Goal: Task Accomplishment & Management: Use online tool/utility

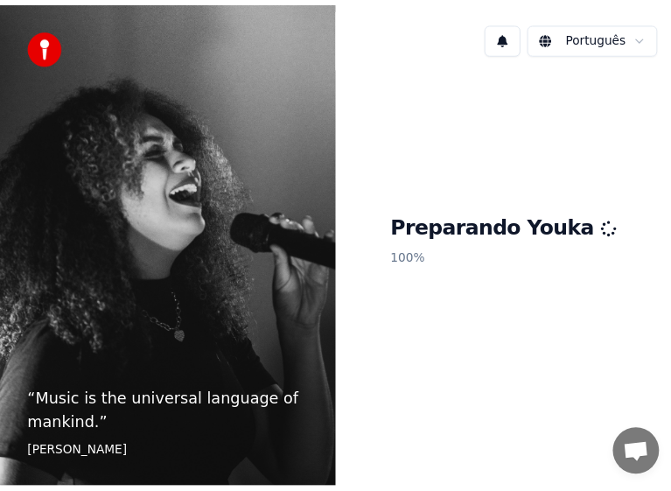
scroll to position [344, 0]
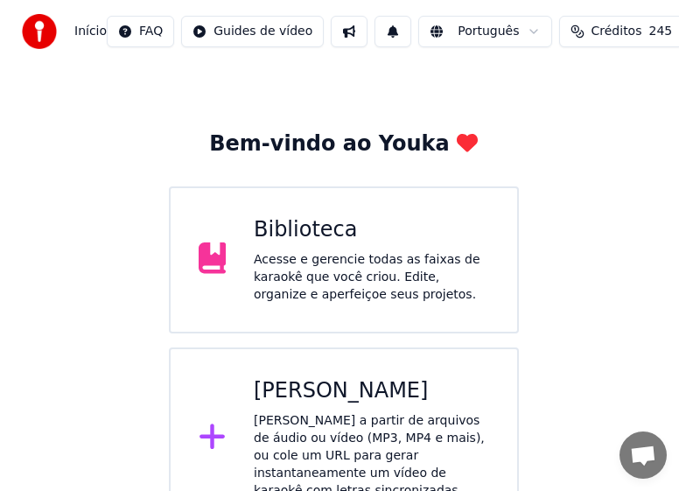
scroll to position [59, 0]
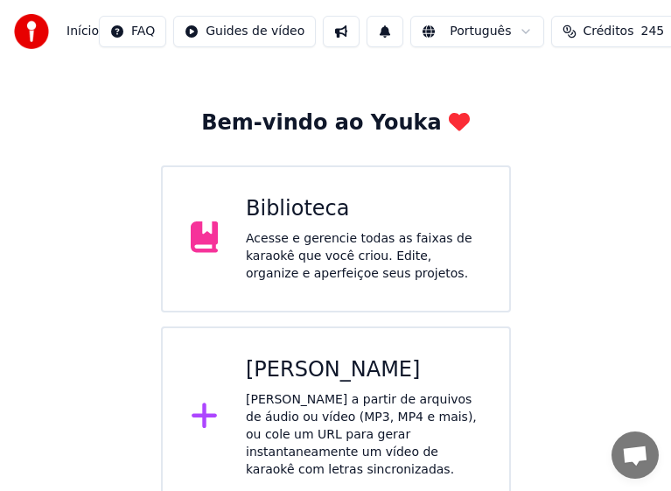
click at [335, 386] on div "Criar Karaokê Crie karaokê a partir de arquivos de áudio ou vídeo (MP3, MP4 e m…" at bounding box center [363, 417] width 235 height 123
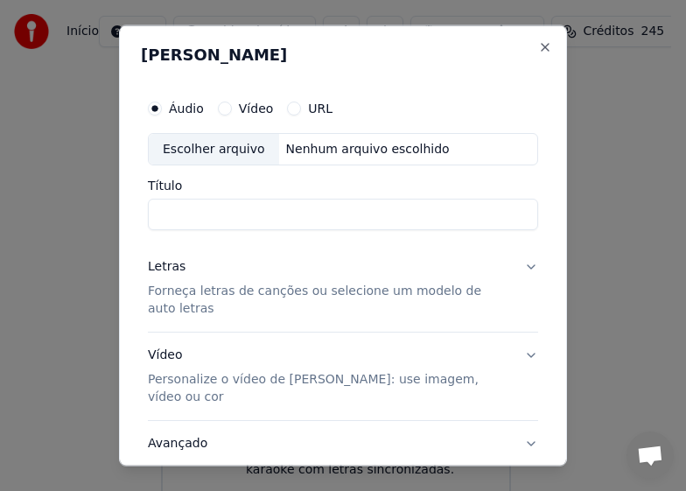
click at [198, 147] on div "Escolher arquivo" at bounding box center [214, 149] width 130 height 32
click at [261, 215] on input "**********" at bounding box center [343, 215] width 390 height 32
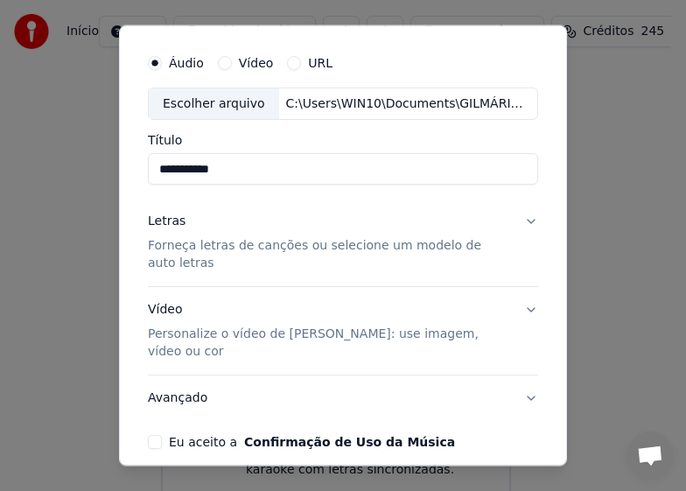
scroll to position [88, 0]
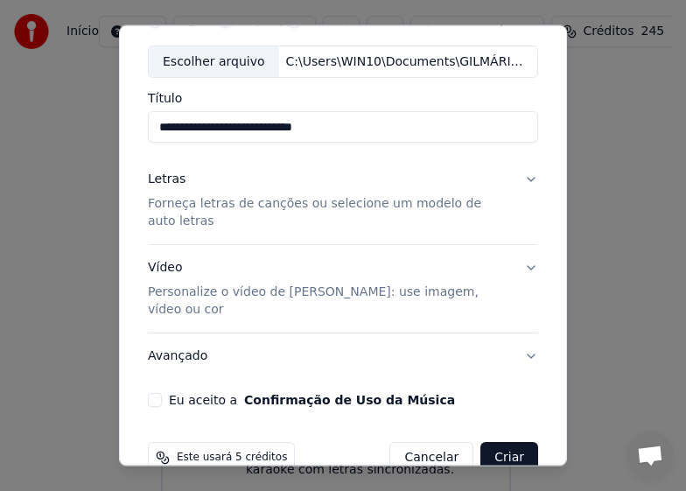
type input "**********"
click at [262, 207] on p "Forneça letras de canções ou selecione um modelo de auto letras" at bounding box center [329, 212] width 362 height 35
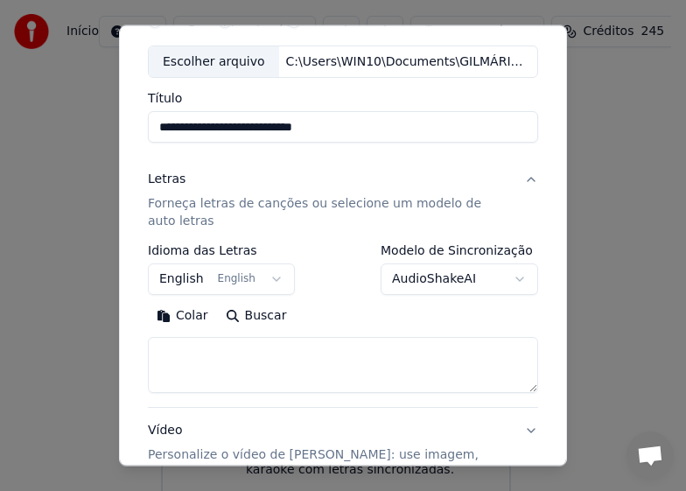
click at [236, 358] on textarea at bounding box center [343, 365] width 390 height 56
paste textarea "**********"
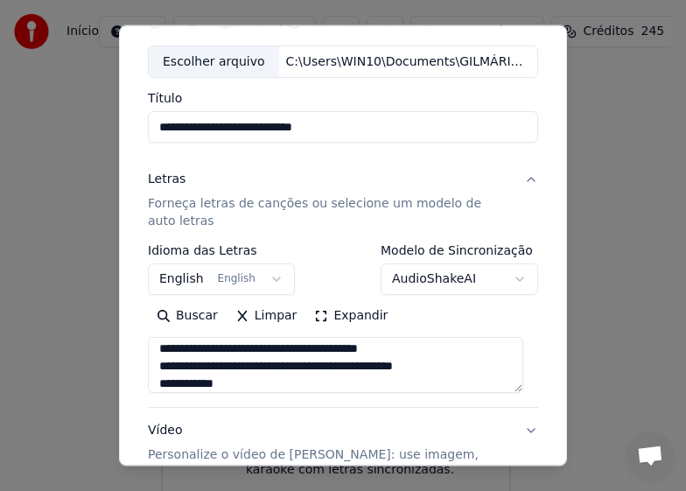
scroll to position [0, 0]
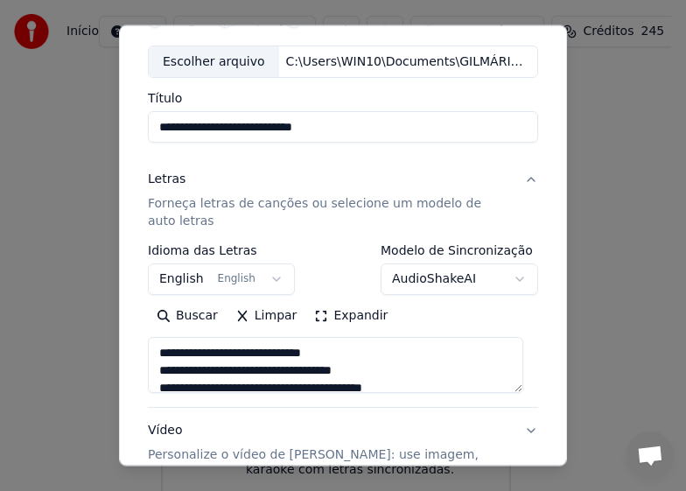
type textarea "**********"
click at [203, 278] on button "English English" at bounding box center [221, 279] width 147 height 32
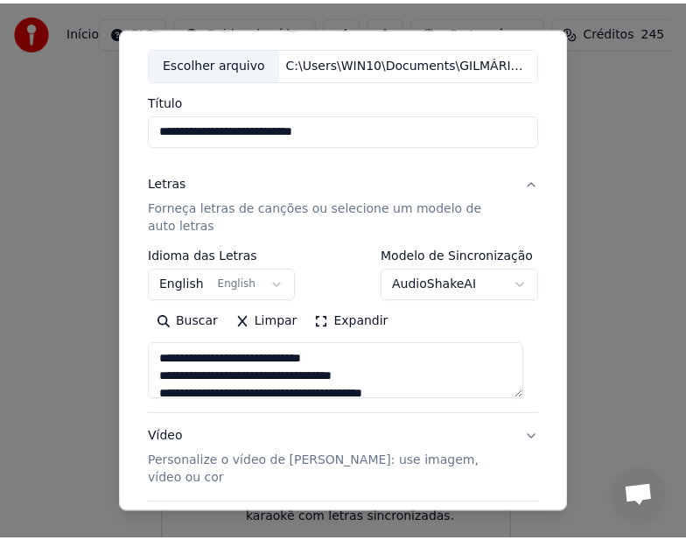
scroll to position [10, 0]
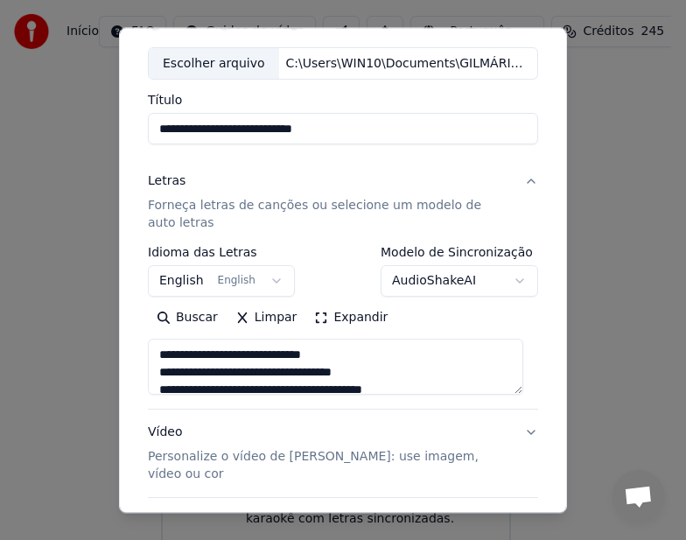
click at [186, 288] on button "English English" at bounding box center [221, 282] width 147 height 32
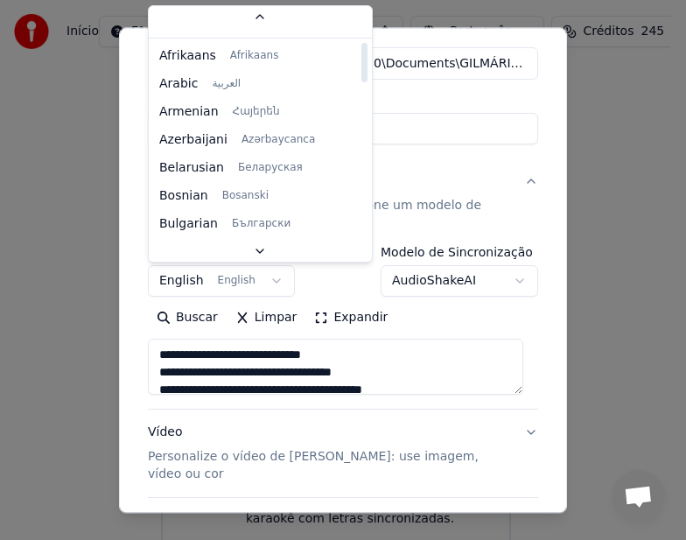
scroll to position [0, 0]
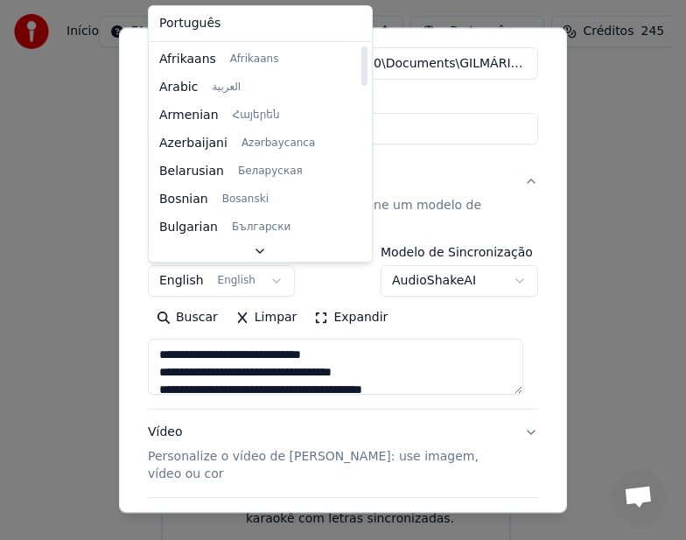
select select "**"
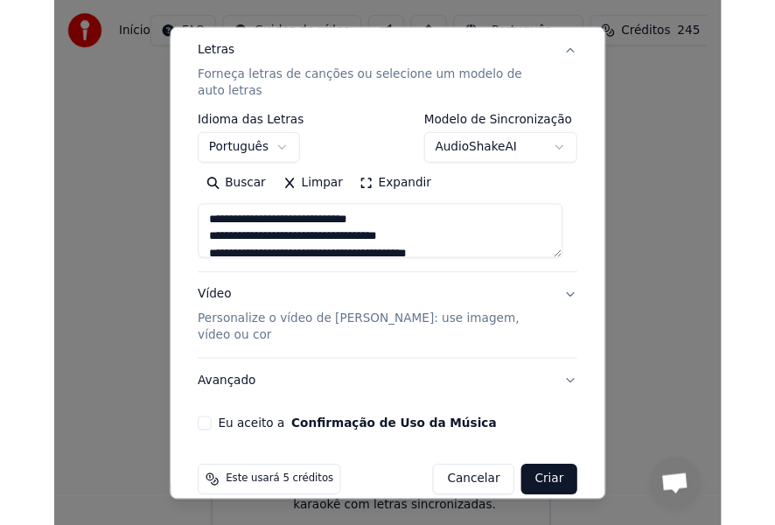
scroll to position [224, 0]
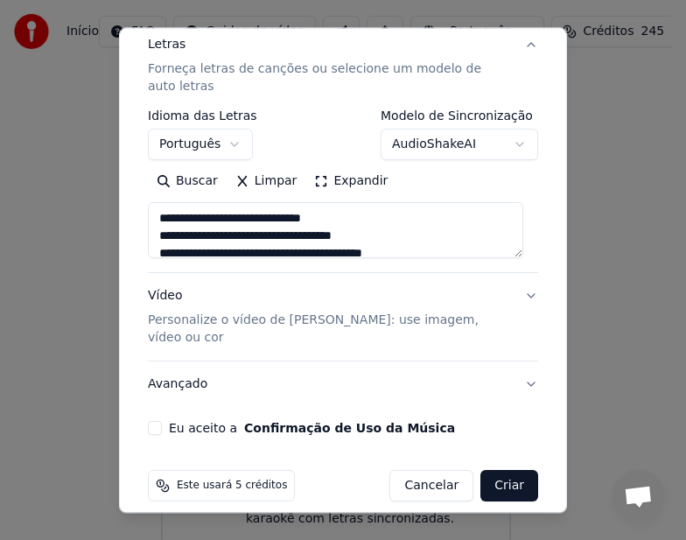
click at [157, 422] on button "Eu aceito a Confirmação de Uso da Música" at bounding box center [155, 429] width 14 height 14
click at [497, 472] on button "Criar" at bounding box center [510, 487] width 58 height 32
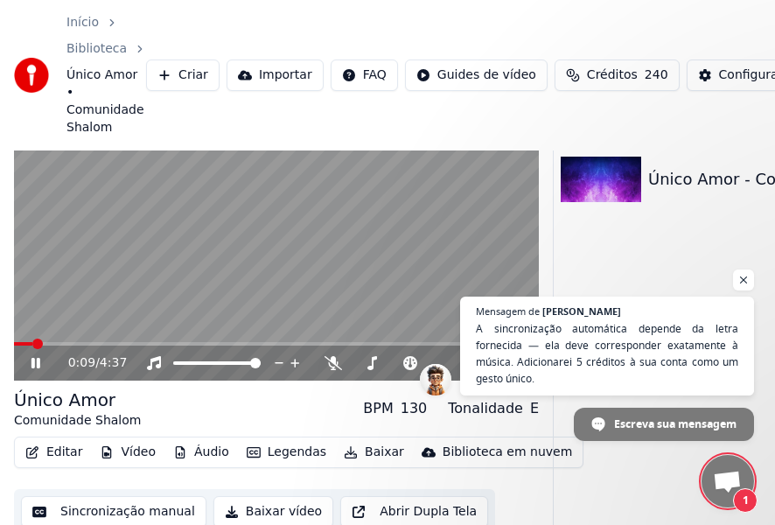
scroll to position [126, 0]
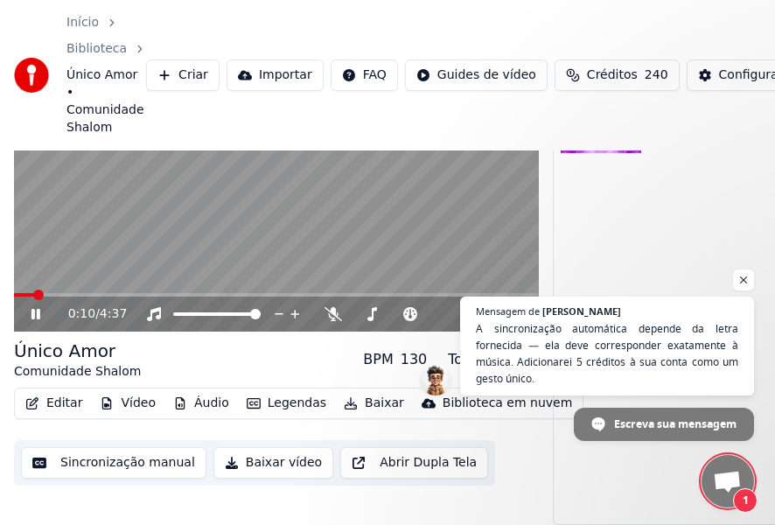
click at [33, 309] on icon at bounding box center [36, 314] width 9 height 11
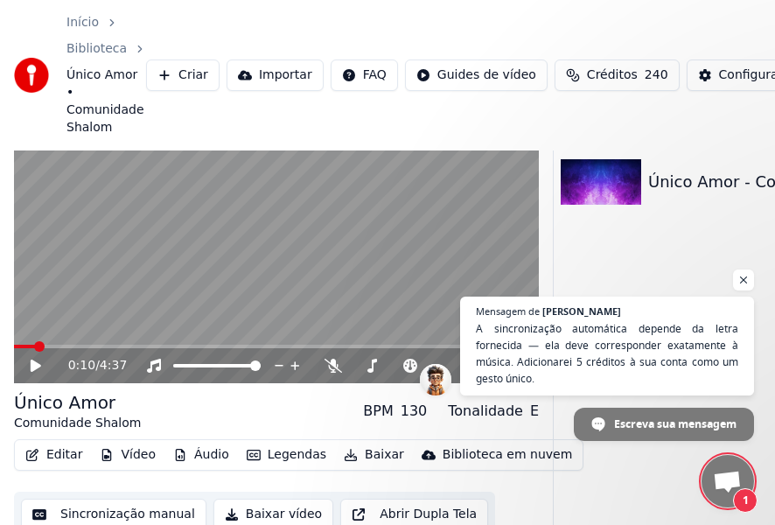
scroll to position [0, 0]
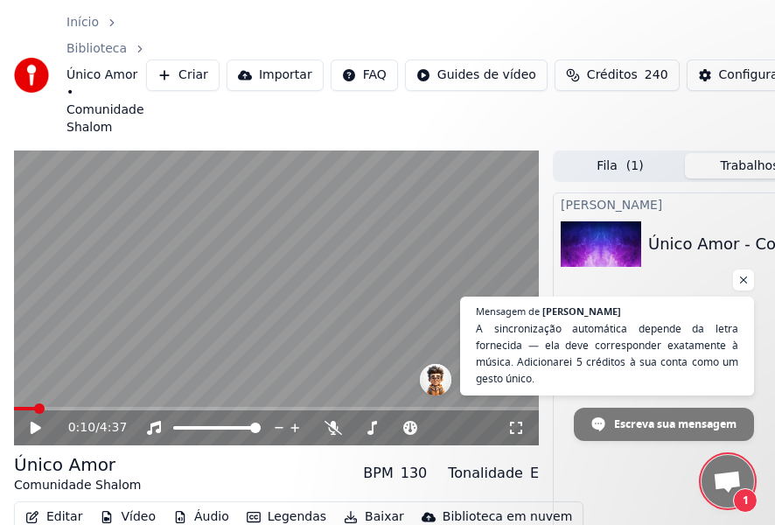
click at [724, 488] on span "Bate-papo aberto" at bounding box center [727, 483] width 29 height 25
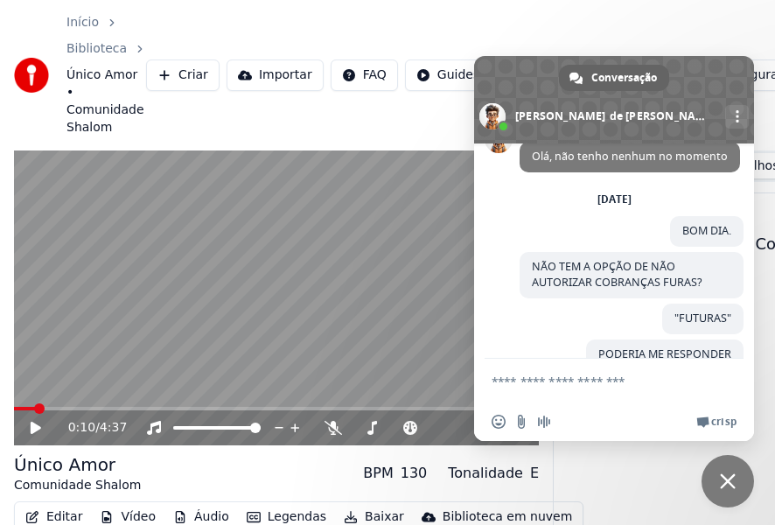
scroll to position [716, 0]
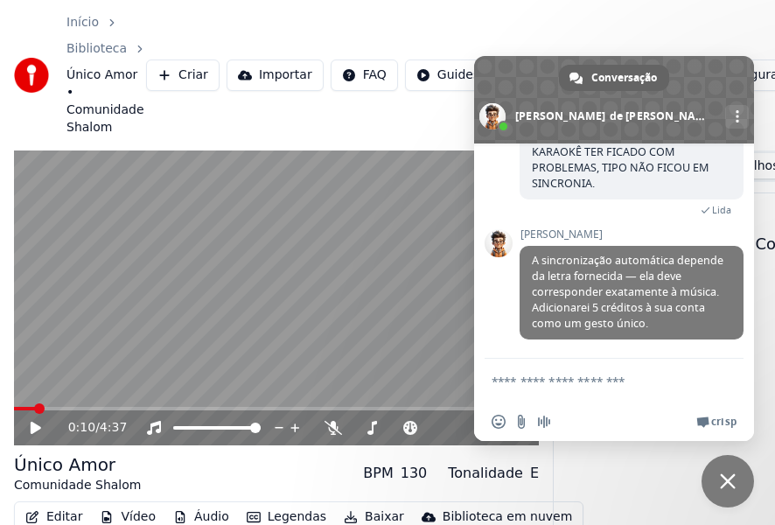
click at [607, 381] on textarea "Escreva sua mensagem..." at bounding box center [597, 381] width 210 height 44
drag, startPoint x: 558, startPoint y: 383, endPoint x: 488, endPoint y: 389, distance: 71.1
click at [488, 389] on div "**********" at bounding box center [614, 381] width 280 height 44
click at [675, 381] on textarea "**********" at bounding box center [597, 381] width 210 height 44
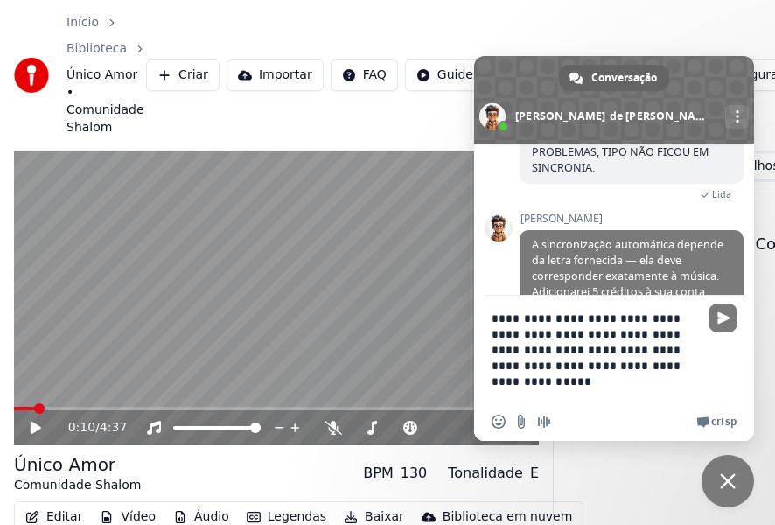
drag, startPoint x: 547, startPoint y: 384, endPoint x: 647, endPoint y: 387, distance: 99.8
click at [646, 387] on textarea "**********" at bounding box center [597, 349] width 210 height 107
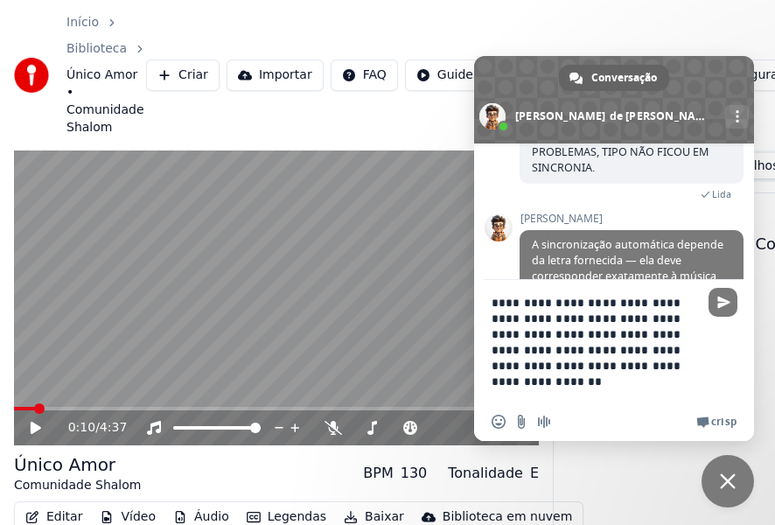
scroll to position [3, 0]
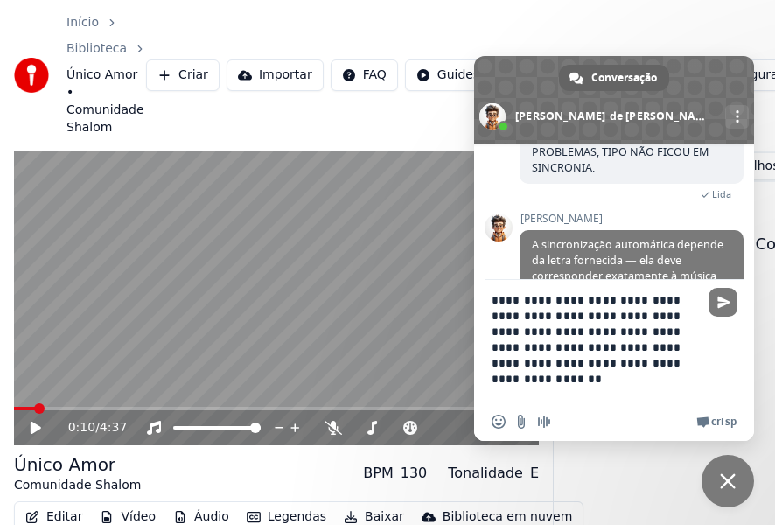
type textarea "**********"
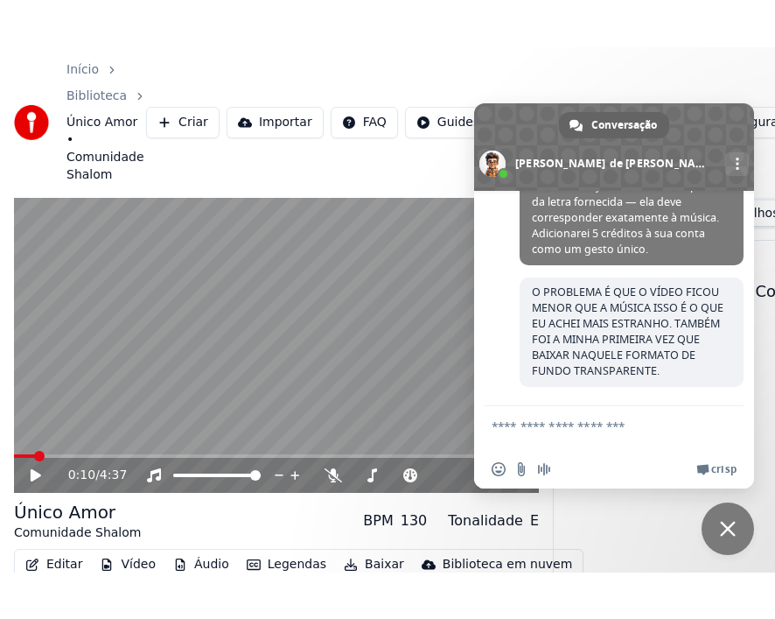
scroll to position [853, 0]
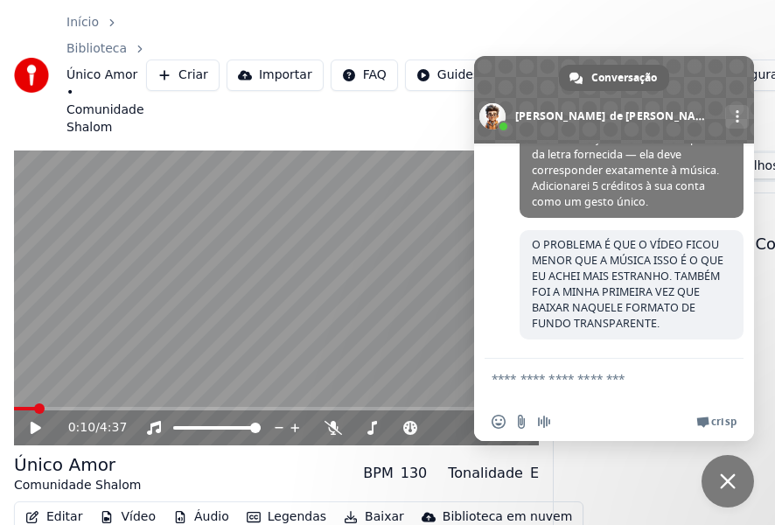
click at [37, 425] on icon at bounding box center [36, 428] width 11 height 12
click at [729, 478] on span "Bate-papo" at bounding box center [728, 482] width 16 height 16
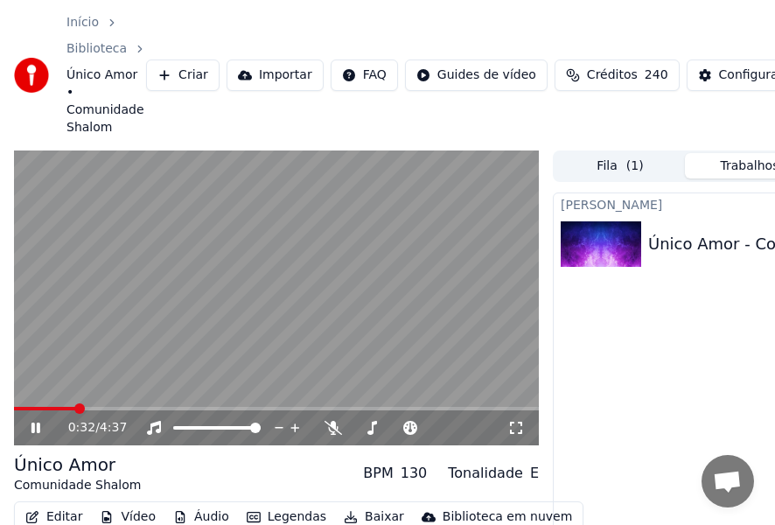
click at [33, 435] on icon at bounding box center [48, 428] width 40 height 14
click at [38, 428] on icon at bounding box center [36, 428] width 11 height 12
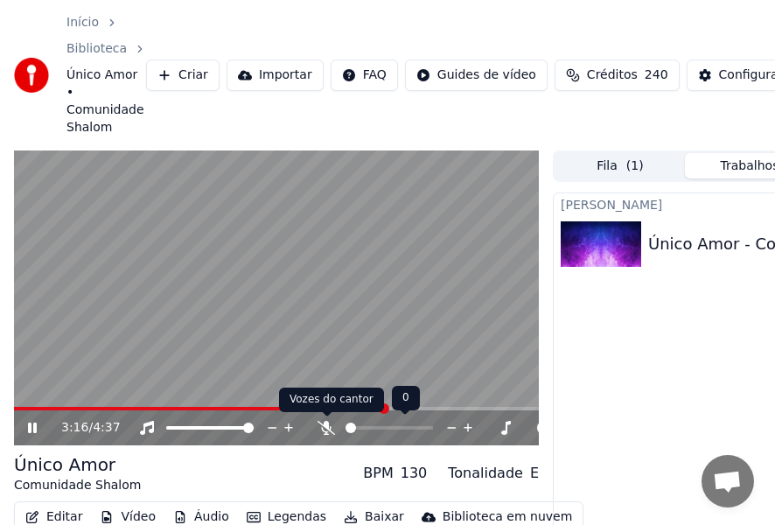
click at [332, 424] on icon at bounding box center [327, 428] width 18 height 14
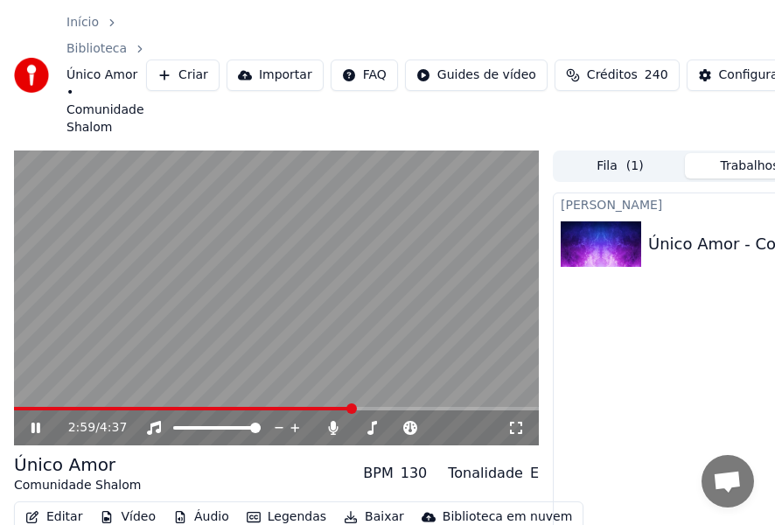
click at [354, 411] on span at bounding box center [352, 408] width 11 height 11
click at [35, 431] on icon at bounding box center [48, 428] width 40 height 14
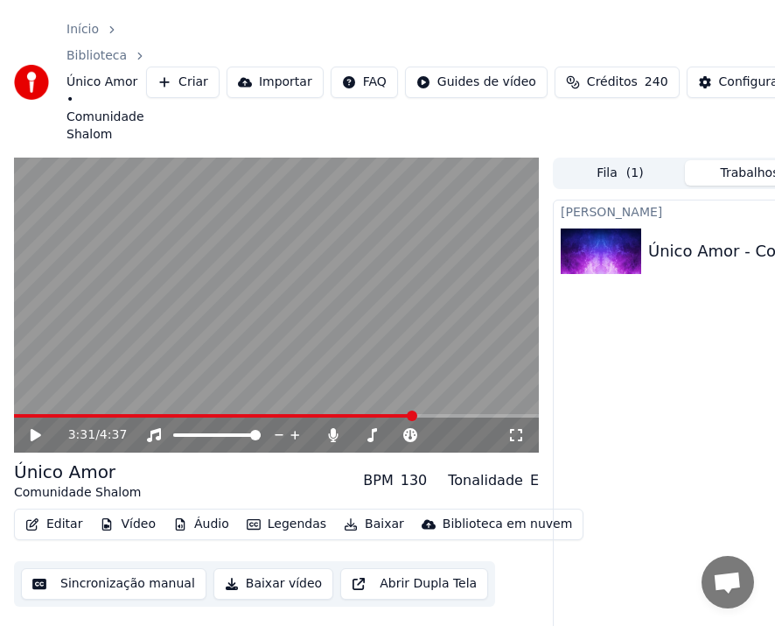
scroll to position [685, 0]
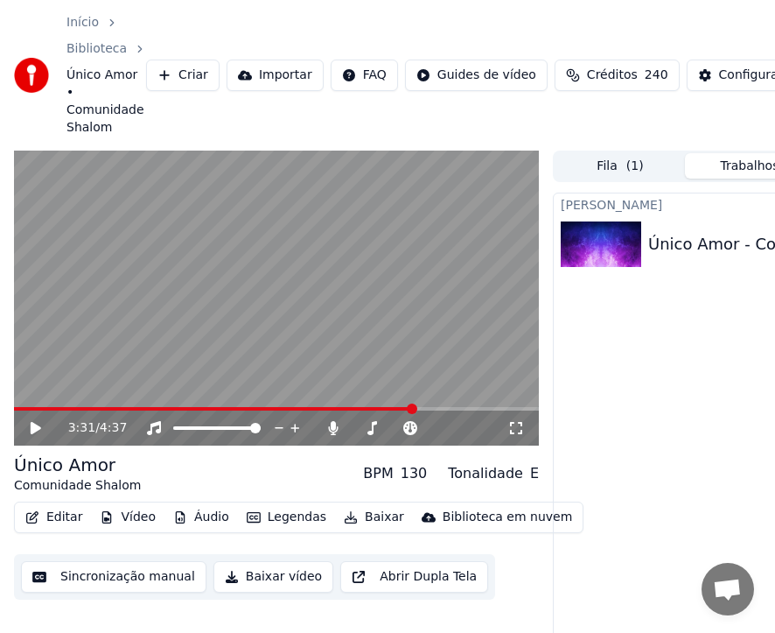
click at [159, 580] on button "Sincronização manual" at bounding box center [114, 577] width 186 height 32
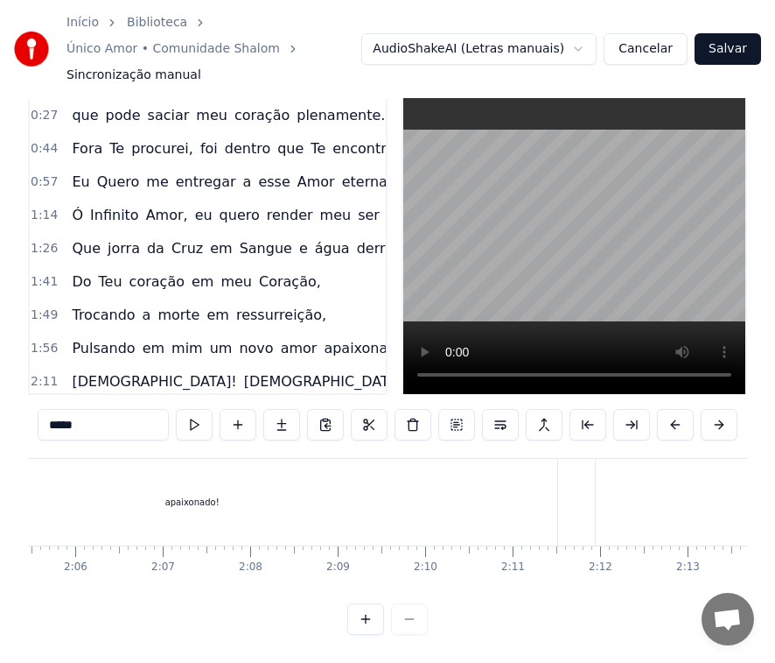
scroll to position [0, 10920]
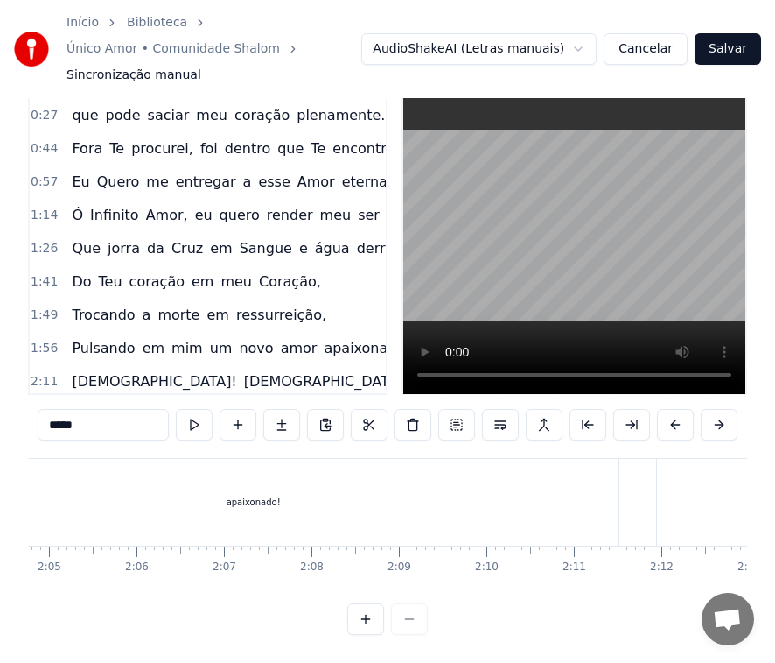
click at [185, 462] on div "apaixonado!" at bounding box center [254, 502] width 730 height 87
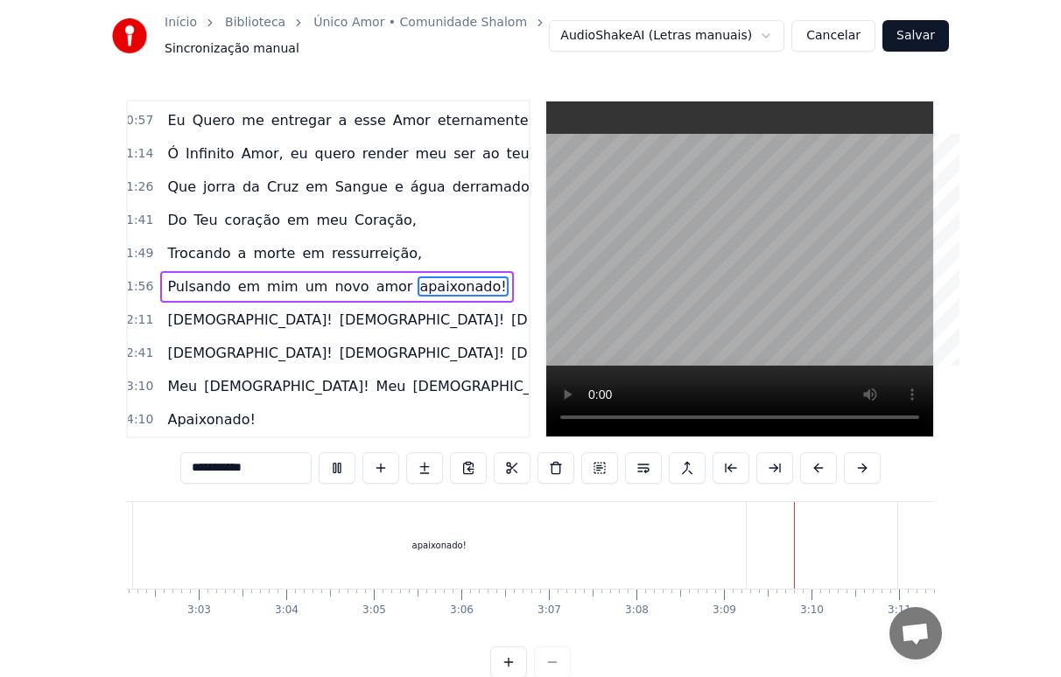
scroll to position [97, 0]
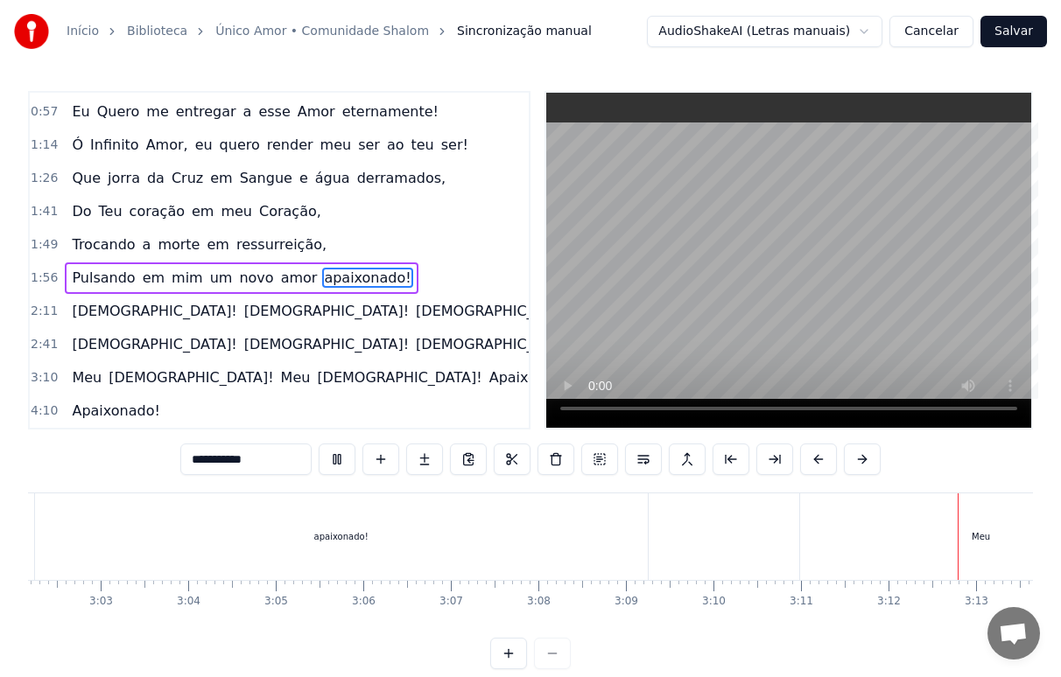
click at [897, 542] on div "Meu" at bounding box center [981, 537] width 362 height 87
type input "***"
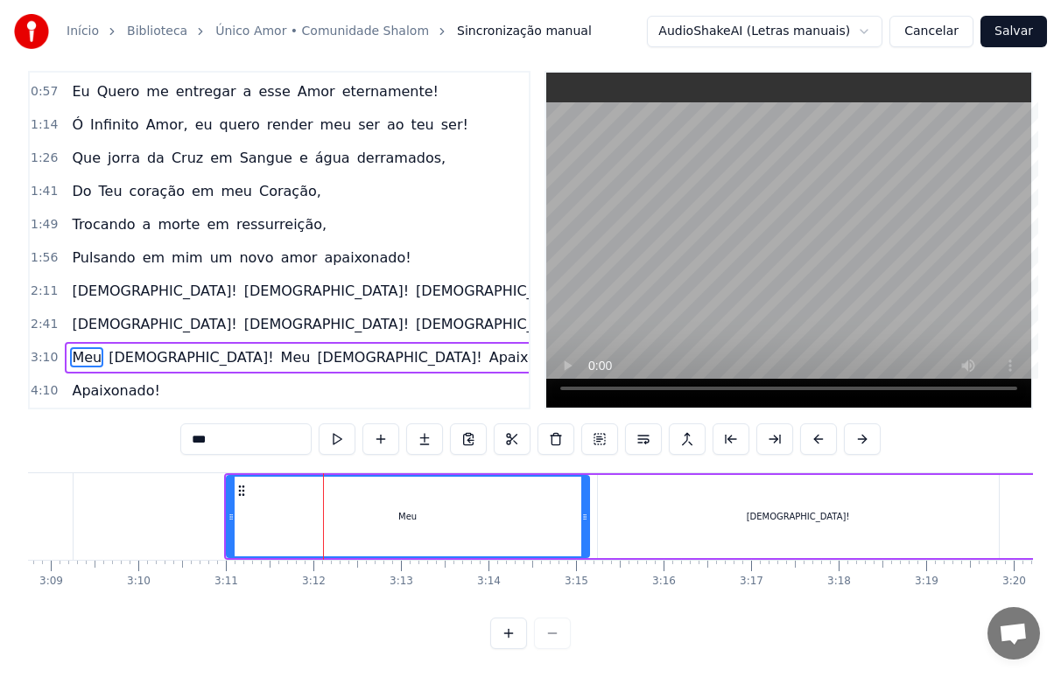
scroll to position [0, 16411]
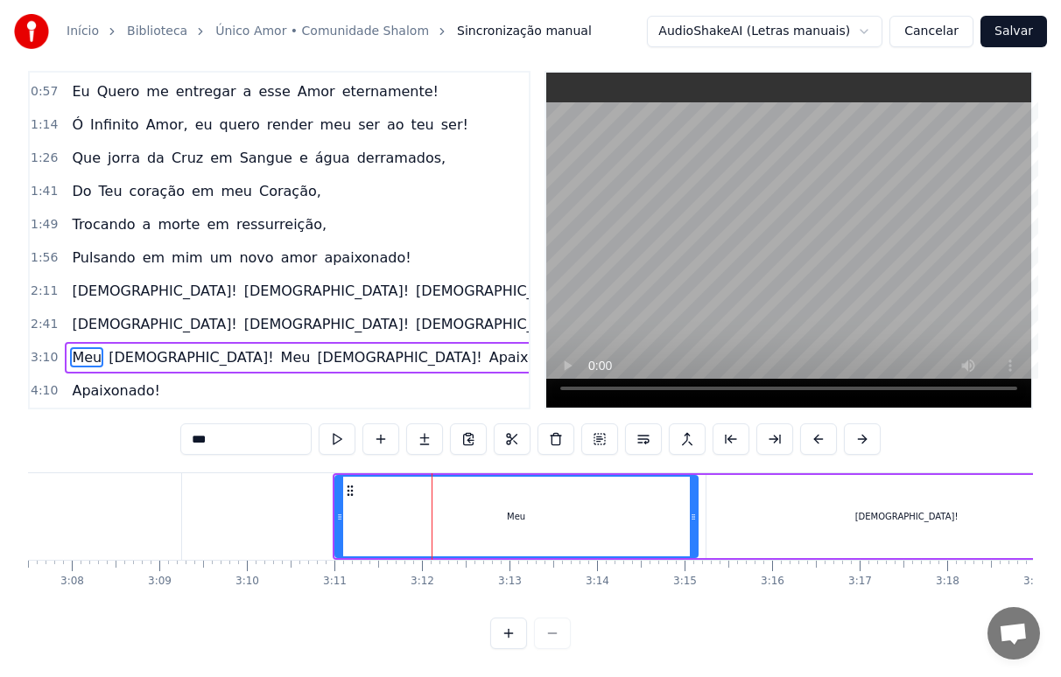
click at [350, 484] on icon at bounding box center [350, 491] width 14 height 14
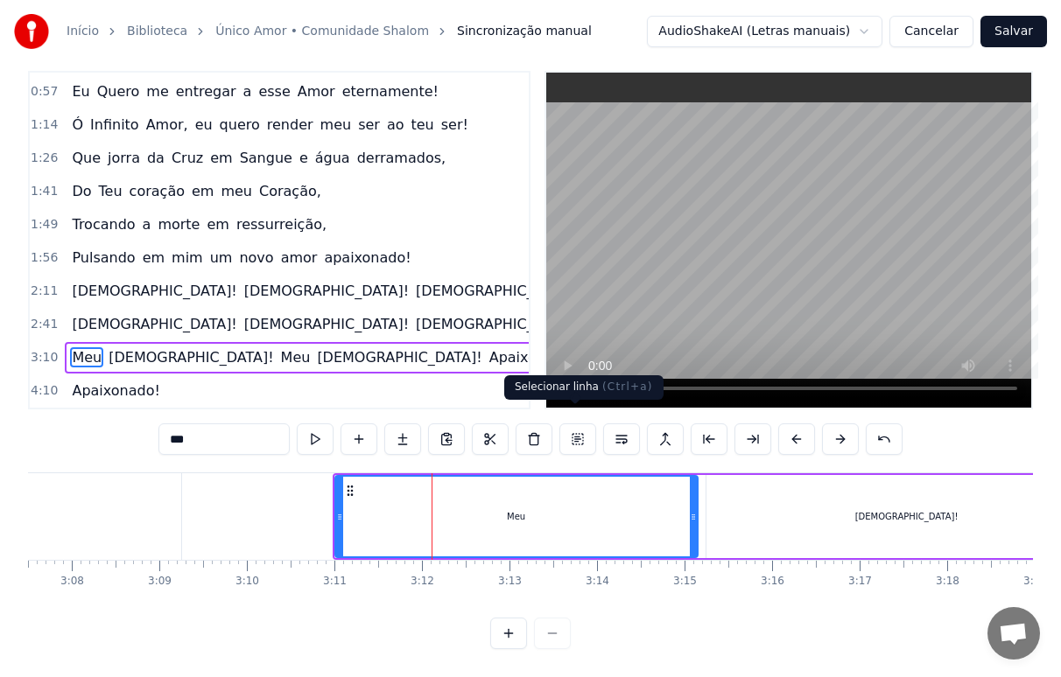
click at [577, 426] on button at bounding box center [577, 440] width 37 height 32
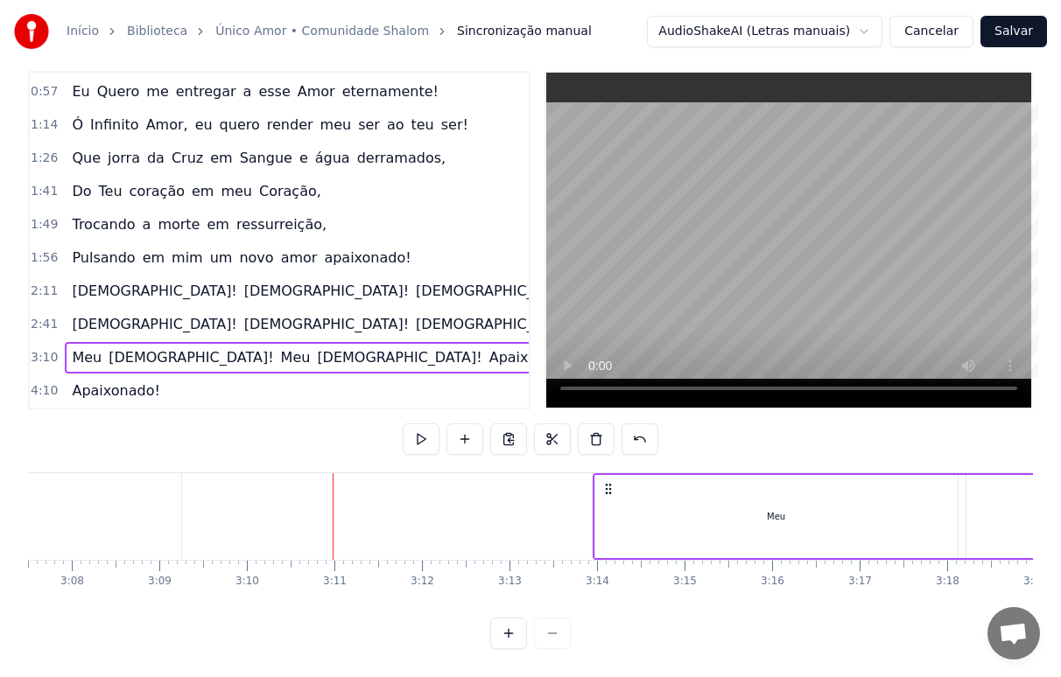
drag, startPoint x: 348, startPoint y: 475, endPoint x: 608, endPoint y: 478, distance: 260.0
click at [608, 482] on icon at bounding box center [608, 489] width 14 height 14
drag, startPoint x: 345, startPoint y: 475, endPoint x: 623, endPoint y: 472, distance: 278.4
click at [623, 482] on icon at bounding box center [627, 489] width 14 height 14
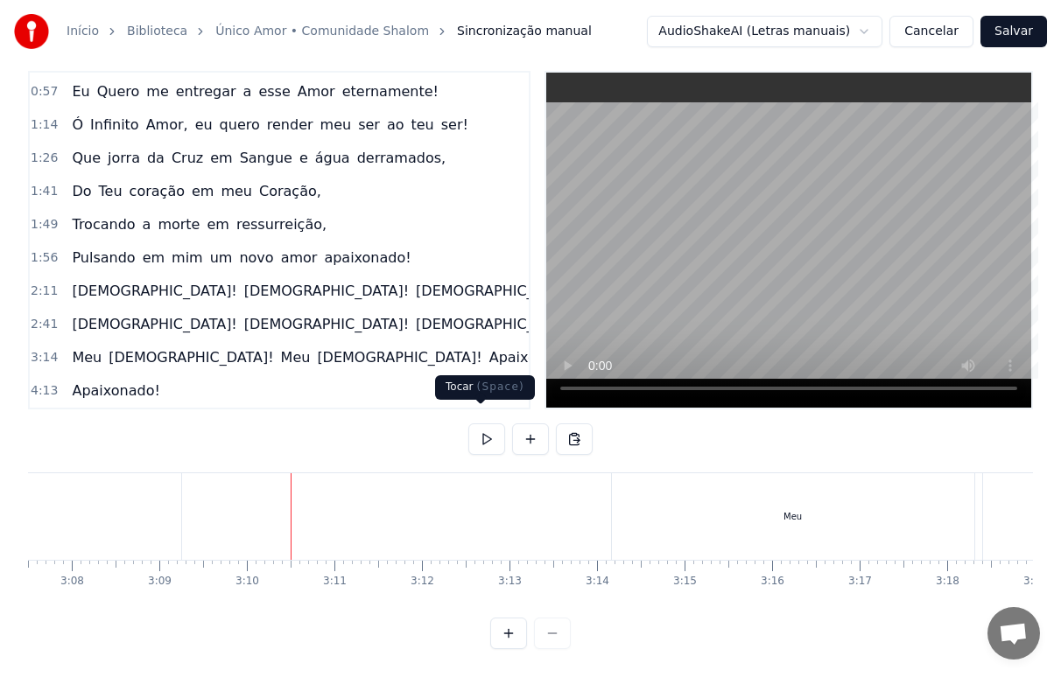
click at [480, 428] on button at bounding box center [486, 440] width 37 height 32
click at [751, 507] on div "Meu" at bounding box center [793, 517] width 362 height 87
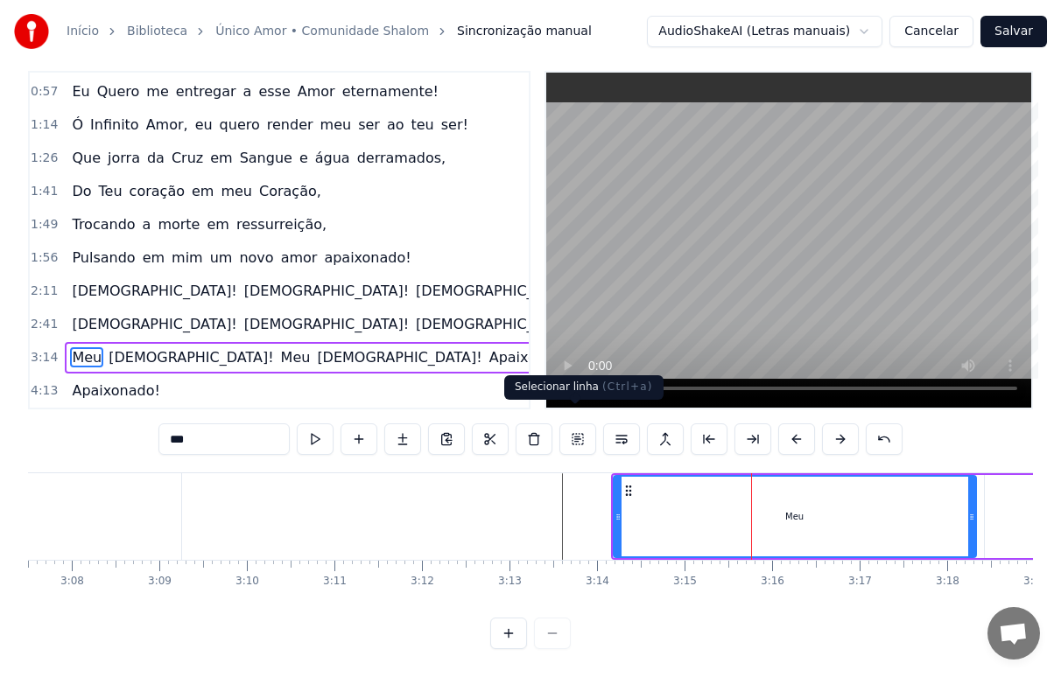
click at [572, 424] on button at bounding box center [577, 440] width 37 height 32
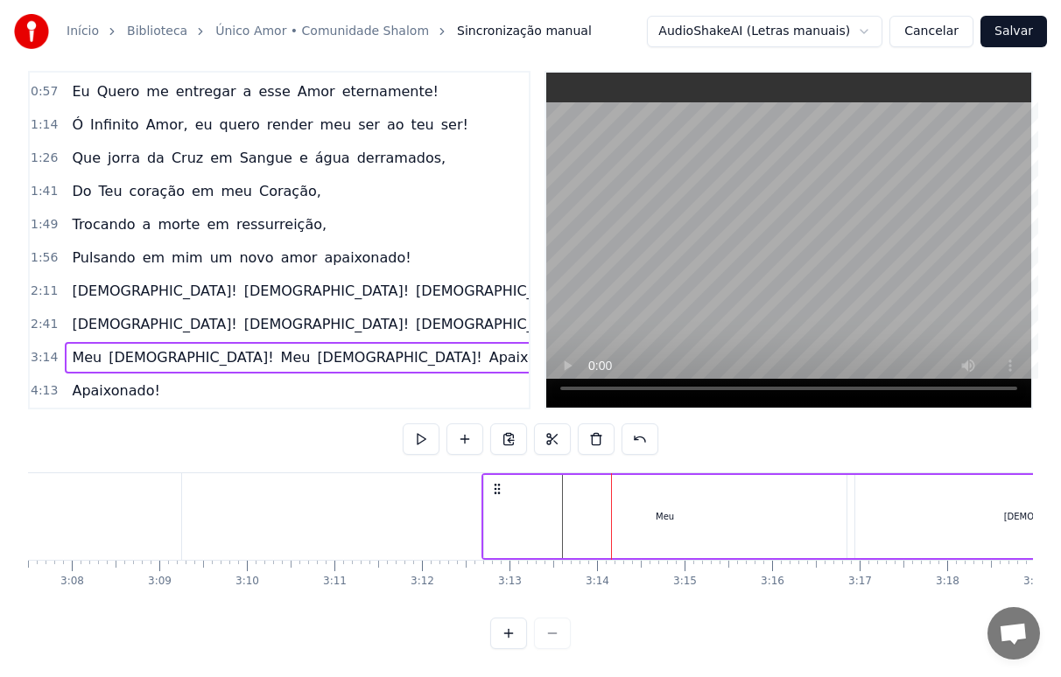
drag, startPoint x: 627, startPoint y: 474, endPoint x: 497, endPoint y: 489, distance: 130.4
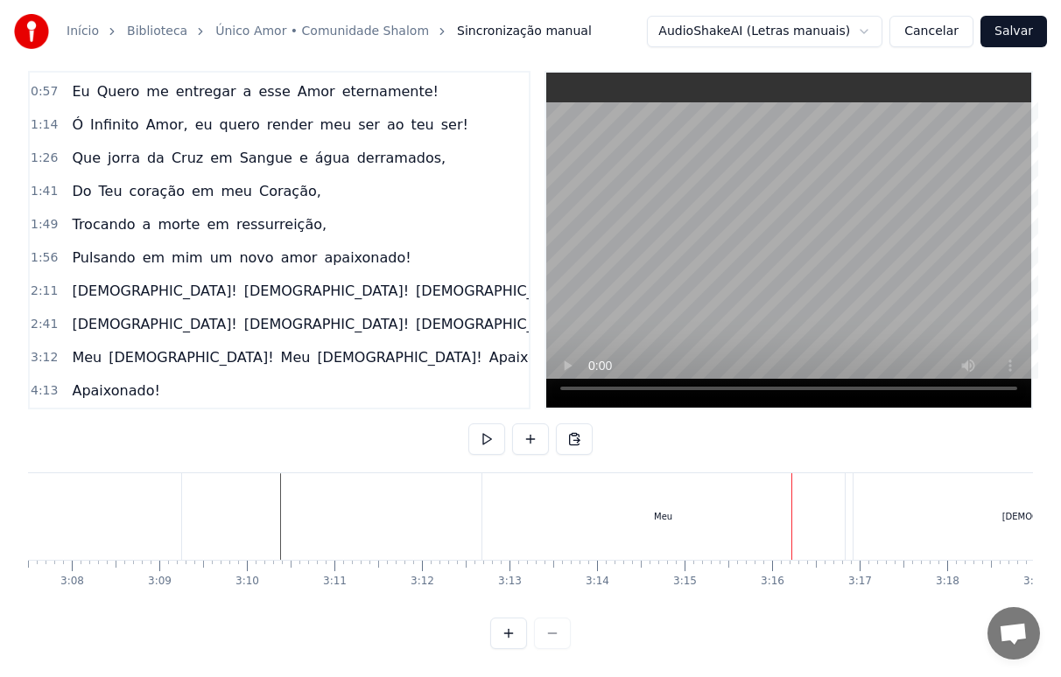
click at [615, 504] on div "Meu" at bounding box center [663, 517] width 362 height 87
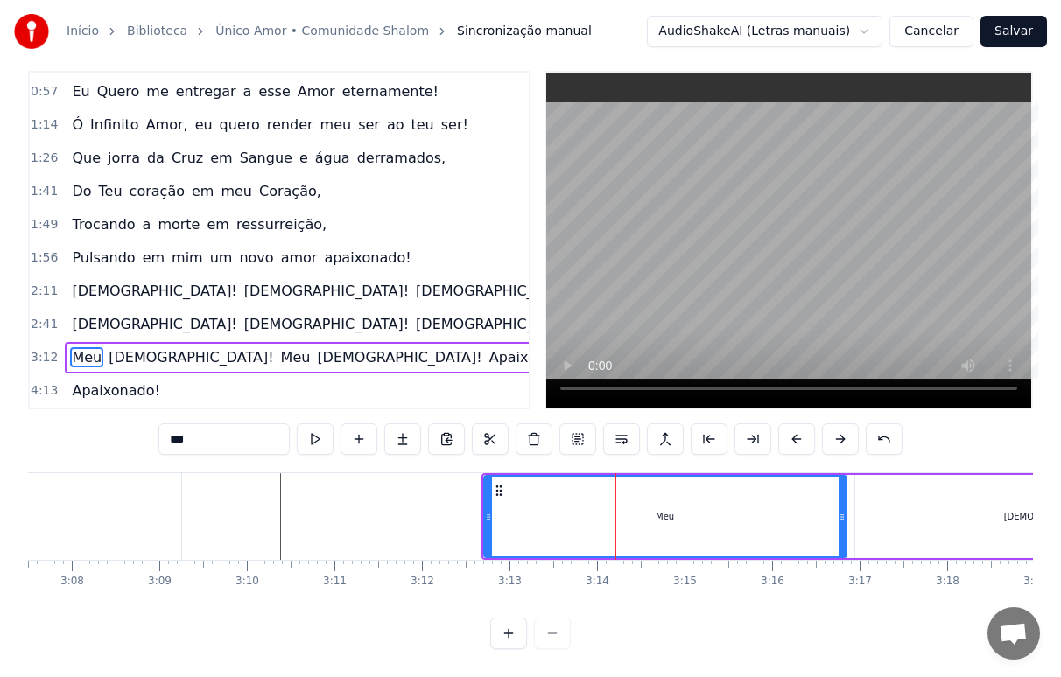
click at [500, 490] on circle at bounding box center [500, 490] width 1 height 1
click at [579, 424] on button at bounding box center [577, 440] width 37 height 32
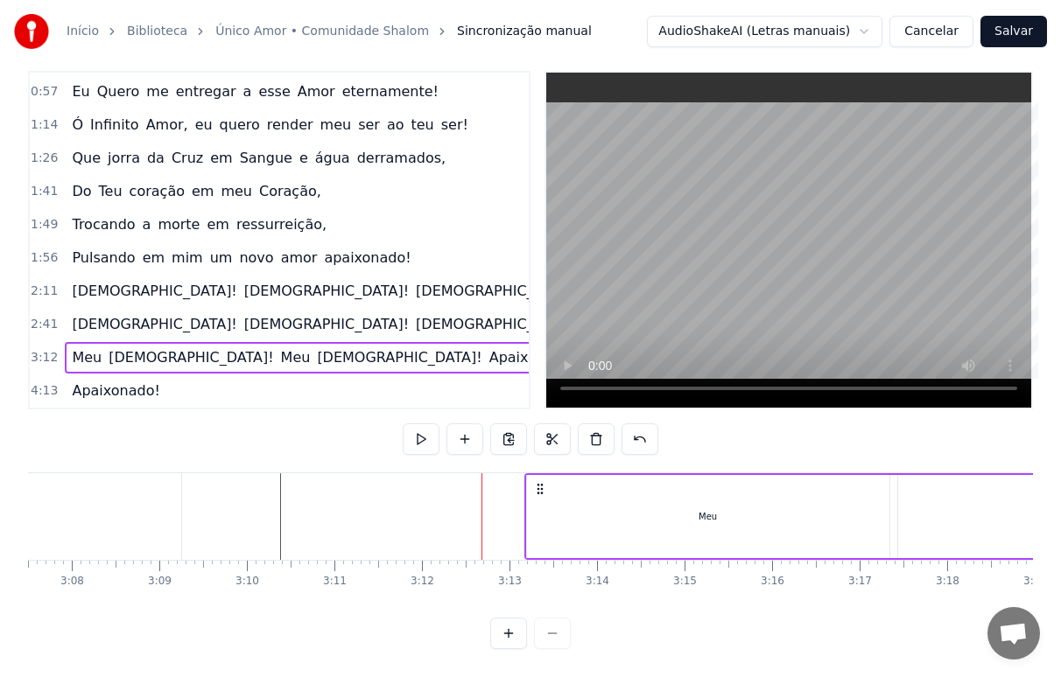
drag, startPoint x: 497, startPoint y: 474, endPoint x: 540, endPoint y: 469, distance: 43.2
click at [540, 482] on icon at bounding box center [540, 489] width 14 height 14
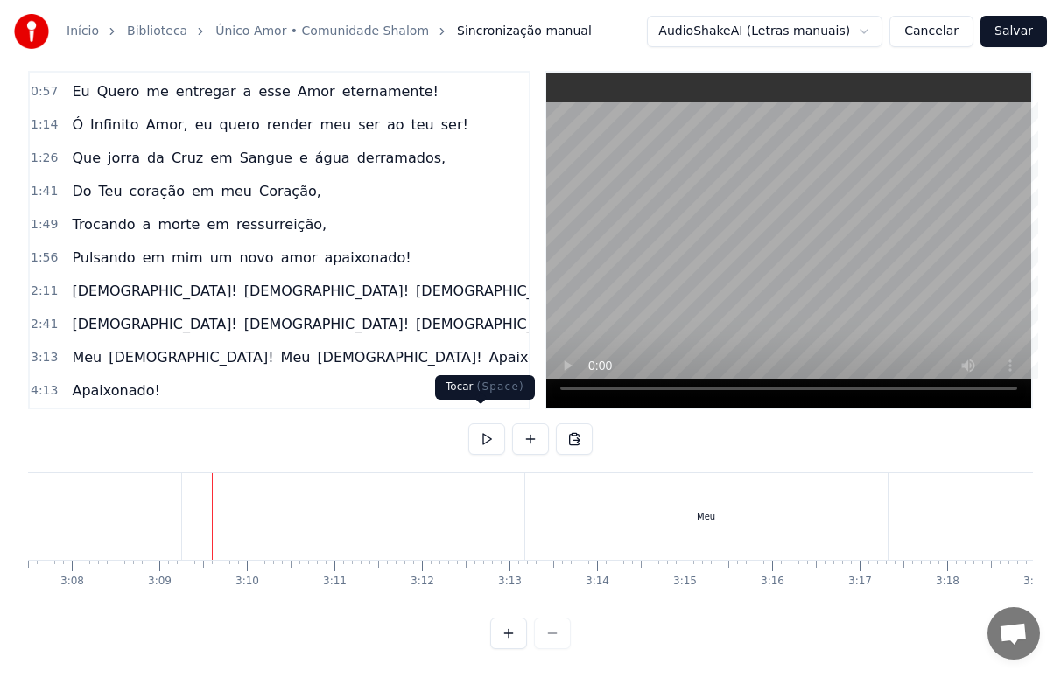
click at [479, 424] on button at bounding box center [486, 440] width 37 height 32
click at [483, 424] on button at bounding box center [486, 440] width 37 height 32
click at [632, 502] on div "Meu" at bounding box center [706, 517] width 362 height 87
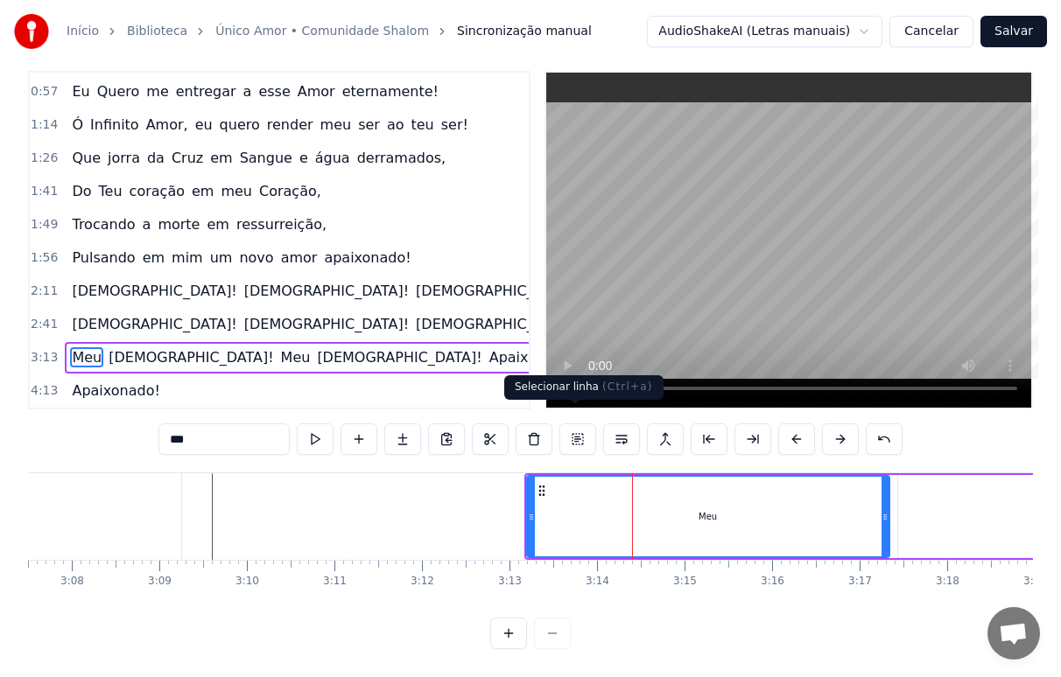
click at [577, 424] on button at bounding box center [577, 440] width 37 height 32
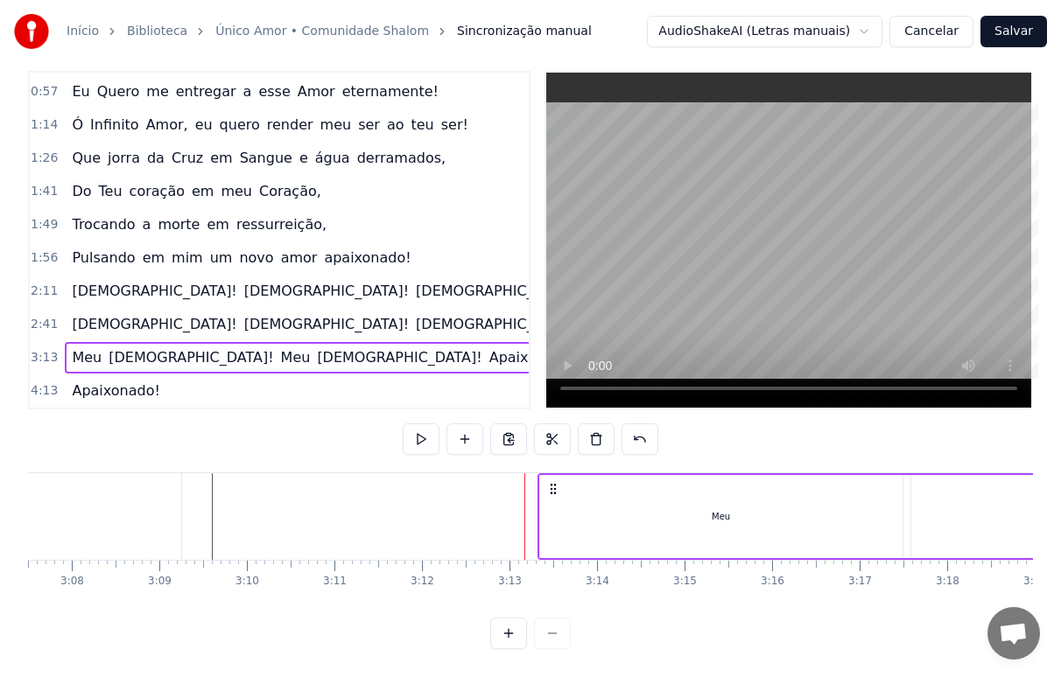
drag, startPoint x: 539, startPoint y: 472, endPoint x: 552, endPoint y: 471, distance: 13.2
click at [552, 482] on icon at bounding box center [553, 489] width 14 height 14
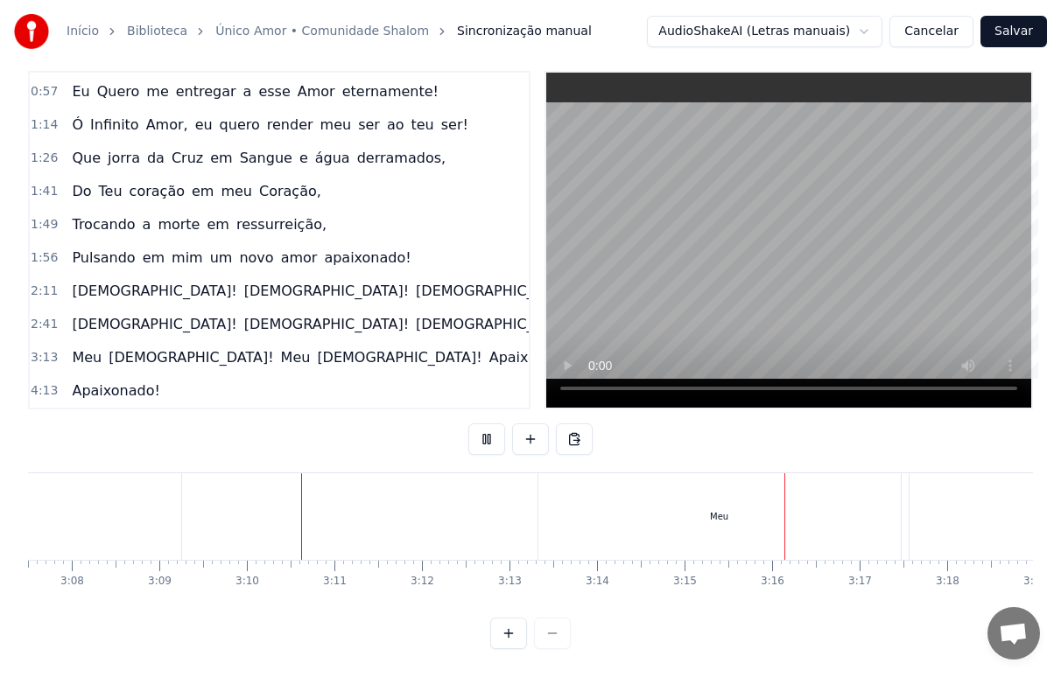
click at [707, 498] on div "Meu" at bounding box center [719, 517] width 362 height 87
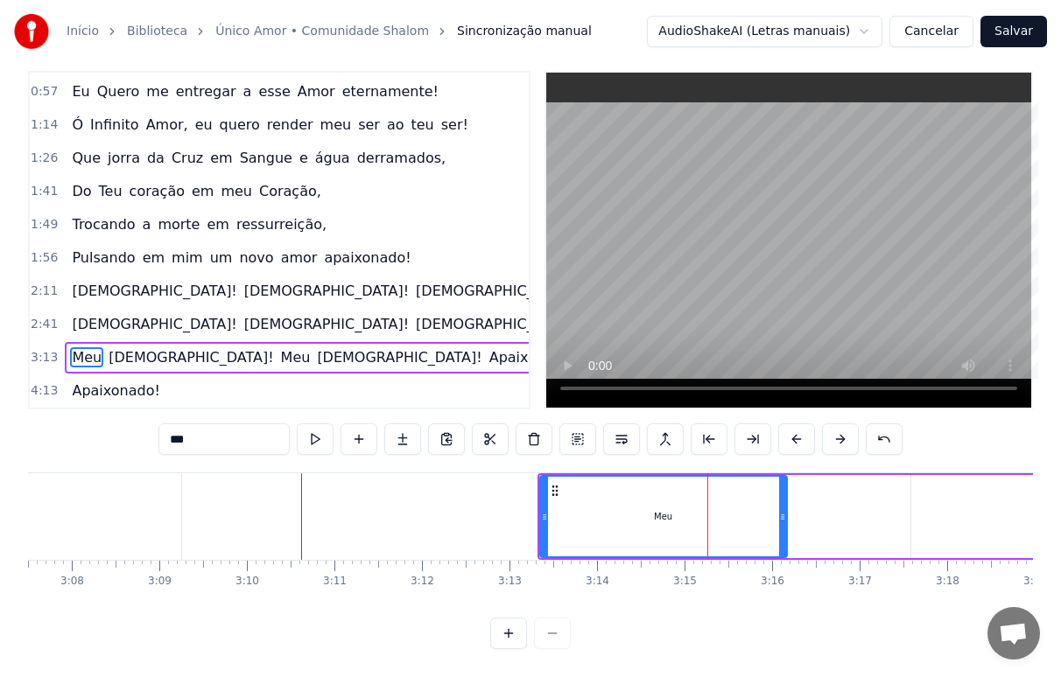
drag, startPoint x: 900, startPoint y: 516, endPoint x: 781, endPoint y: 532, distance: 120.1
click at [781, 532] on div at bounding box center [782, 517] width 7 height 80
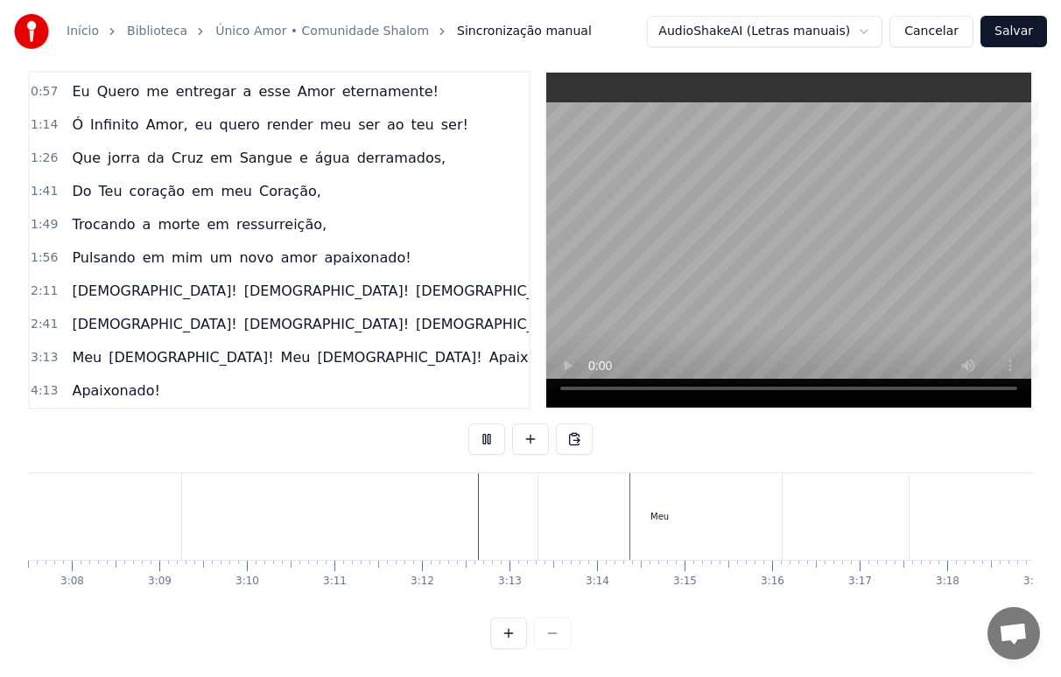
click at [622, 509] on div "Meu" at bounding box center [659, 517] width 243 height 87
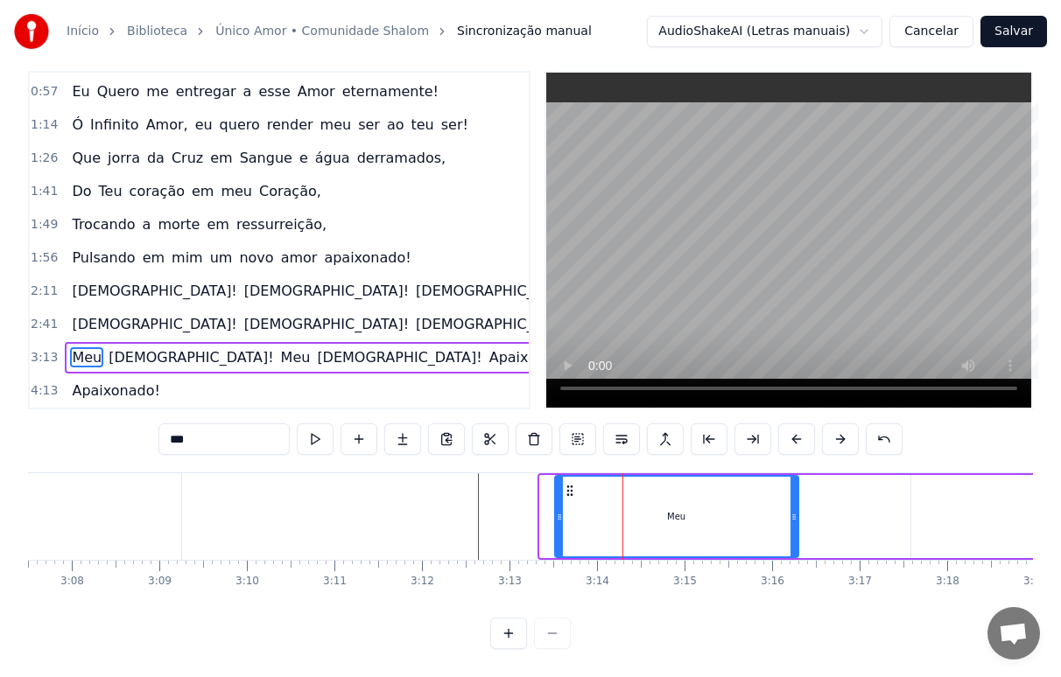
drag, startPoint x: 558, startPoint y: 475, endPoint x: 568, endPoint y: 475, distance: 10.5
click at [568, 490] on circle at bounding box center [567, 490] width 1 height 1
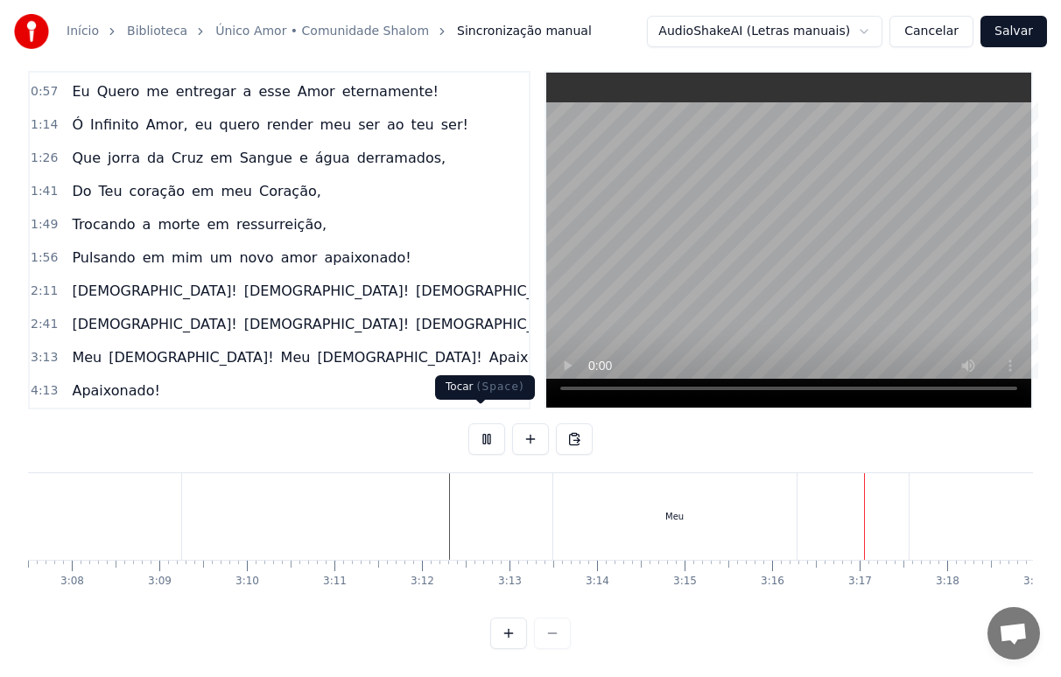
click at [481, 424] on button at bounding box center [486, 440] width 37 height 32
click at [621, 509] on div "Meu" at bounding box center [674, 517] width 243 height 87
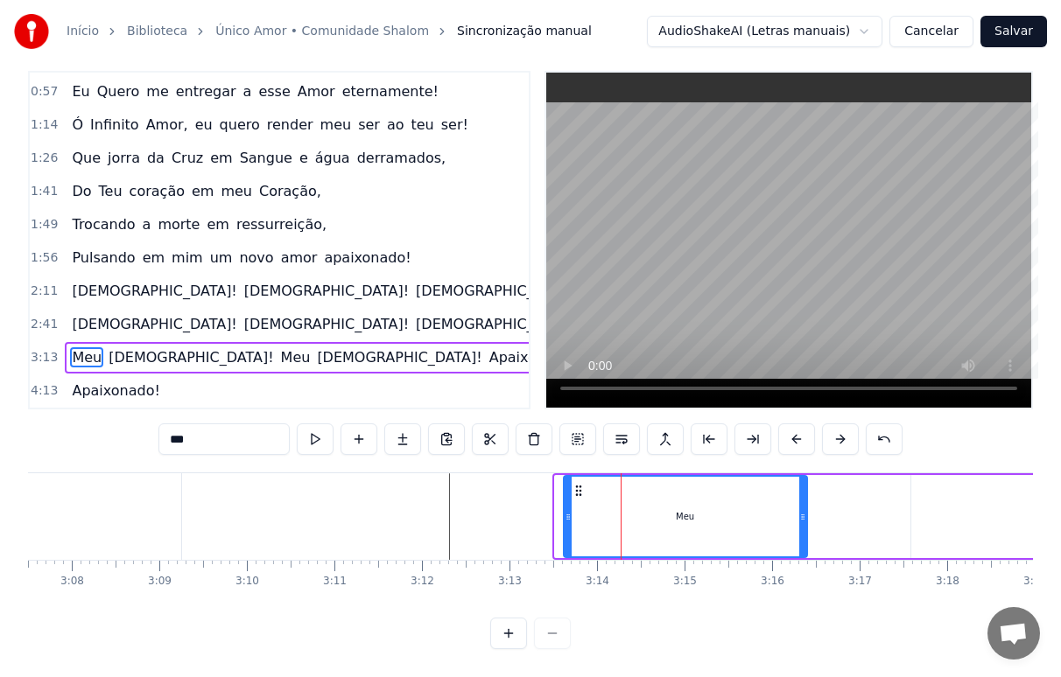
click at [579, 490] on circle at bounding box center [579, 490] width 1 height 1
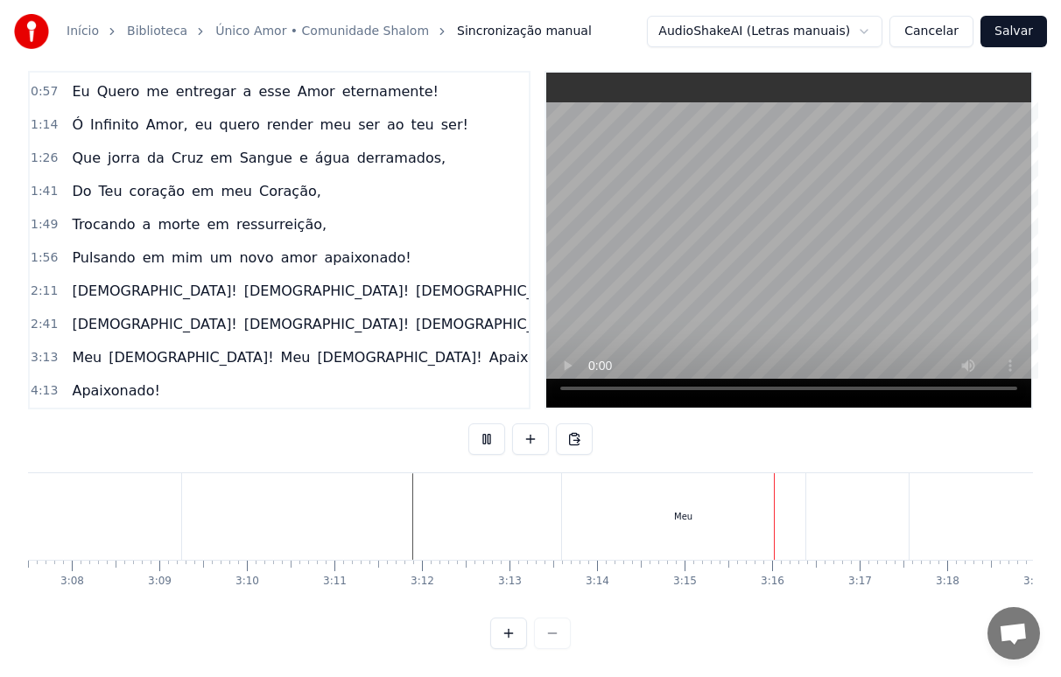
click at [637, 513] on div "Meu" at bounding box center [683, 517] width 243 height 87
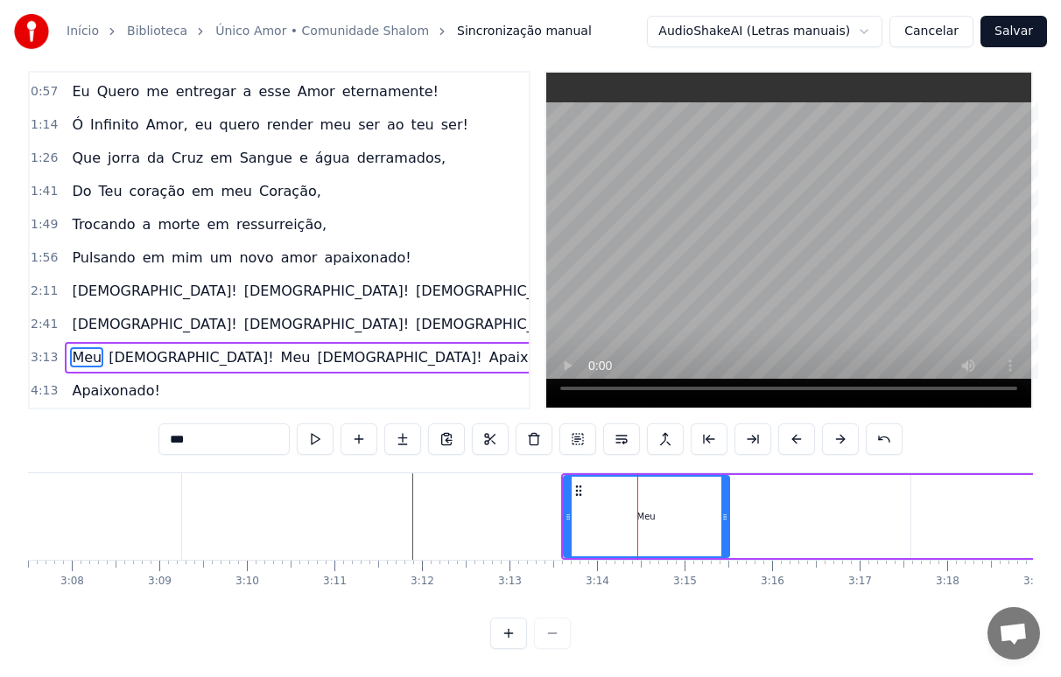
drag, startPoint x: 803, startPoint y: 516, endPoint x: 726, endPoint y: 530, distance: 79.1
click at [726, 530] on div at bounding box center [724, 517] width 7 height 80
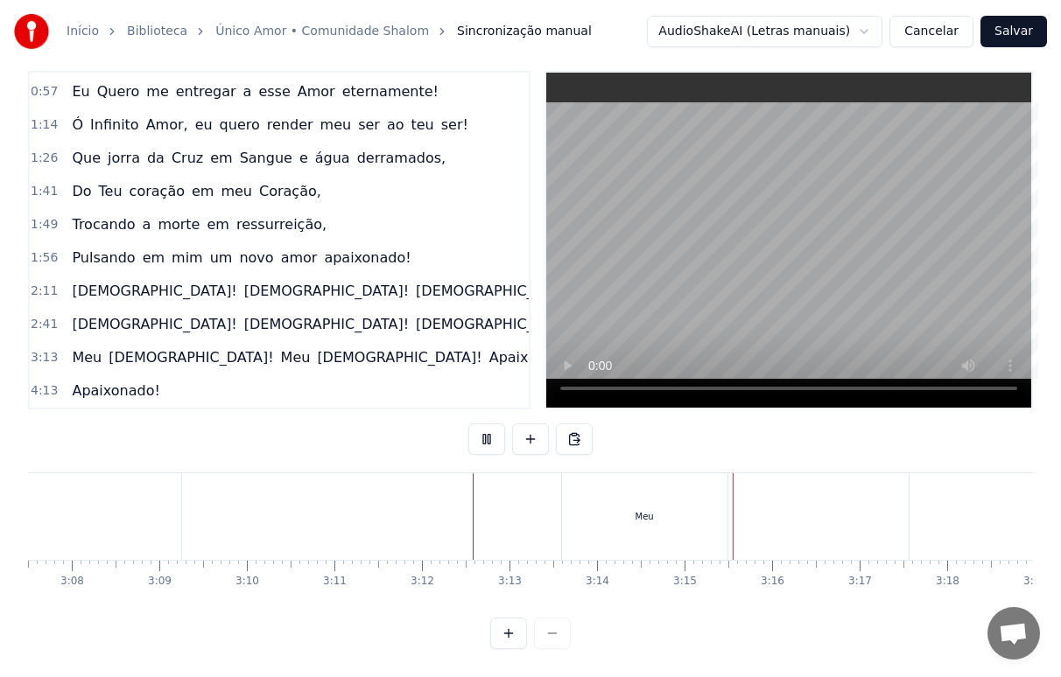
click at [631, 510] on div "Meu" at bounding box center [644, 517] width 165 height 87
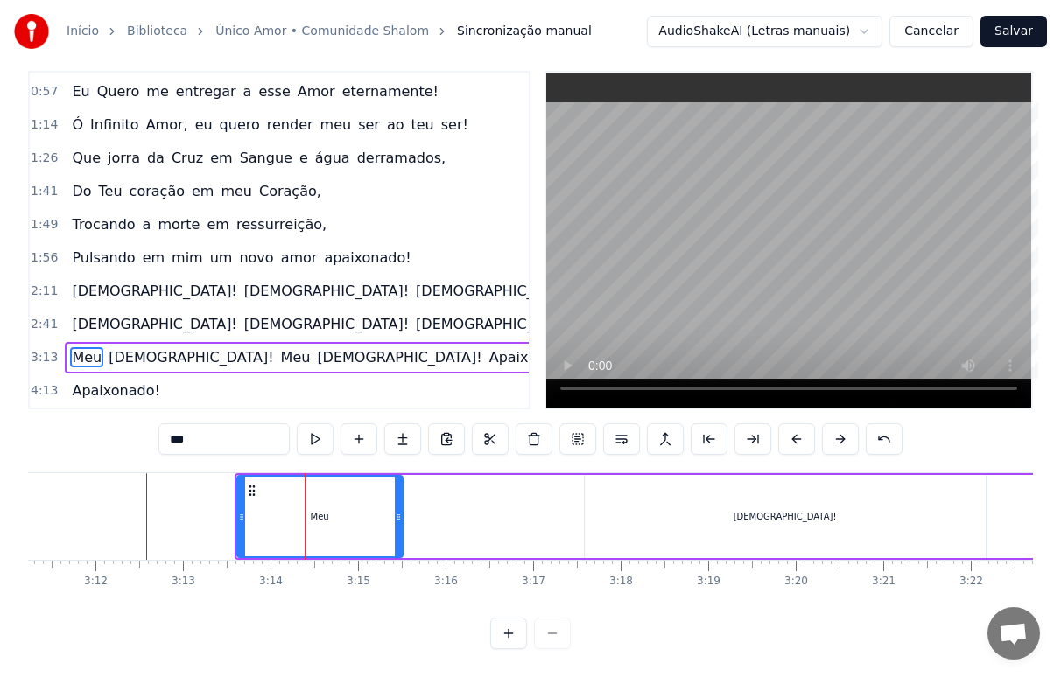
scroll to position [0, 16868]
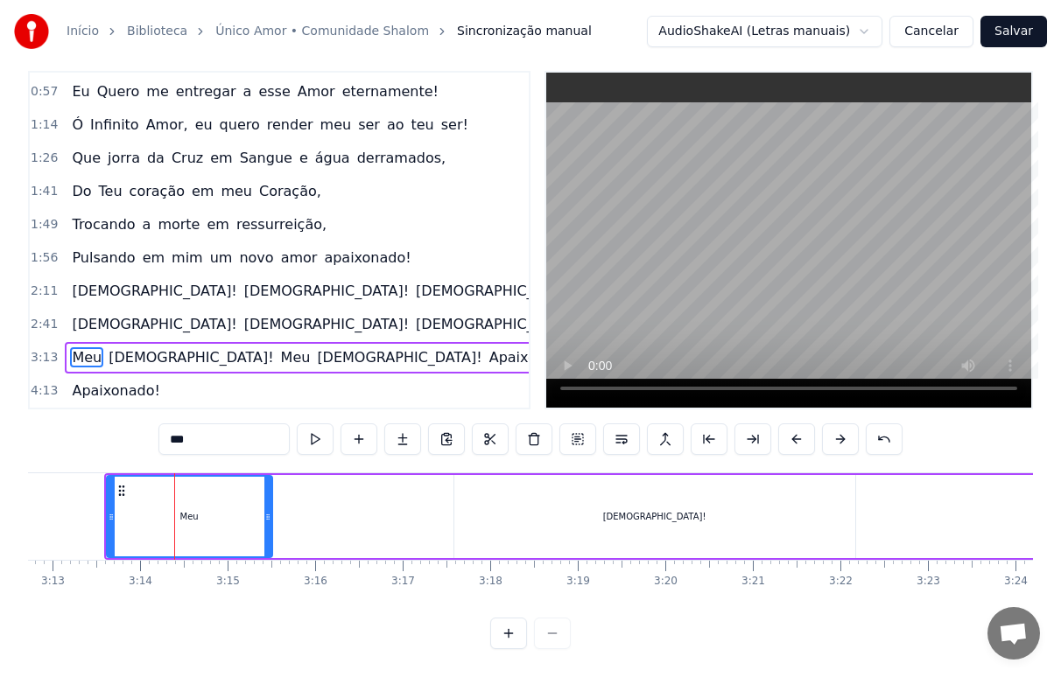
click at [689, 517] on div "[DEMOGRAPHIC_DATA]!" at bounding box center [654, 516] width 401 height 83
type input "******"
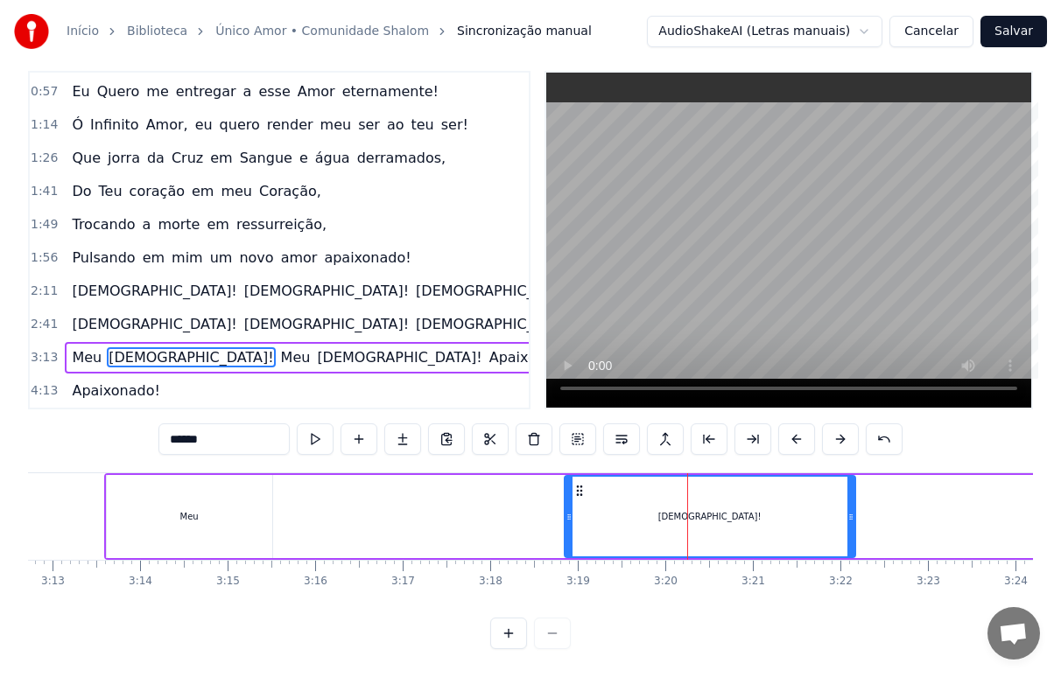
drag, startPoint x: 459, startPoint y: 503, endPoint x: 569, endPoint y: 514, distance: 110.8
click at [569, 514] on div at bounding box center [568, 517] width 7 height 80
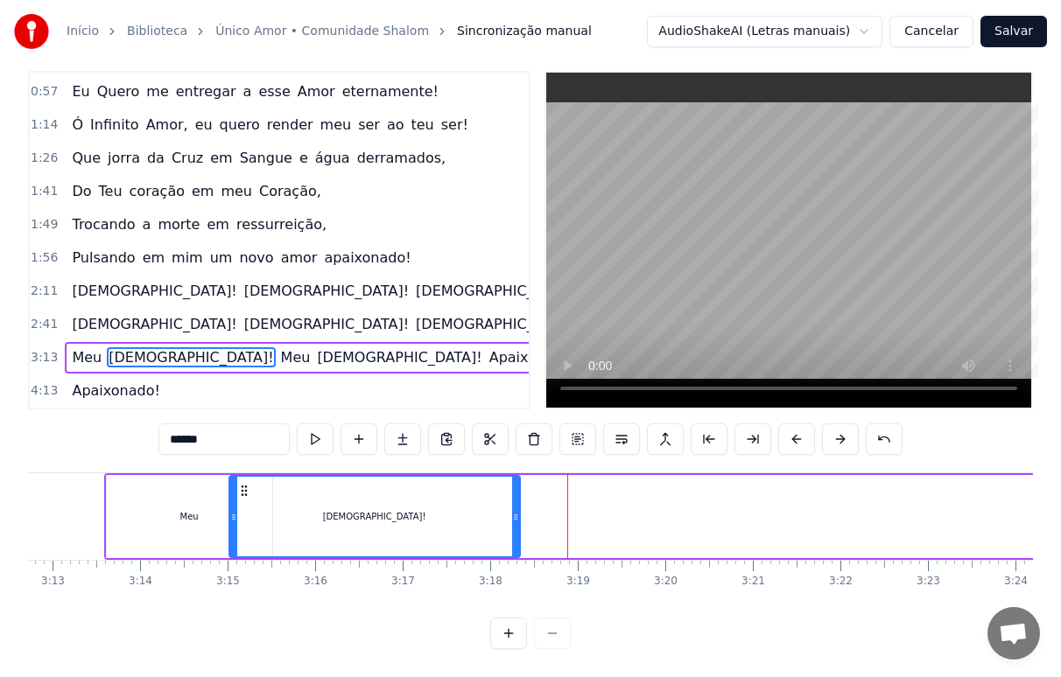
drag, startPoint x: 576, startPoint y: 474, endPoint x: 241, endPoint y: 498, distance: 336.1
click at [241, 498] on div "[DEMOGRAPHIC_DATA]!" at bounding box center [374, 517] width 289 height 80
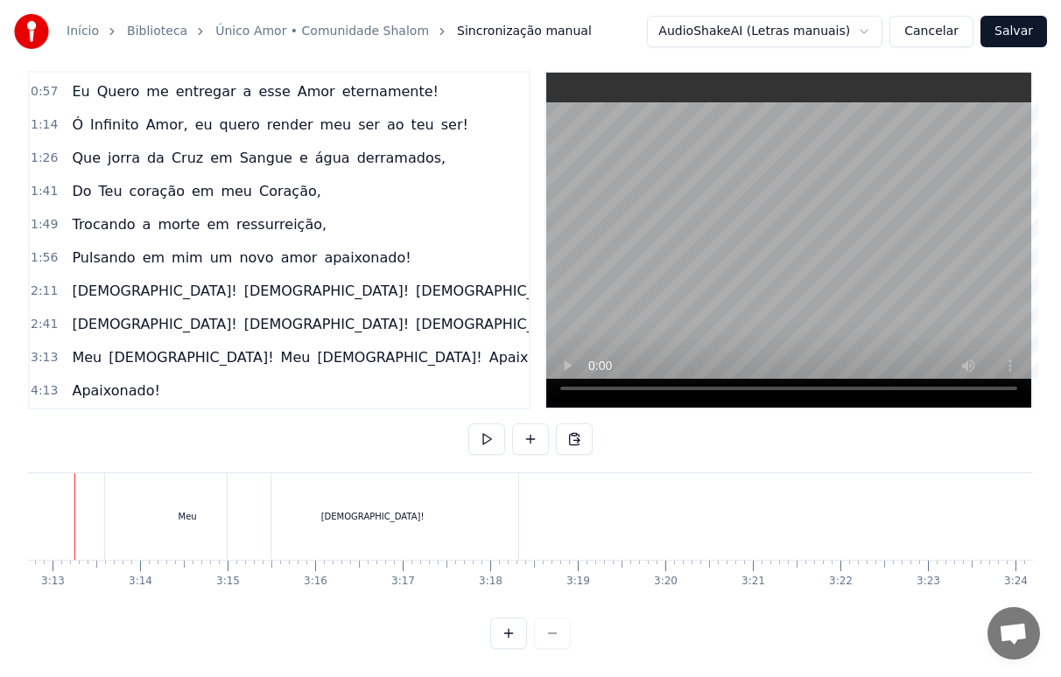
scroll to position [0, 16827]
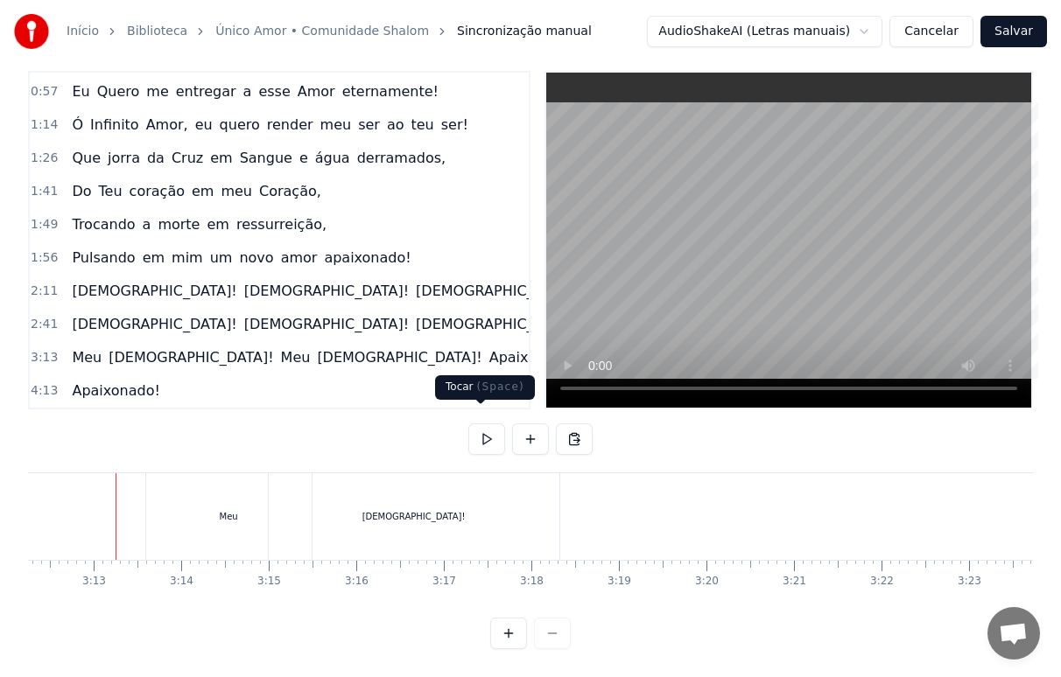
click at [486, 426] on button at bounding box center [486, 440] width 37 height 32
click at [436, 515] on div "[DEMOGRAPHIC_DATA]!" at bounding box center [414, 517] width 291 height 87
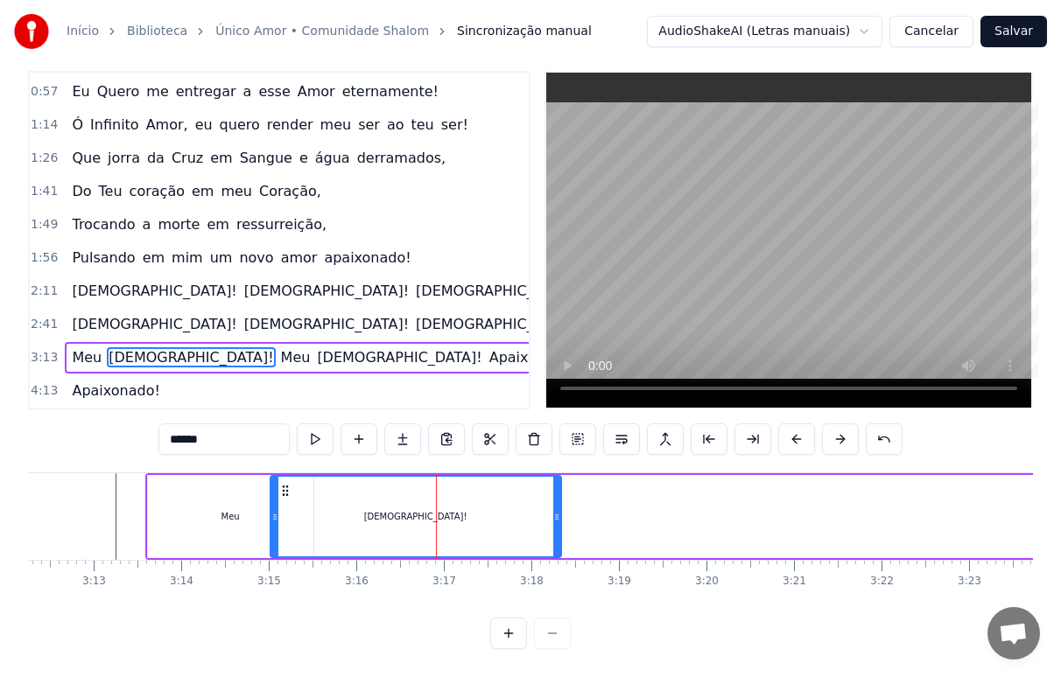
click at [260, 510] on div "Meu" at bounding box center [230, 516] width 165 height 83
type input "***"
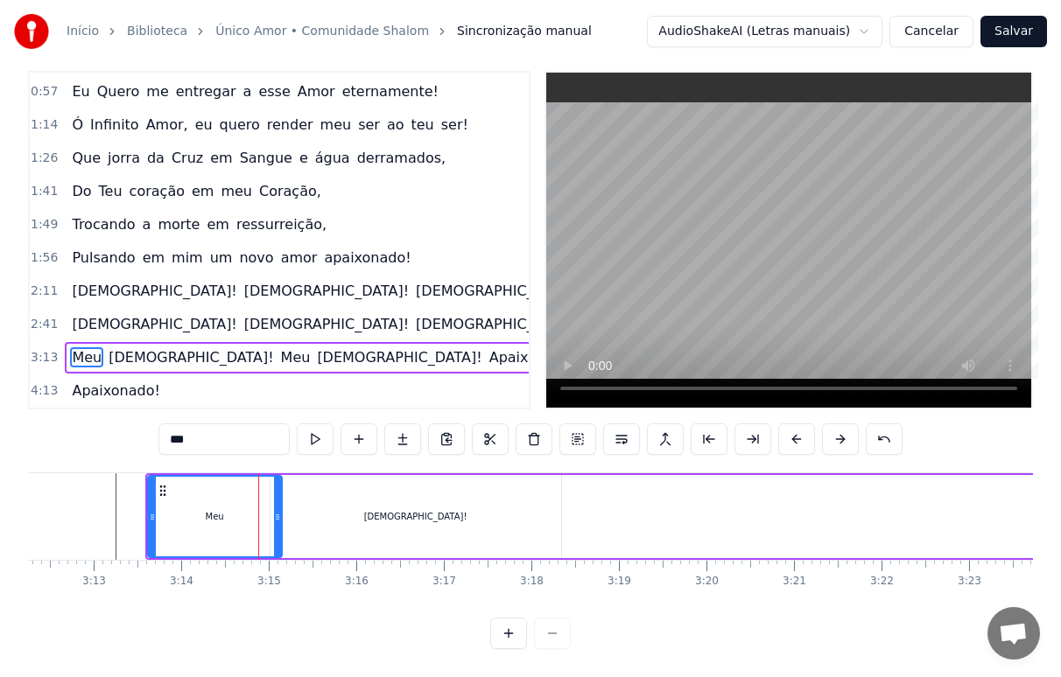
drag, startPoint x: 312, startPoint y: 518, endPoint x: 280, endPoint y: 528, distance: 32.9
click at [280, 528] on div at bounding box center [277, 517] width 7 height 80
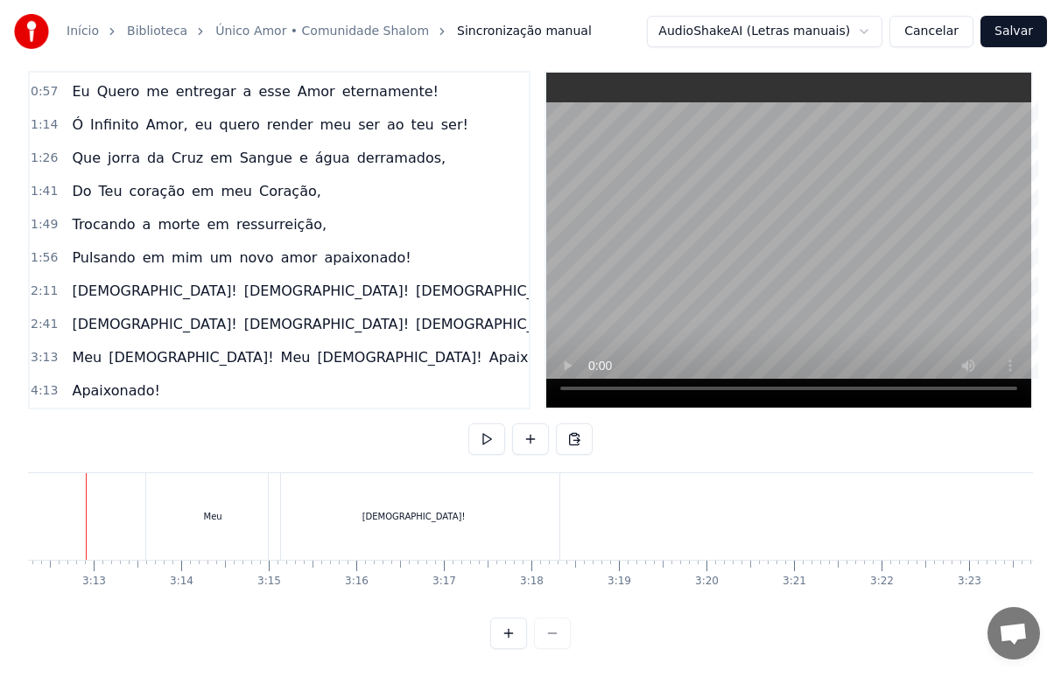
scroll to position [0, 16797]
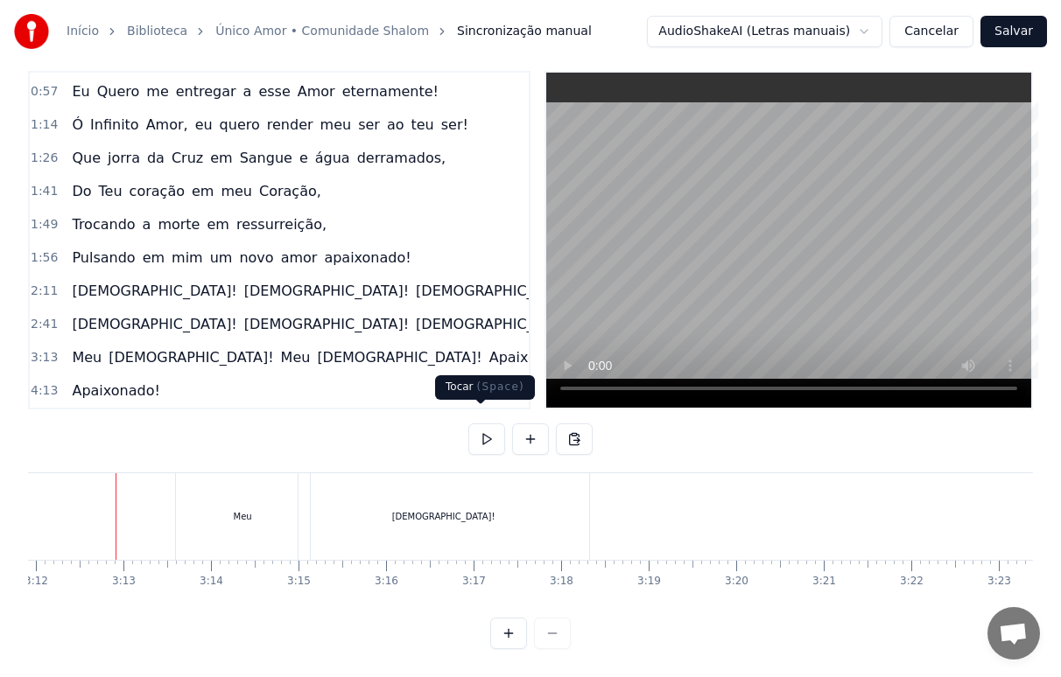
click at [478, 427] on button at bounding box center [486, 440] width 37 height 32
click at [461, 512] on div "[DEMOGRAPHIC_DATA]!" at bounding box center [443, 517] width 291 height 87
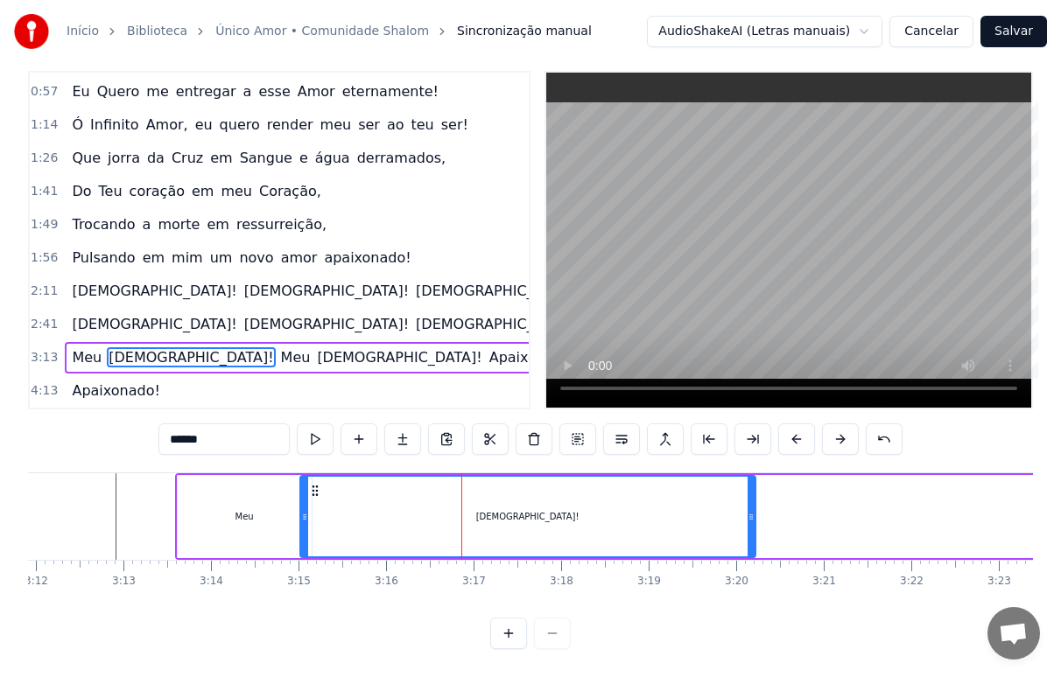
drag, startPoint x: 589, startPoint y: 509, endPoint x: 754, endPoint y: 523, distance: 165.1
click at [754, 523] on div at bounding box center [750, 517] width 7 height 80
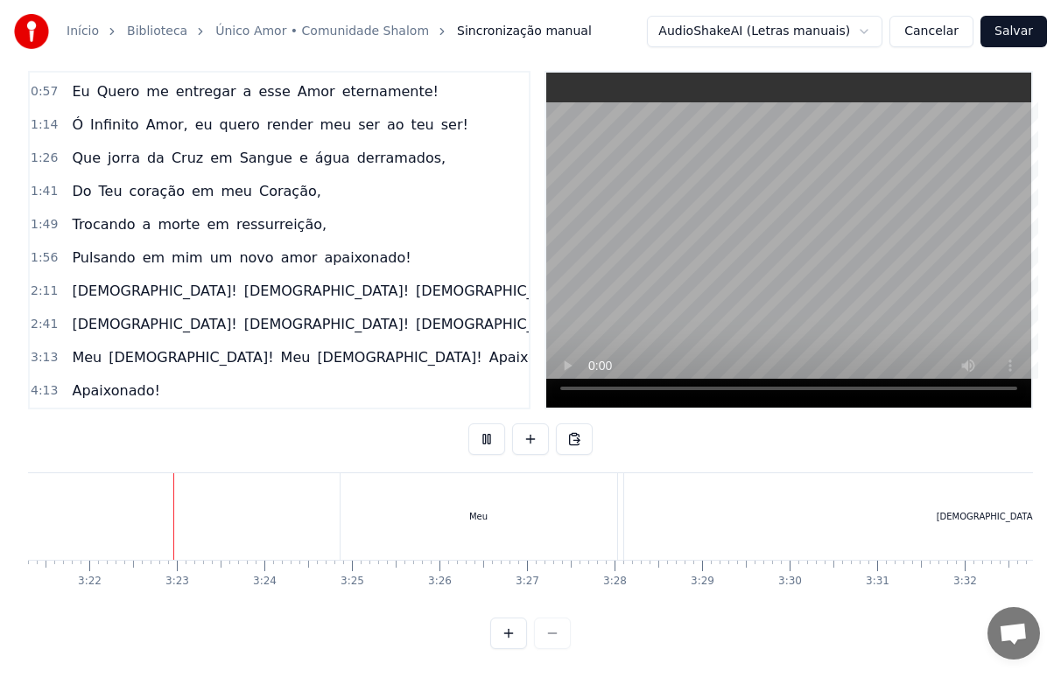
scroll to position [0, 17634]
click at [435, 515] on div "Meu" at bounding box center [464, 517] width 277 height 87
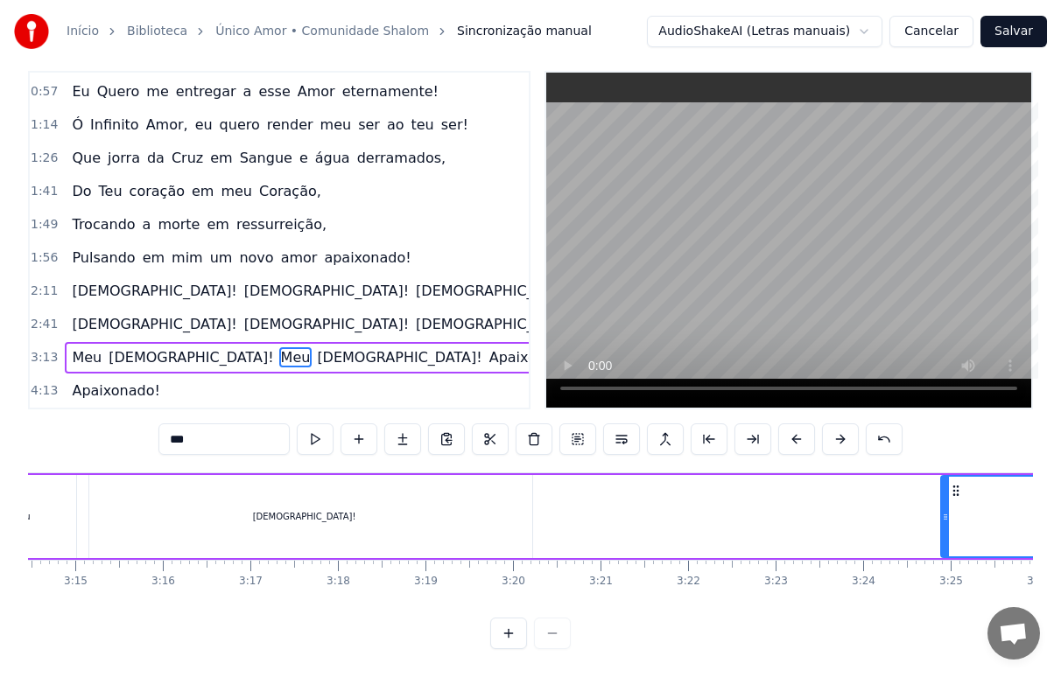
scroll to position [0, 17304]
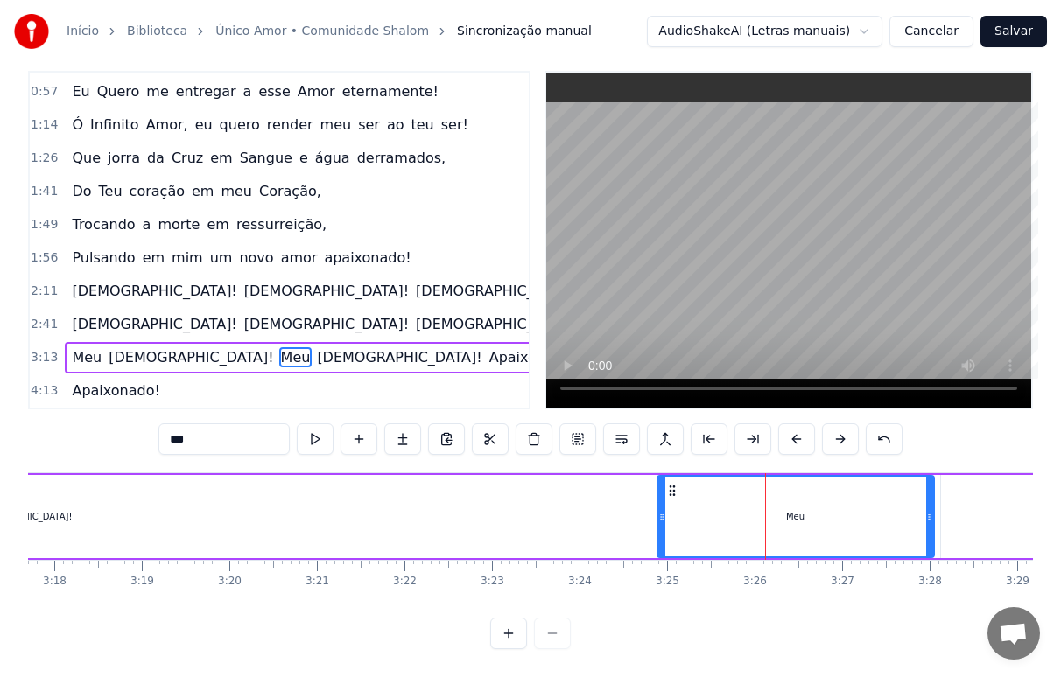
click at [715, 523] on div "Meu" at bounding box center [795, 517] width 275 height 80
click at [579, 428] on button at bounding box center [577, 440] width 37 height 32
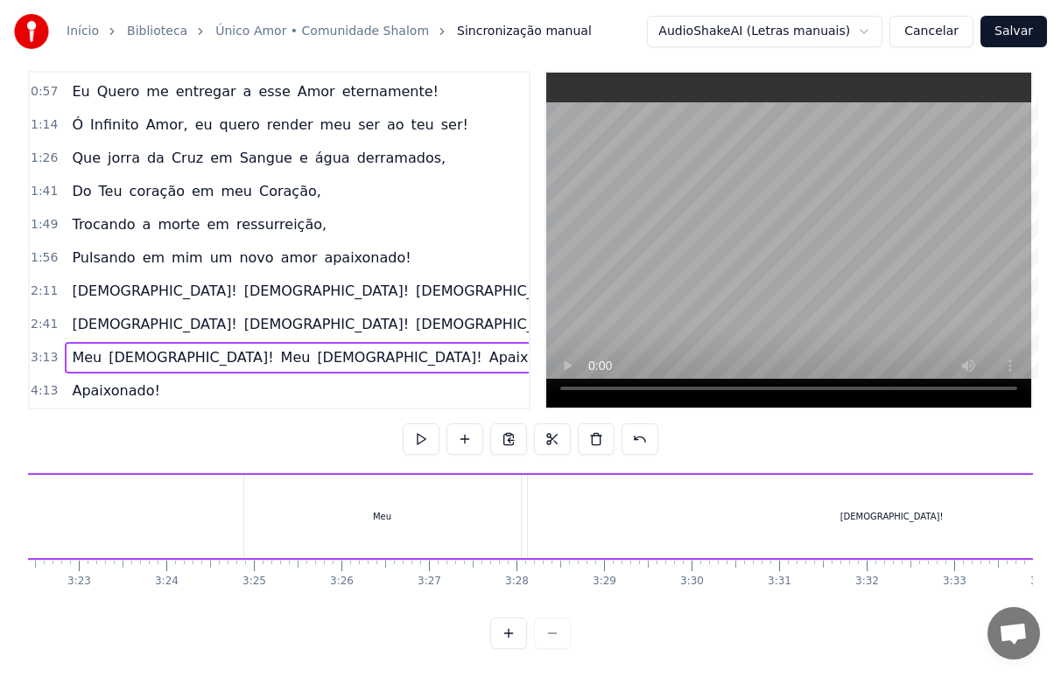
scroll to position [0, 17673]
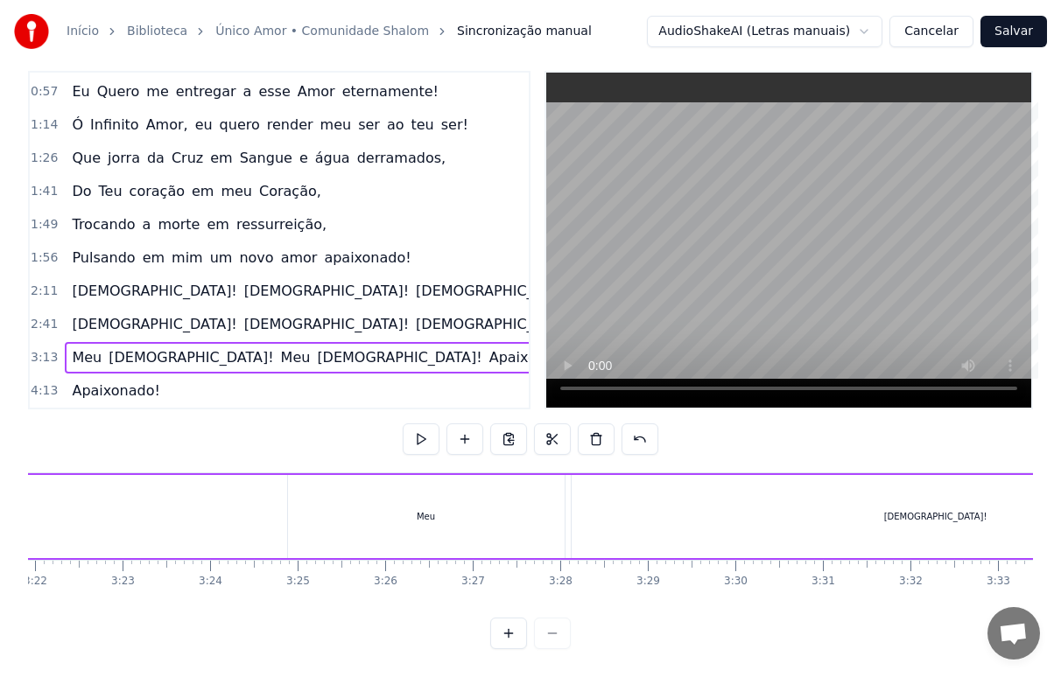
click at [427, 517] on div "Meu" at bounding box center [426, 516] width 277 height 83
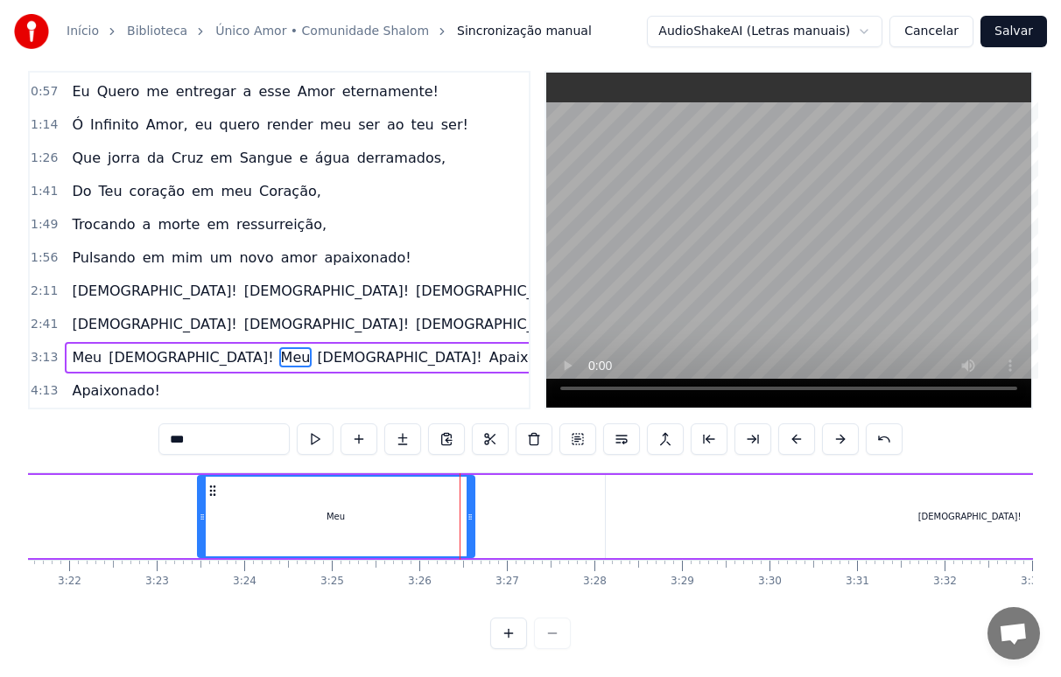
scroll to position [0, 17623]
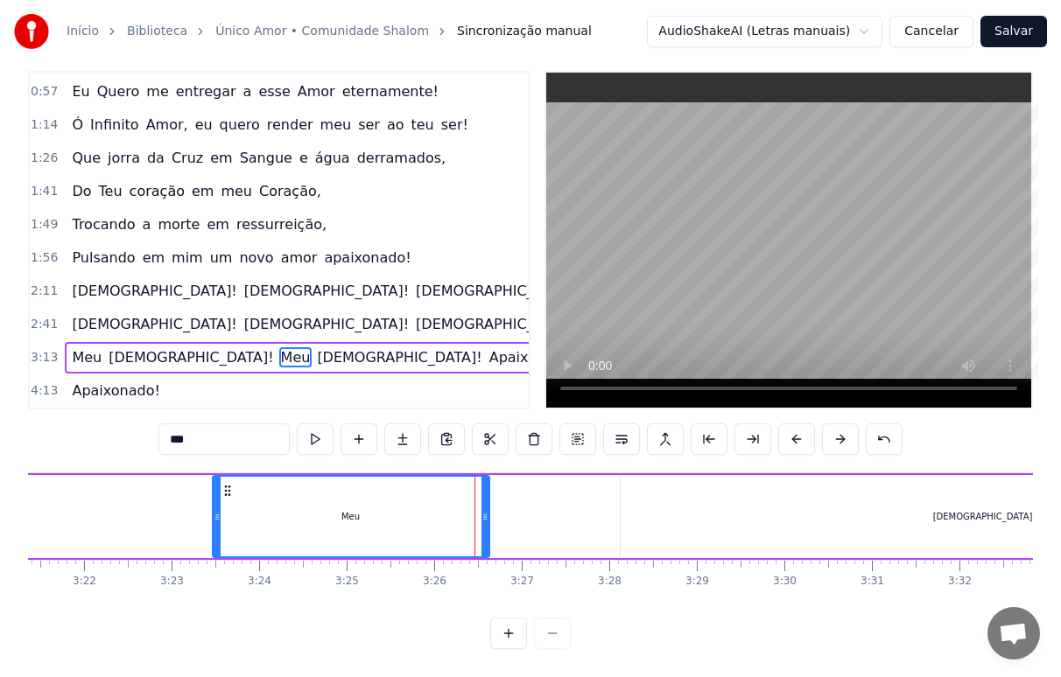
drag, startPoint x: 304, startPoint y: 478, endPoint x: 213, endPoint y: 491, distance: 92.0
click at [214, 491] on div "Meu" at bounding box center [351, 517] width 275 height 80
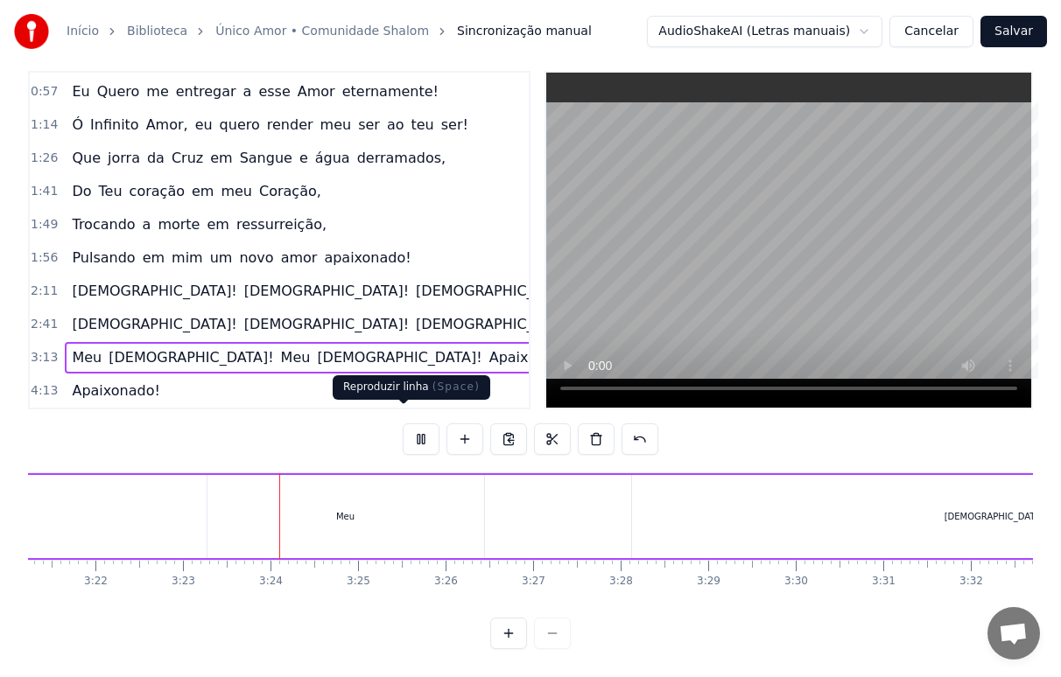
click at [408, 426] on button at bounding box center [421, 440] width 37 height 32
click at [268, 492] on div "Meu" at bounding box center [345, 516] width 277 height 83
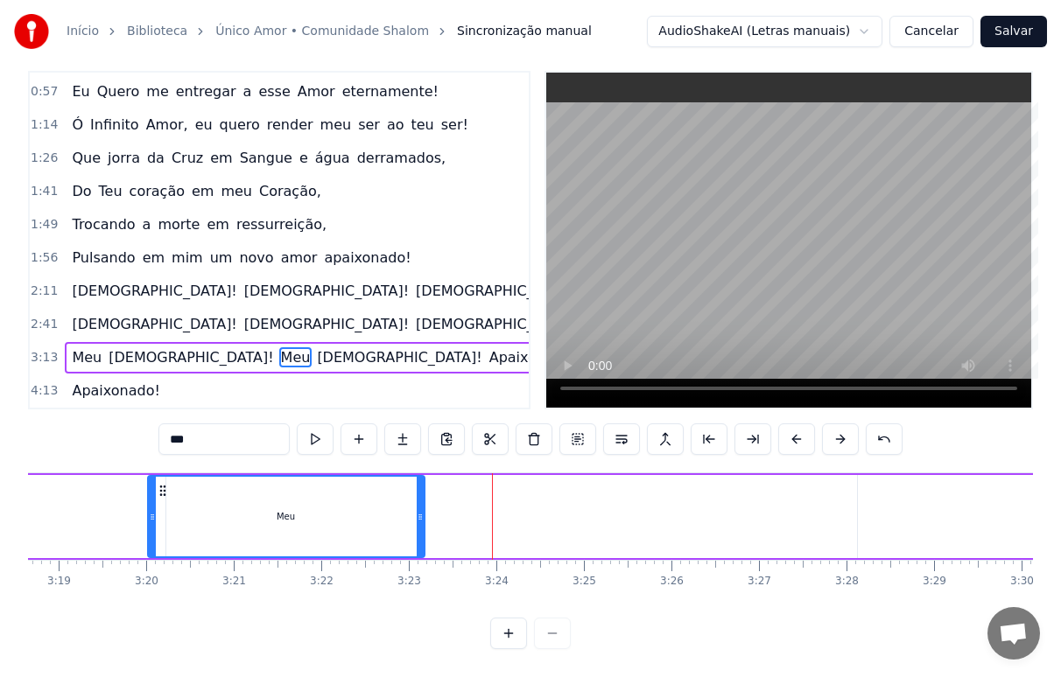
scroll to position [0, 17343]
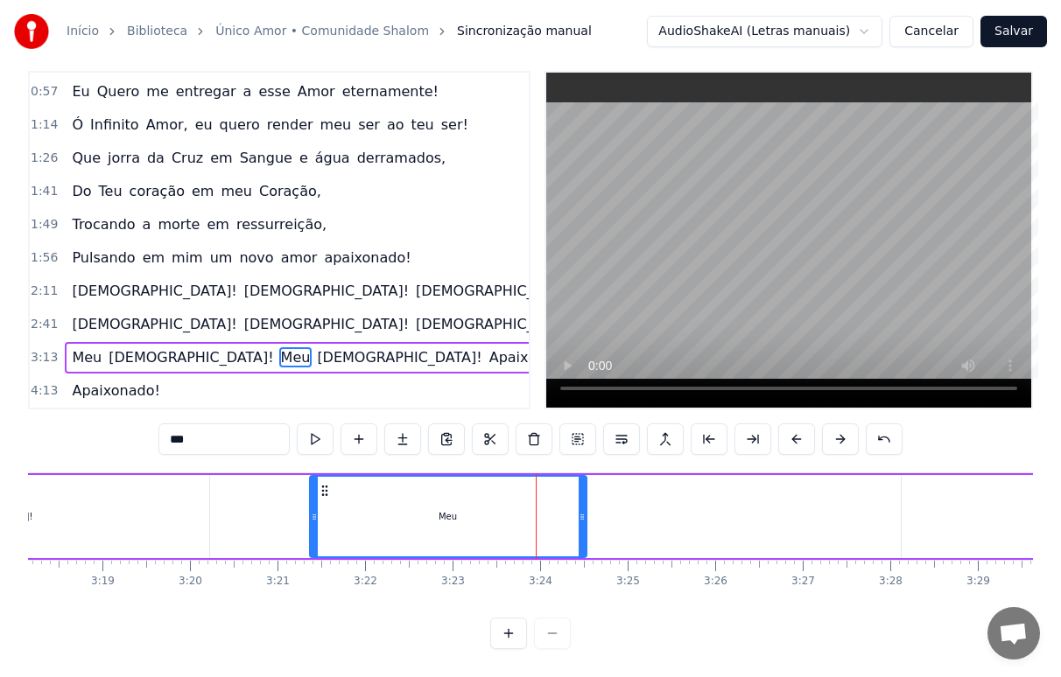
drag, startPoint x: 219, startPoint y: 475, endPoint x: 321, endPoint y: 494, distance: 104.0
click at [321, 494] on div "Meu" at bounding box center [448, 517] width 275 height 80
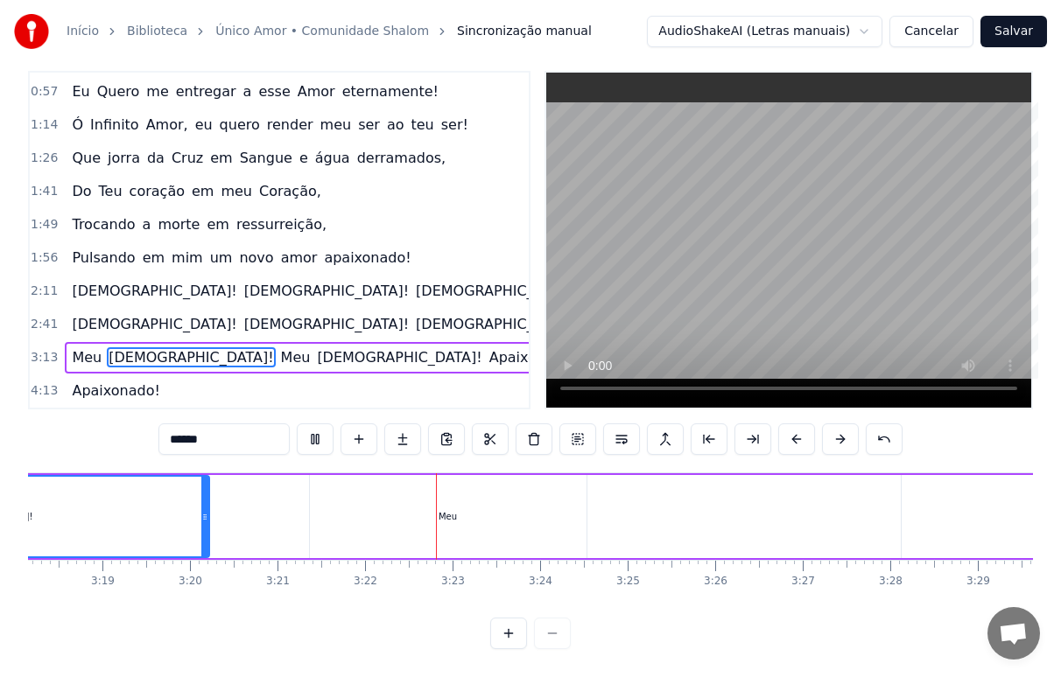
click at [441, 512] on div "Meu" at bounding box center [448, 516] width 277 height 83
type input "***"
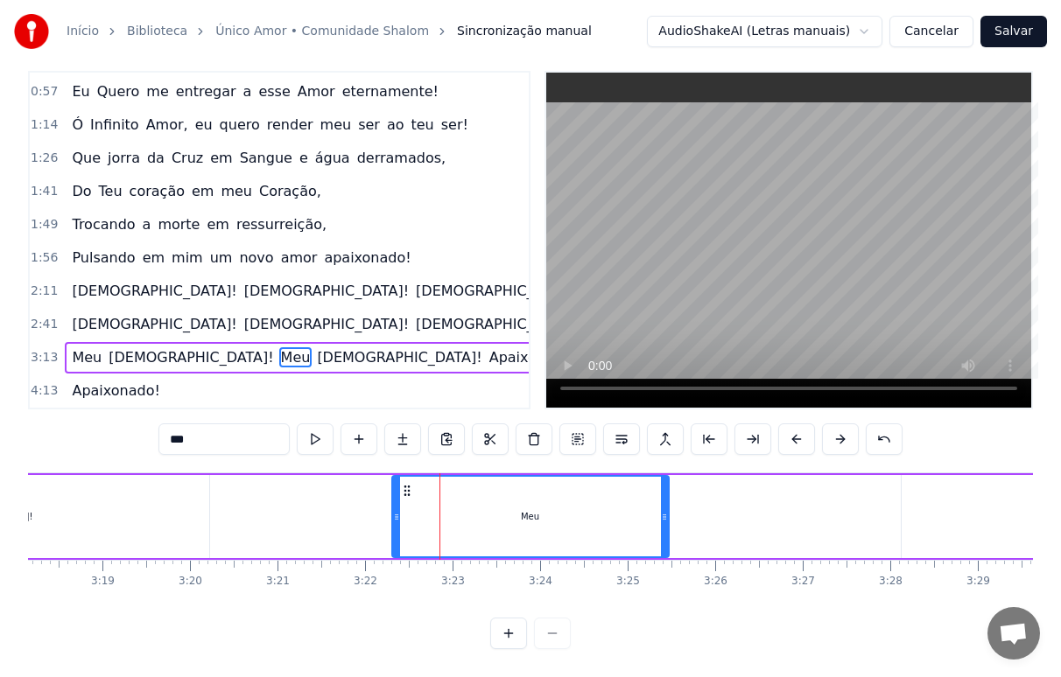
drag, startPoint x: 329, startPoint y: 477, endPoint x: 408, endPoint y: 487, distance: 79.4
click at [408, 487] on div "Meu" at bounding box center [530, 517] width 275 height 80
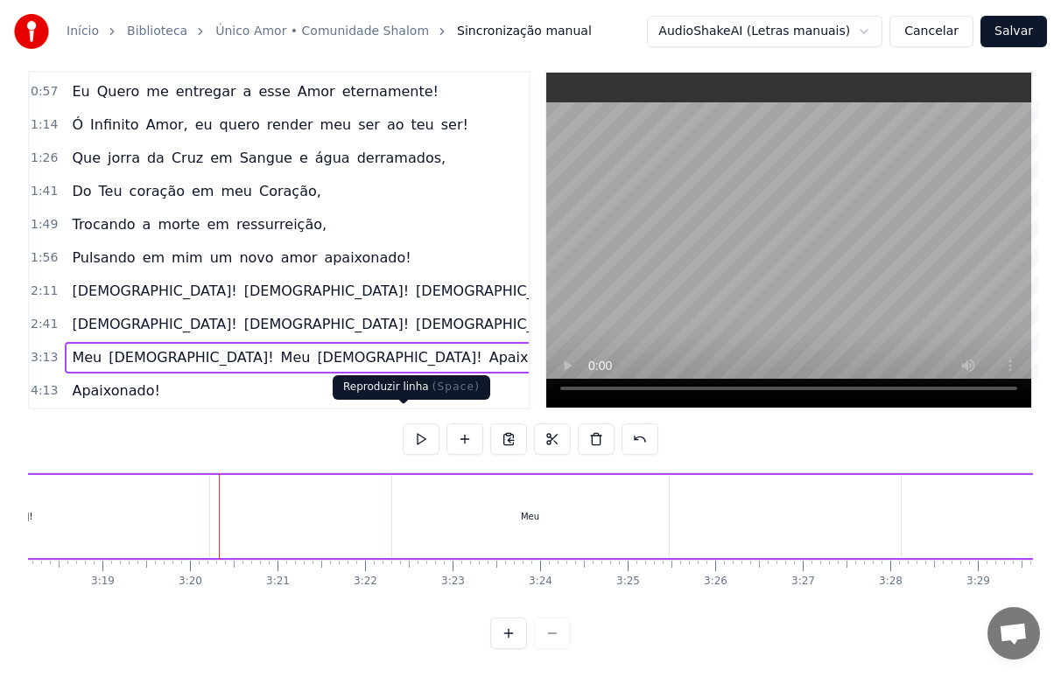
click at [403, 424] on button at bounding box center [421, 440] width 37 height 32
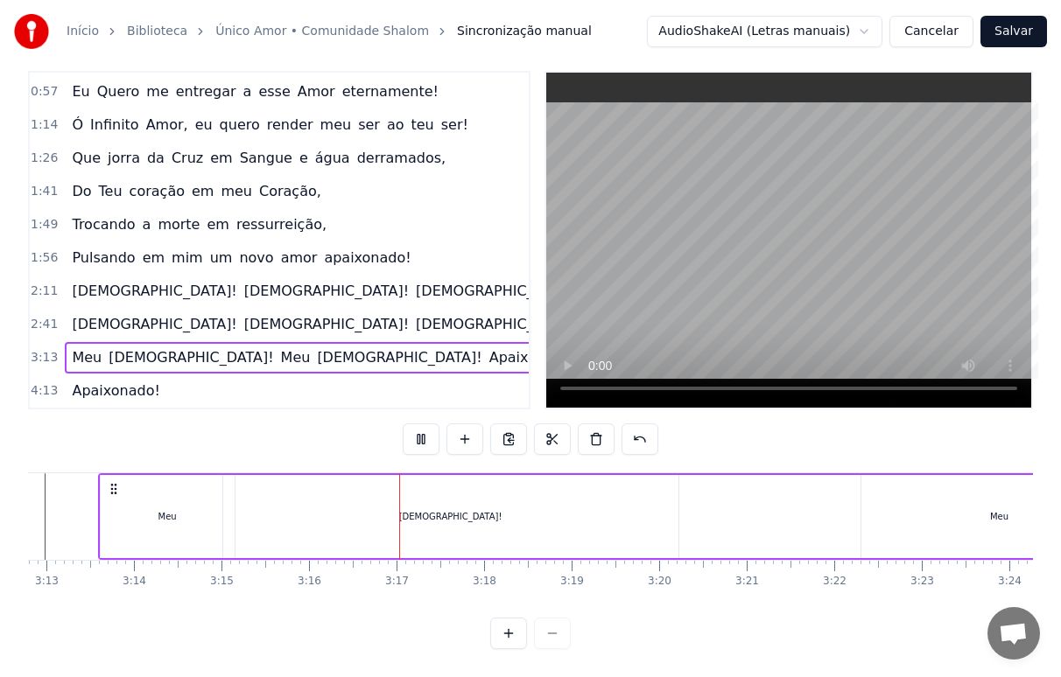
scroll to position [0, 16843]
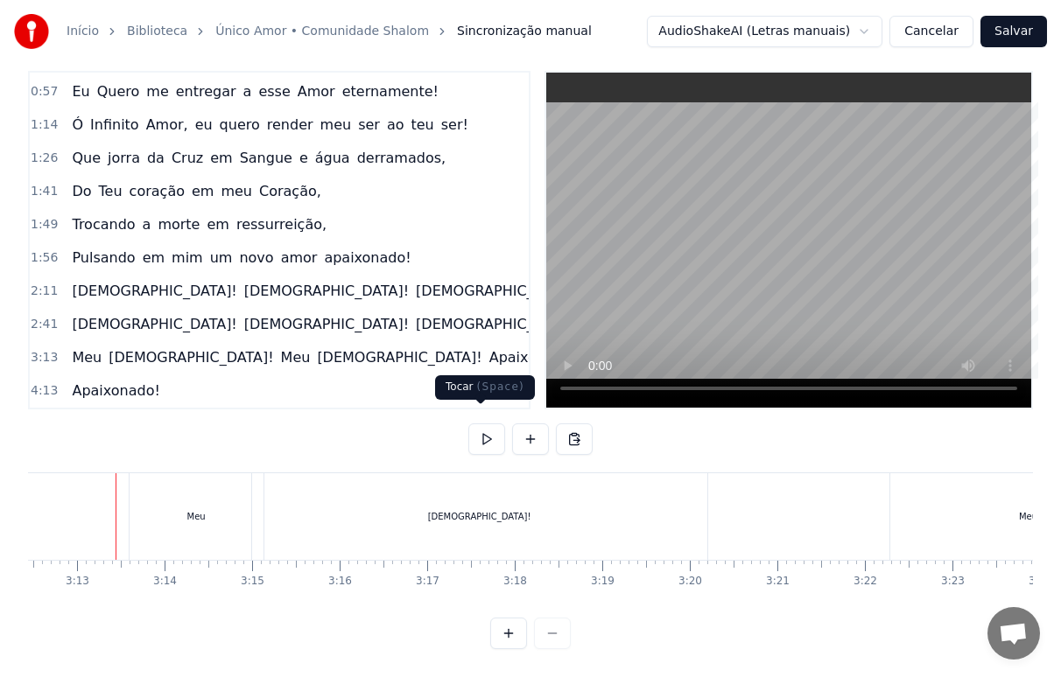
click at [469, 424] on button at bounding box center [486, 440] width 37 height 32
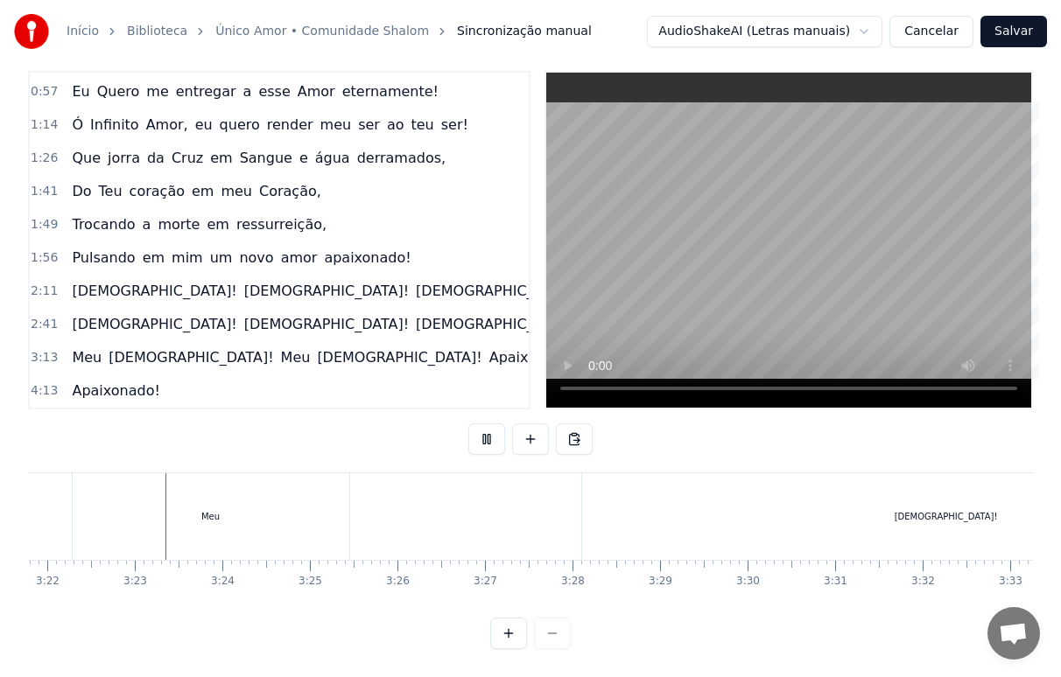
scroll to position [0, 17675]
click at [181, 522] on div "Meu" at bounding box center [197, 517] width 277 height 87
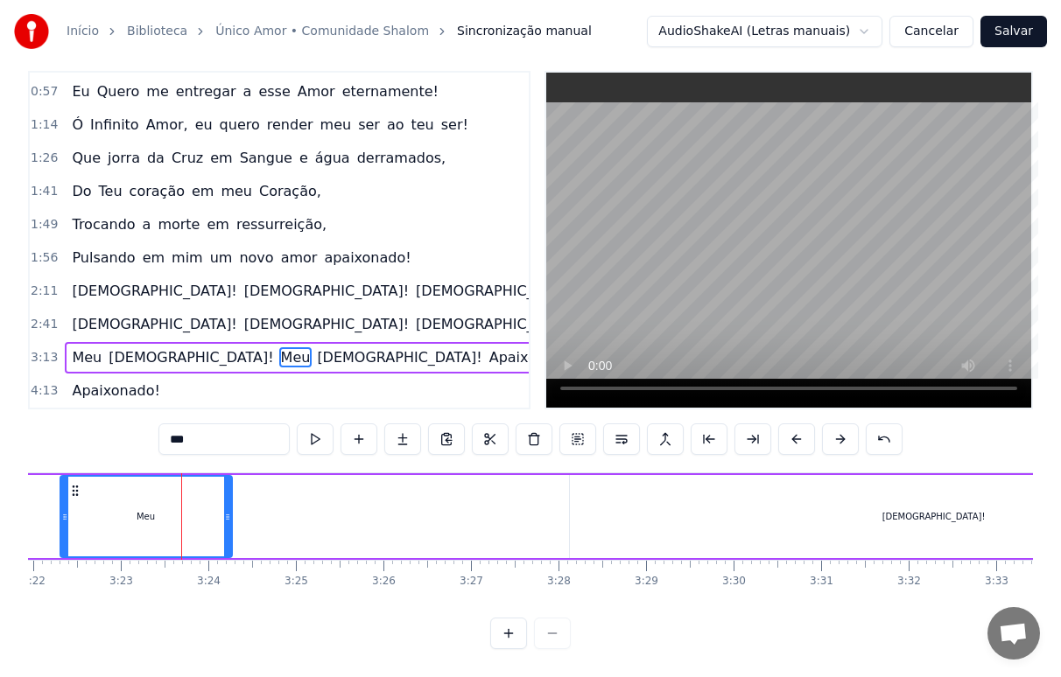
drag, startPoint x: 332, startPoint y: 516, endPoint x: 223, endPoint y: 526, distance: 109.0
click at [224, 526] on div at bounding box center [227, 517] width 7 height 80
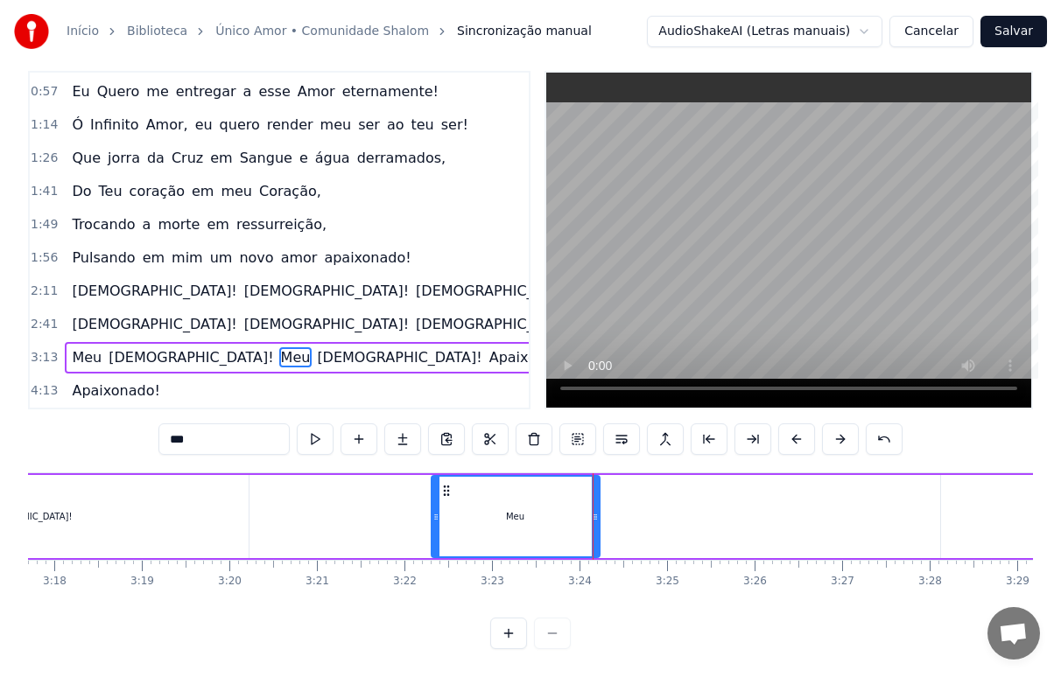
click at [87, 503] on div "[DEMOGRAPHIC_DATA]!" at bounding box center [20, 516] width 455 height 83
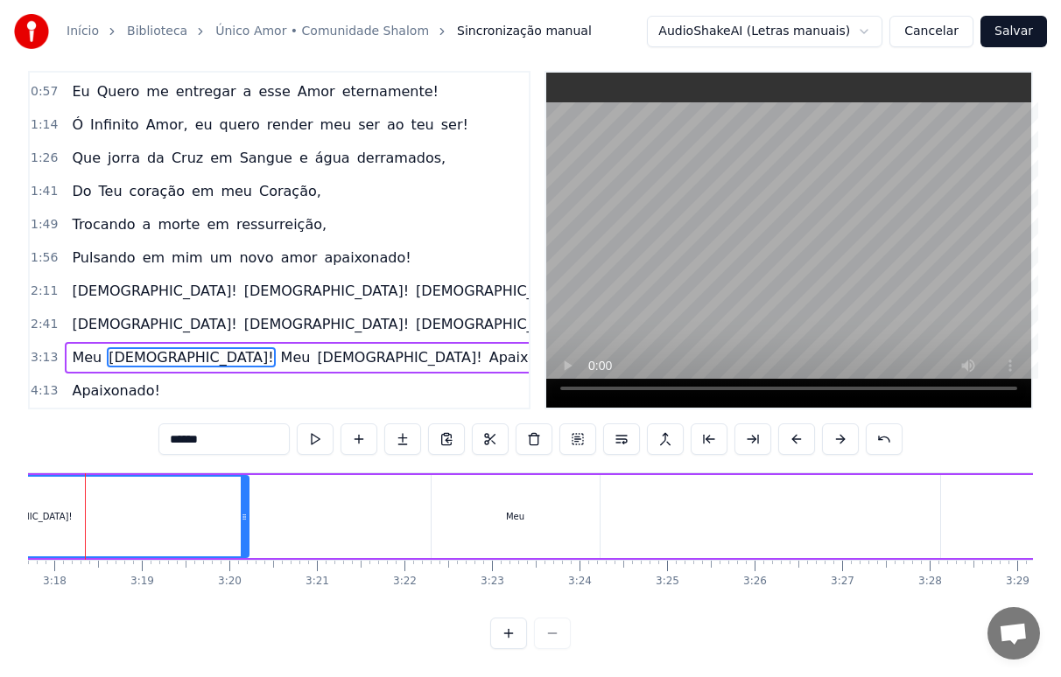
scroll to position [0, 17273]
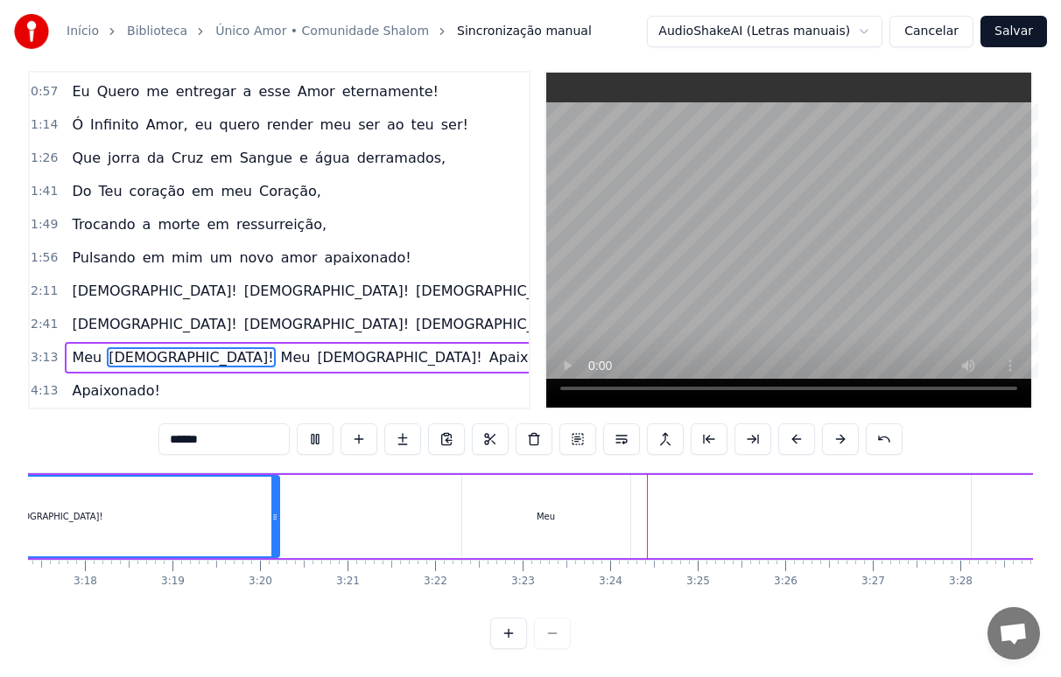
click at [228, 514] on div "[DEMOGRAPHIC_DATA]!" at bounding box center [51, 517] width 453 height 80
click at [530, 521] on div "Meu" at bounding box center [546, 516] width 168 height 83
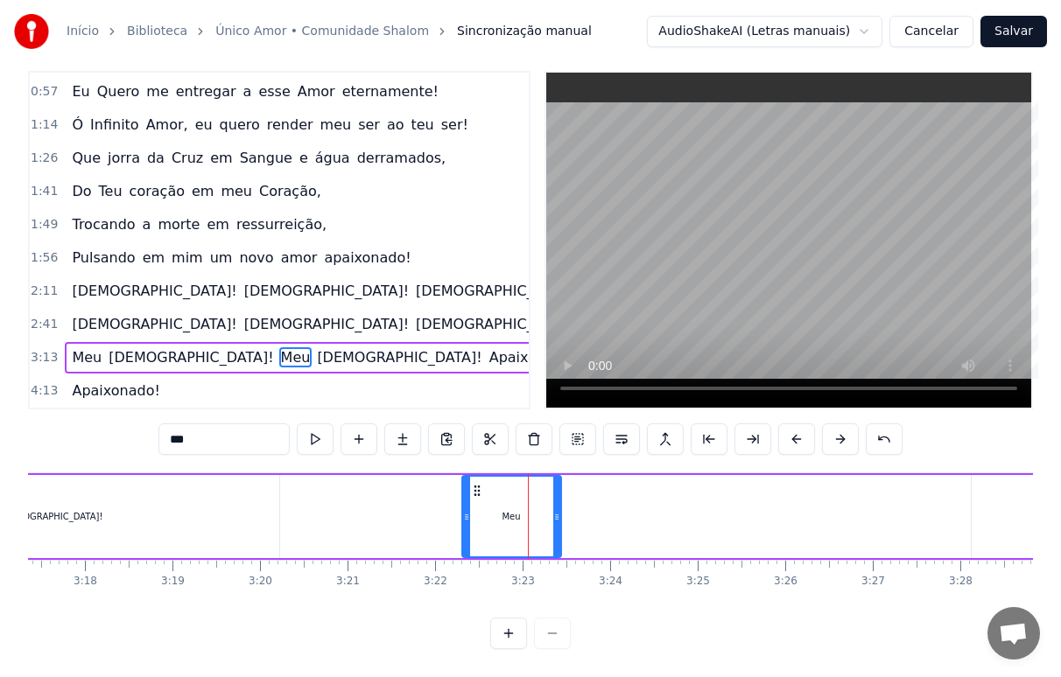
drag, startPoint x: 625, startPoint y: 516, endPoint x: 556, endPoint y: 525, distance: 69.8
click at [556, 525] on div at bounding box center [556, 517] width 7 height 80
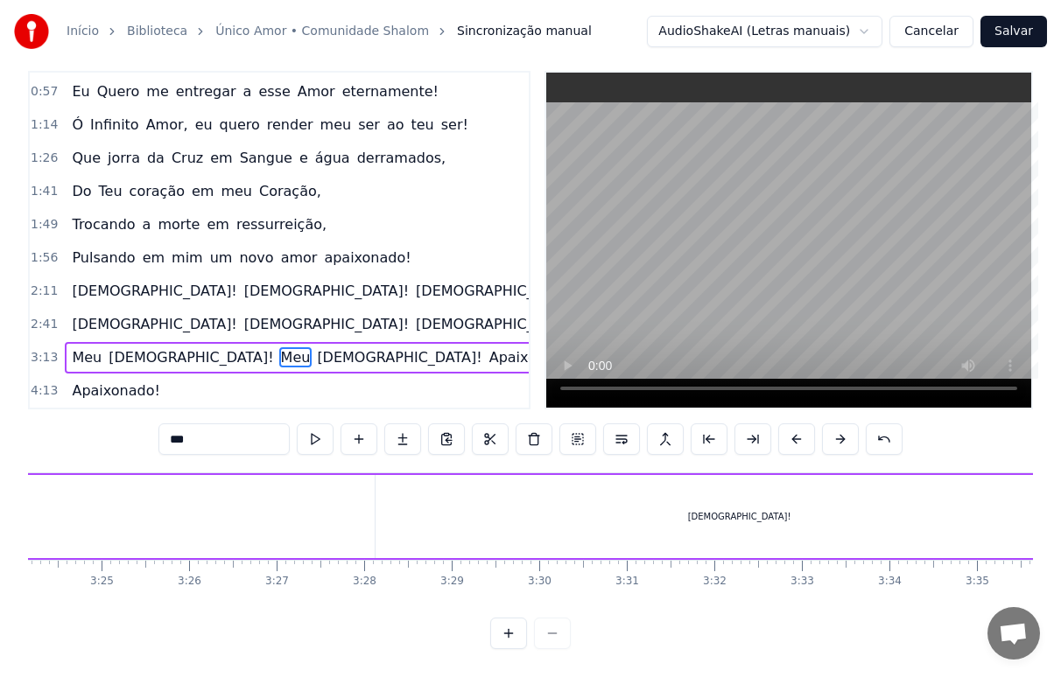
scroll to position [0, 17891]
click at [713, 510] on div "[DEMOGRAPHIC_DATA]!" at bounding box center [717, 516] width 103 height 13
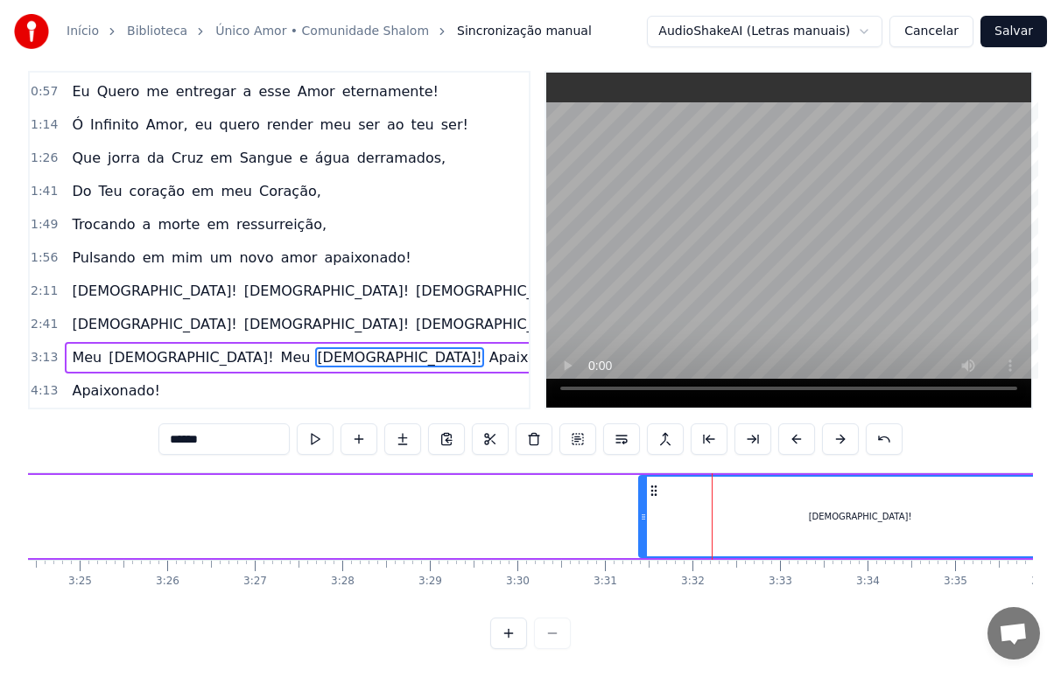
drag, startPoint x: 354, startPoint y: 509, endPoint x: 639, endPoint y: 529, distance: 286.0
click at [640, 529] on div at bounding box center [643, 517] width 7 height 80
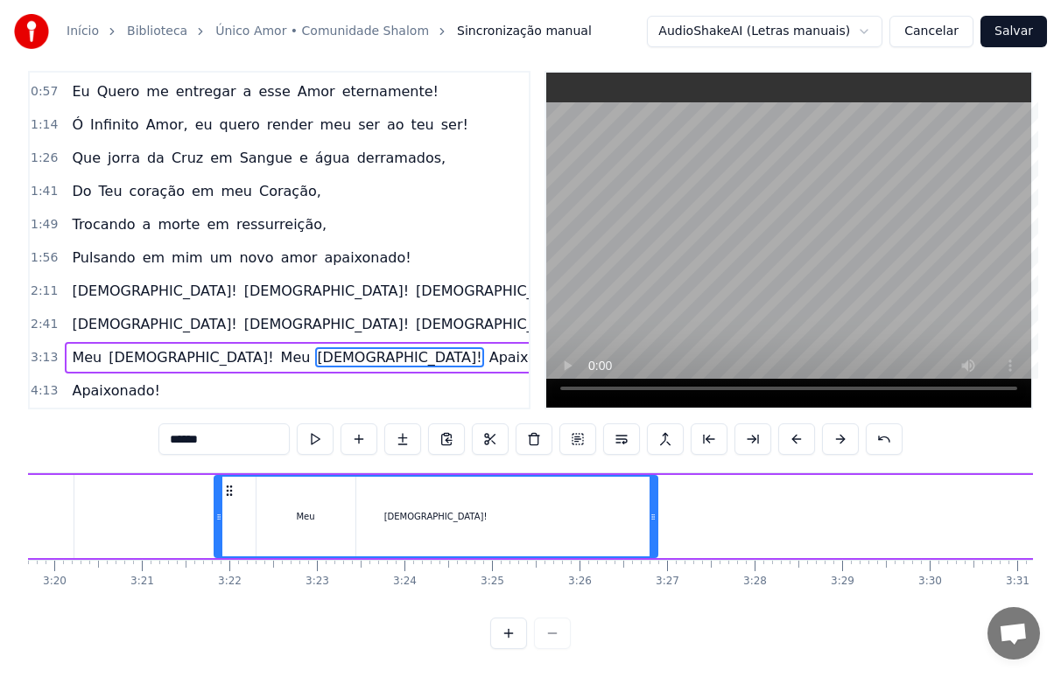
scroll to position [0, 17478]
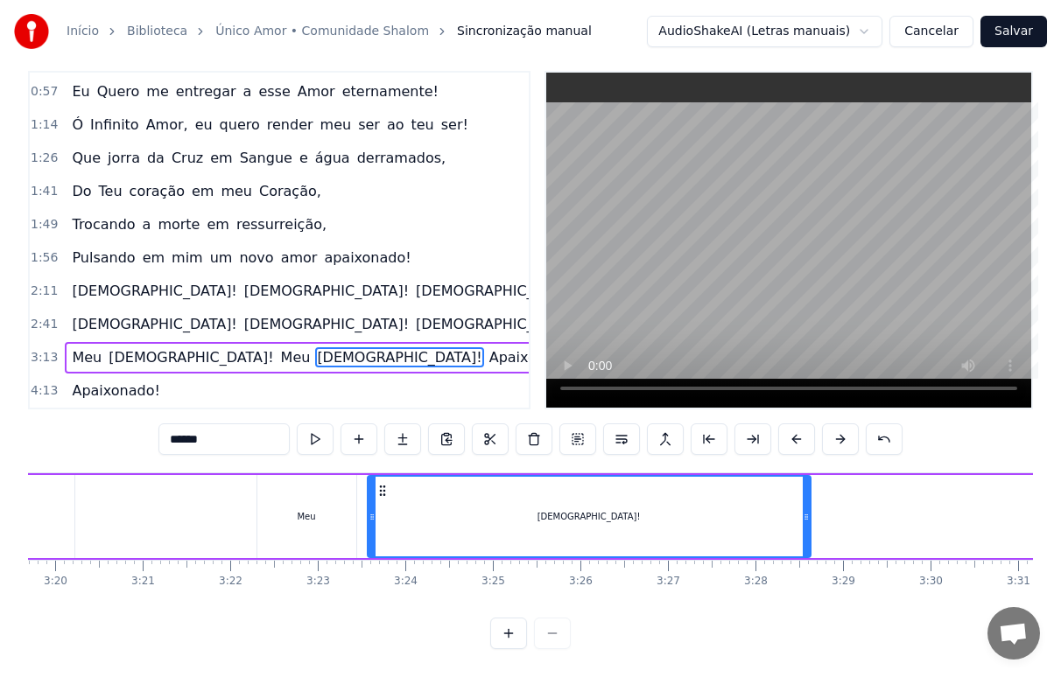
drag, startPoint x: 653, startPoint y: 478, endPoint x: 382, endPoint y: 516, distance: 274.0
click at [382, 516] on div "[DEMOGRAPHIC_DATA]!" at bounding box center [588, 517] width 441 height 80
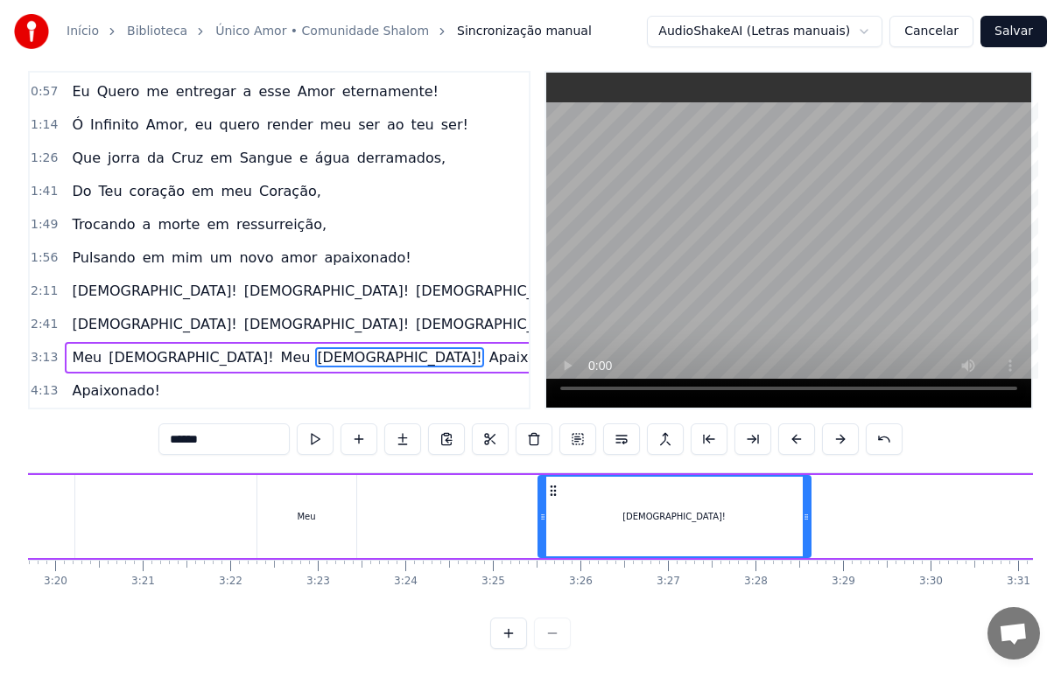
drag, startPoint x: 373, startPoint y: 516, endPoint x: 544, endPoint y: 522, distance: 170.8
click at [544, 522] on div at bounding box center [542, 517] width 7 height 80
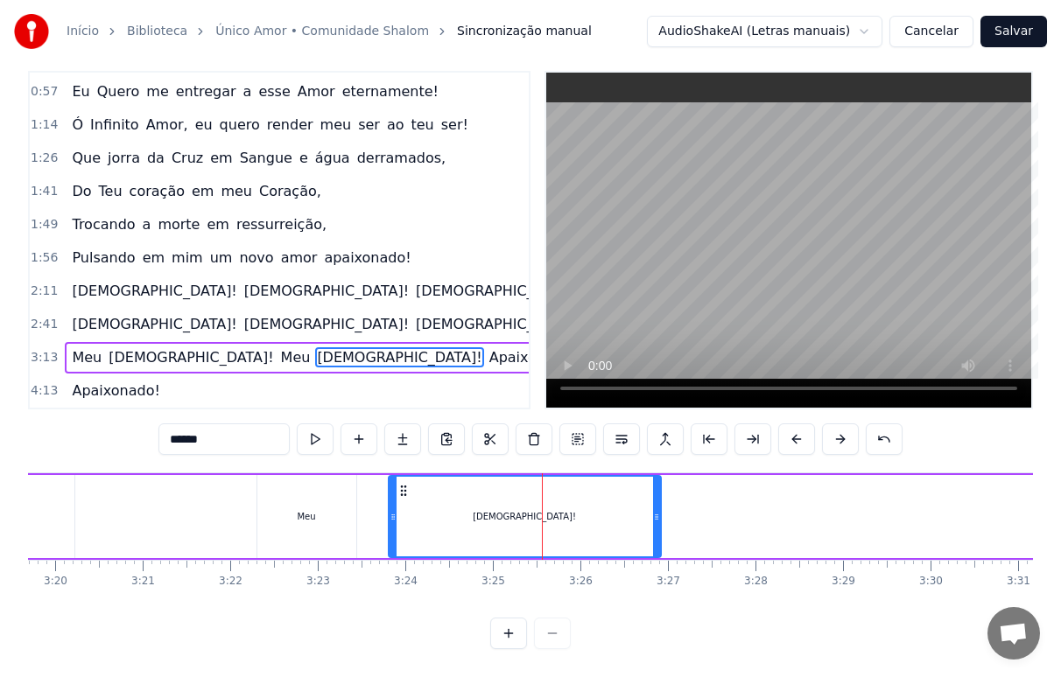
drag, startPoint x: 552, startPoint y: 476, endPoint x: 403, endPoint y: 489, distance: 150.2
click at [403, 489] on div "[DEMOGRAPHIC_DATA]!" at bounding box center [524, 517] width 270 height 80
click at [261, 505] on div "Meu" at bounding box center [306, 516] width 99 height 83
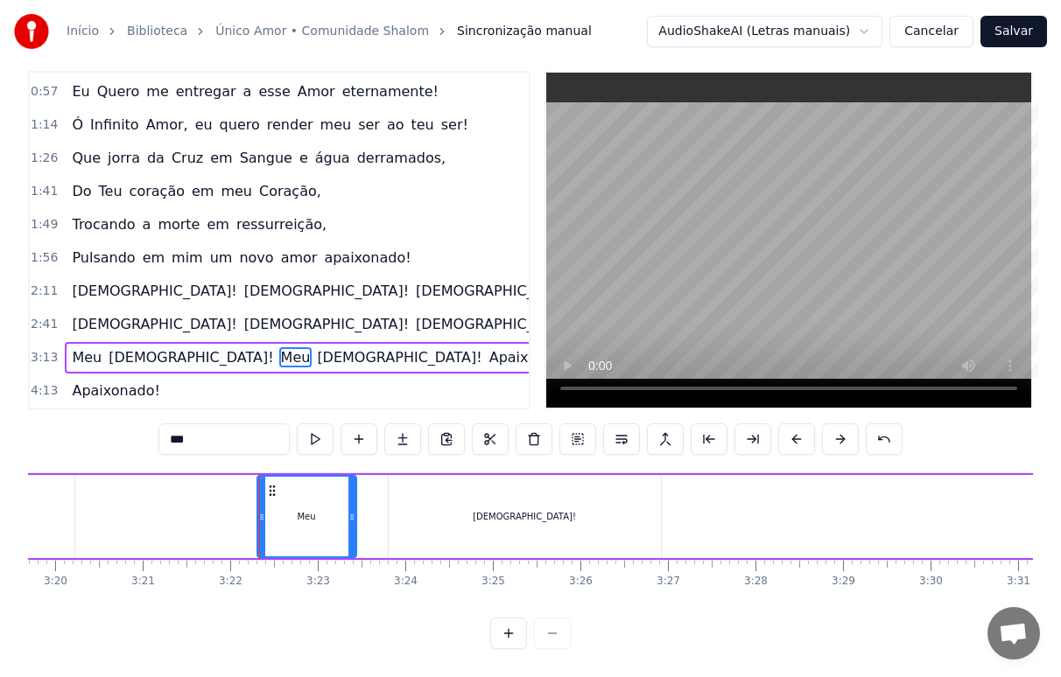
click at [420, 502] on div "[DEMOGRAPHIC_DATA]!" at bounding box center [525, 516] width 272 height 83
type input "******"
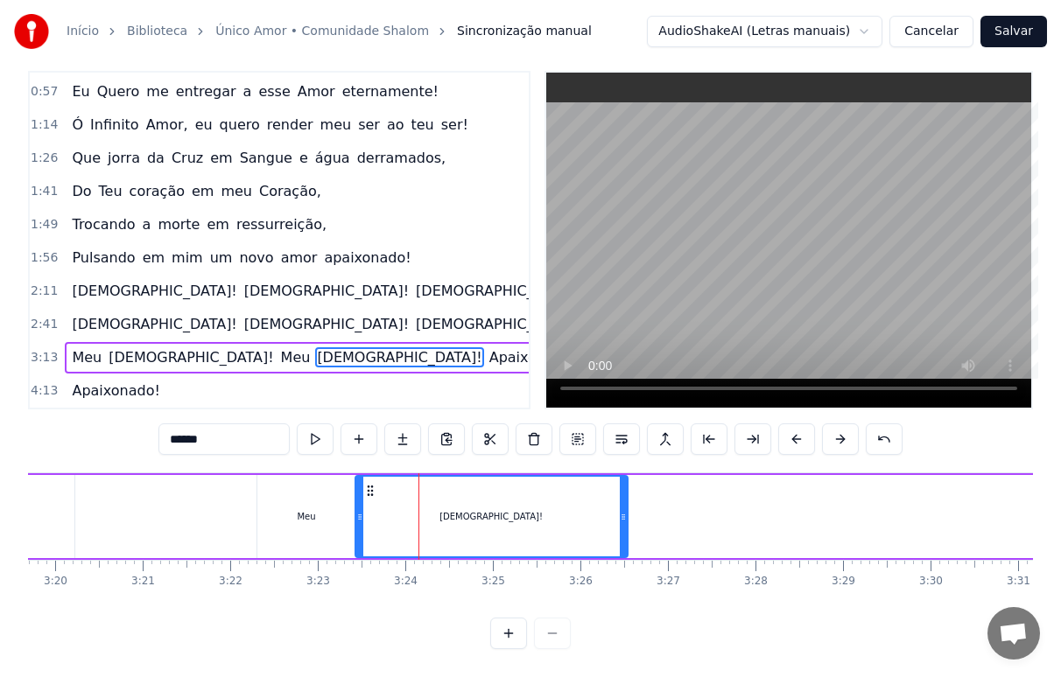
drag, startPoint x: 403, startPoint y: 473, endPoint x: 368, endPoint y: 482, distance: 37.2
click at [368, 484] on icon at bounding box center [370, 491] width 14 height 14
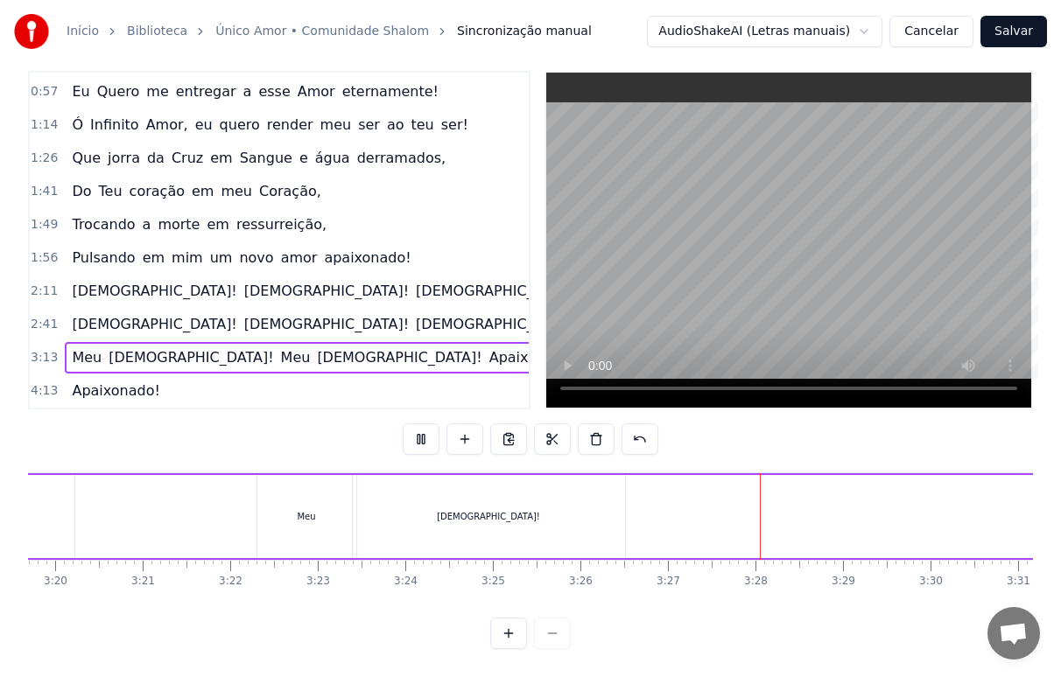
click at [521, 516] on div "[DEMOGRAPHIC_DATA]!" at bounding box center [489, 516] width 272 height 83
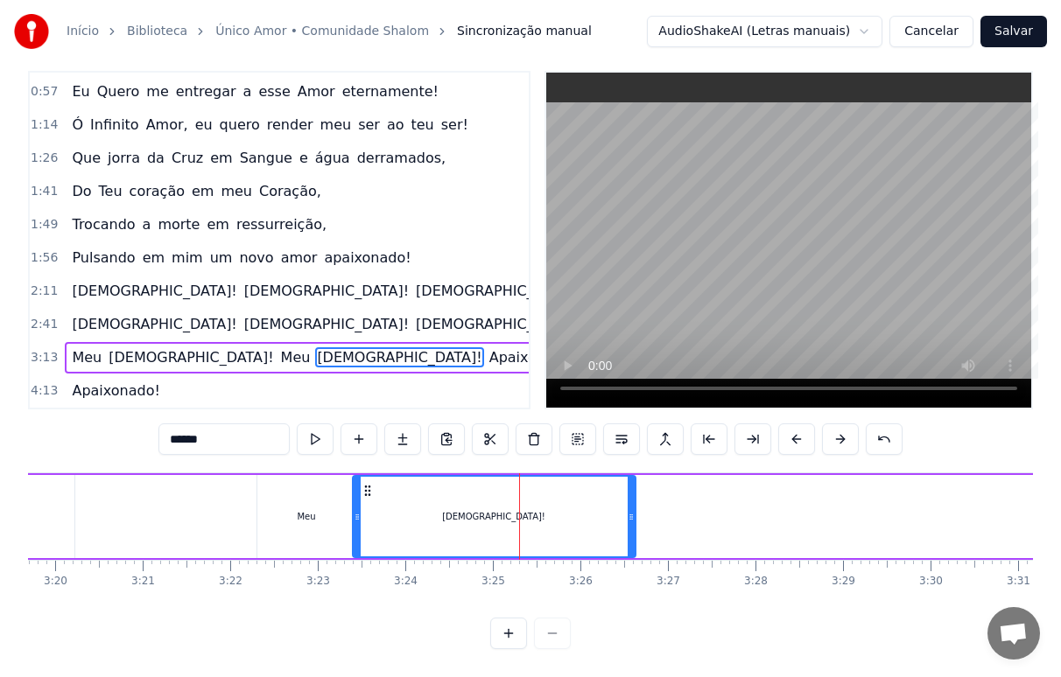
drag, startPoint x: 622, startPoint y: 515, endPoint x: 633, endPoint y: 515, distance: 10.5
click at [633, 515] on div at bounding box center [631, 517] width 7 height 80
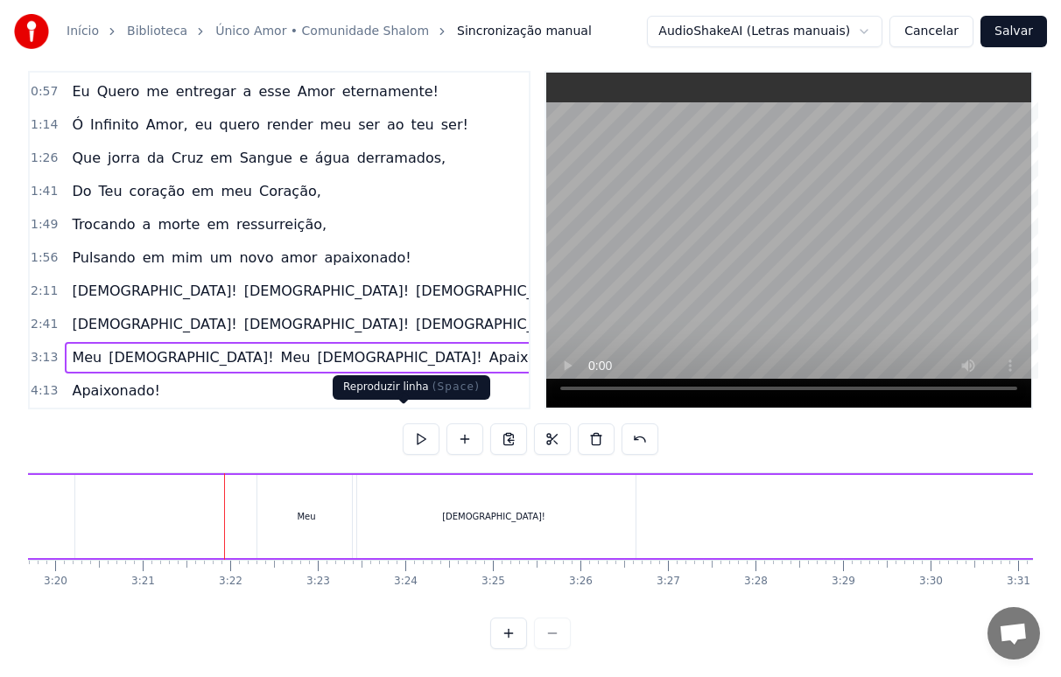
click at [409, 425] on button at bounding box center [421, 440] width 37 height 32
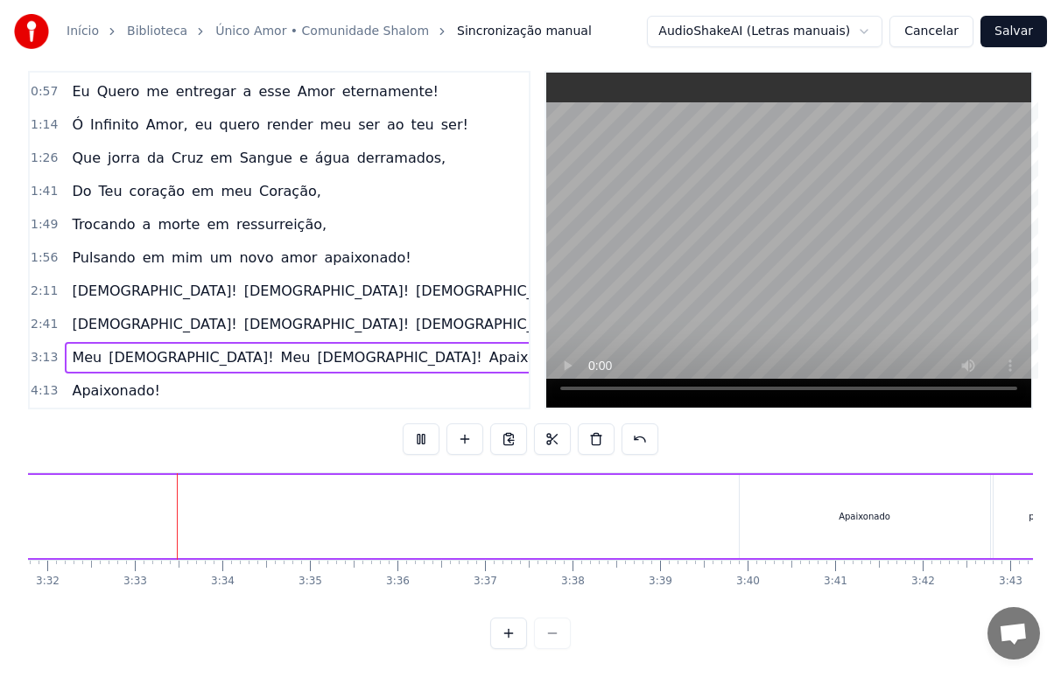
scroll to position [0, 18551]
click at [831, 513] on div "Apaixonado" at bounding box center [850, 516] width 250 height 83
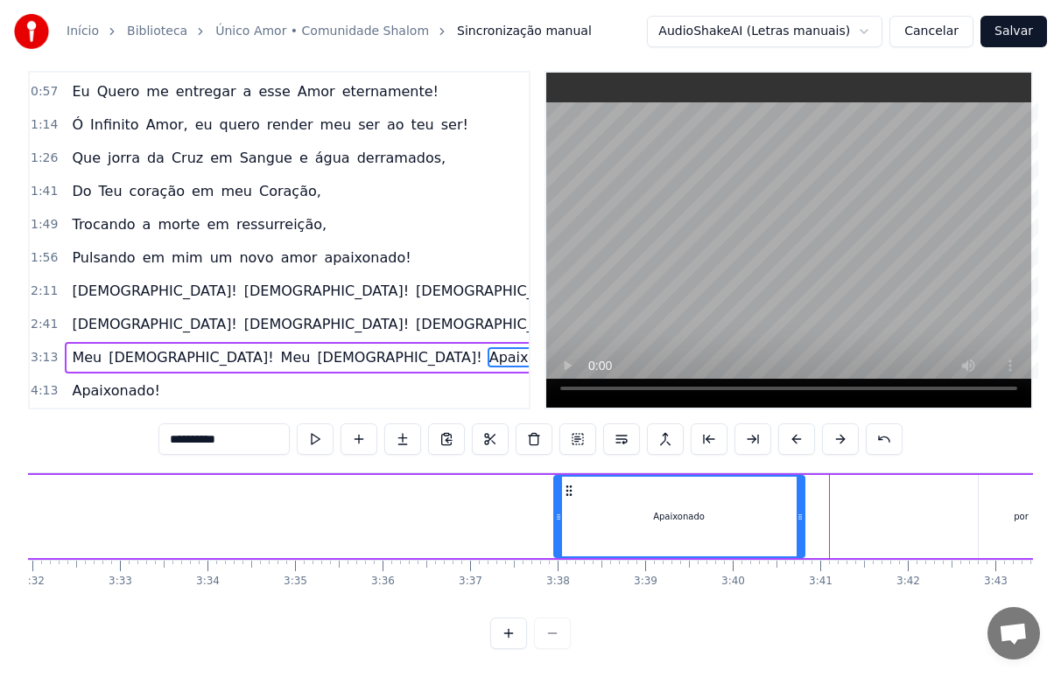
drag, startPoint x: 743, startPoint y: 476, endPoint x: 572, endPoint y: 488, distance: 171.1
click at [572, 488] on div "Apaixonado" at bounding box center [679, 517] width 249 height 80
click at [902, 424] on button at bounding box center [884, 440] width 37 height 32
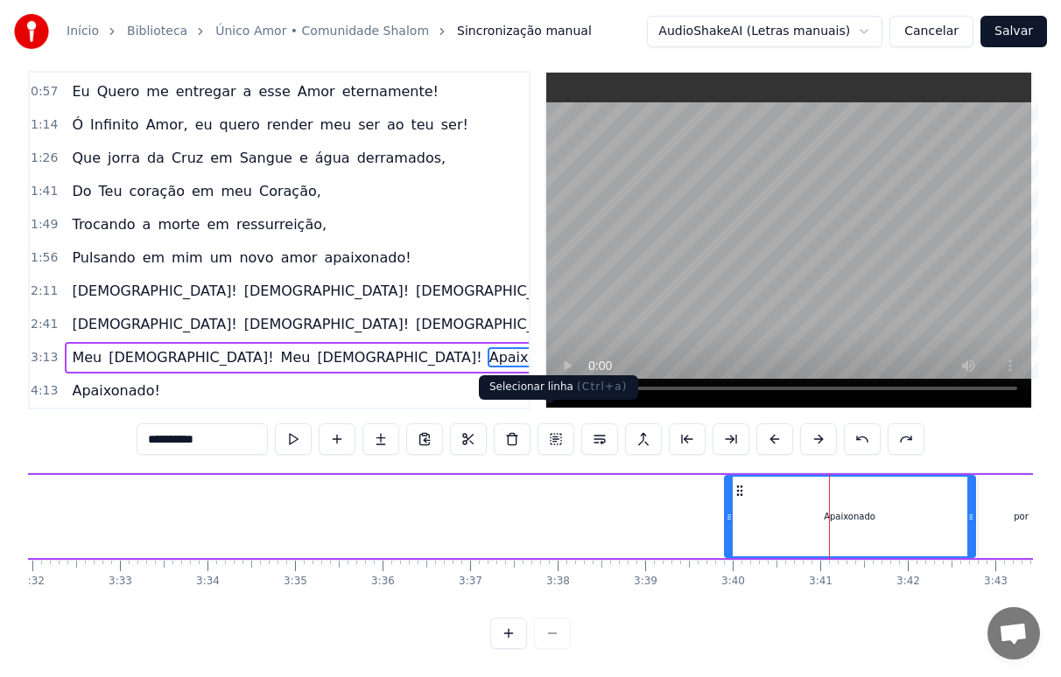
click at [549, 424] on button at bounding box center [555, 440] width 37 height 32
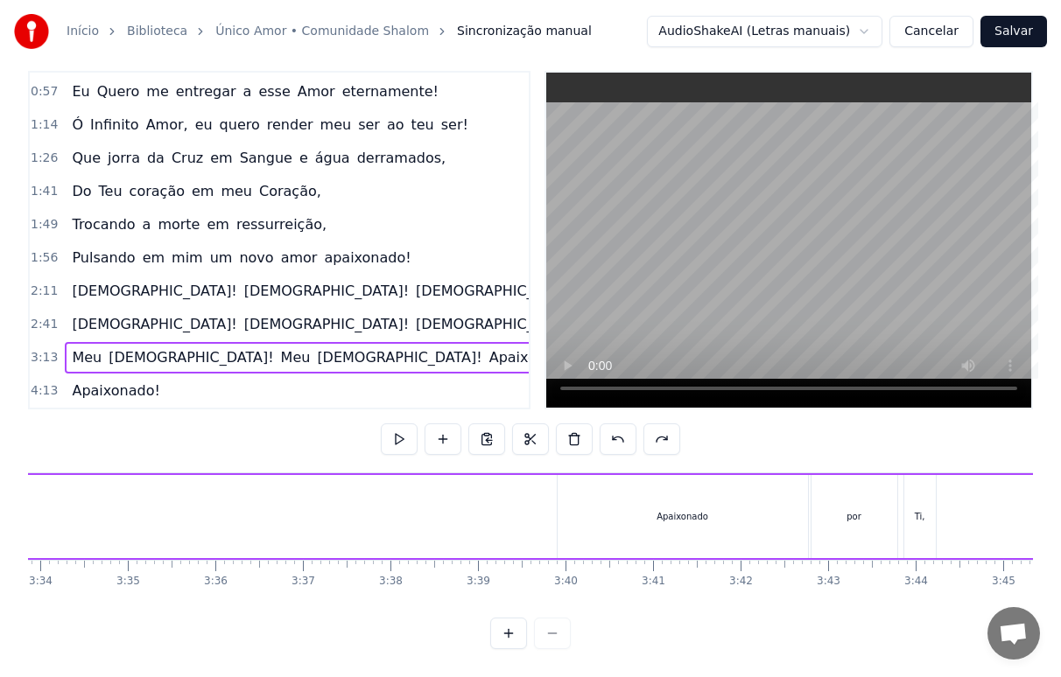
scroll to position [0, 18674]
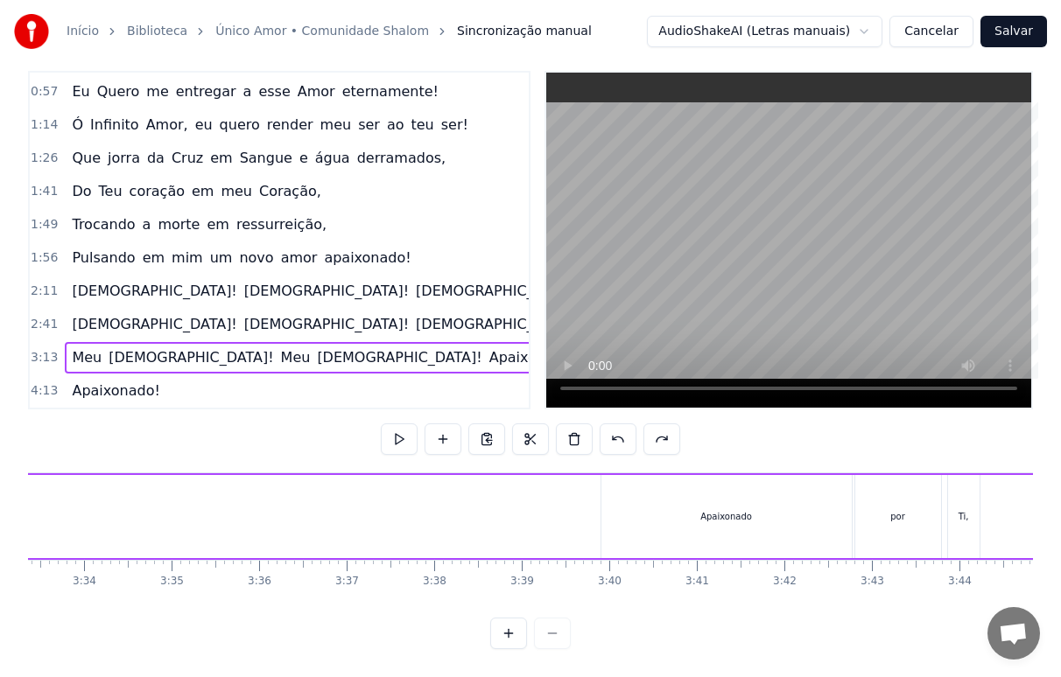
click at [628, 507] on div "Apaixonado" at bounding box center [726, 516] width 250 height 83
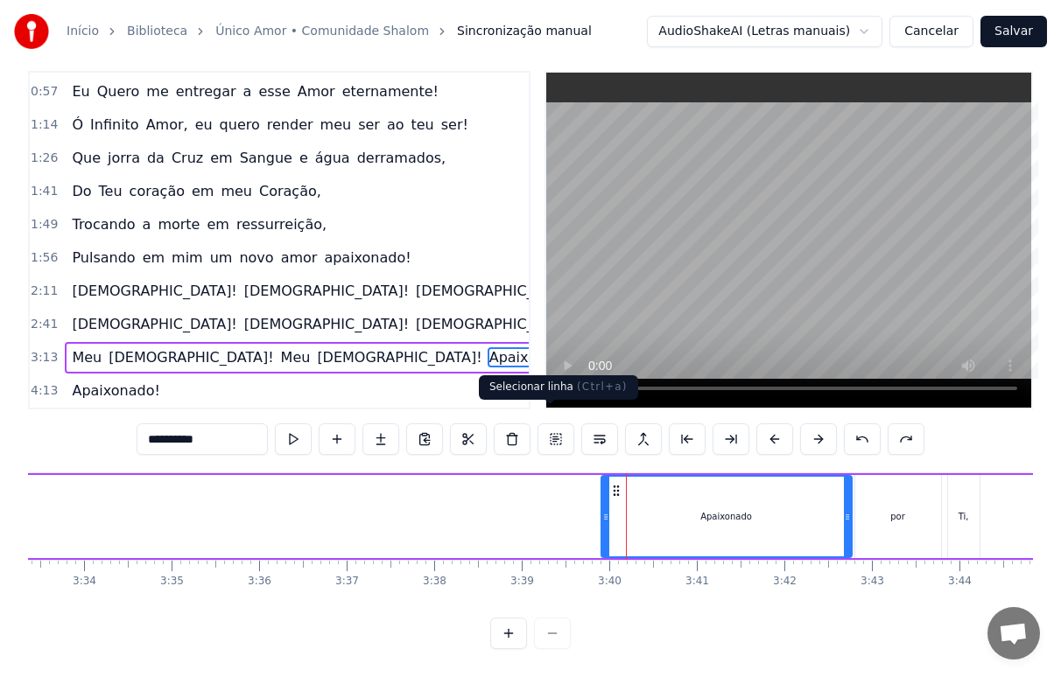
click at [549, 424] on button at bounding box center [555, 440] width 37 height 32
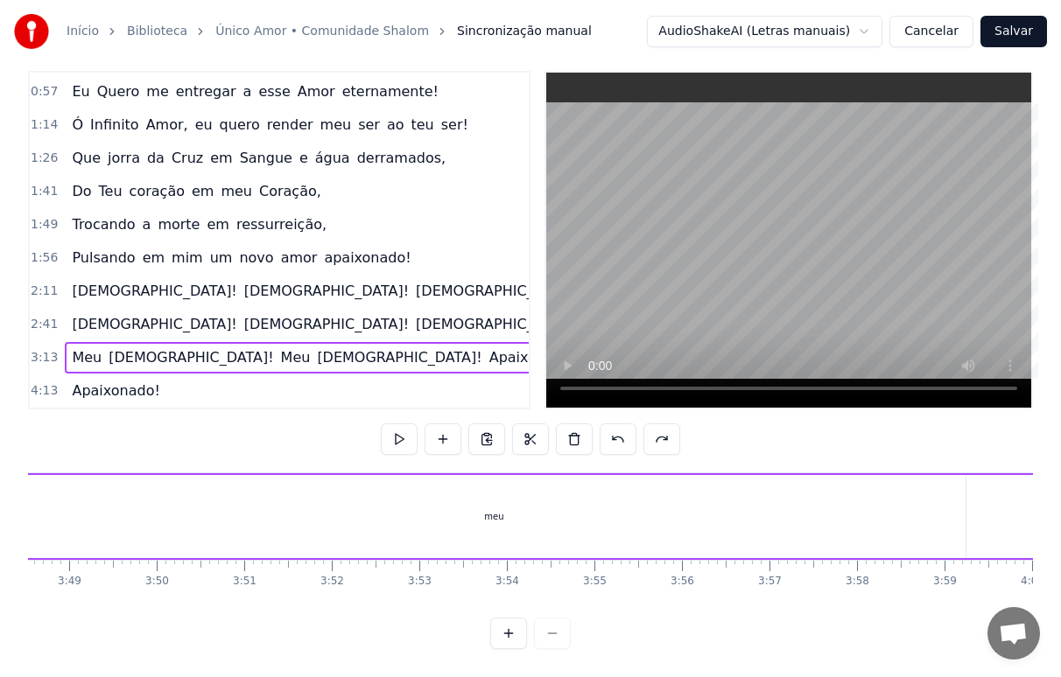
scroll to position [0, 19001]
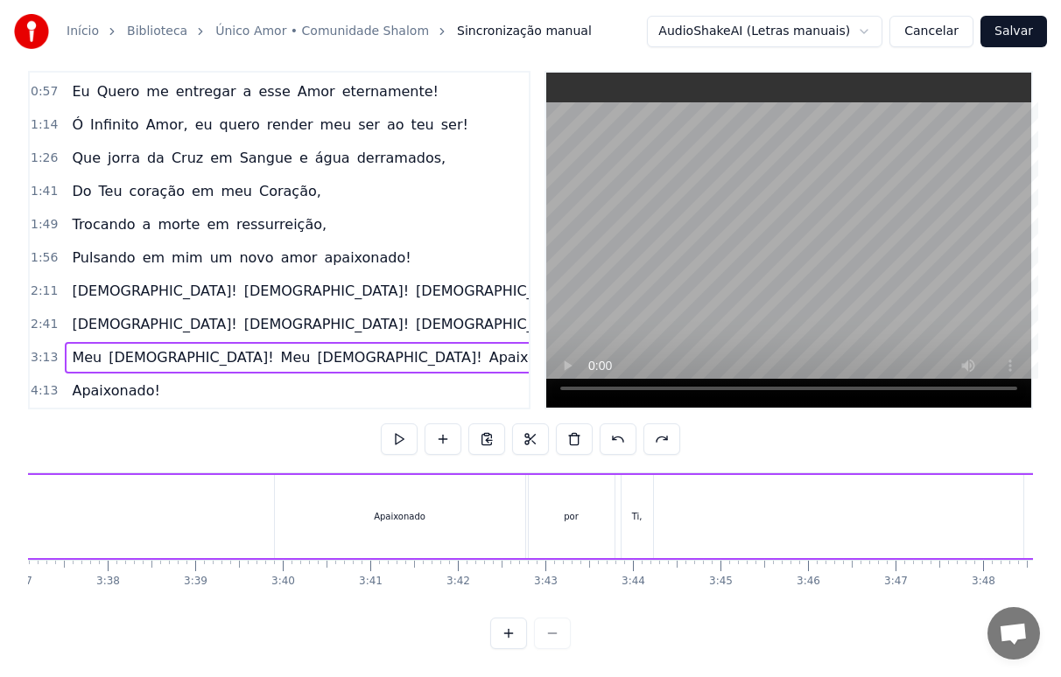
click at [349, 492] on div "Apaixonado" at bounding box center [400, 516] width 250 height 83
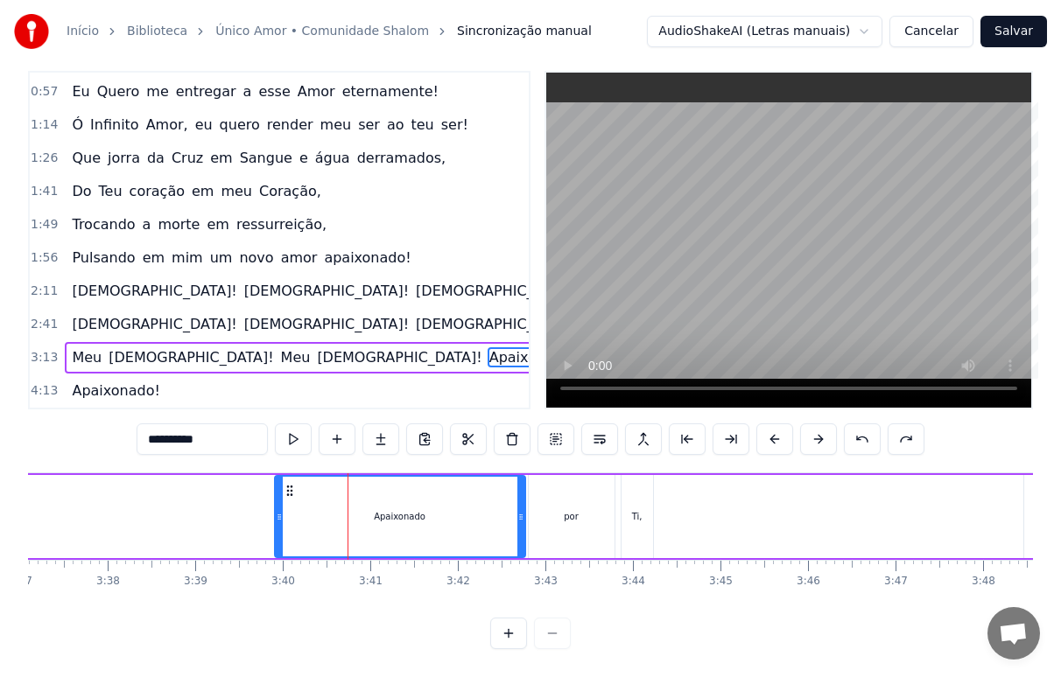
click at [287, 484] on icon at bounding box center [290, 491] width 14 height 14
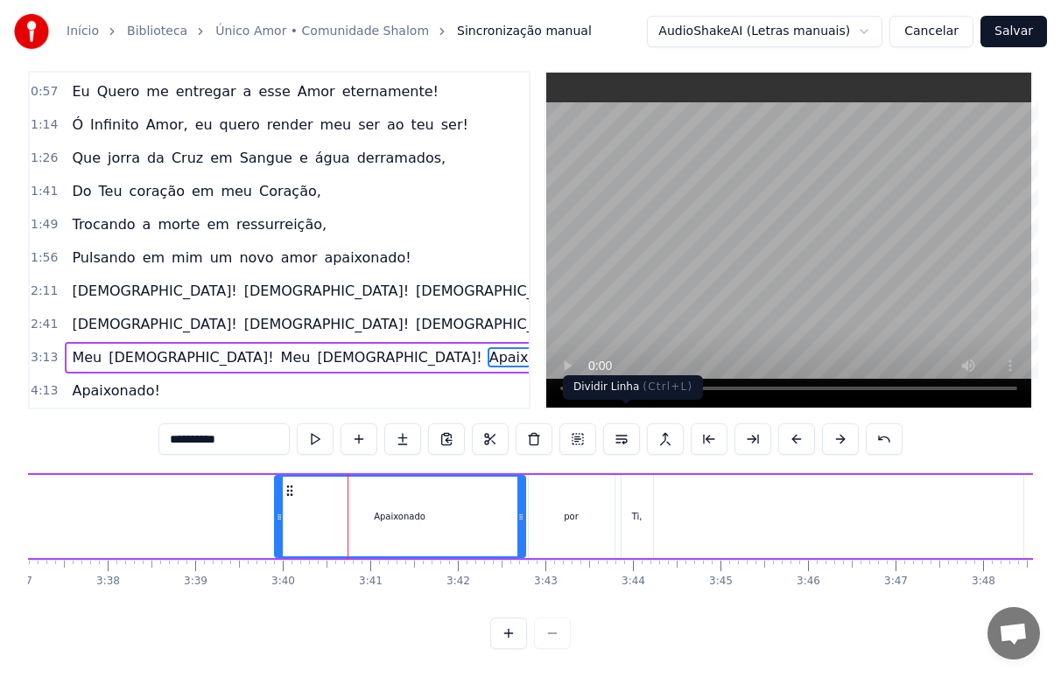
click at [627, 427] on button at bounding box center [621, 440] width 37 height 32
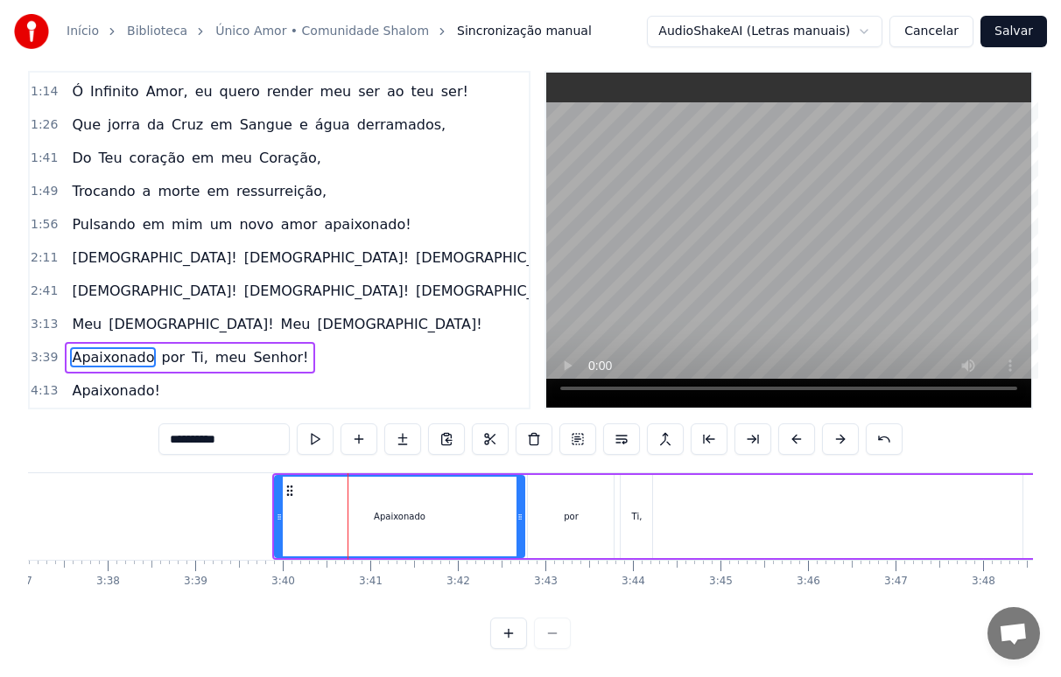
click at [288, 484] on icon at bounding box center [290, 491] width 14 height 14
click at [572, 425] on button at bounding box center [577, 440] width 37 height 32
drag, startPoint x: 290, startPoint y: 474, endPoint x: 263, endPoint y: 477, distance: 27.3
click at [263, 484] on icon at bounding box center [263, 491] width 14 height 14
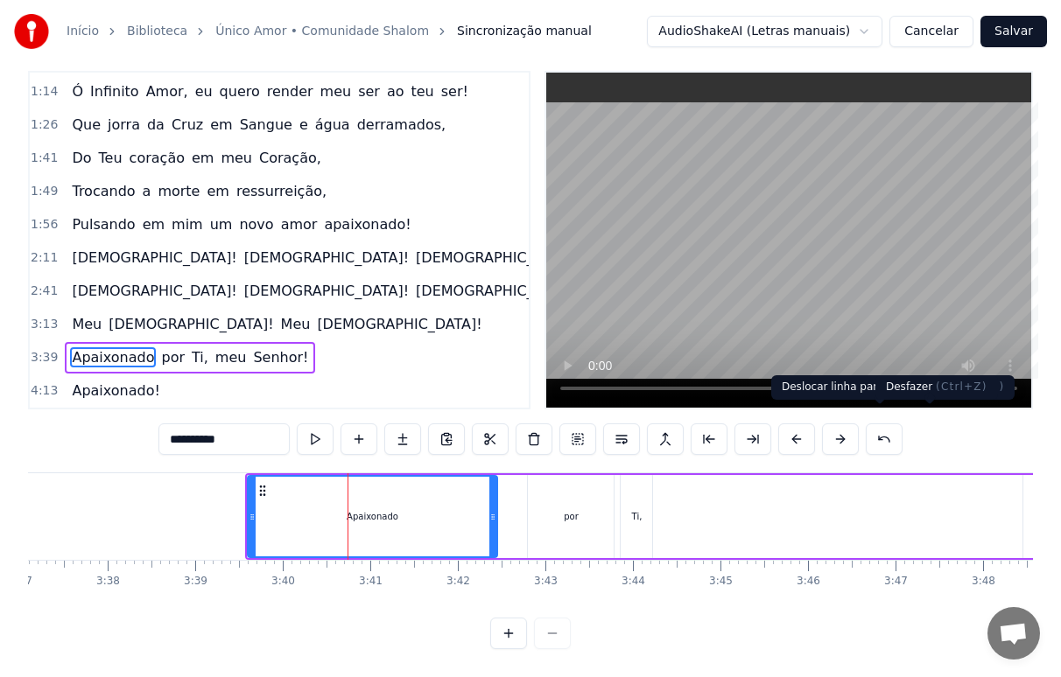
click at [902, 424] on button at bounding box center [884, 440] width 37 height 32
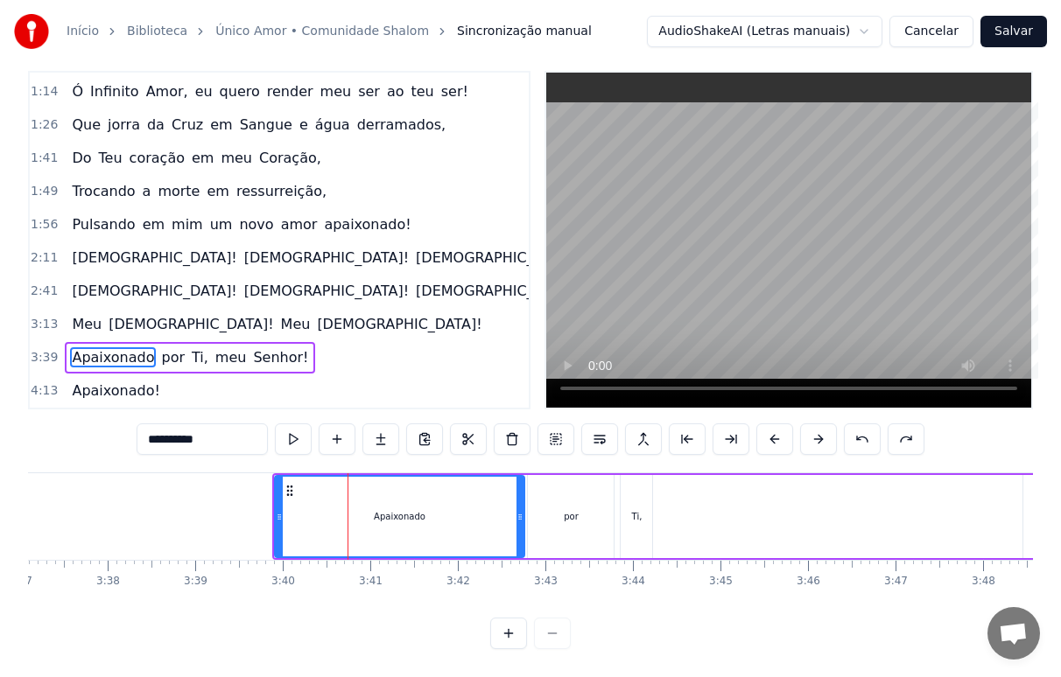
click at [342, 497] on div "Apaixonado" at bounding box center [400, 517] width 249 height 80
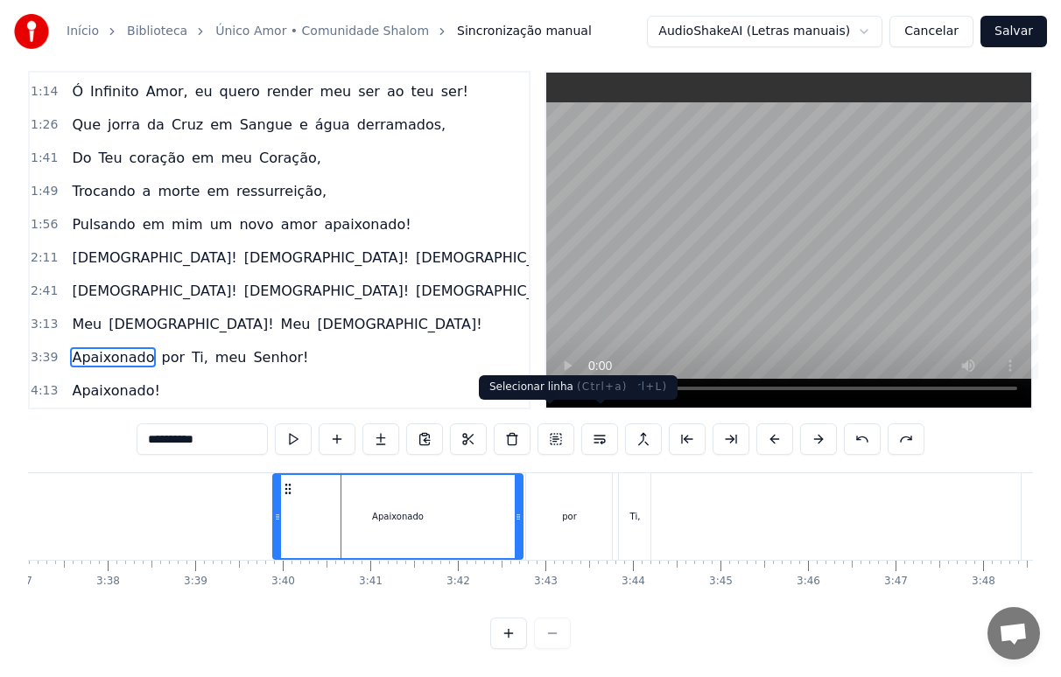
click at [551, 424] on button at bounding box center [555, 440] width 37 height 32
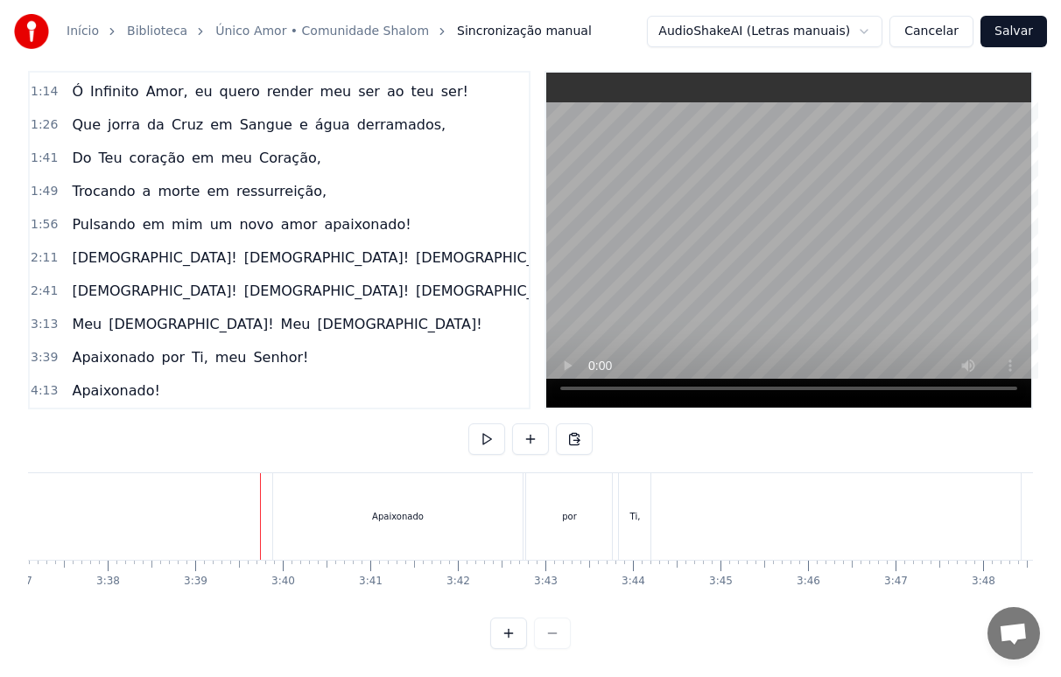
click at [298, 481] on div "Apaixonado" at bounding box center [398, 517] width 250 height 87
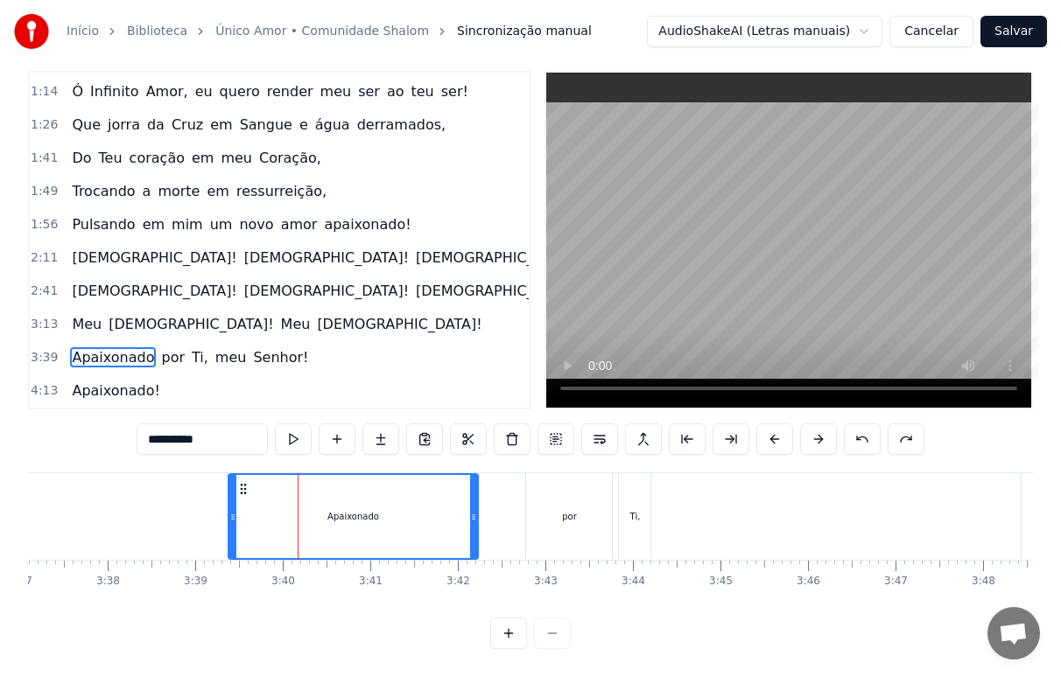
drag, startPoint x: 291, startPoint y: 475, endPoint x: 246, endPoint y: 473, distance: 44.7
click at [246, 482] on icon at bounding box center [243, 489] width 14 height 14
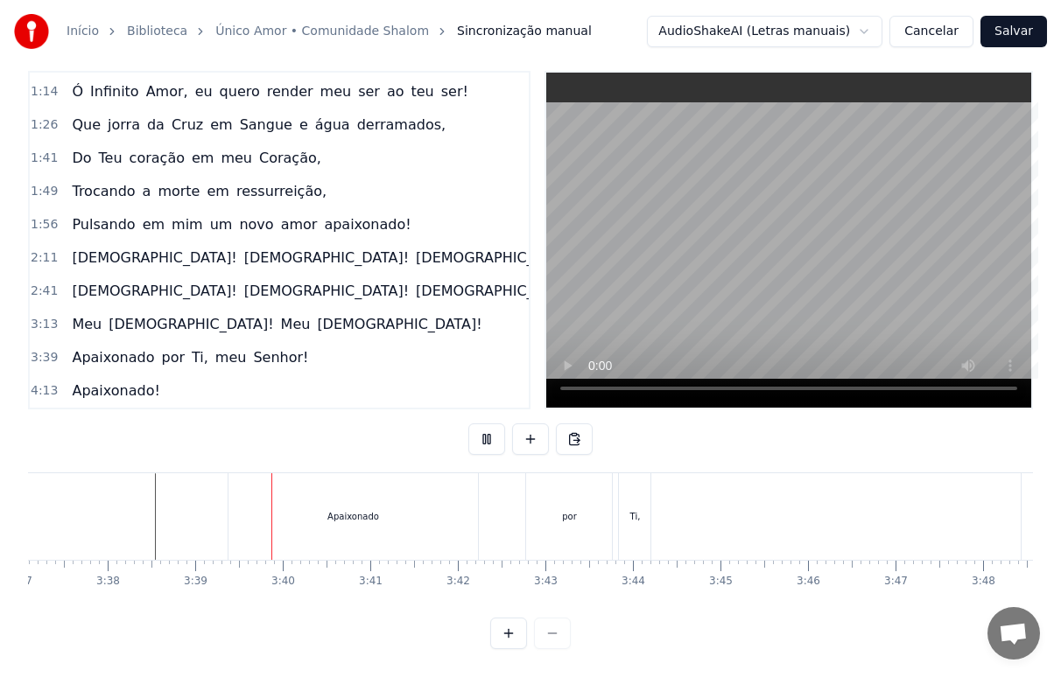
click at [307, 507] on div "Apaixonado" at bounding box center [353, 517] width 250 height 87
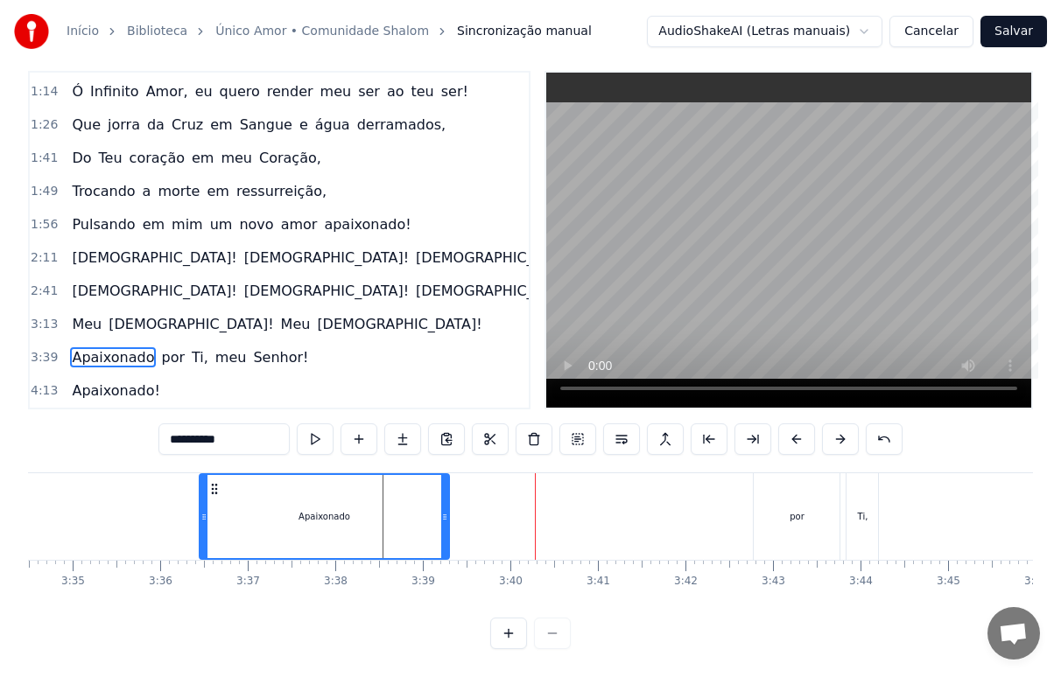
scroll to position [0, 18762]
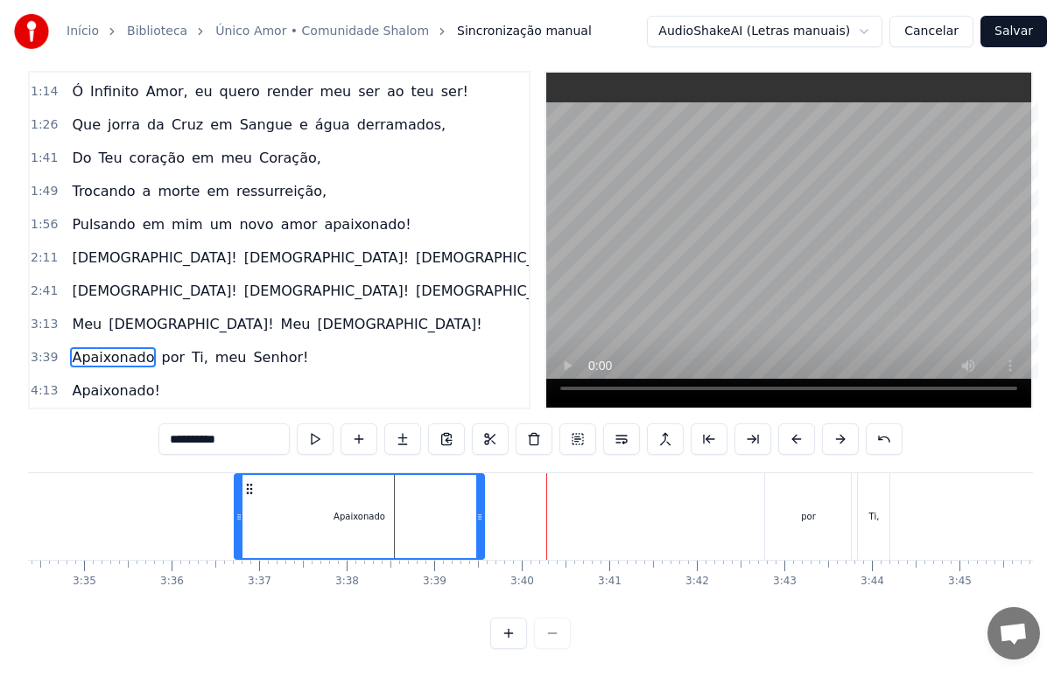
click at [252, 482] on icon at bounding box center [249, 489] width 14 height 14
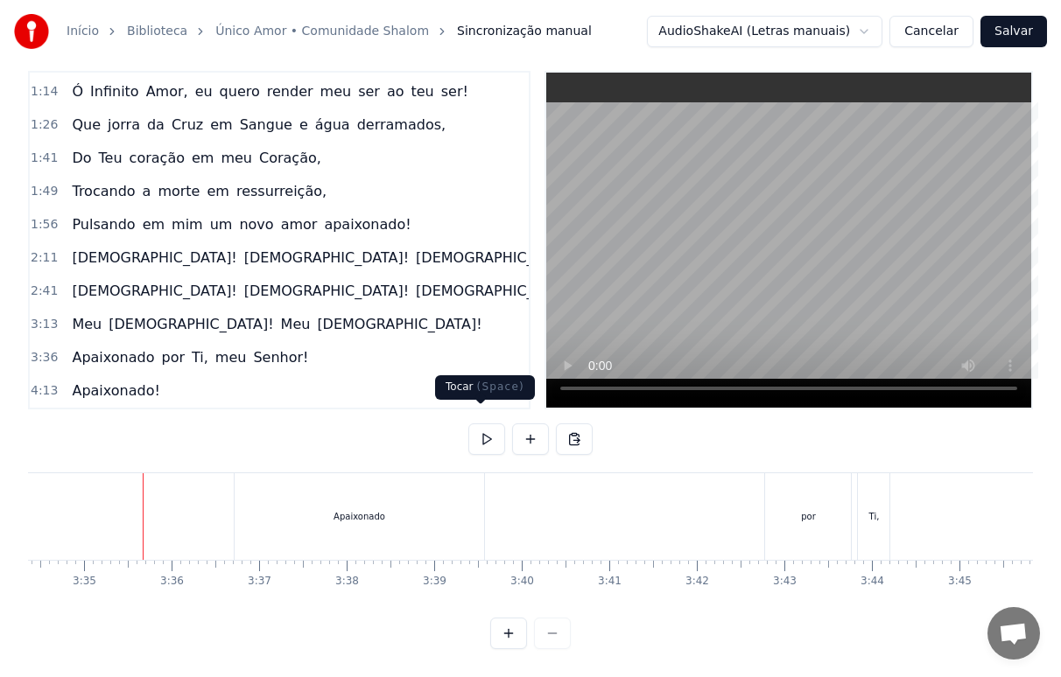
click at [468, 428] on button at bounding box center [486, 440] width 37 height 32
click at [356, 515] on div "Apaixonado" at bounding box center [360, 517] width 250 height 87
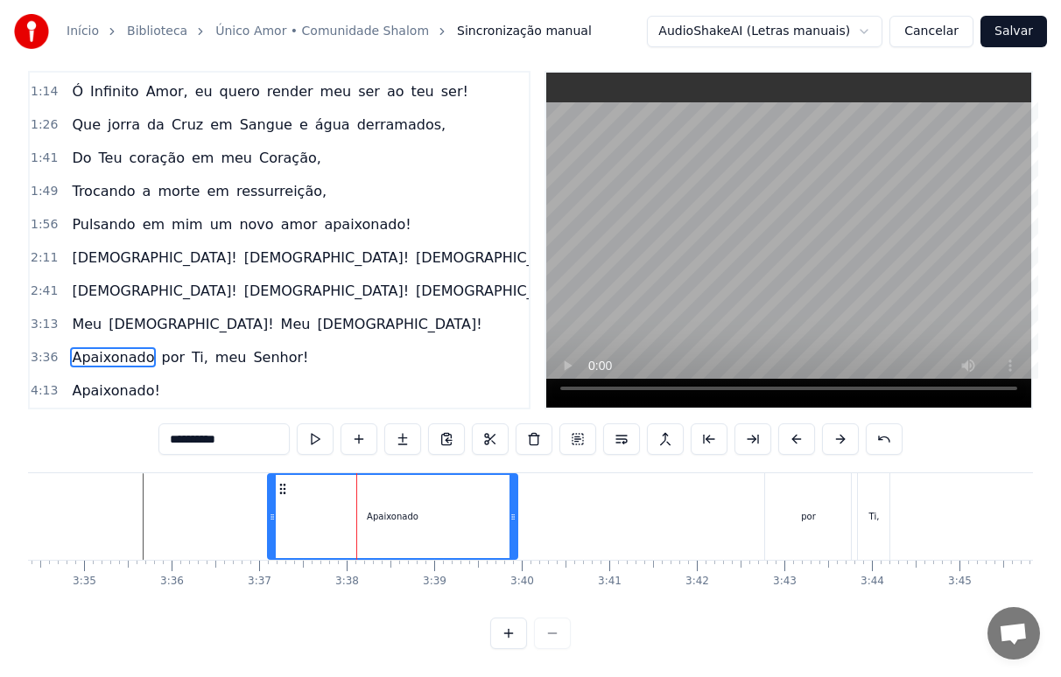
drag, startPoint x: 256, startPoint y: 474, endPoint x: 285, endPoint y: 474, distance: 29.8
click at [285, 482] on icon at bounding box center [283, 489] width 14 height 14
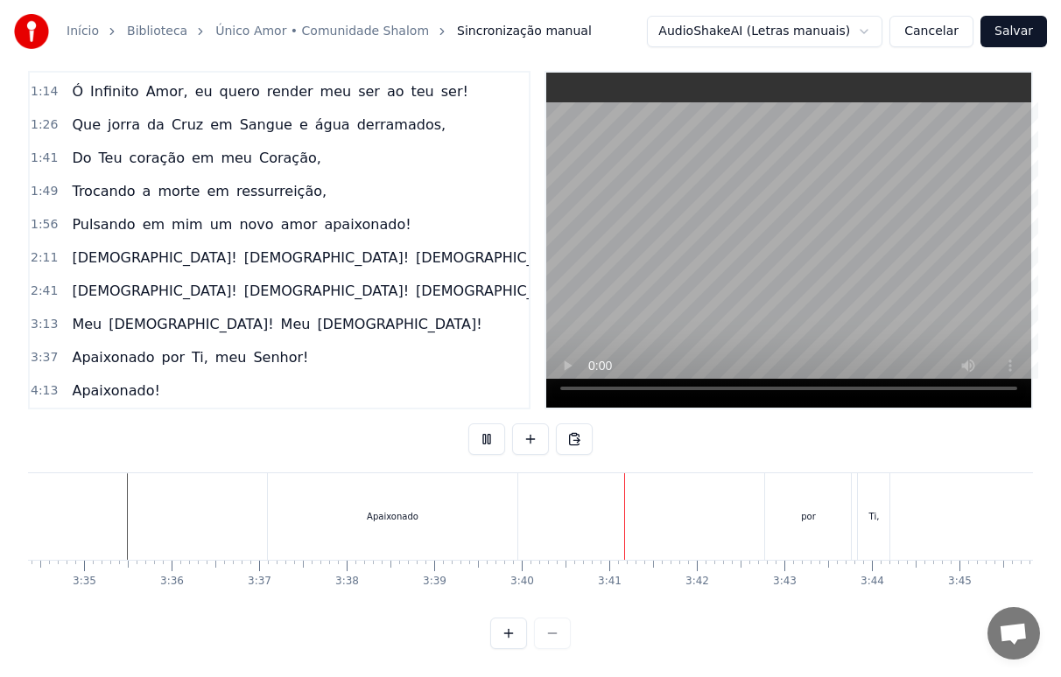
click at [400, 510] on div "Apaixonado" at bounding box center [393, 516] width 52 height 13
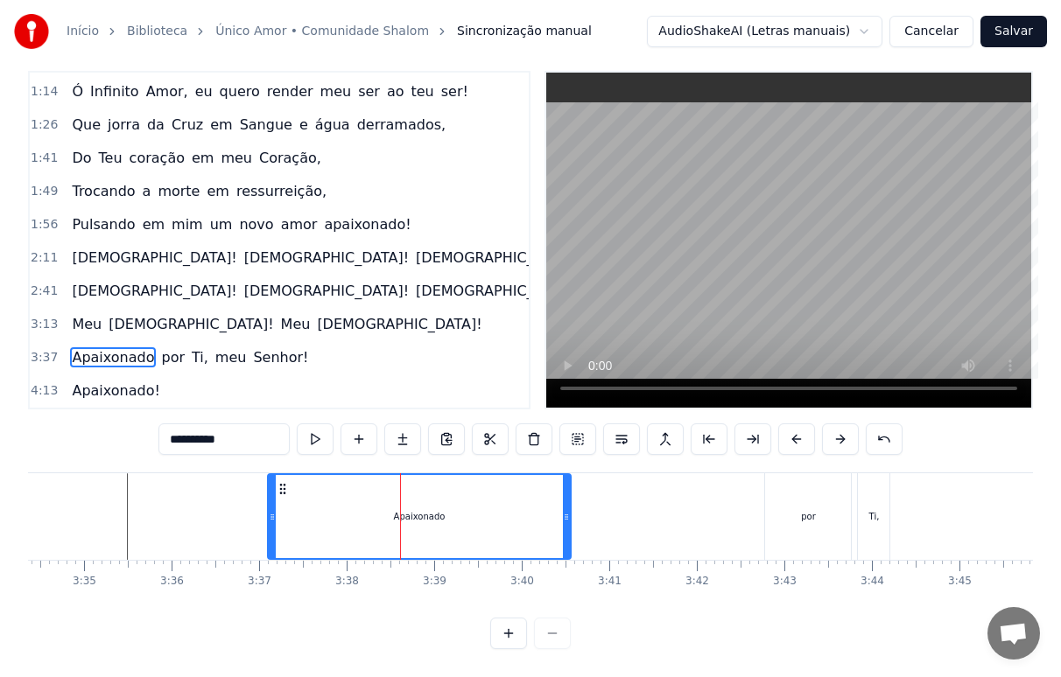
drag, startPoint x: 516, startPoint y: 509, endPoint x: 569, endPoint y: 513, distance: 53.5
click at [569, 513] on div at bounding box center [566, 516] width 7 height 83
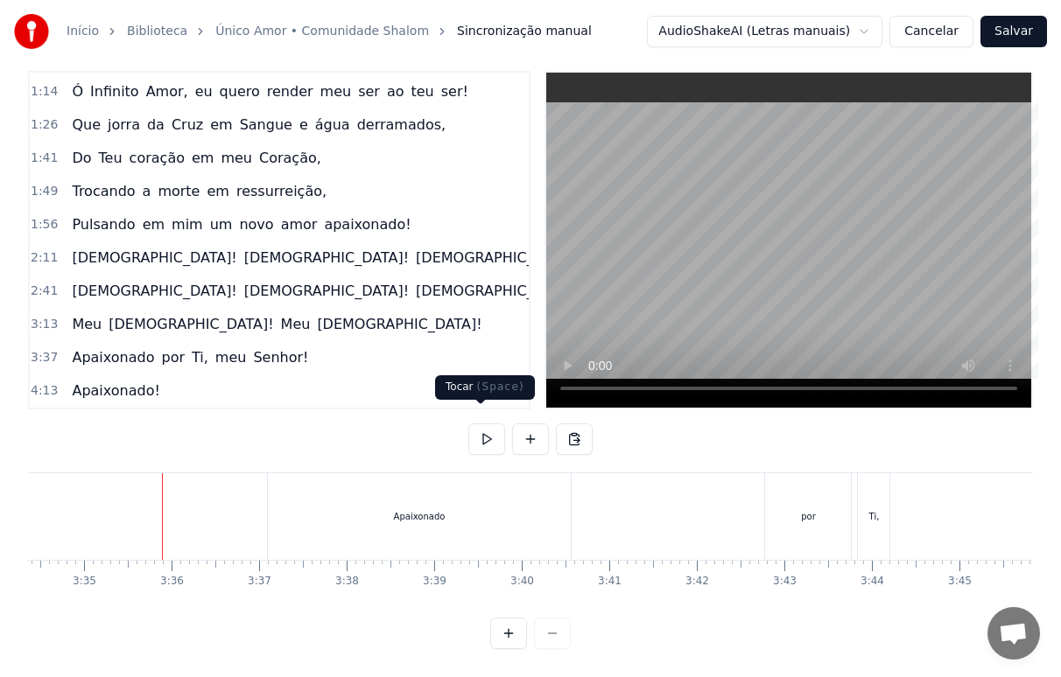
click at [481, 424] on button at bounding box center [486, 440] width 37 height 32
click at [342, 492] on div "Apaixonado" at bounding box center [420, 517] width 304 height 87
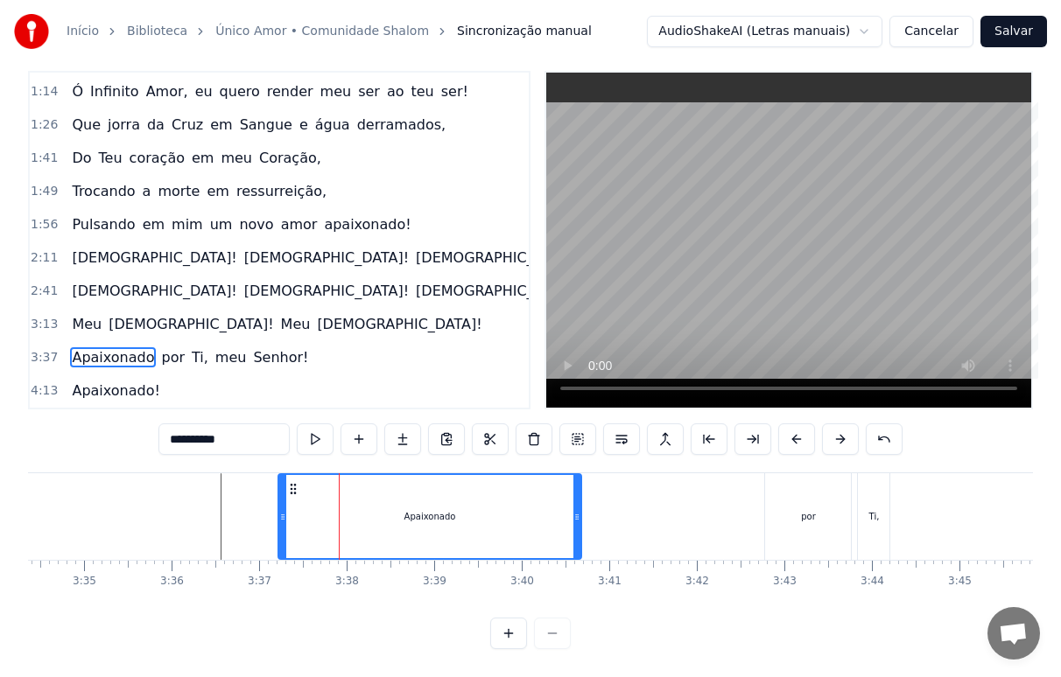
drag, startPoint x: 283, startPoint y: 472, endPoint x: 293, endPoint y: 469, distance: 10.8
click at [293, 482] on icon at bounding box center [293, 489] width 14 height 14
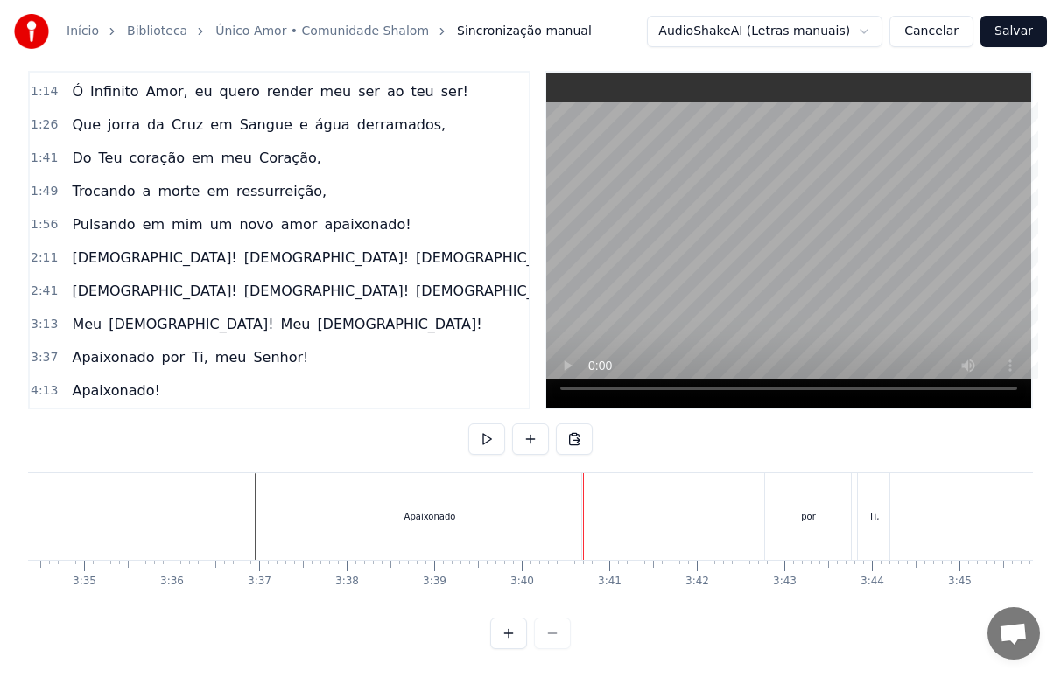
click at [501, 525] on div "Apaixonado" at bounding box center [430, 517] width 304 height 87
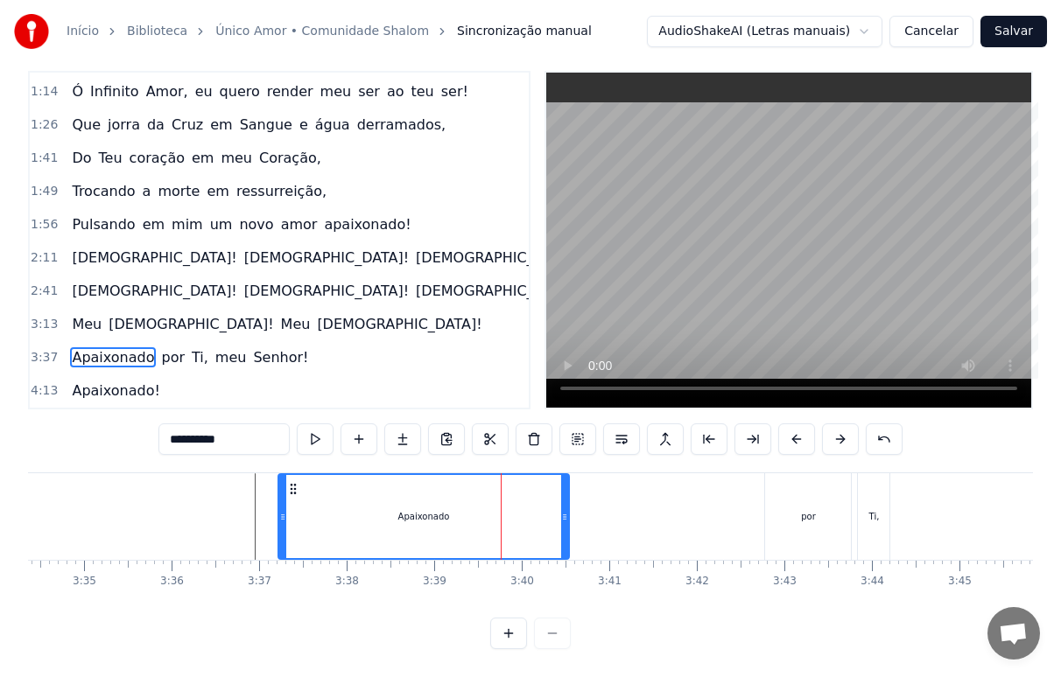
drag, startPoint x: 580, startPoint y: 516, endPoint x: 568, endPoint y: 517, distance: 12.3
click at [568, 517] on div at bounding box center [564, 516] width 7 height 83
click at [797, 506] on div "por" at bounding box center [808, 517] width 86 height 87
type input "***"
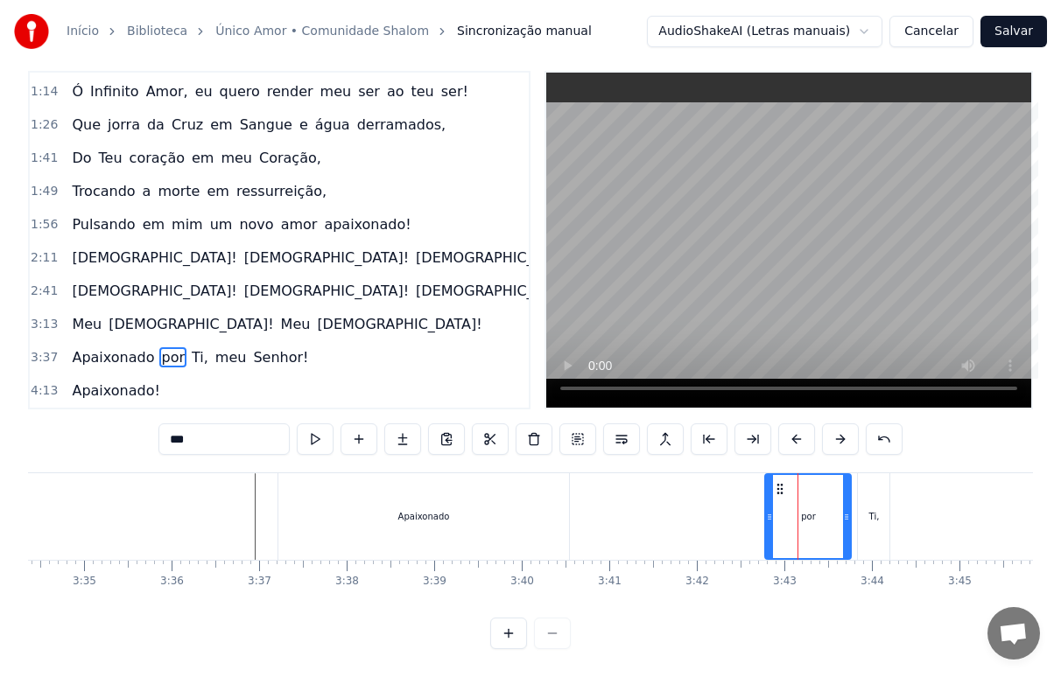
drag, startPoint x: 783, startPoint y: 474, endPoint x: 628, endPoint y: 480, distance: 155.9
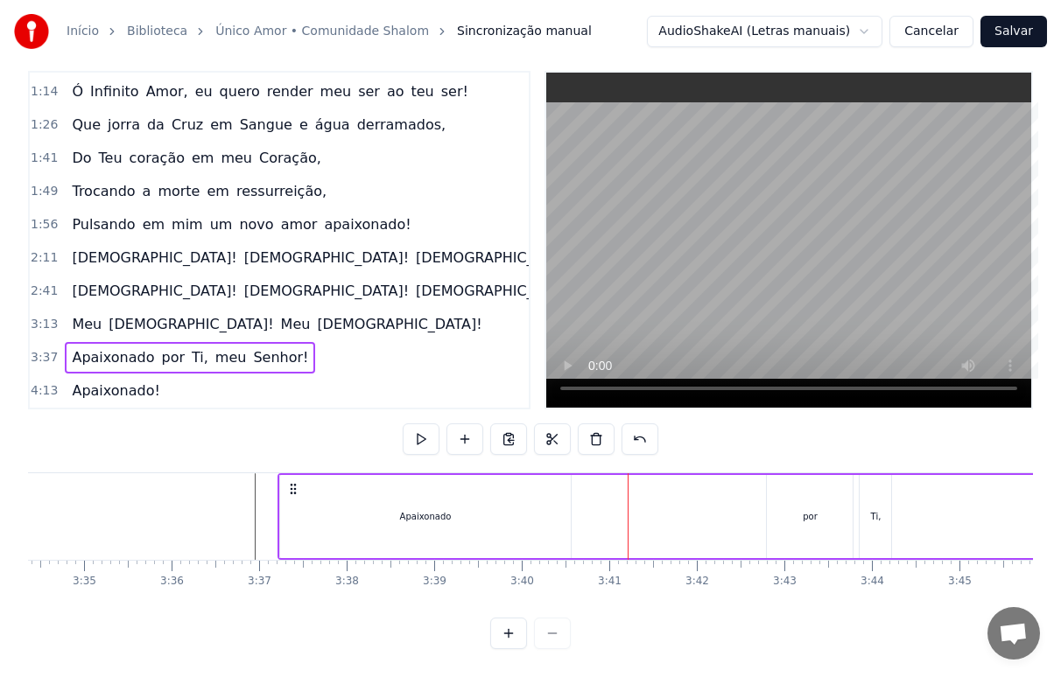
click at [793, 496] on div "por" at bounding box center [810, 516] width 86 height 83
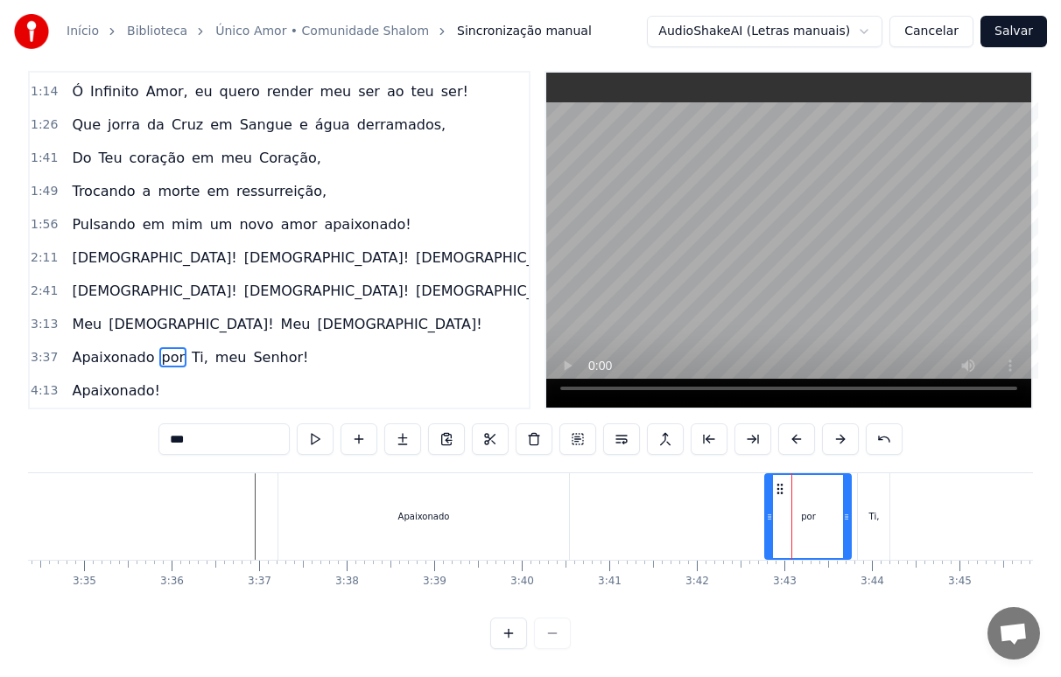
drag, startPoint x: 781, startPoint y: 472, endPoint x: 718, endPoint y: 481, distance: 63.6
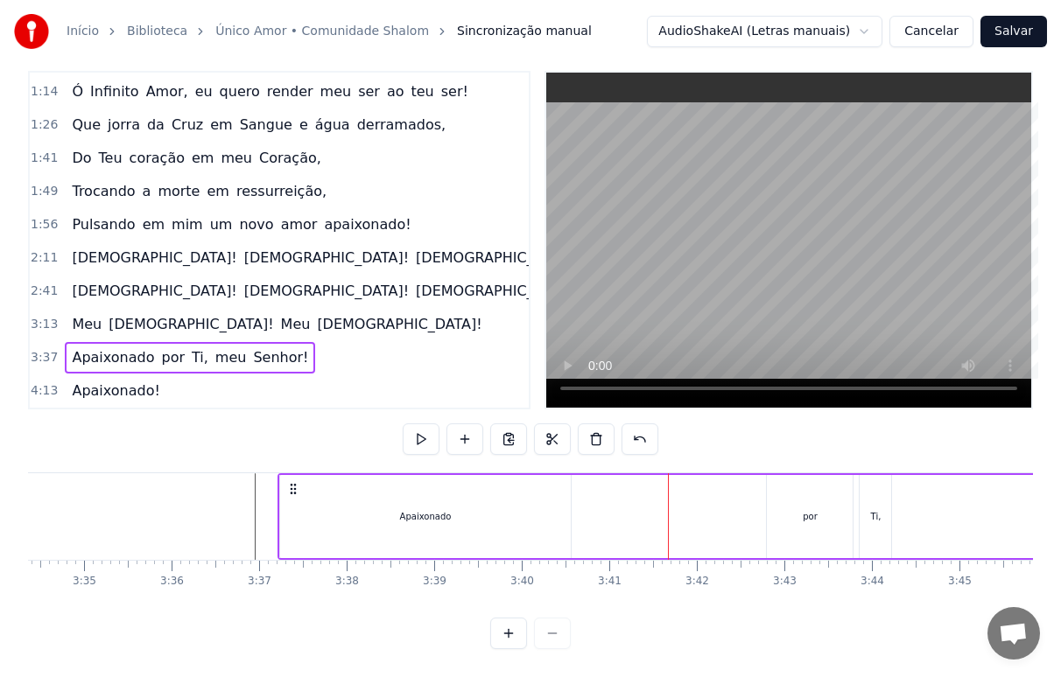
click at [780, 479] on div "por" at bounding box center [810, 516] width 86 height 83
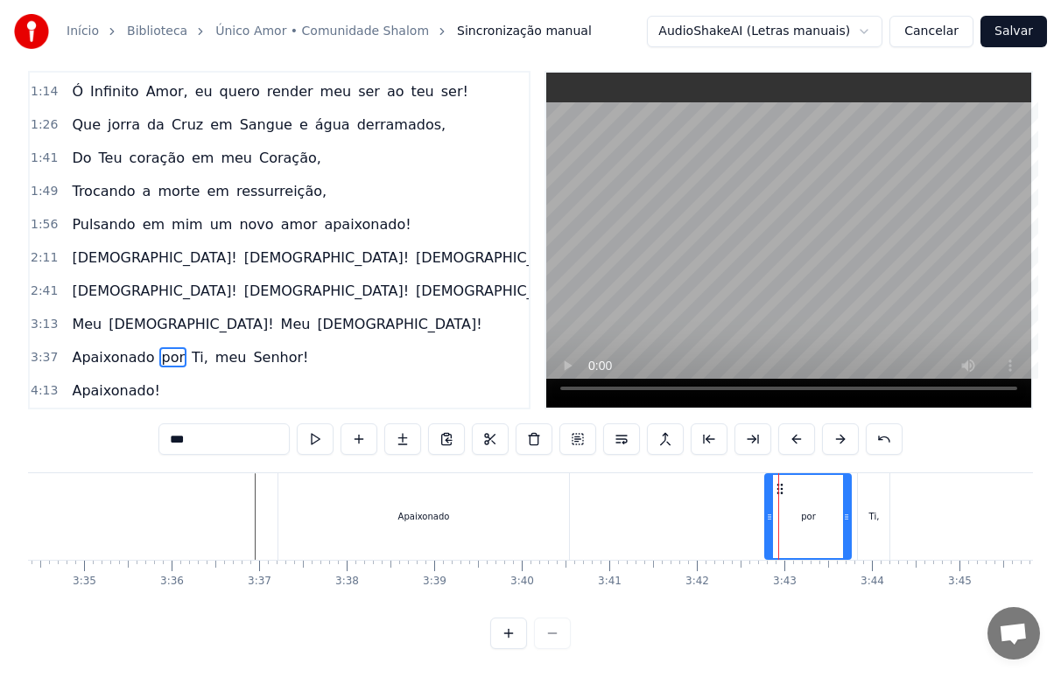
drag, startPoint x: 782, startPoint y: 475, endPoint x: 572, endPoint y: 509, distance: 212.7
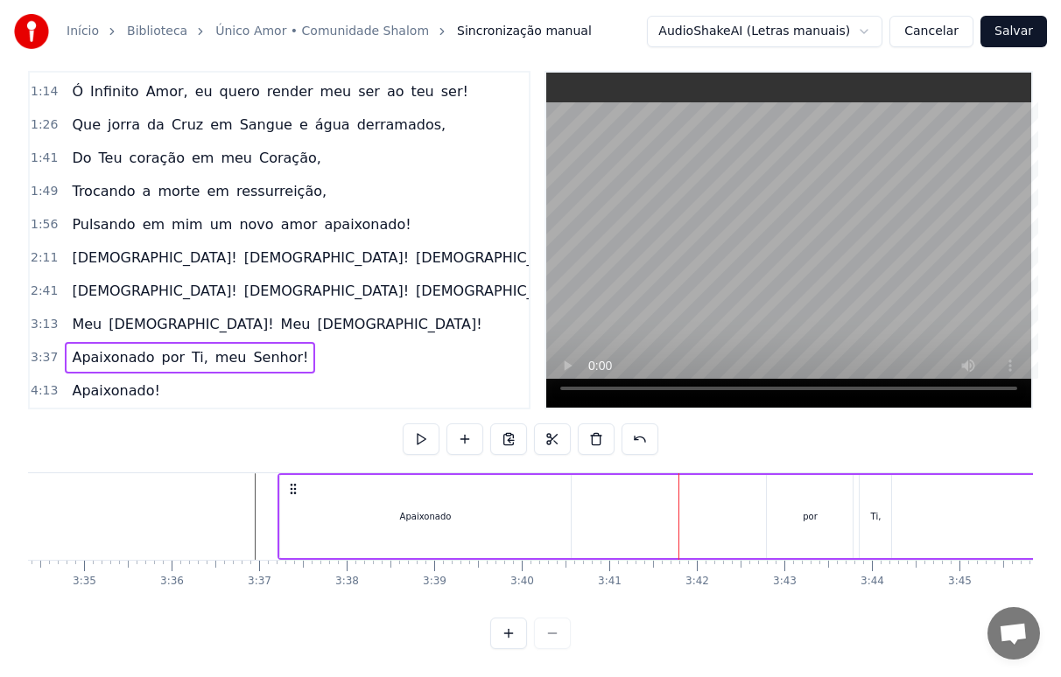
click at [515, 506] on div "Apaixonado" at bounding box center [425, 516] width 291 height 83
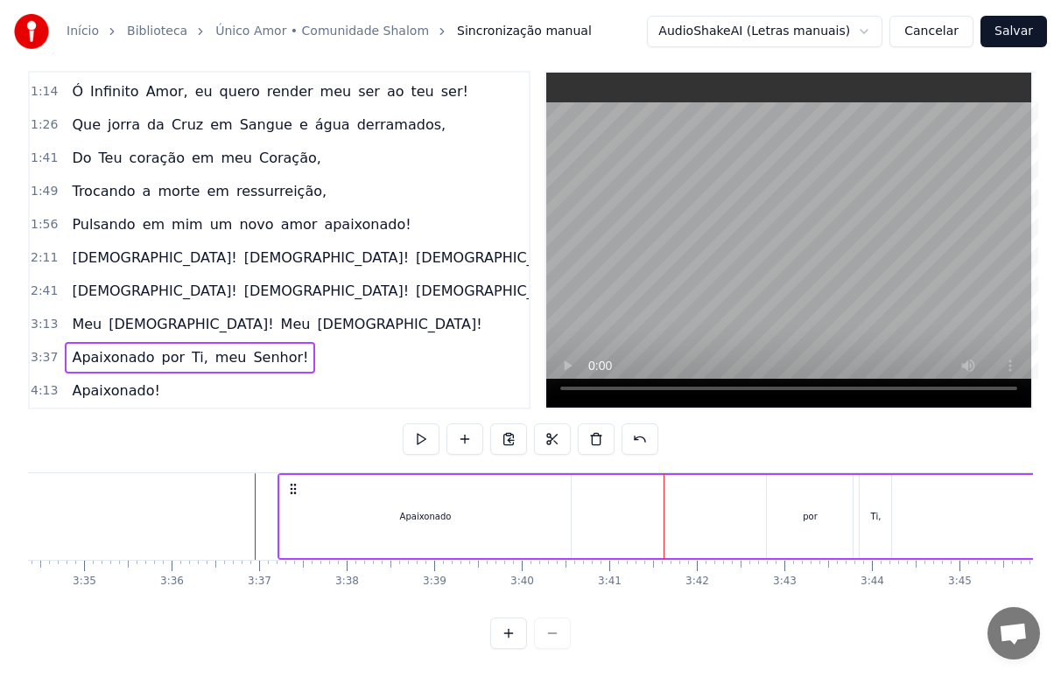
click at [799, 501] on div "por" at bounding box center [810, 516] width 86 height 83
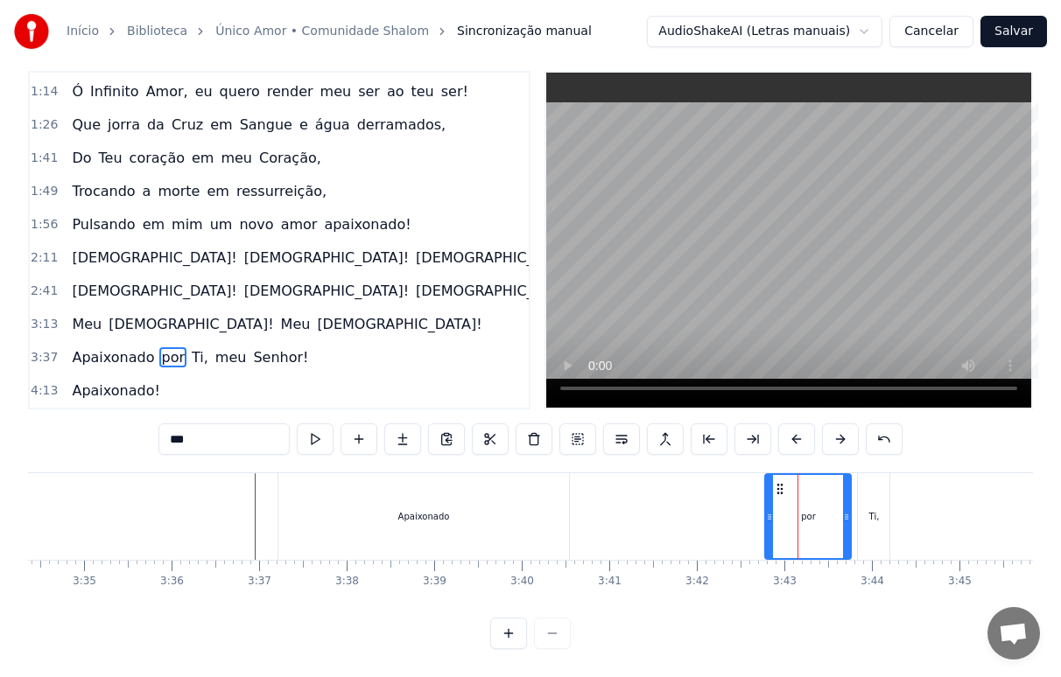
drag, startPoint x: 780, startPoint y: 472, endPoint x: 724, endPoint y: 474, distance: 56.1
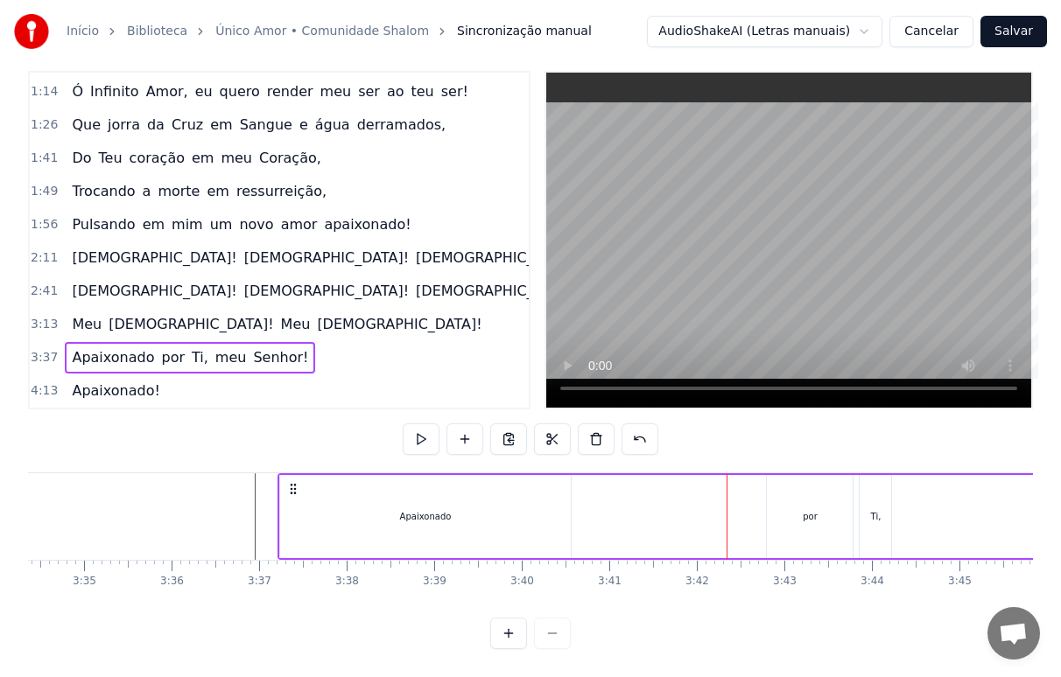
click at [796, 506] on div "por" at bounding box center [810, 516] width 86 height 83
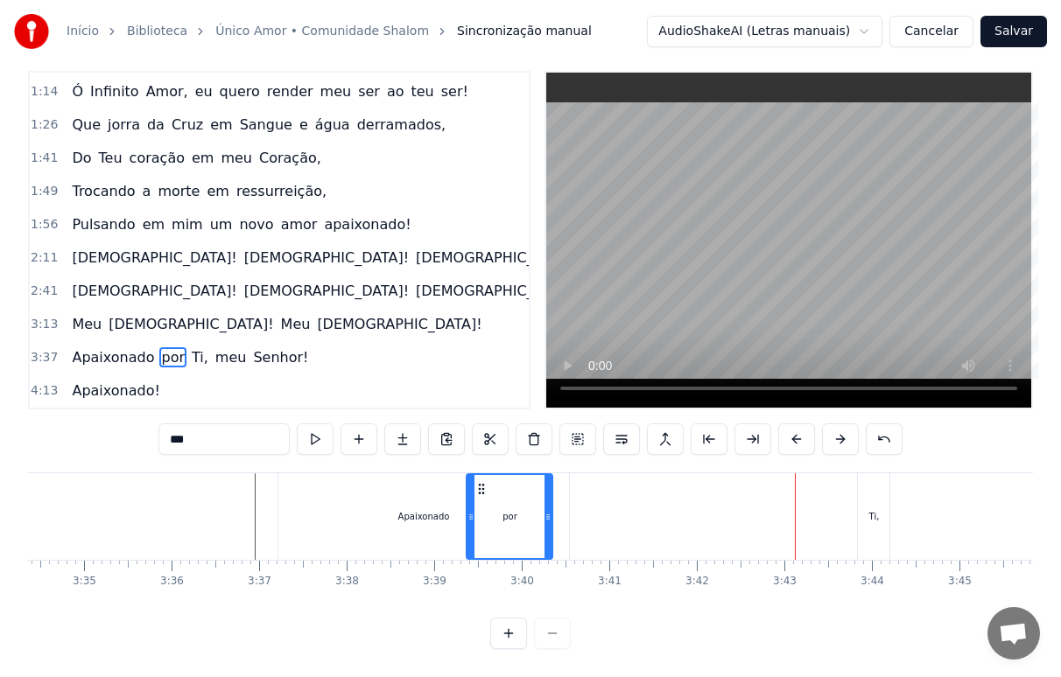
drag, startPoint x: 782, startPoint y: 472, endPoint x: 483, endPoint y: 488, distance: 298.9
click at [483, 488] on div "por" at bounding box center [509, 516] width 84 height 83
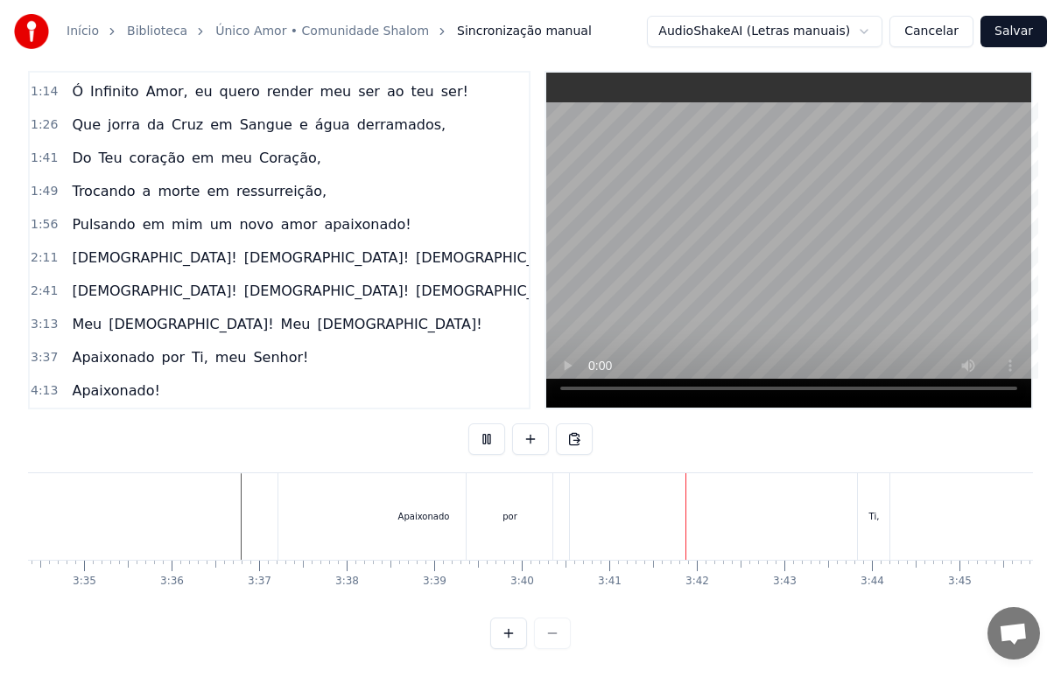
click at [511, 510] on div "por" at bounding box center [509, 516] width 15 height 13
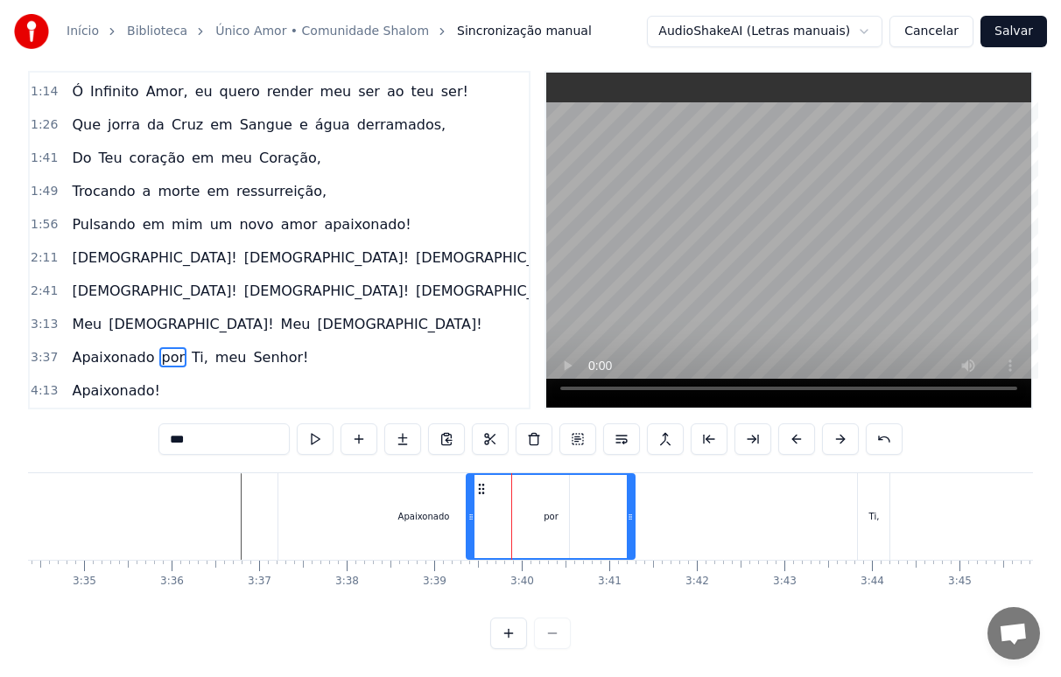
drag, startPoint x: 549, startPoint y: 510, endPoint x: 631, endPoint y: 513, distance: 82.3
click at [631, 513] on div at bounding box center [630, 516] width 7 height 83
drag, startPoint x: 634, startPoint y: 510, endPoint x: 609, endPoint y: 516, distance: 25.3
click at [609, 516] on div at bounding box center [605, 516] width 7 height 83
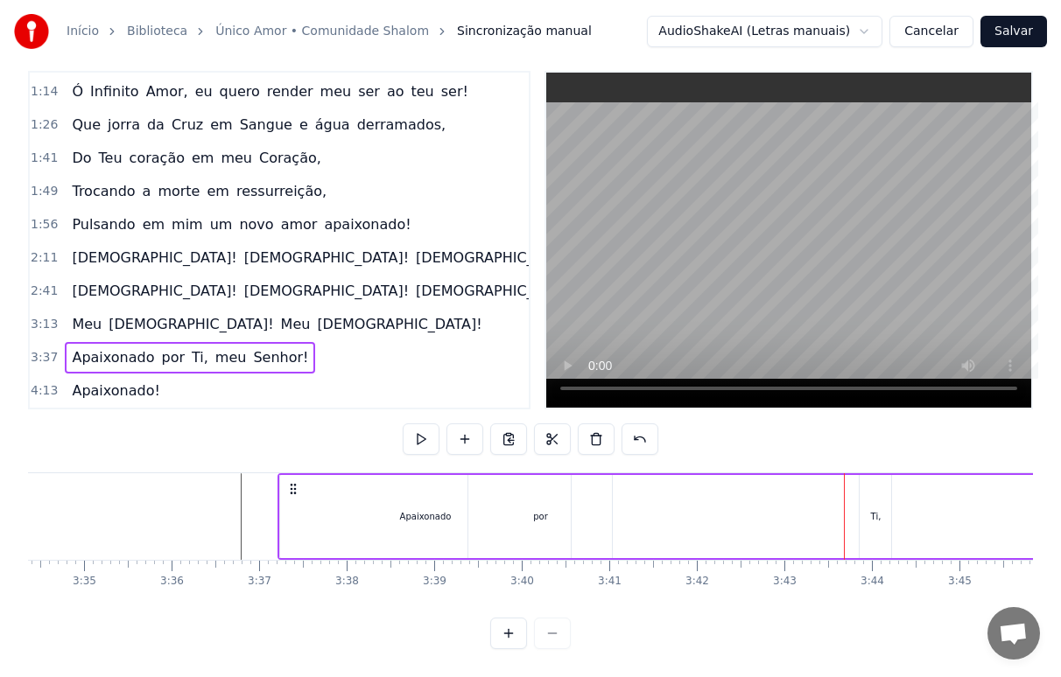
click at [868, 509] on div "Ti," at bounding box center [875, 516] width 32 height 83
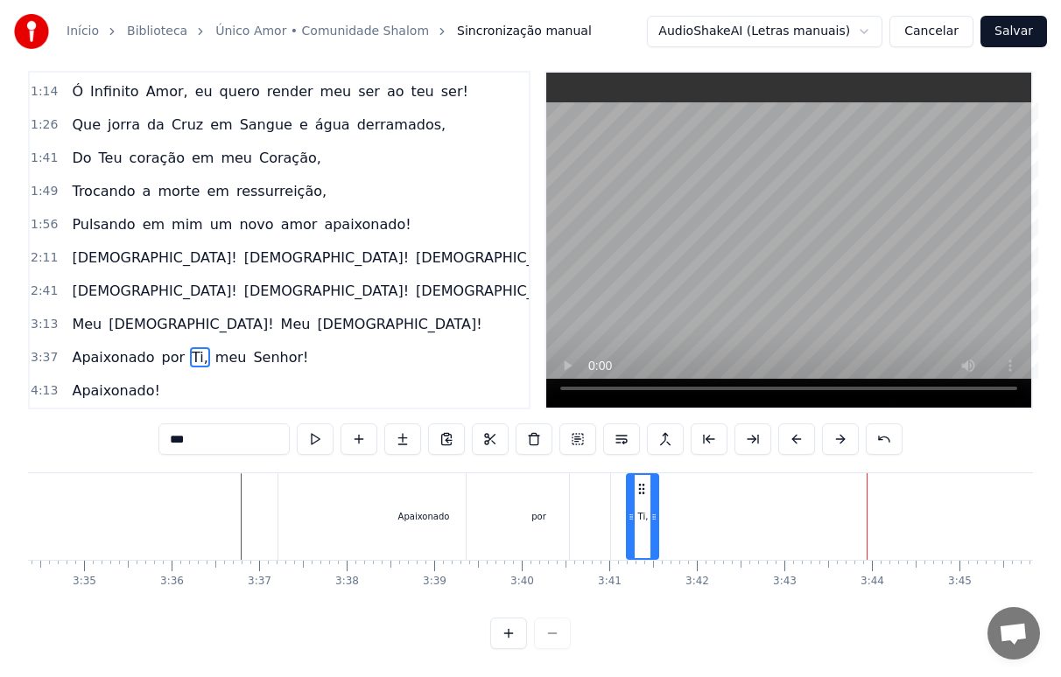
drag, startPoint x: 872, startPoint y: 474, endPoint x: 641, endPoint y: 492, distance: 231.8
click at [641, 492] on div "Ti," at bounding box center [643, 516] width 30 height 83
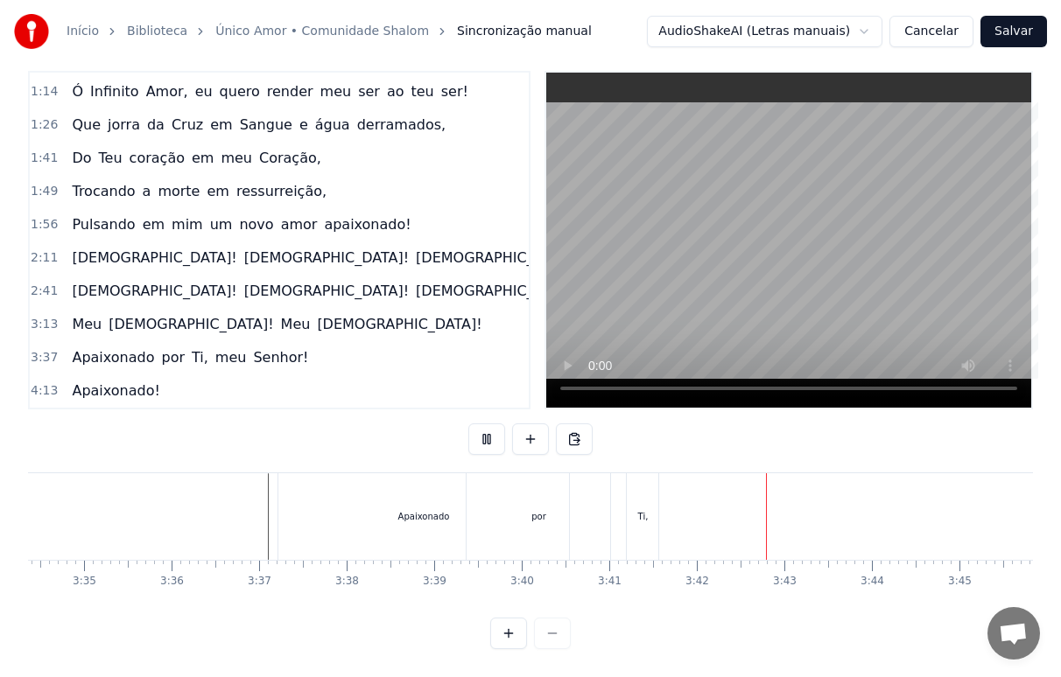
click at [544, 510] on div "por" at bounding box center [539, 517] width 144 height 87
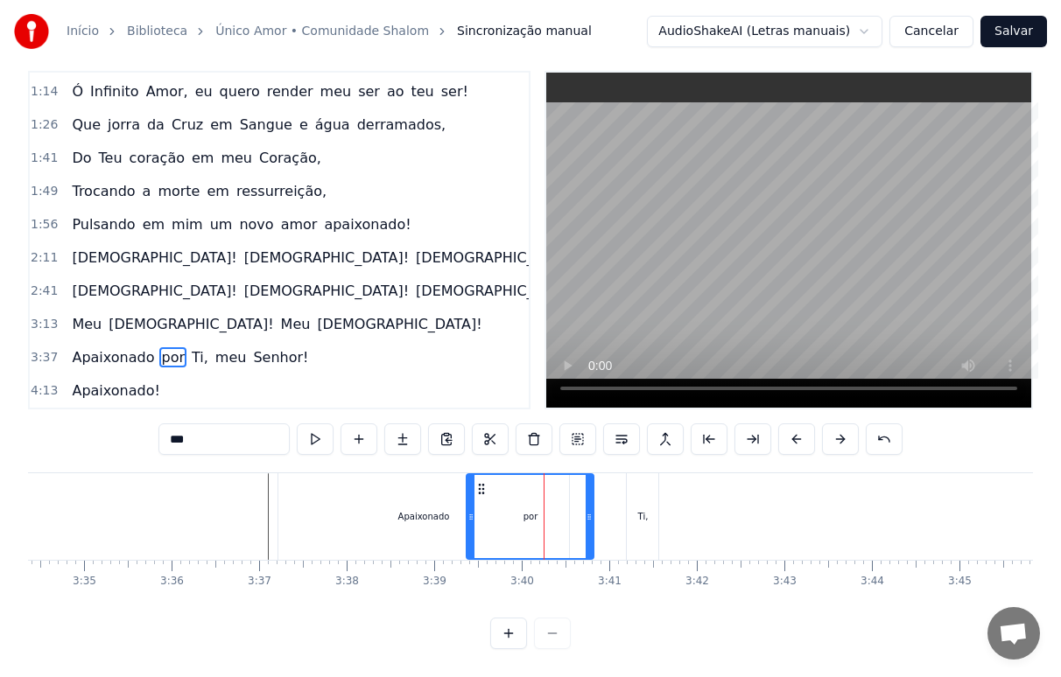
drag, startPoint x: 608, startPoint y: 516, endPoint x: 592, endPoint y: 521, distance: 17.4
click at [592, 521] on div at bounding box center [589, 516] width 7 height 83
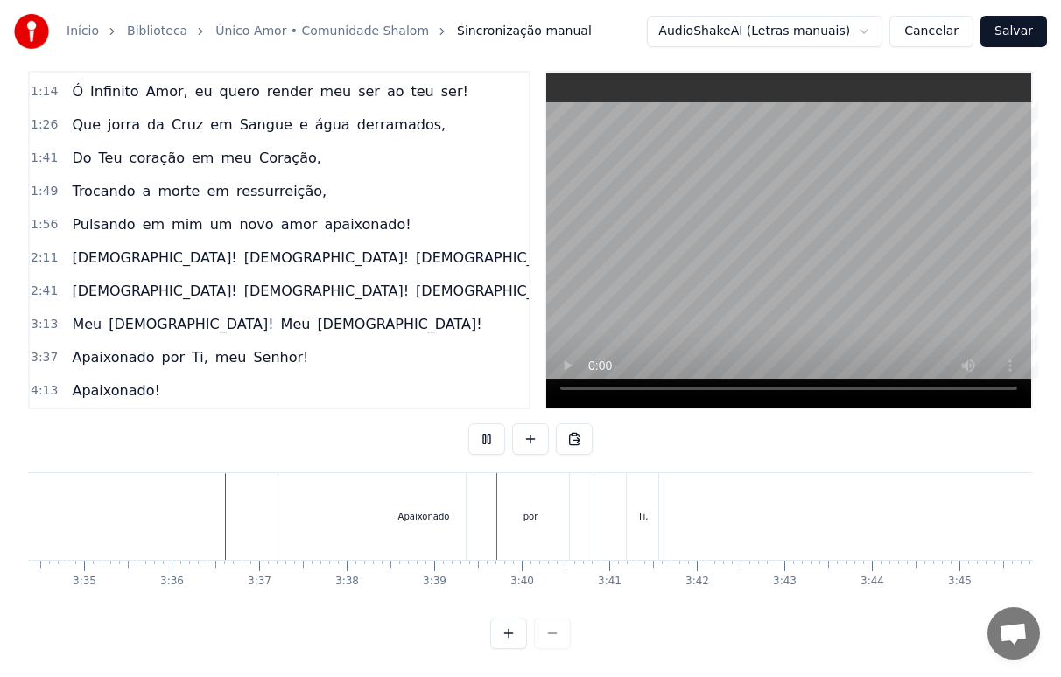
click at [418, 510] on div "Apaixonado" at bounding box center [424, 516] width 52 height 13
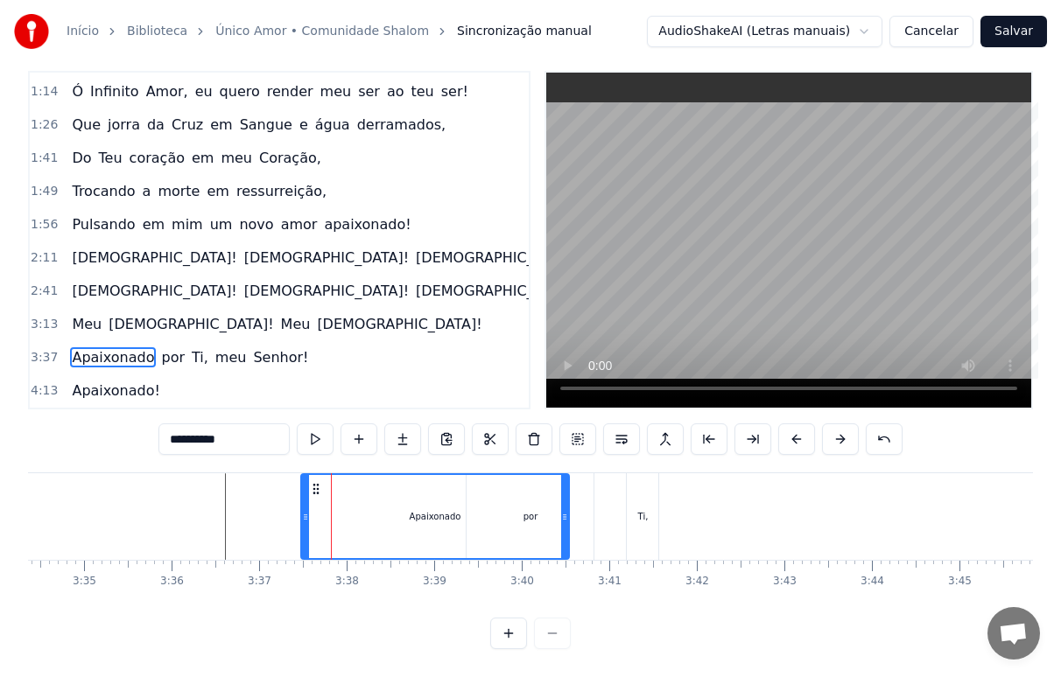
drag, startPoint x: 280, startPoint y: 503, endPoint x: 303, endPoint y: 499, distance: 23.2
click at [303, 510] on icon at bounding box center [305, 517] width 7 height 14
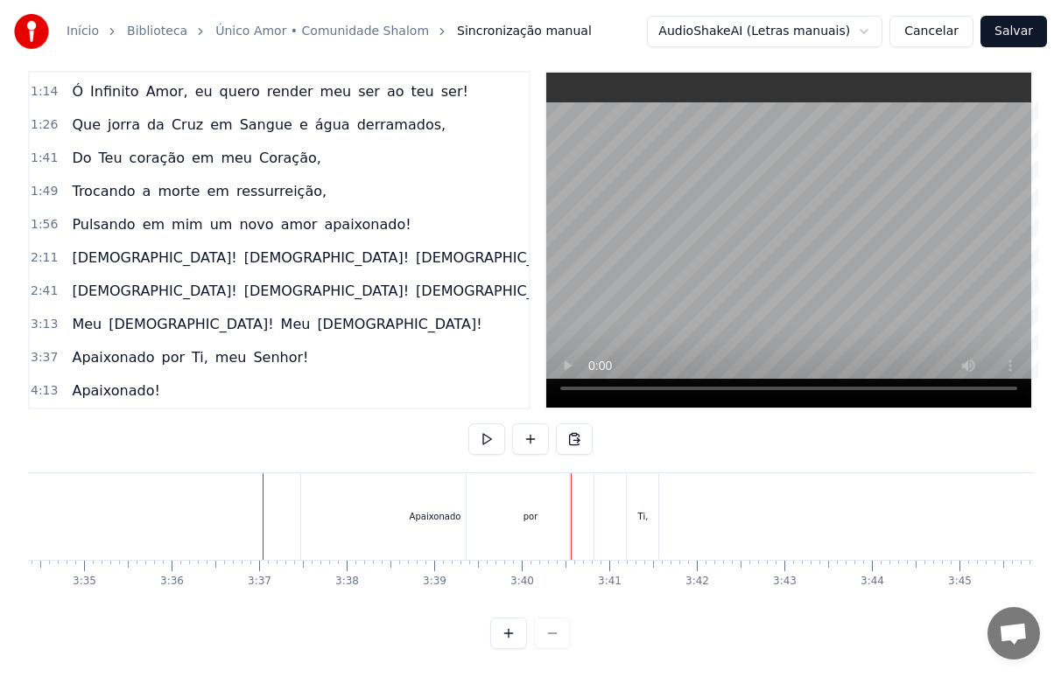
click at [572, 507] on div "por" at bounding box center [530, 517] width 127 height 87
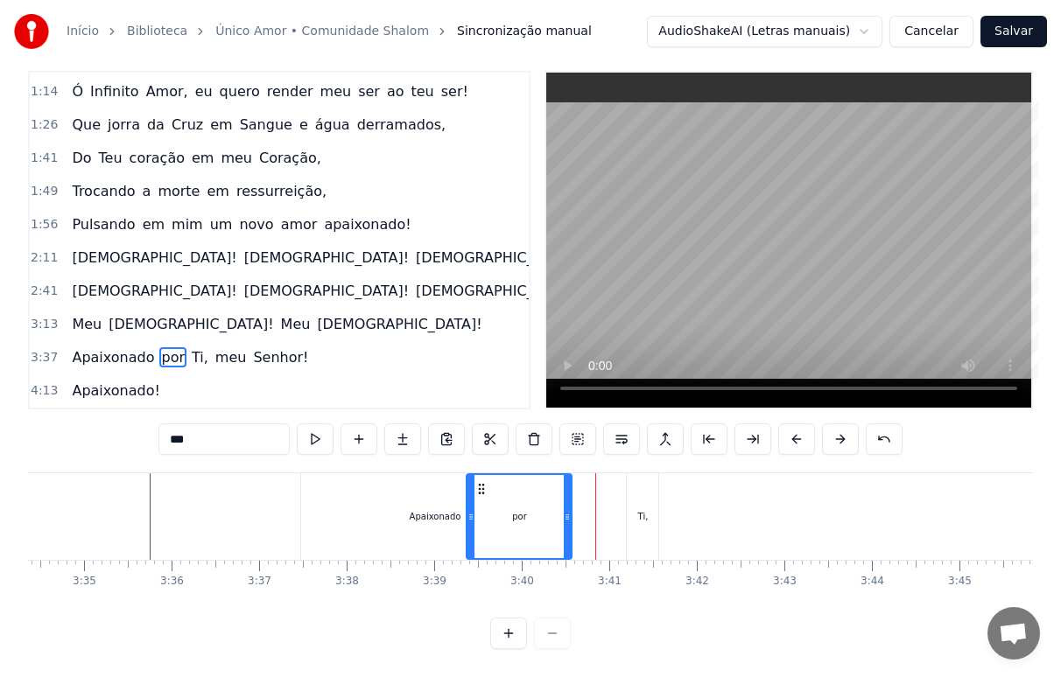
drag, startPoint x: 587, startPoint y: 511, endPoint x: 565, endPoint y: 514, distance: 22.0
click at [565, 514] on div at bounding box center [567, 516] width 7 height 83
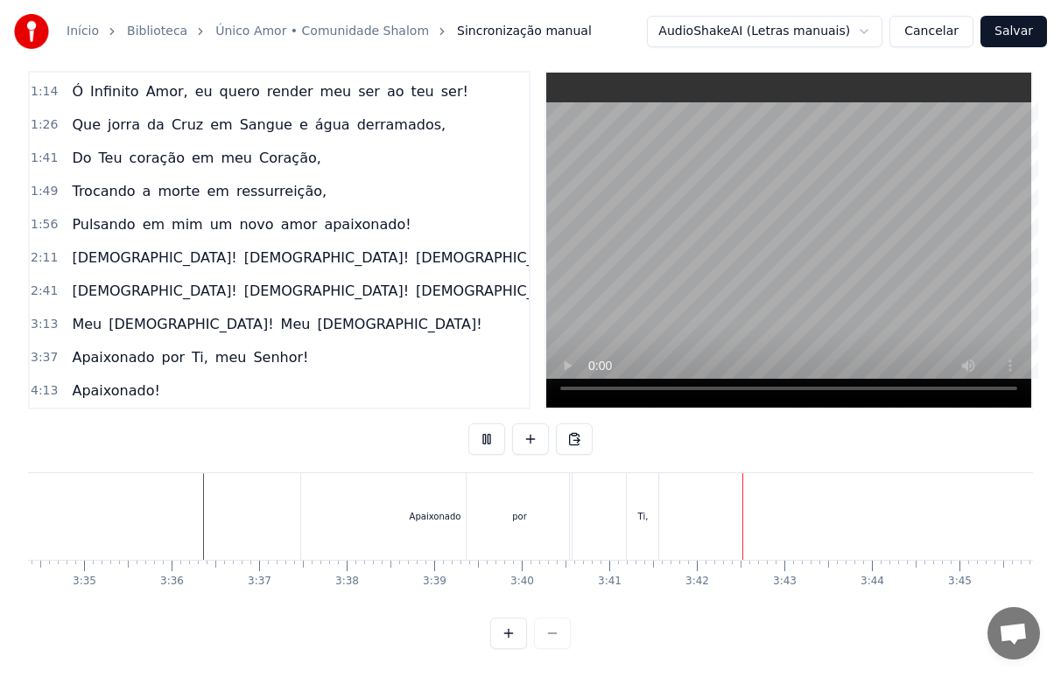
click at [529, 513] on div "por" at bounding box center [519, 517] width 105 height 87
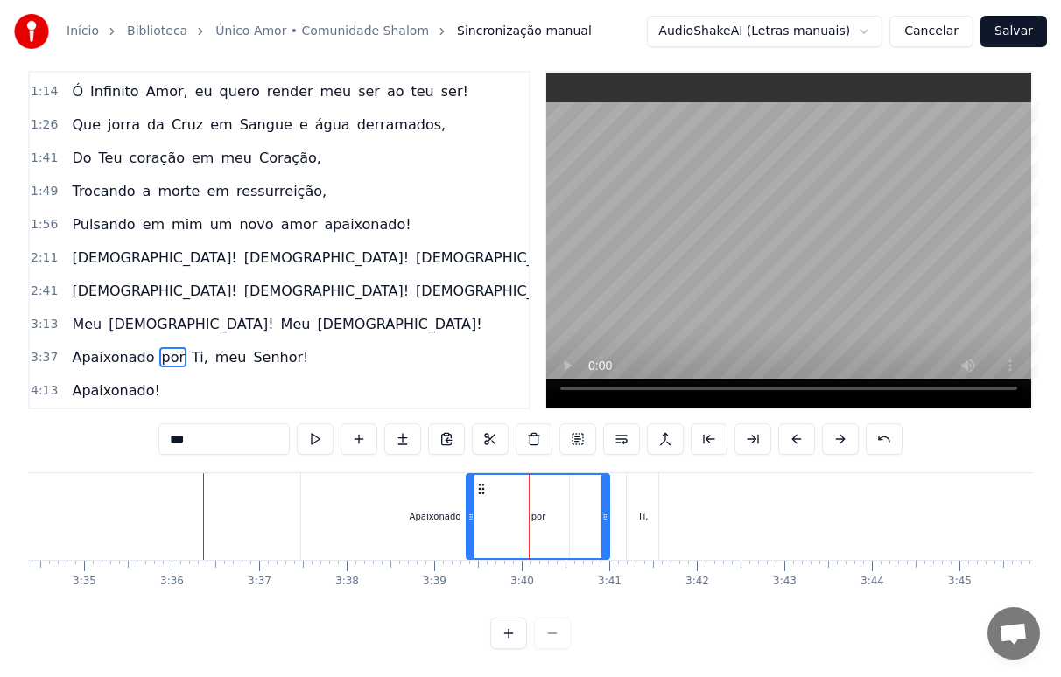
drag, startPoint x: 569, startPoint y: 508, endPoint x: 607, endPoint y: 506, distance: 37.7
click at [607, 510] on icon at bounding box center [604, 517] width 7 height 14
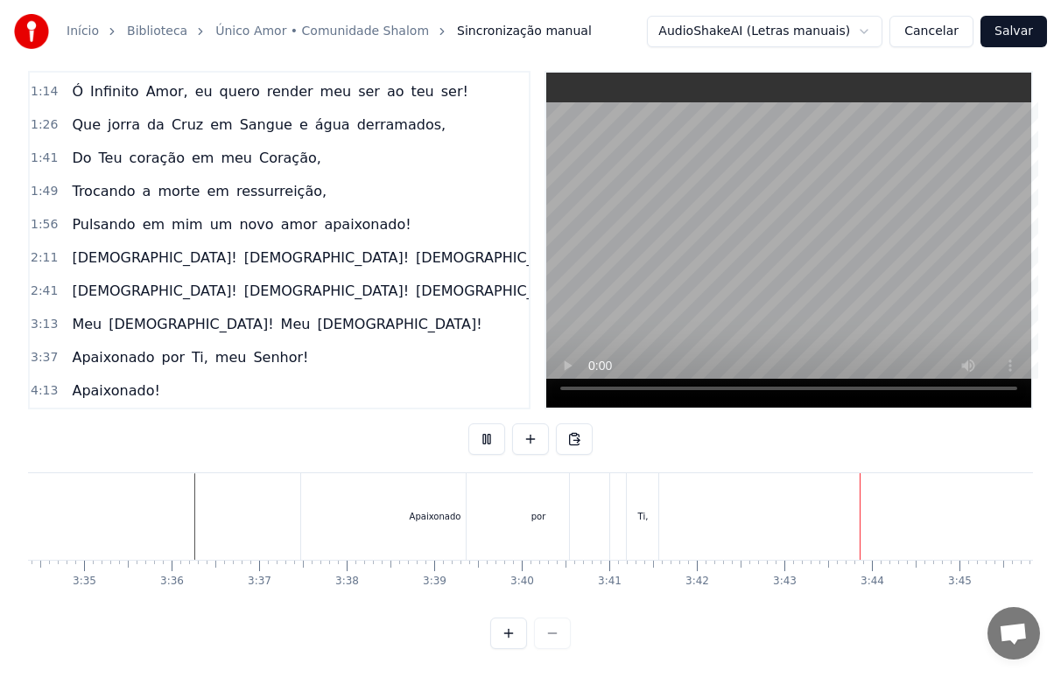
click at [565, 513] on div "por" at bounding box center [538, 517] width 143 height 87
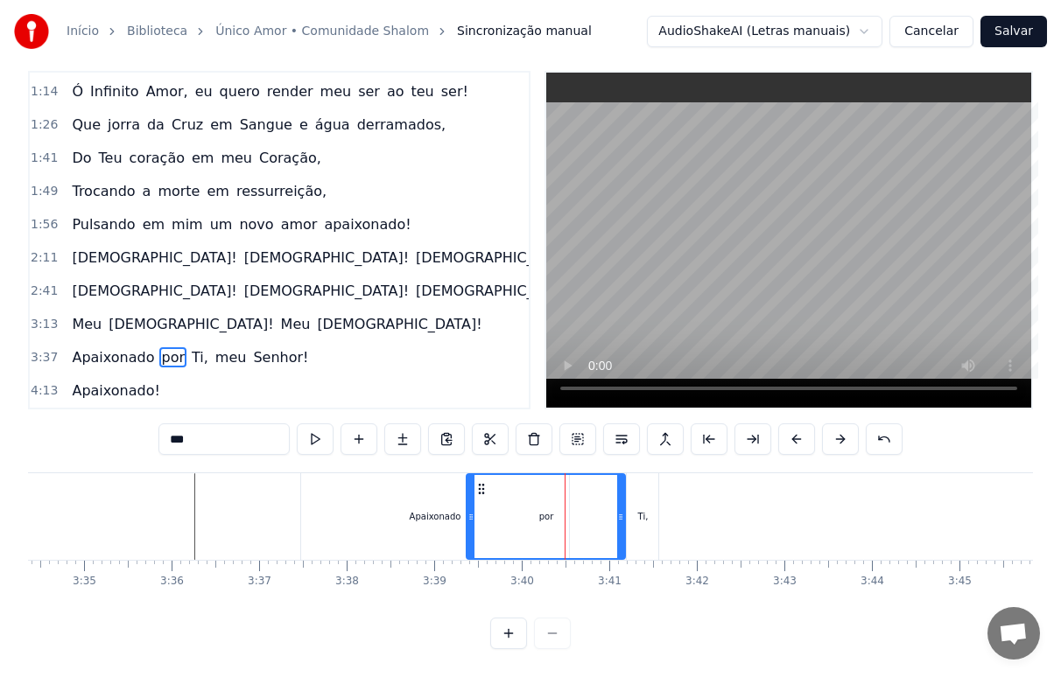
drag, startPoint x: 607, startPoint y: 511, endPoint x: 622, endPoint y: 509, distance: 15.9
click at [622, 509] on div at bounding box center [620, 516] width 7 height 83
click at [648, 516] on div "Ti," at bounding box center [643, 517] width 32 height 87
type input "***"
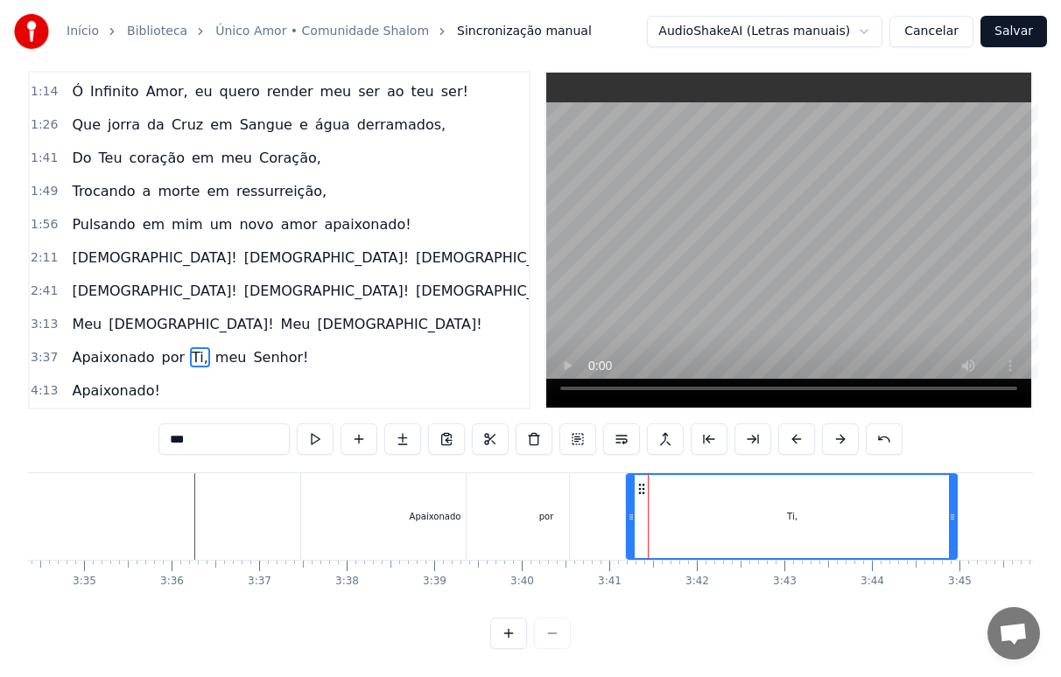
drag, startPoint x: 654, startPoint y: 512, endPoint x: 952, endPoint y: 530, distance: 299.0
click at [952, 530] on div at bounding box center [952, 516] width 7 height 83
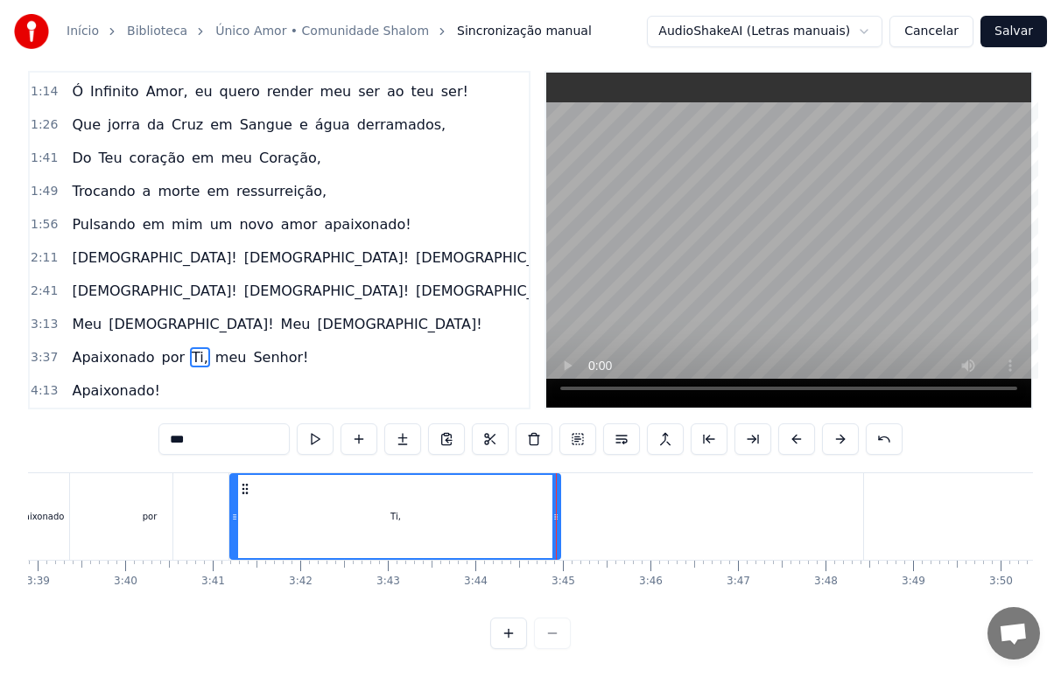
click at [246, 513] on div "Ti," at bounding box center [395, 516] width 328 height 83
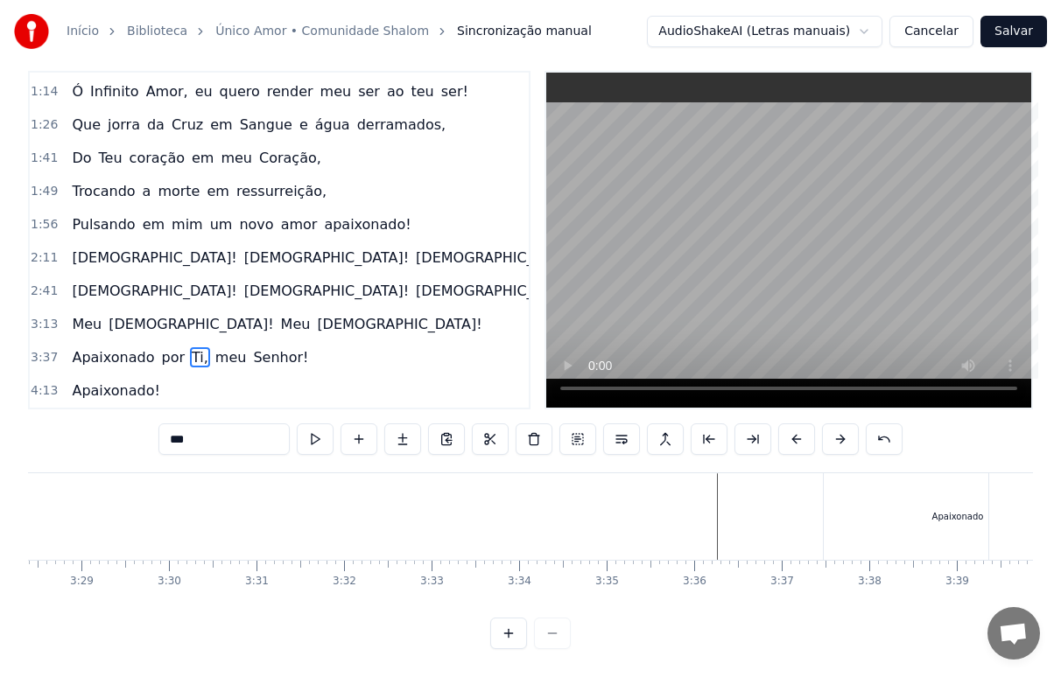
scroll to position [0, 18283]
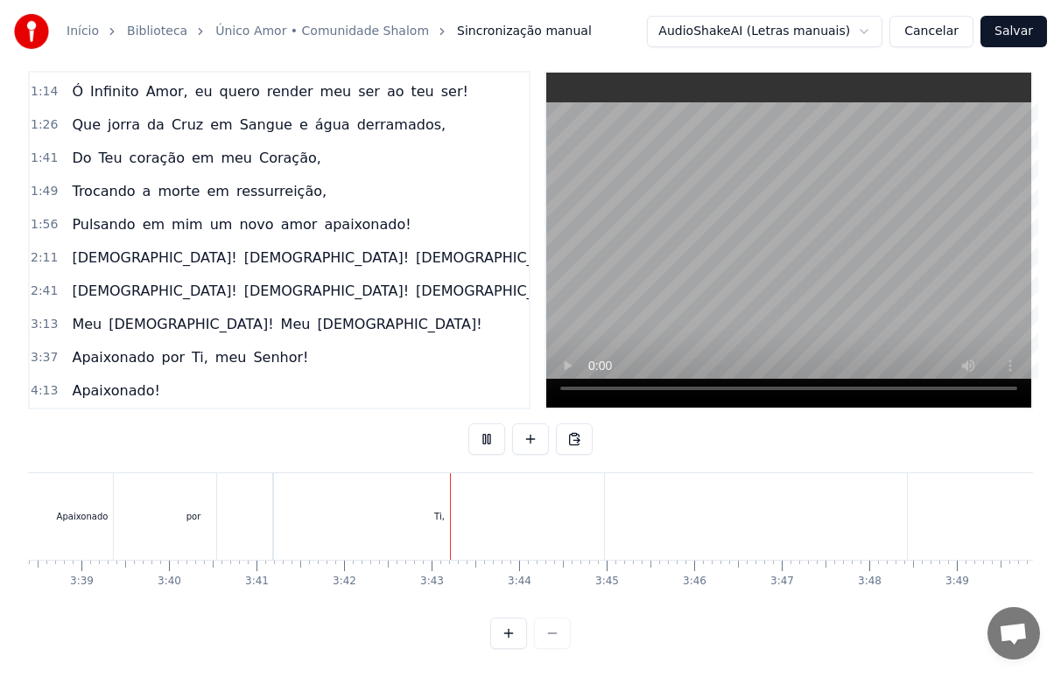
click at [201, 516] on div "por" at bounding box center [193, 517] width 158 height 87
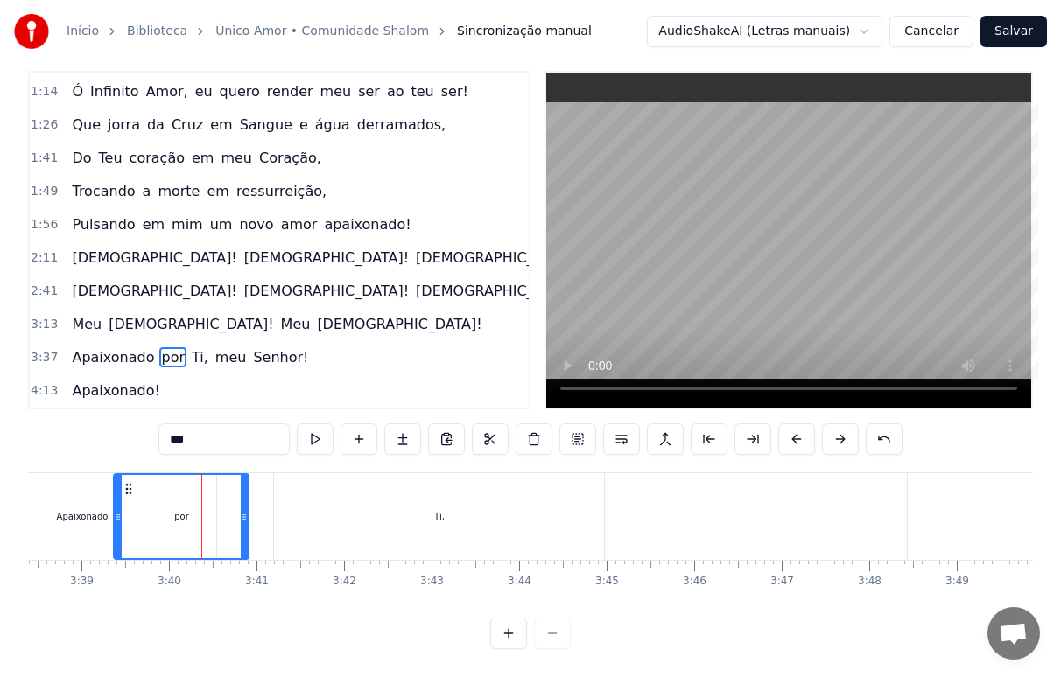
drag, startPoint x: 270, startPoint y: 511, endPoint x: 246, endPoint y: 516, distance: 24.2
click at [246, 516] on div at bounding box center [244, 516] width 7 height 83
click at [59, 515] on div "Apaixonado" at bounding box center [85, 517] width 269 height 87
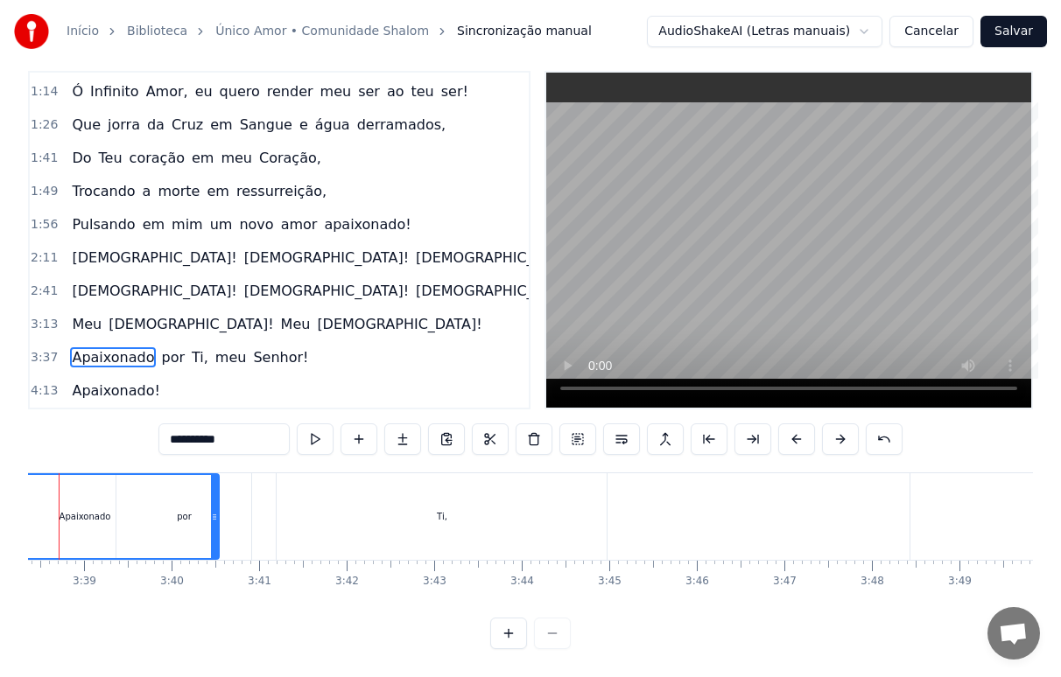
scroll to position [0, 19055]
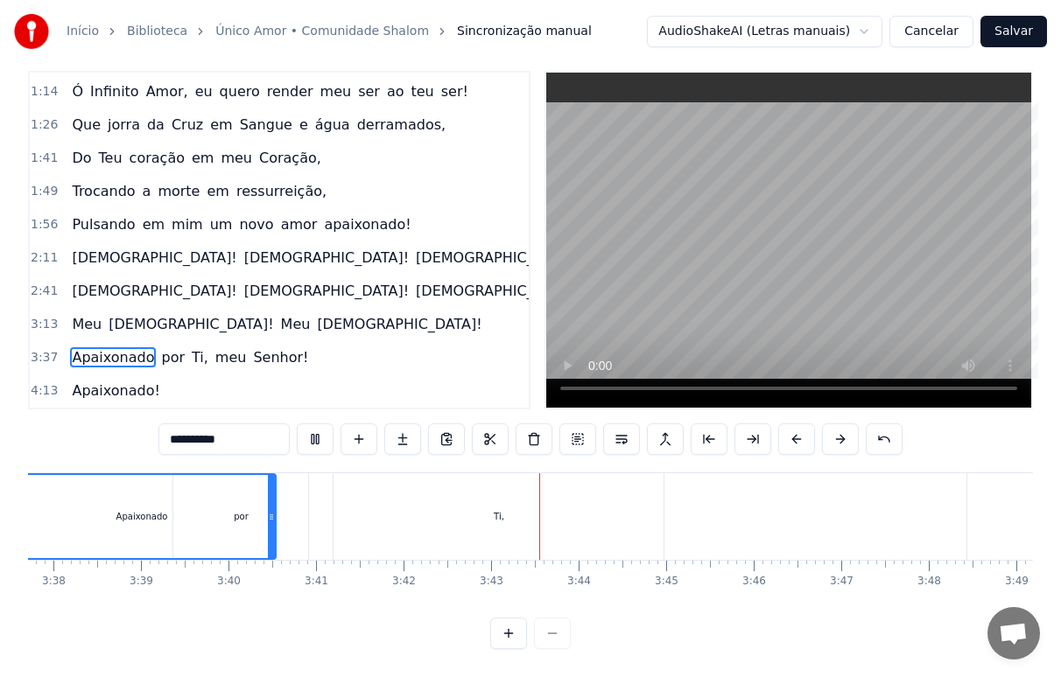
click at [256, 514] on div "Apaixonado" at bounding box center [142, 516] width 267 height 83
click at [294, 514] on div "por" at bounding box center [240, 517] width 135 height 87
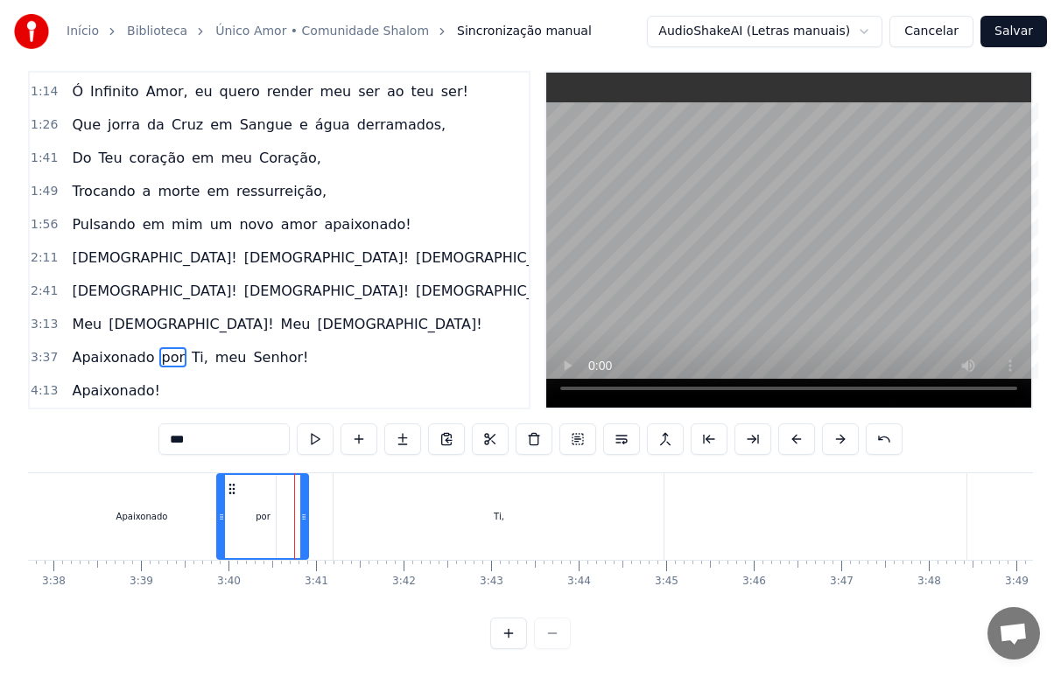
drag, startPoint x: 174, startPoint y: 511, endPoint x: 218, endPoint y: 511, distance: 43.8
click at [218, 511] on div at bounding box center [221, 516] width 7 height 83
click at [82, 510] on div "Apaixonado" at bounding box center [142, 517] width 269 height 87
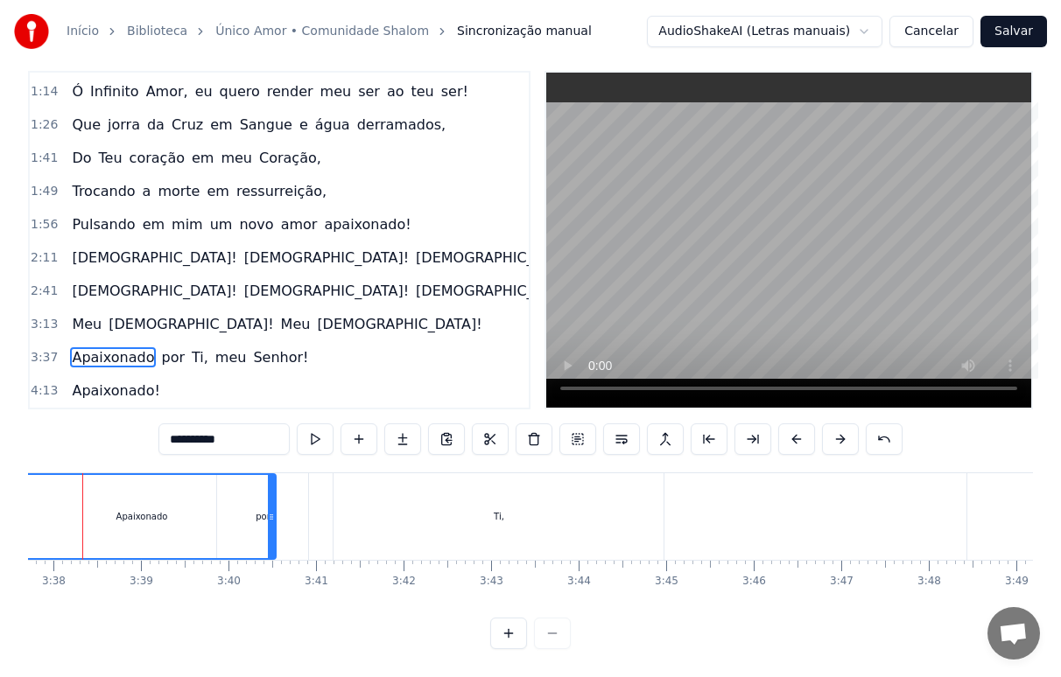
scroll to position [0, 19022]
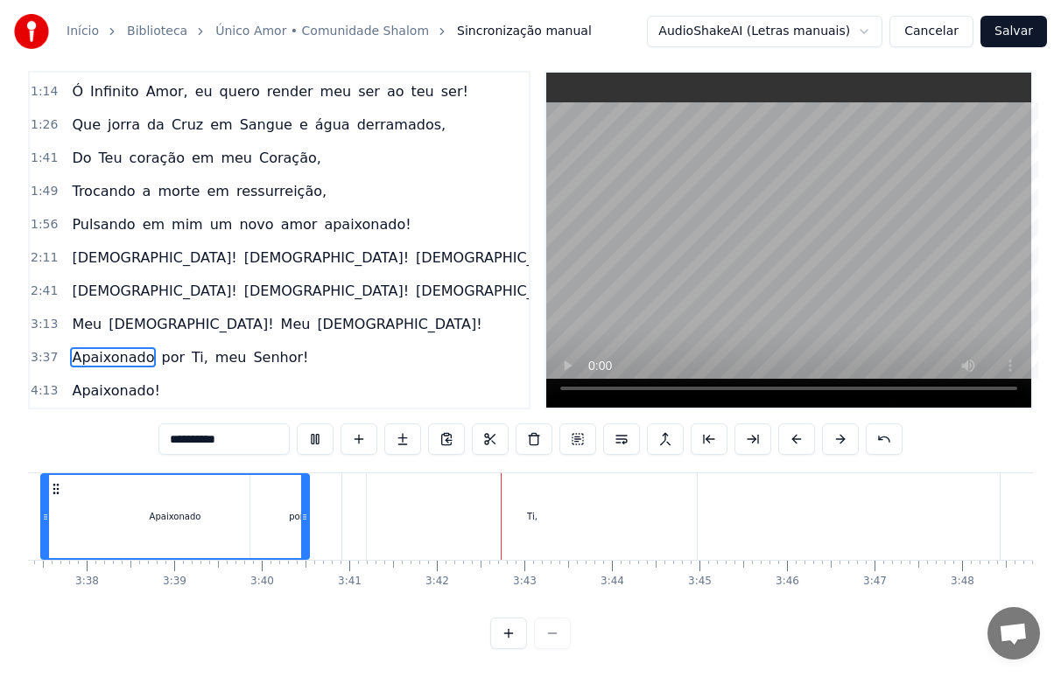
click at [334, 504] on div "por" at bounding box center [295, 517] width 91 height 87
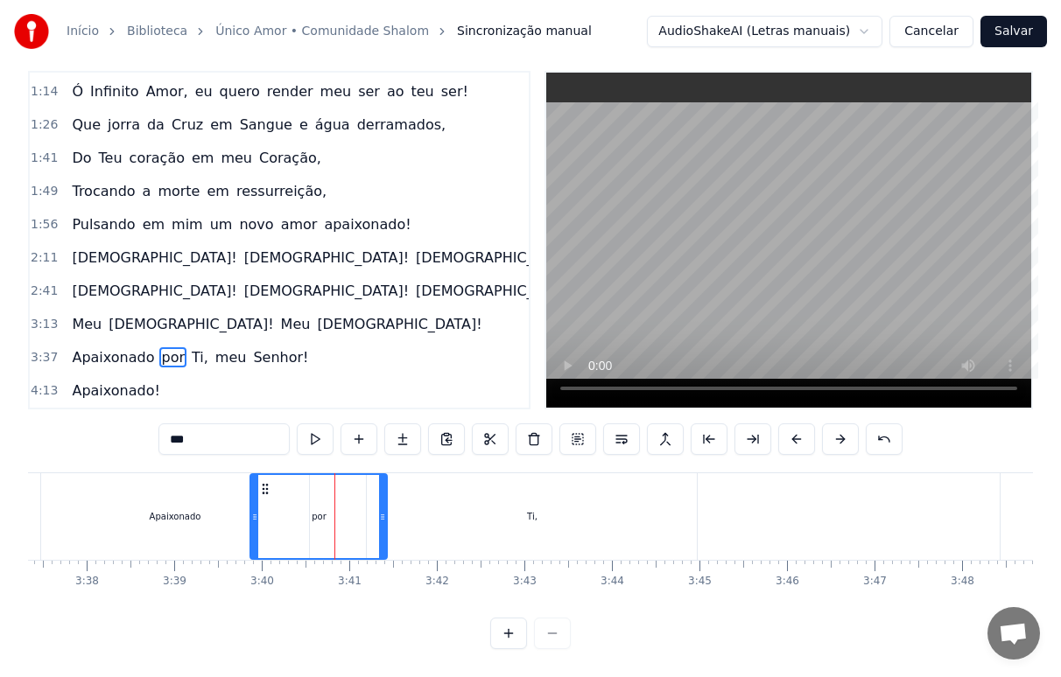
drag, startPoint x: 338, startPoint y: 511, endPoint x: 383, endPoint y: 511, distance: 45.5
click at [383, 511] on div at bounding box center [382, 516] width 7 height 83
click at [140, 503] on div "Apaixonado" at bounding box center [175, 517] width 269 height 87
type input "**********"
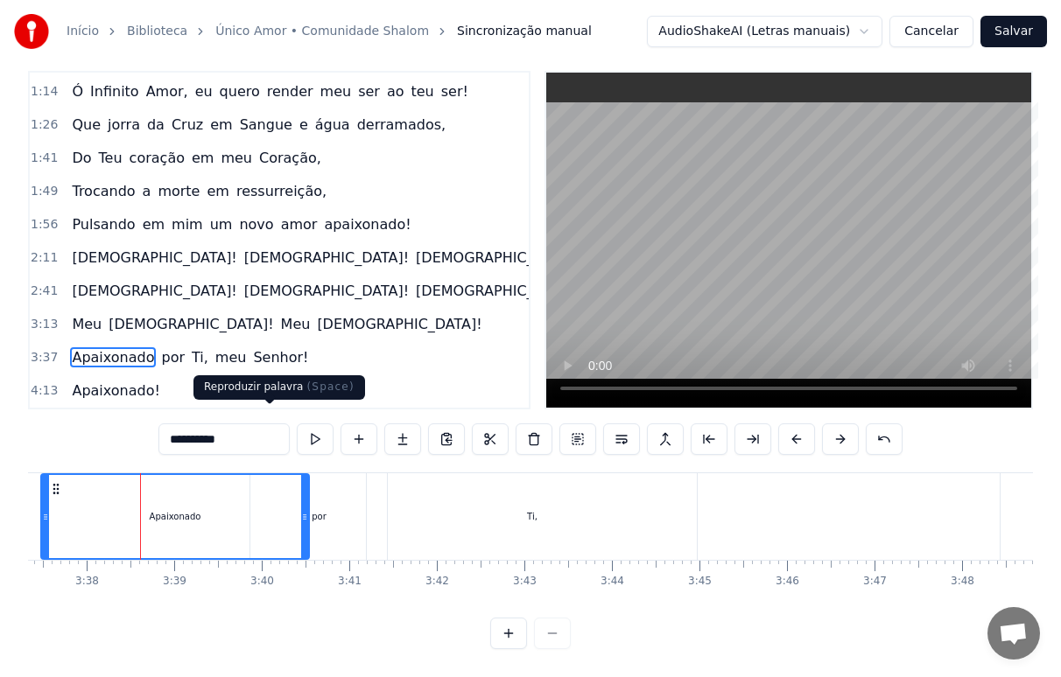
click at [297, 424] on button at bounding box center [315, 440] width 37 height 32
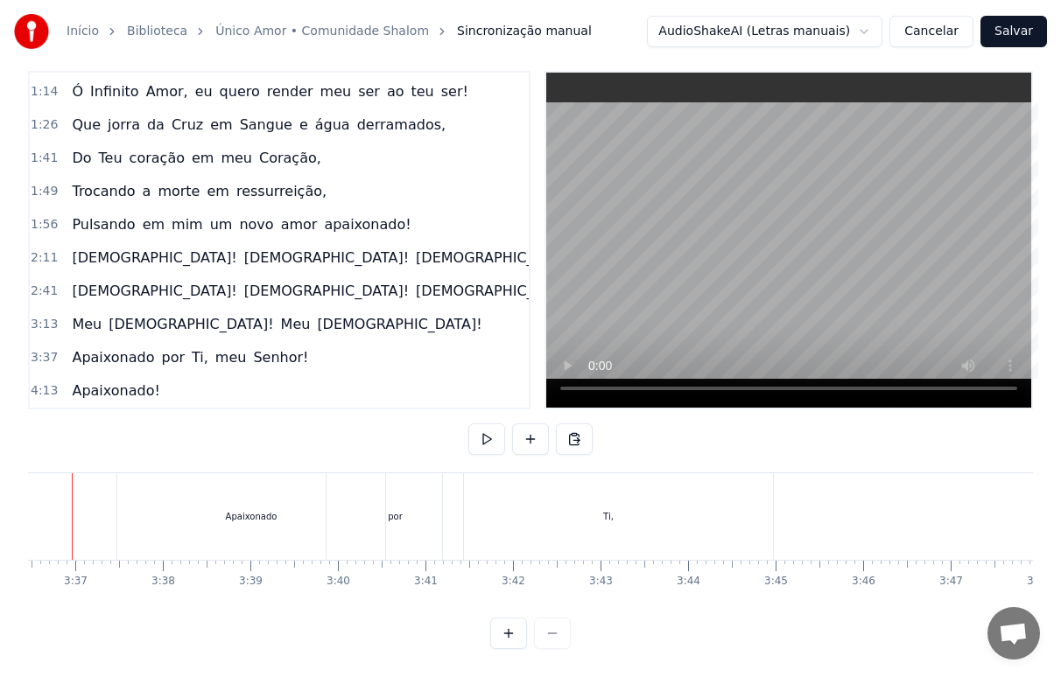
scroll to position [0, 18902]
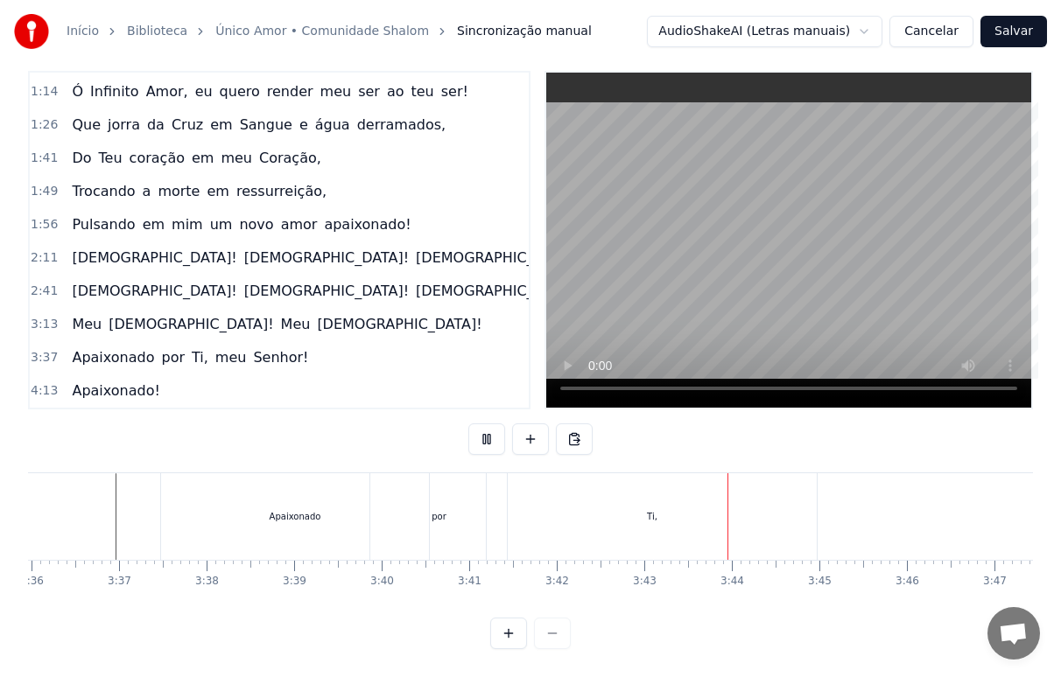
click at [456, 496] on div "por" at bounding box center [438, 517] width 137 height 87
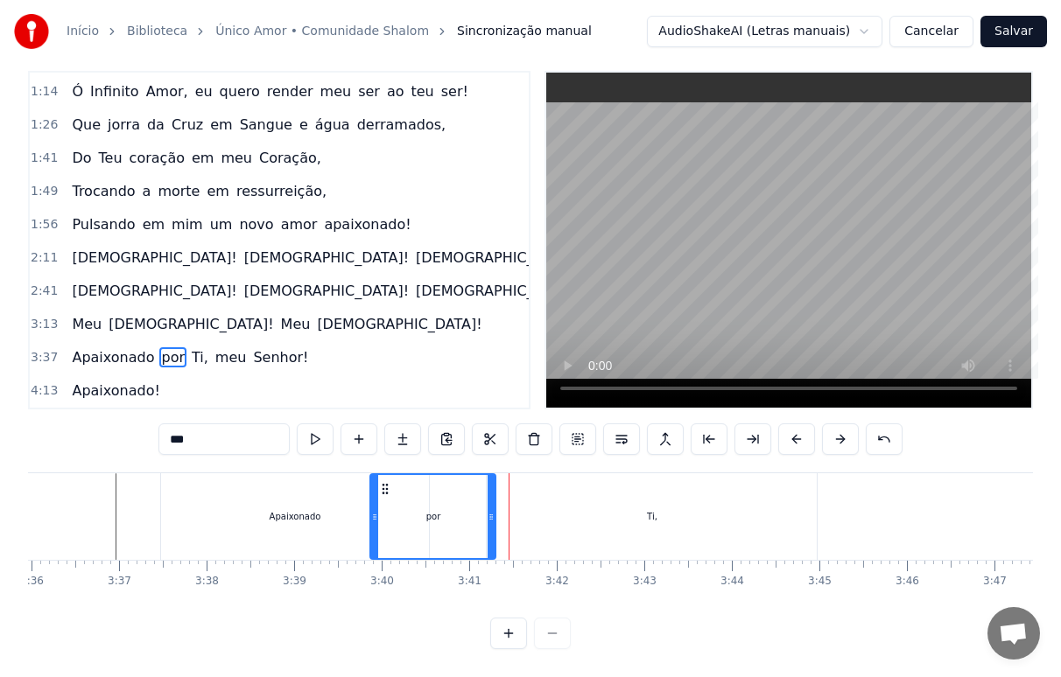
drag, startPoint x: 502, startPoint y: 517, endPoint x: 491, endPoint y: 523, distance: 12.5
click at [491, 523] on div at bounding box center [491, 516] width 7 height 83
drag, startPoint x: 491, startPoint y: 523, endPoint x: 470, endPoint y: 529, distance: 21.9
click at [470, 529] on div at bounding box center [470, 516] width 7 height 83
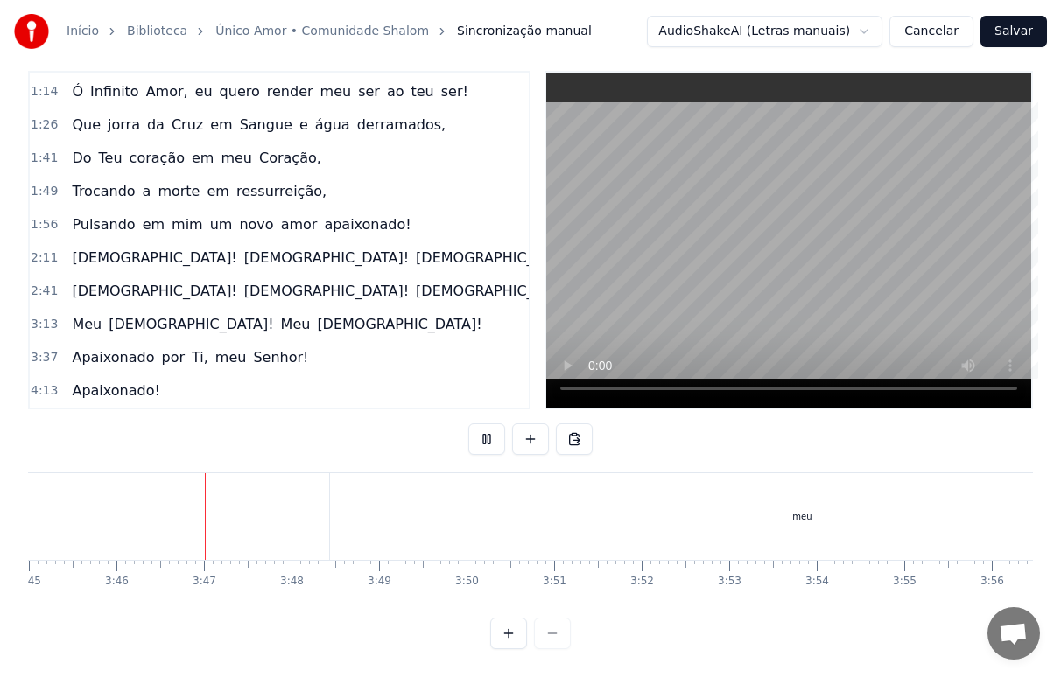
scroll to position [0, 19733]
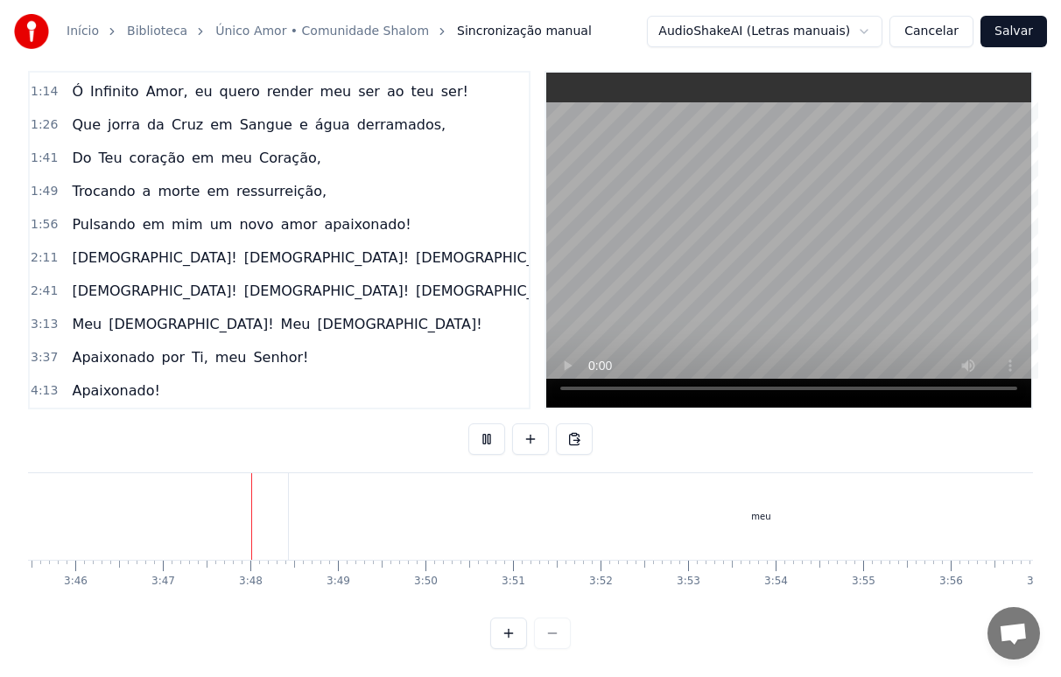
click at [537, 517] on div "meu" at bounding box center [761, 517] width 944 height 87
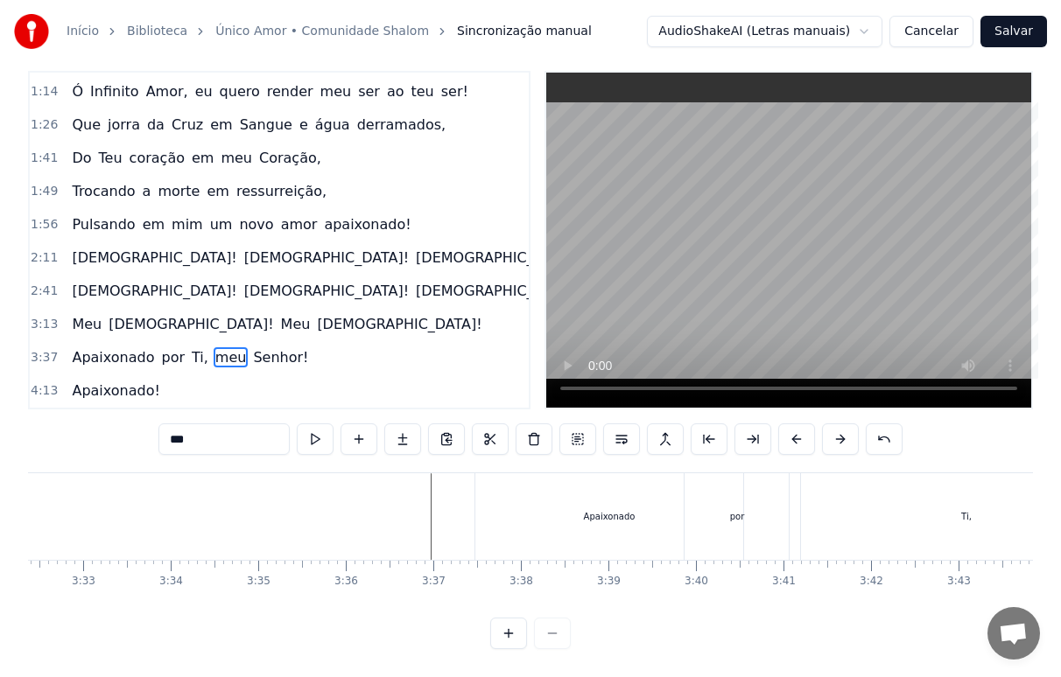
scroll to position [0, 18478]
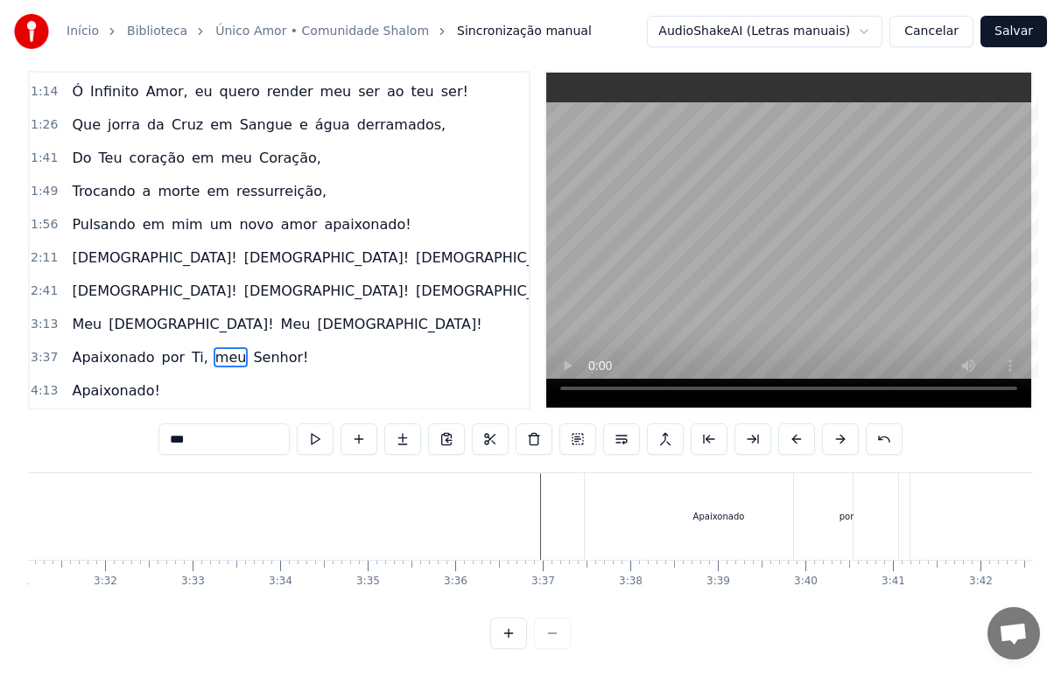
drag, startPoint x: 810, startPoint y: 604, endPoint x: 842, endPoint y: 597, distance: 33.1
click at [842, 597] on div "0:15 Único Amor, única Paz, único Bem 0:27 que pode saciar meu coração plenamen…" at bounding box center [530, 360] width 1005 height 579
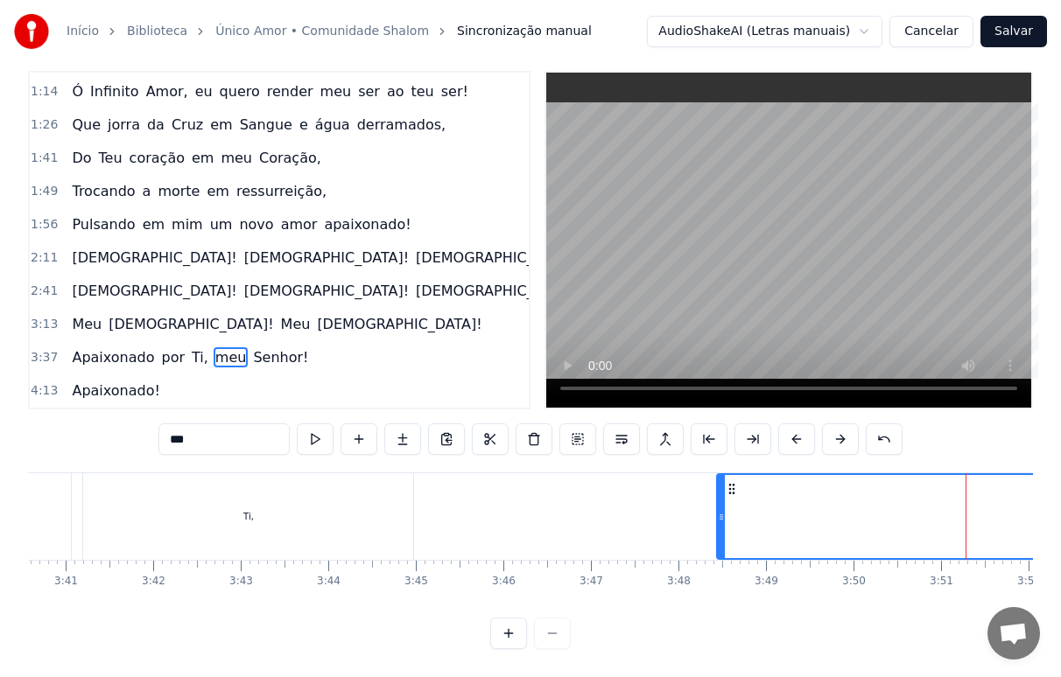
scroll to position [0, 19088]
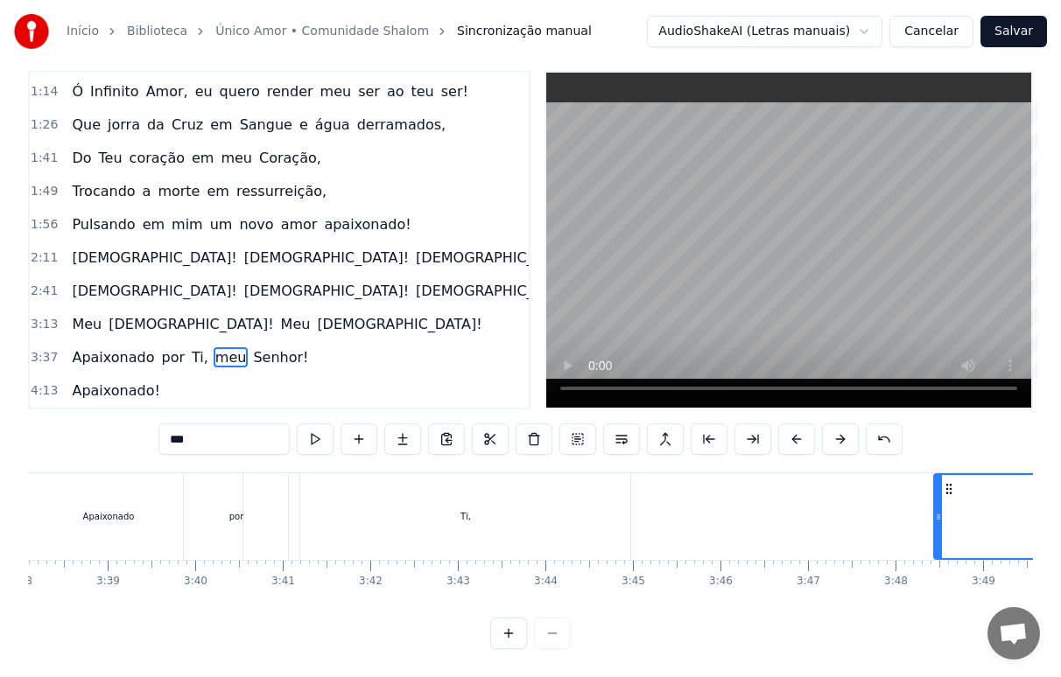
click at [493, 519] on div "Ti," at bounding box center [465, 517] width 330 height 87
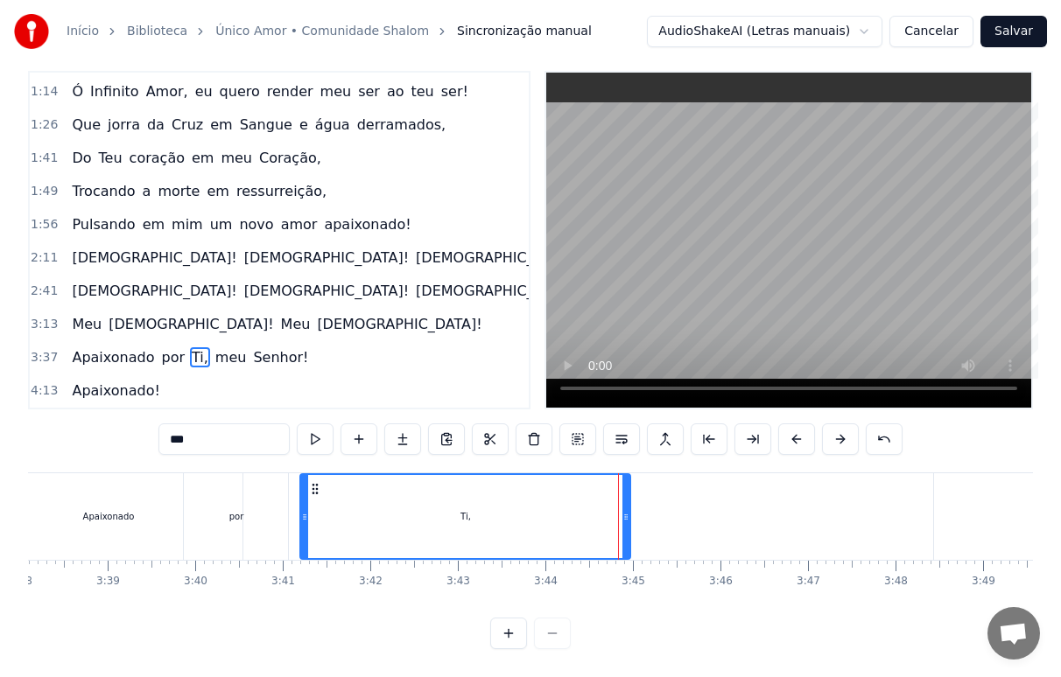
click at [241, 517] on div "por" at bounding box center [236, 517] width 104 height 87
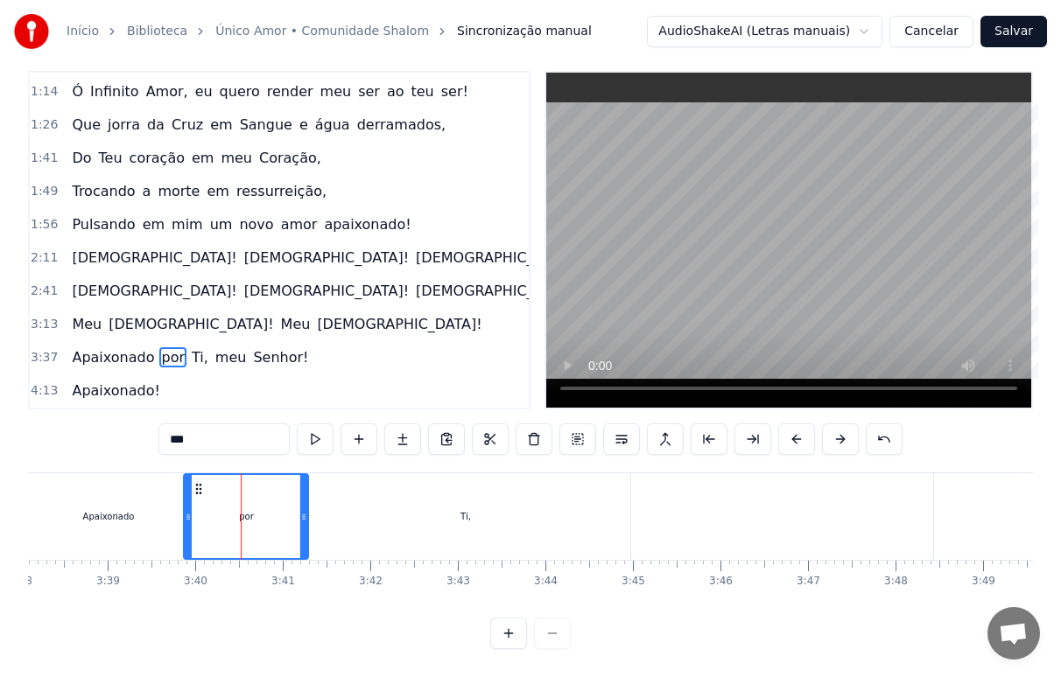
drag, startPoint x: 285, startPoint y: 514, endPoint x: 305, endPoint y: 514, distance: 20.1
click at [305, 514] on div at bounding box center [303, 516] width 7 height 83
click at [112, 516] on div "Apaixonado" at bounding box center [109, 517] width 269 height 87
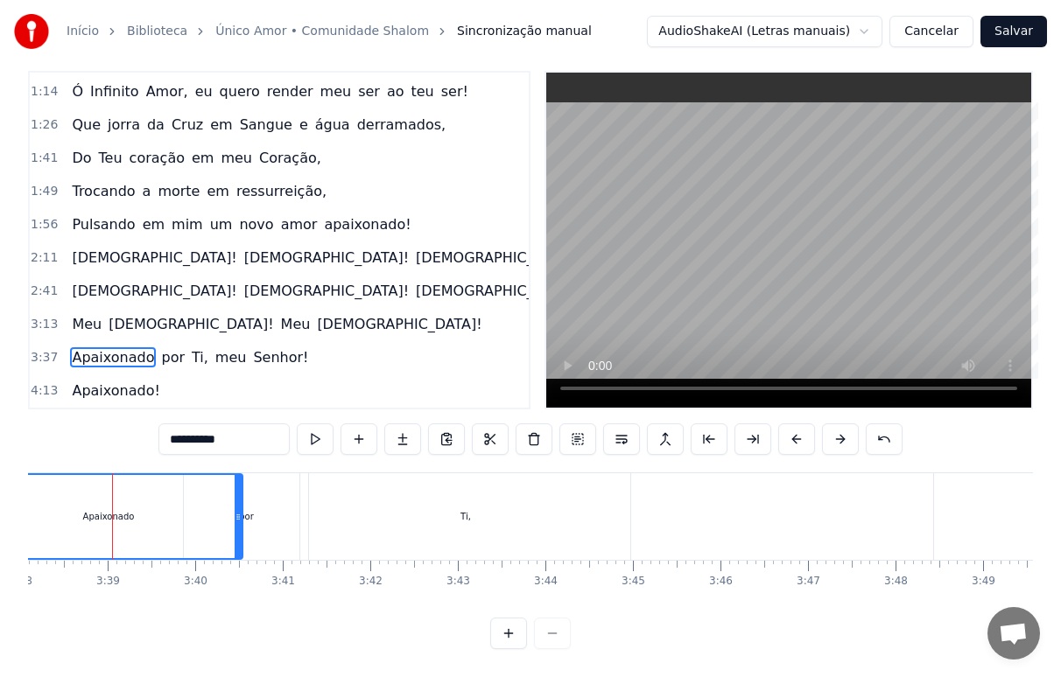
scroll to position [0, 19085]
click at [175, 512] on div "Apaixonado" at bounding box center [112, 516] width 267 height 83
click at [258, 516] on div "por" at bounding box center [249, 517] width 124 height 87
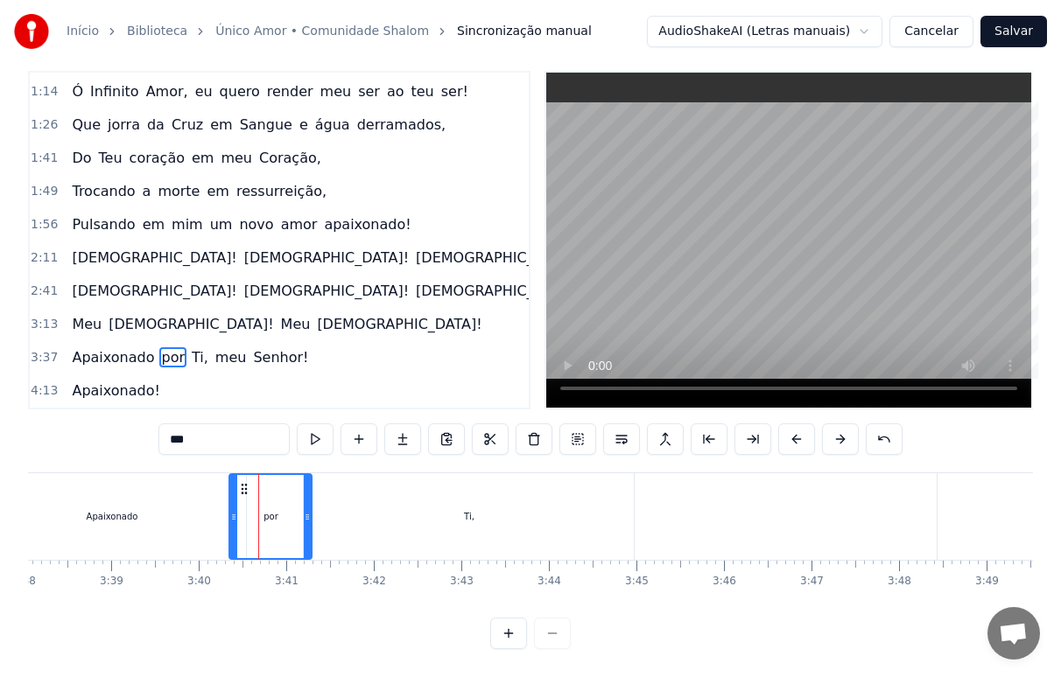
drag, startPoint x: 193, startPoint y: 514, endPoint x: 235, endPoint y: 509, distance: 42.2
click at [235, 509] on div at bounding box center [233, 516] width 7 height 83
click at [74, 509] on div "Apaixonado" at bounding box center [112, 517] width 269 height 87
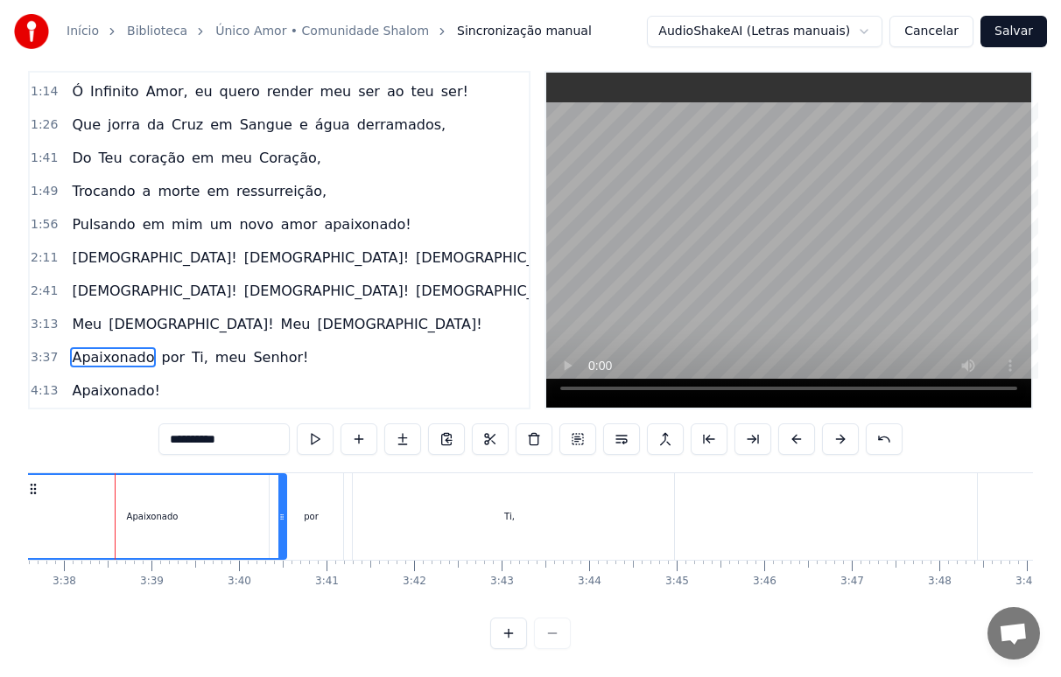
scroll to position [0, 19044]
click at [652, 509] on div "Ti," at bounding box center [510, 517] width 330 height 87
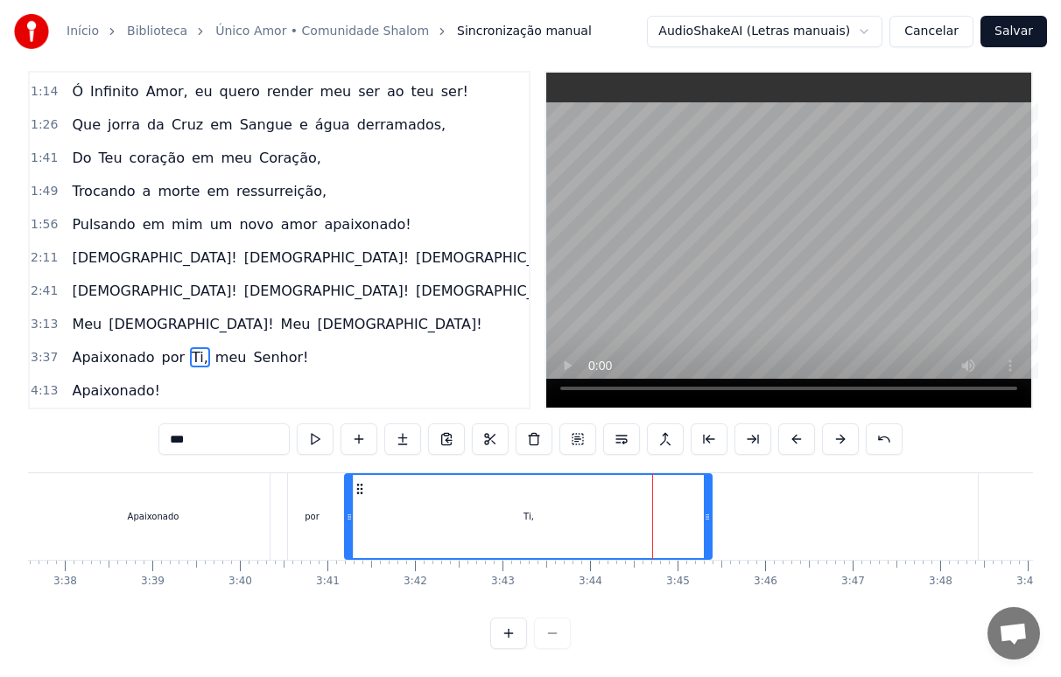
drag, startPoint x: 674, startPoint y: 508, endPoint x: 711, endPoint y: 506, distance: 36.8
click at [711, 510] on icon at bounding box center [707, 517] width 7 height 14
click at [76, 511] on div "Apaixonado" at bounding box center [153, 517] width 269 height 87
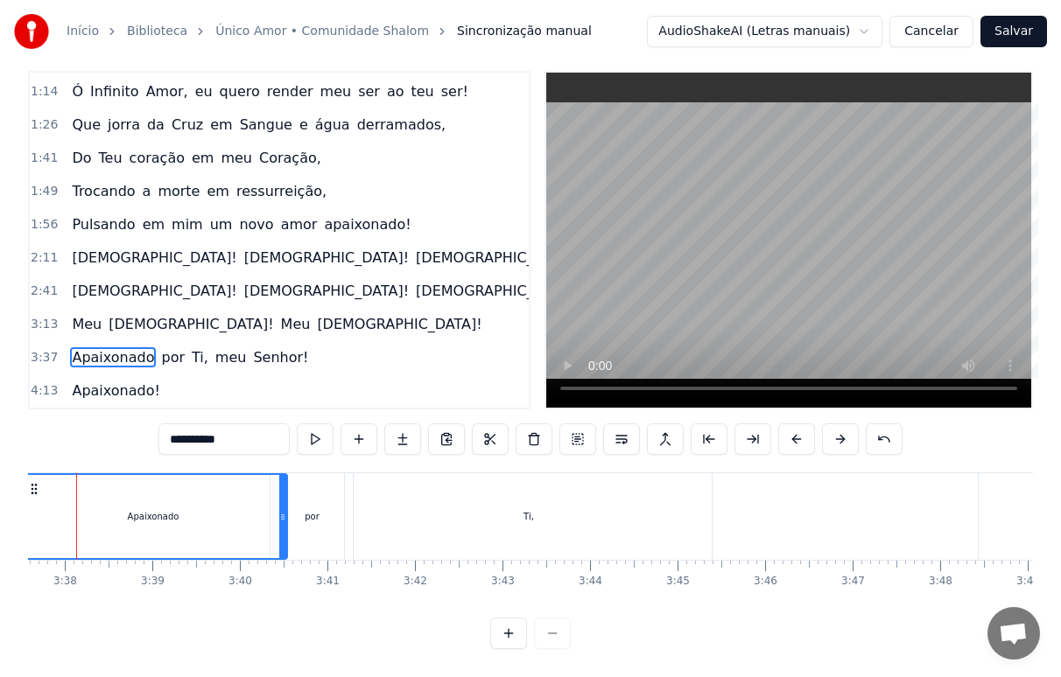
scroll to position [0, 19004]
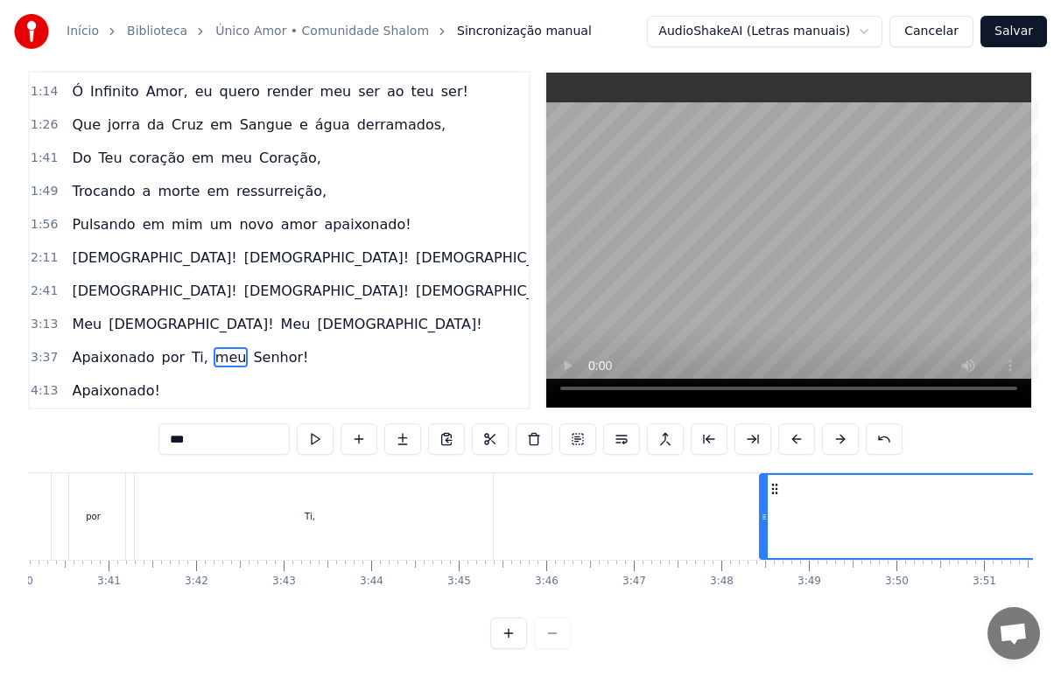
scroll to position [0, 19437]
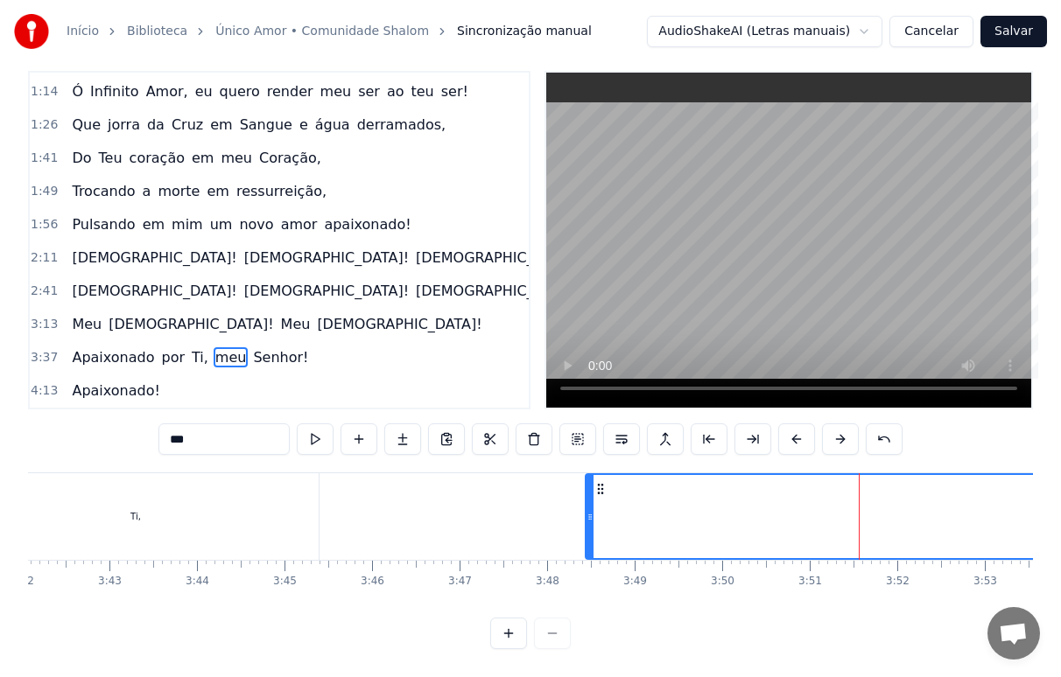
click at [753, 508] on div "meu" at bounding box center [1057, 516] width 942 height 83
click at [574, 424] on button at bounding box center [577, 440] width 37 height 32
click at [577, 428] on button at bounding box center [577, 440] width 37 height 32
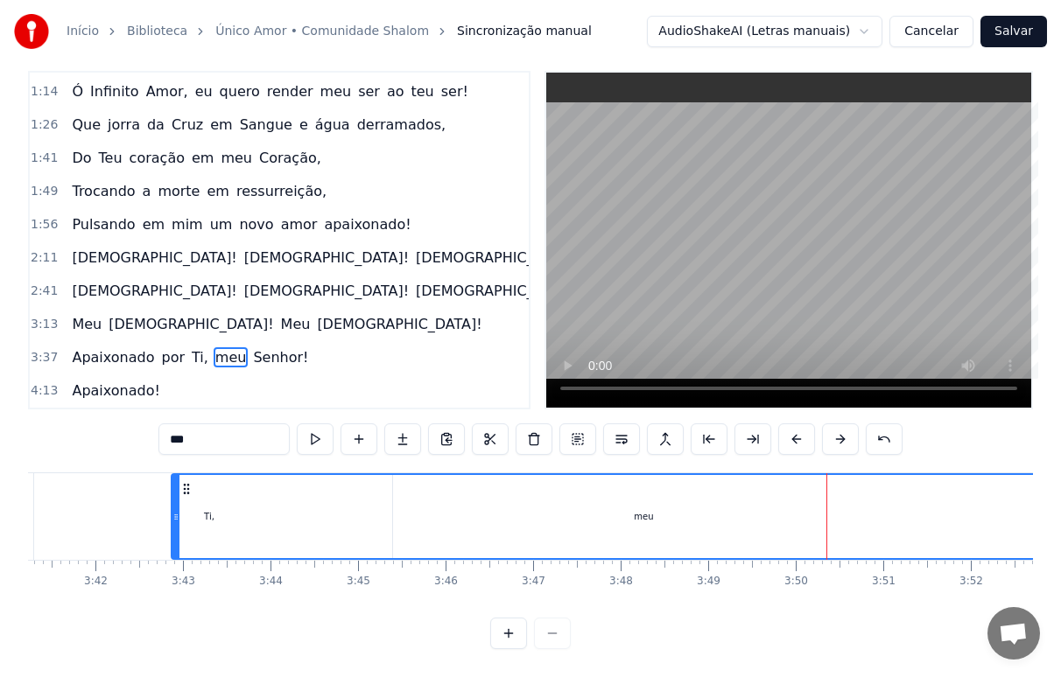
scroll to position [0, 19320]
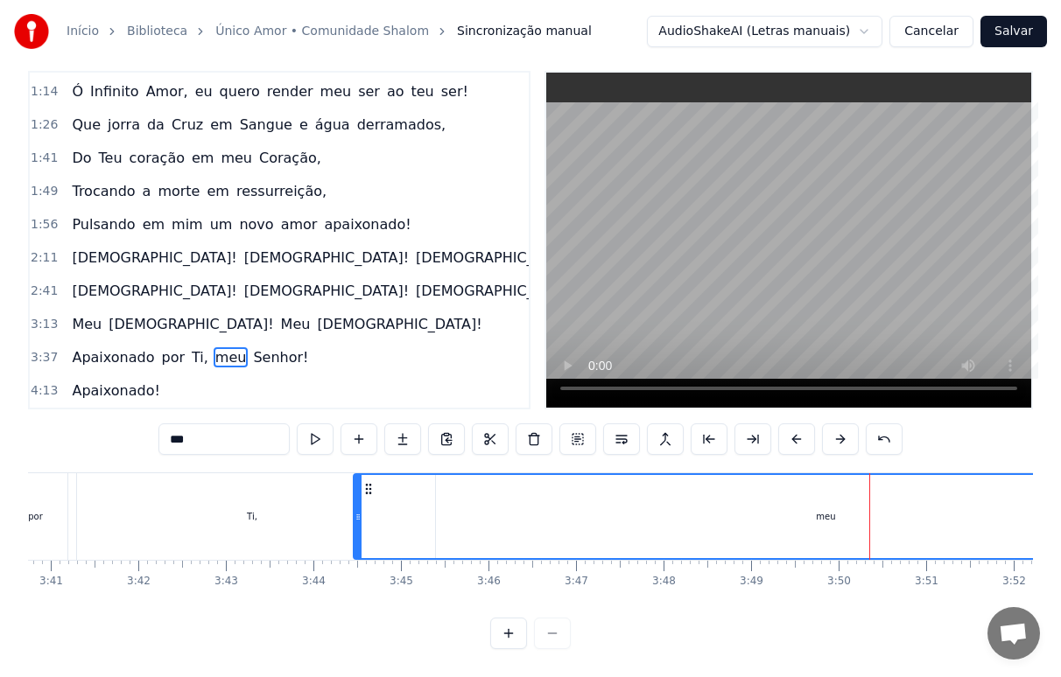
drag, startPoint x: 600, startPoint y: 474, endPoint x: 370, endPoint y: 482, distance: 229.5
click at [370, 482] on div "meu" at bounding box center [825, 516] width 942 height 83
click at [312, 474] on div "Ti," at bounding box center [251, 517] width 367 height 87
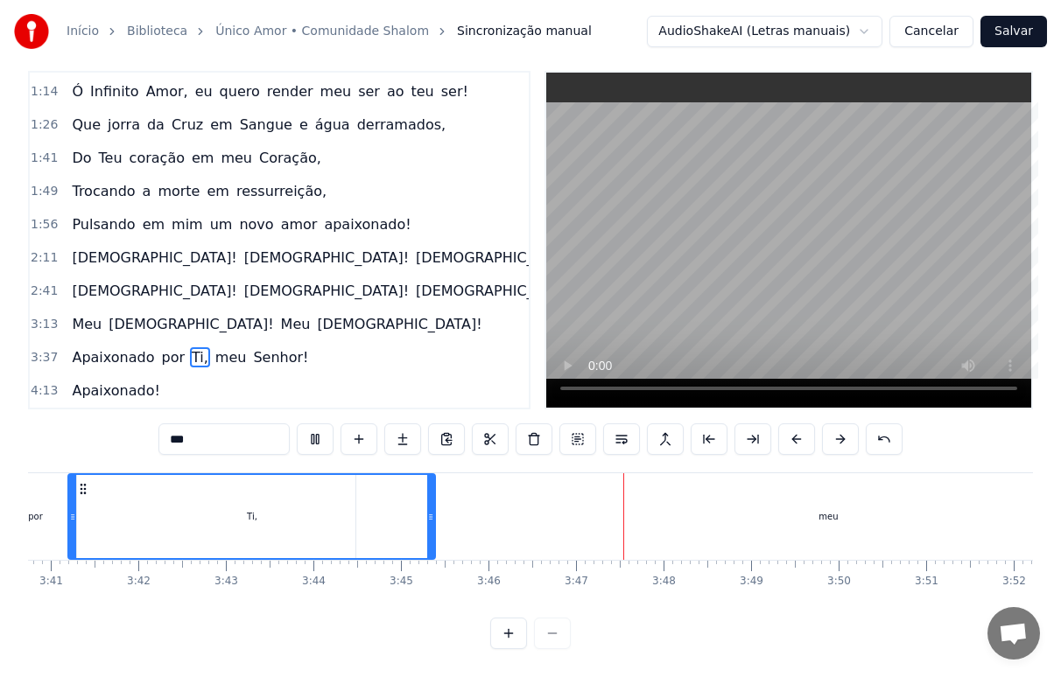
click at [503, 516] on div "meu" at bounding box center [828, 517] width 944 height 87
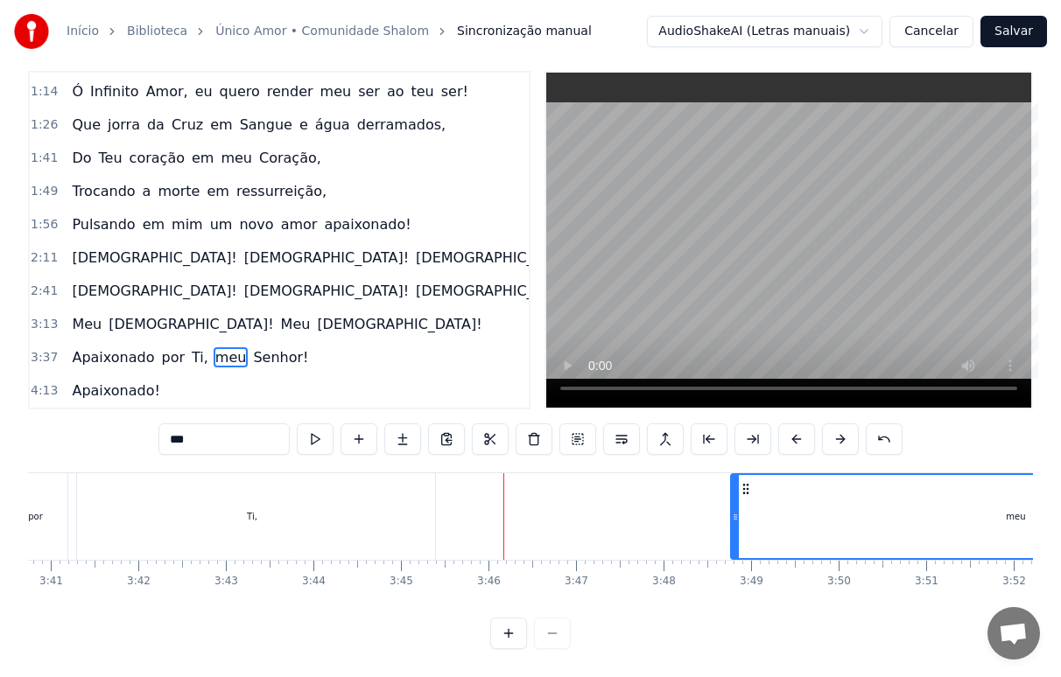
drag, startPoint x: 359, startPoint y: 510, endPoint x: 733, endPoint y: 527, distance: 375.0
click at [733, 527] on div at bounding box center [735, 516] width 7 height 83
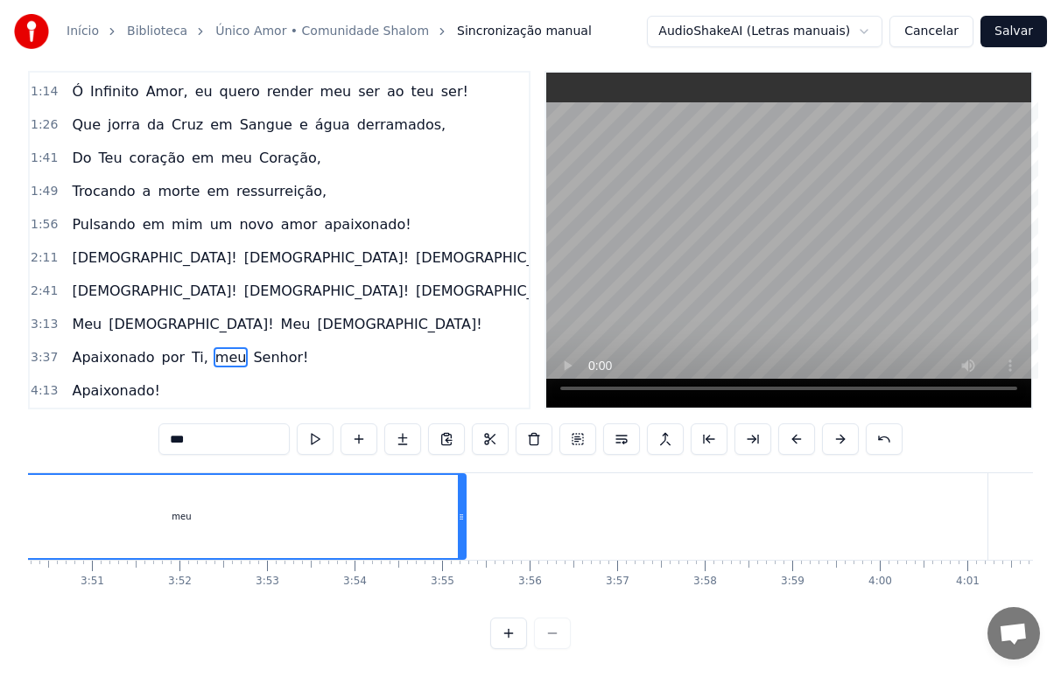
scroll to position [0, 19589]
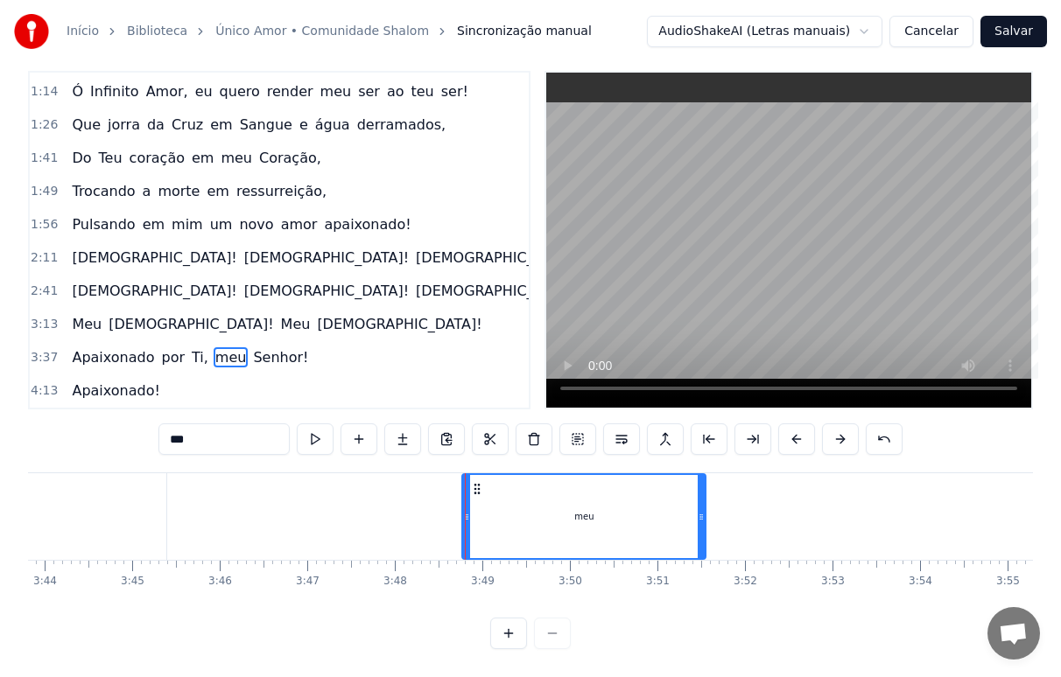
drag, startPoint x: 1030, startPoint y: 518, endPoint x: 705, endPoint y: 530, distance: 325.8
click at [705, 530] on div at bounding box center [701, 516] width 7 height 83
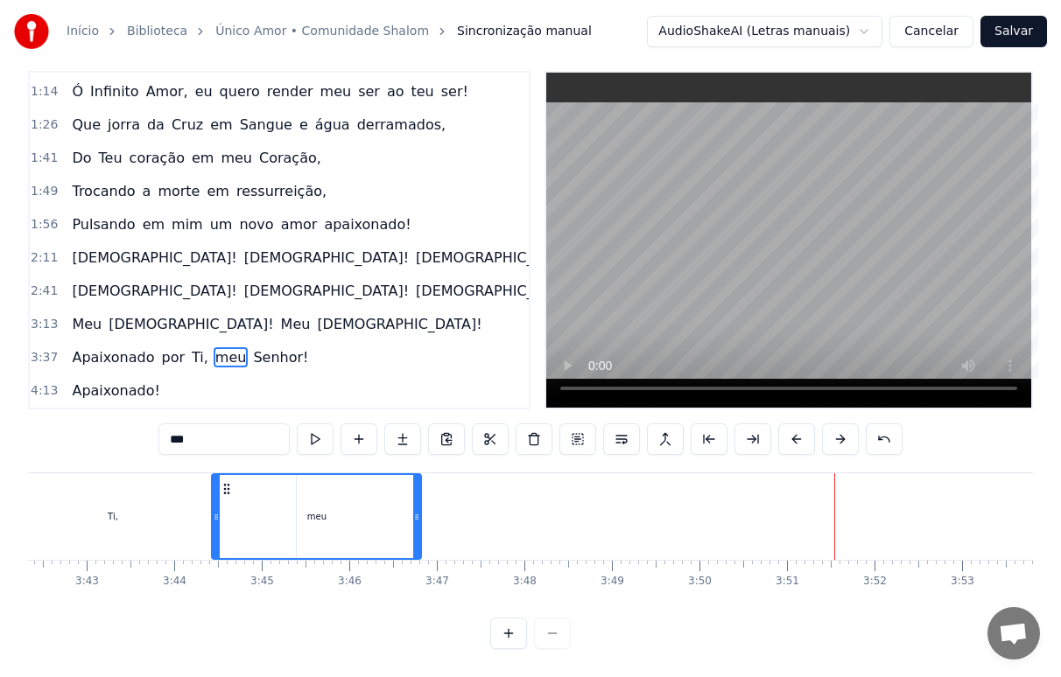
drag, startPoint x: 182, startPoint y: 488, endPoint x: 240, endPoint y: 494, distance: 58.0
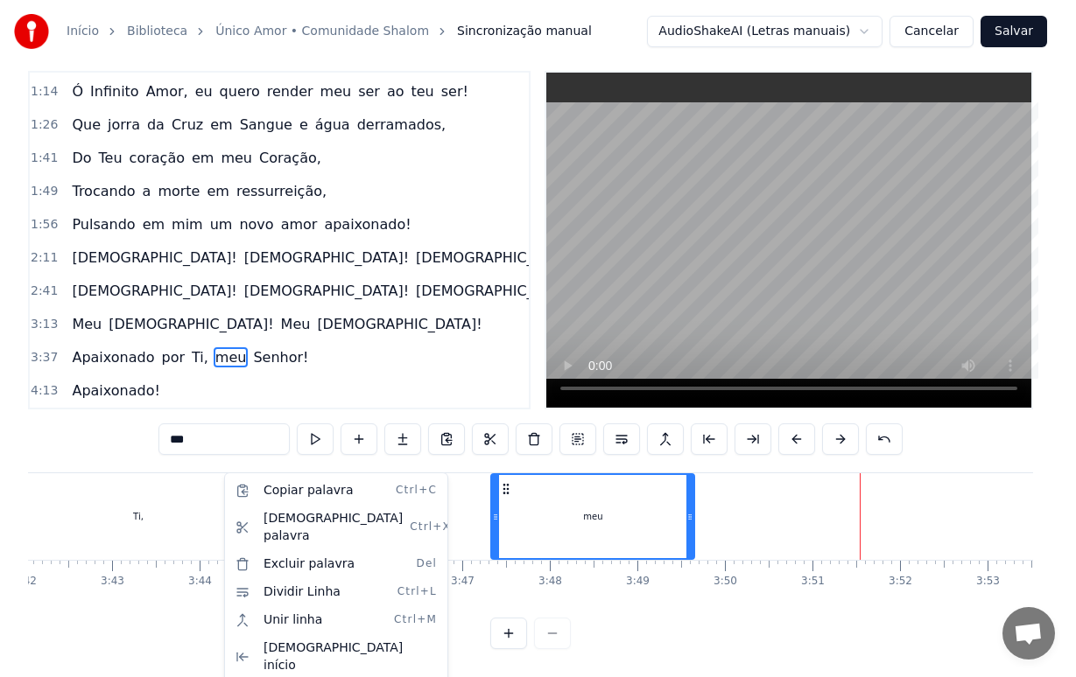
click at [566, 504] on html "Início Biblioteca Único Amor • Comunidade [PERSON_NAME] manual AudioShakeAI (Le…" at bounding box center [538, 329] width 1076 height 698
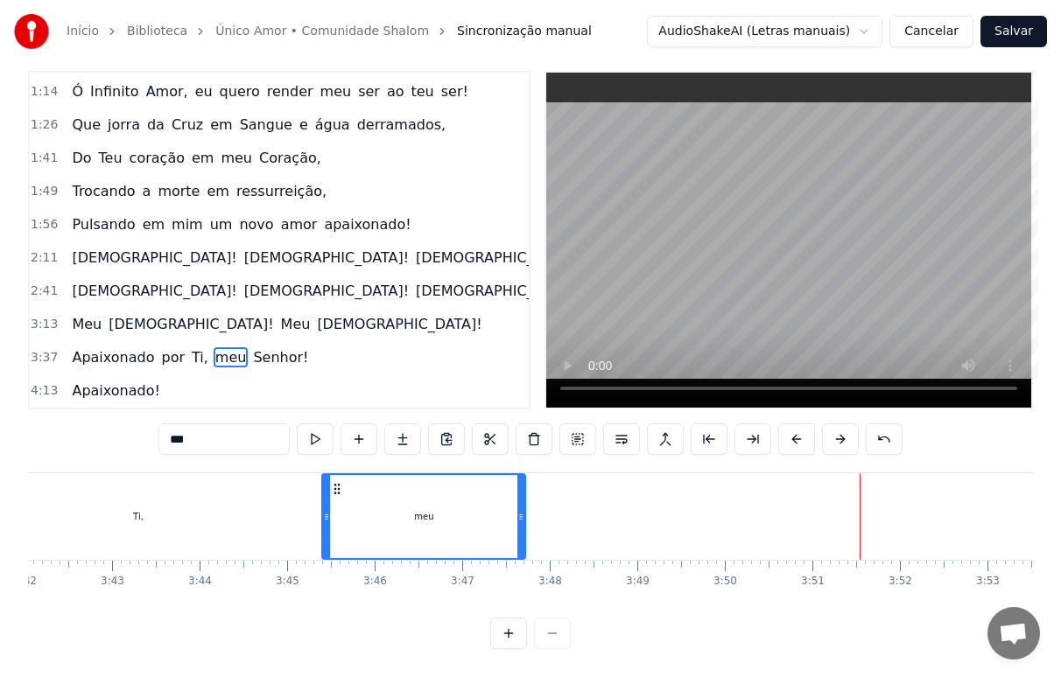
drag, startPoint x: 502, startPoint y: 473, endPoint x: 333, endPoint y: 487, distance: 169.5
click at [333, 487] on div "meu" at bounding box center [423, 516] width 201 height 83
click at [226, 497] on div "Ti," at bounding box center [137, 517] width 367 height 87
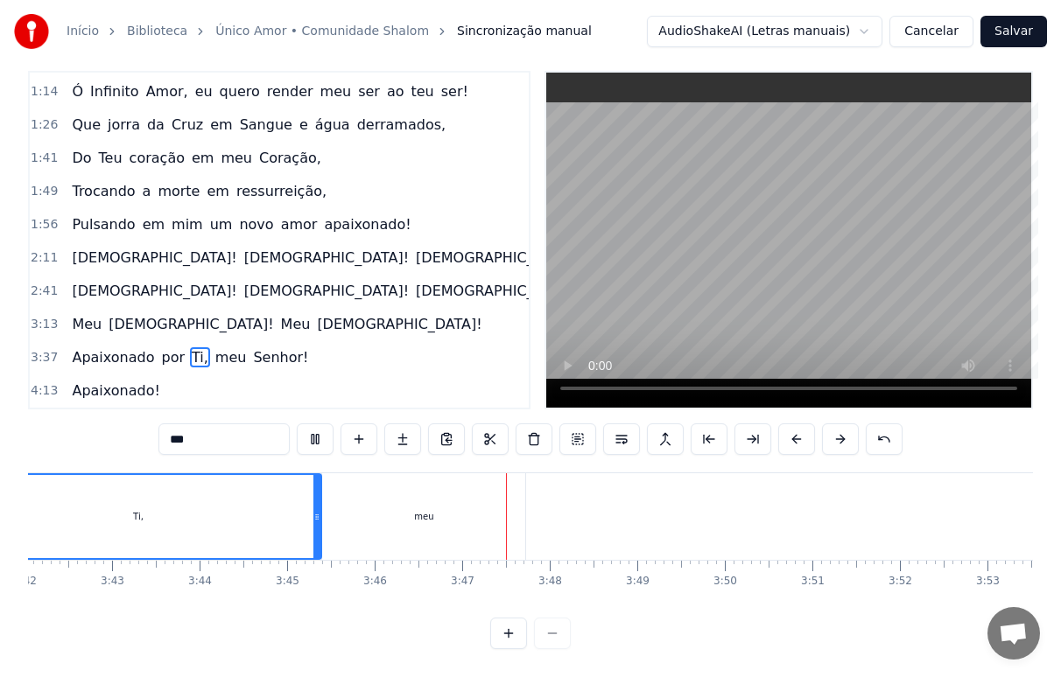
click at [402, 517] on div "meu" at bounding box center [423, 517] width 203 height 87
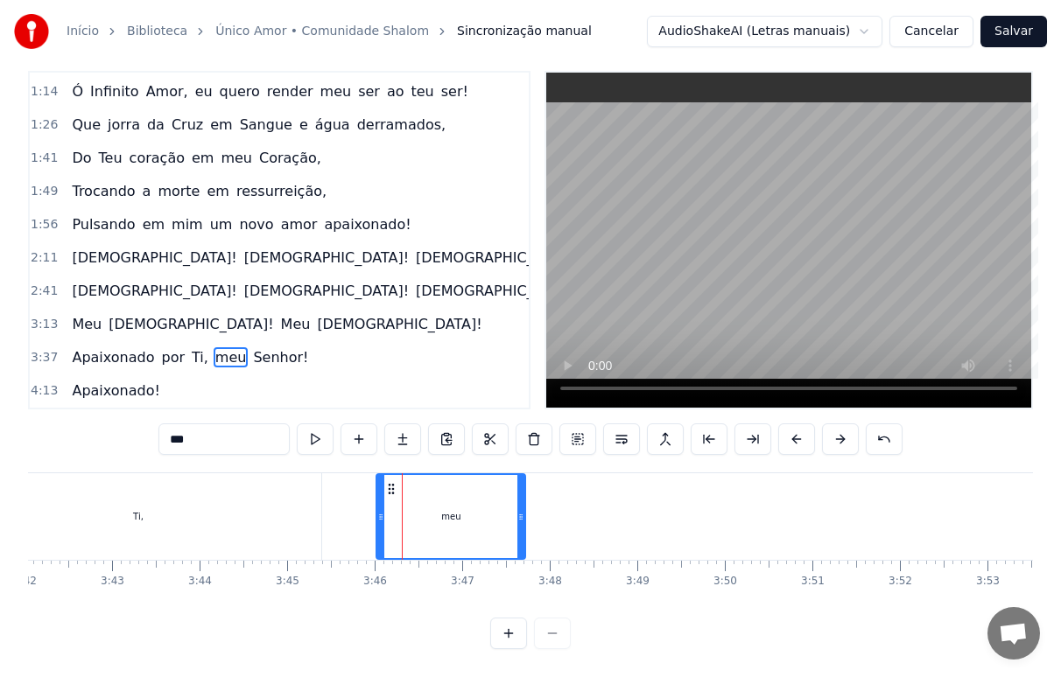
drag, startPoint x: 325, startPoint y: 509, endPoint x: 381, endPoint y: 508, distance: 56.0
click at [381, 510] on icon at bounding box center [380, 517] width 7 height 14
drag, startPoint x: 523, startPoint y: 516, endPoint x: 495, endPoint y: 523, distance: 29.5
click at [495, 523] on div at bounding box center [491, 516] width 7 height 83
drag, startPoint x: 440, startPoint y: 481, endPoint x: 424, endPoint y: 484, distance: 17.0
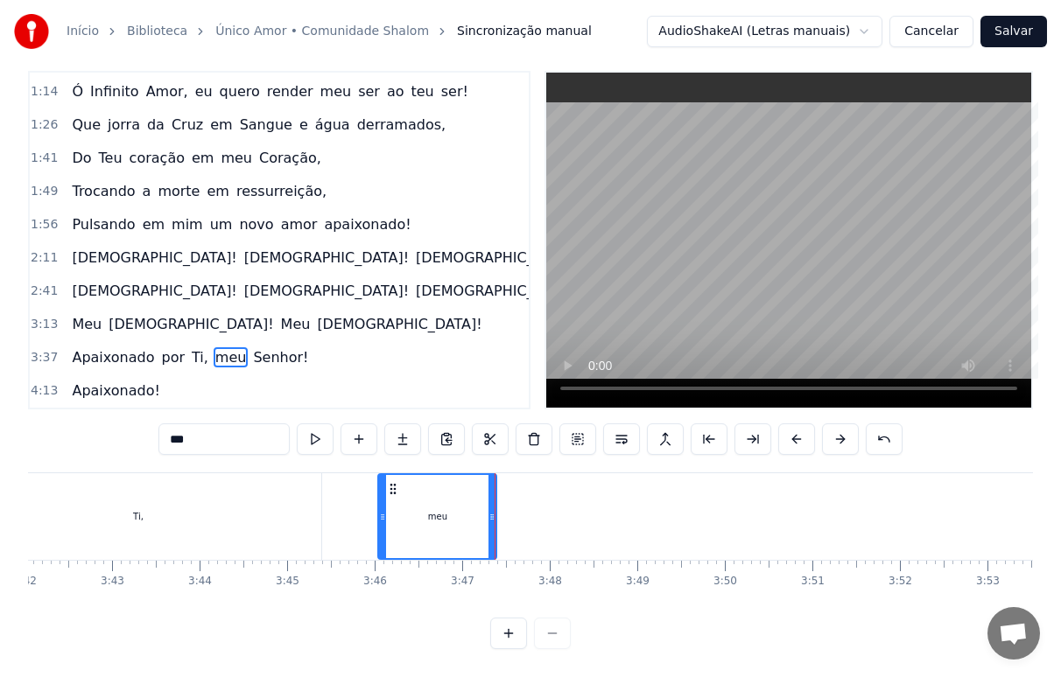
click at [426, 484] on div "meu" at bounding box center [437, 516] width 116 height 83
drag, startPoint x: 394, startPoint y: 474, endPoint x: 381, endPoint y: 476, distance: 13.2
click at [381, 482] on icon at bounding box center [380, 489] width 14 height 14
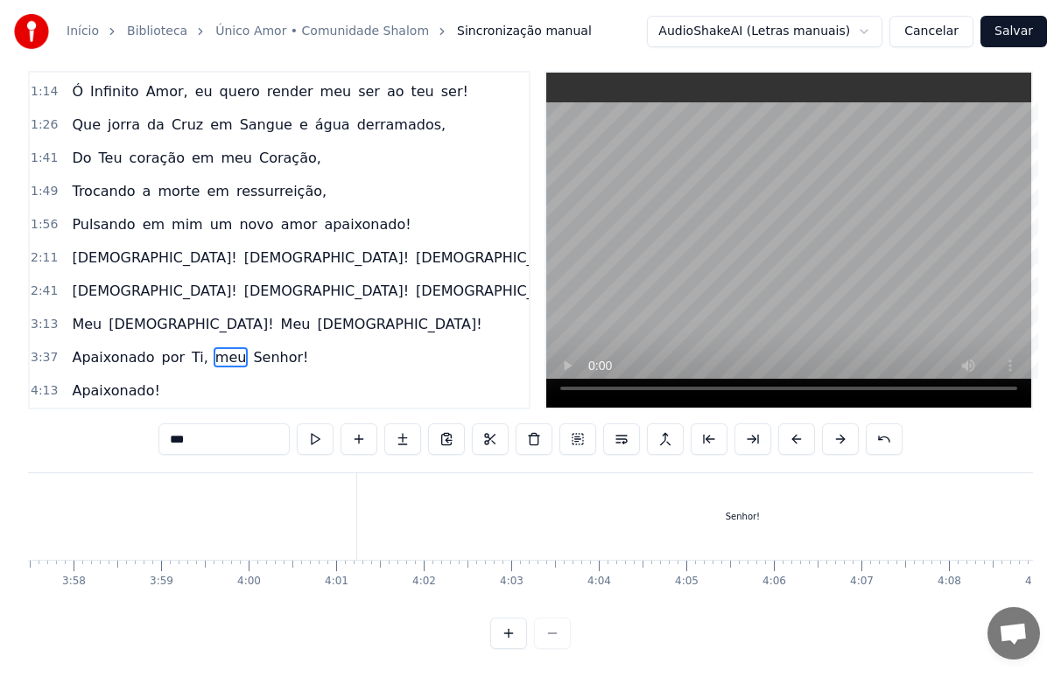
scroll to position [0, 21003]
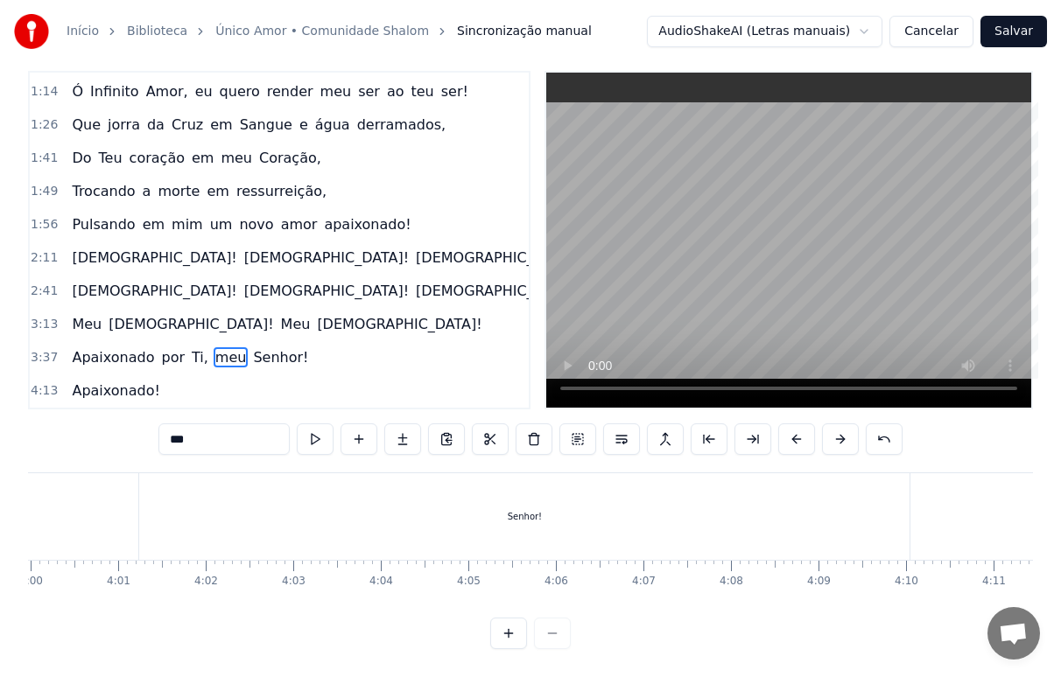
click at [544, 514] on div "Senhor!" at bounding box center [524, 517] width 770 height 87
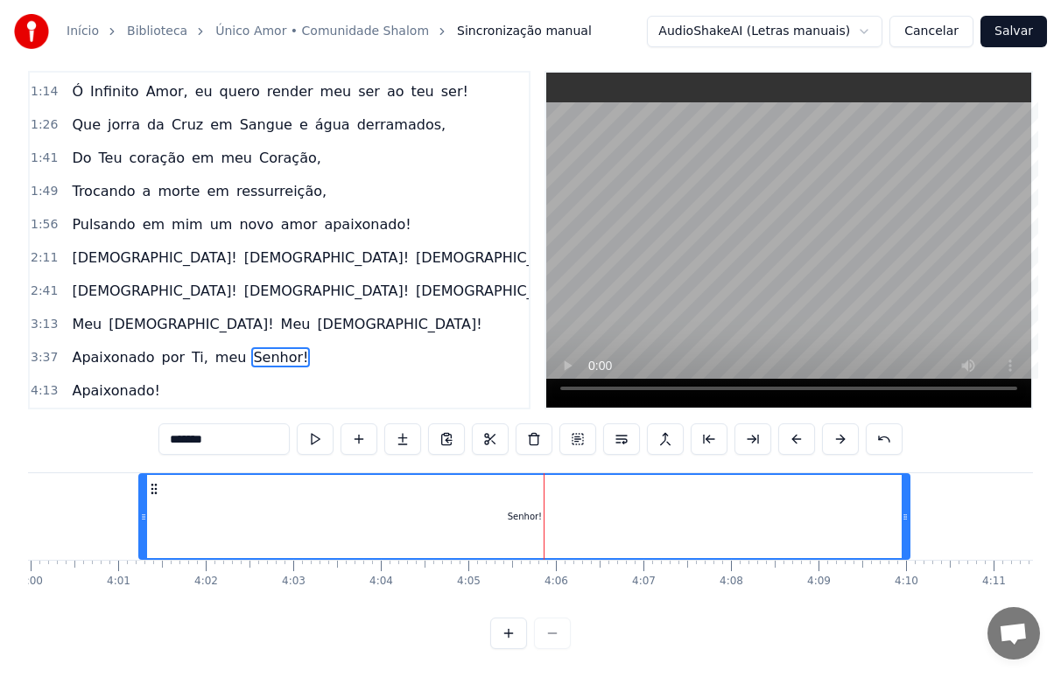
drag, startPoint x: 139, startPoint y: 510, endPoint x: 148, endPoint y: 507, distance: 9.4
click at [145, 508] on div "Senhor!" at bounding box center [524, 517] width 772 height 87
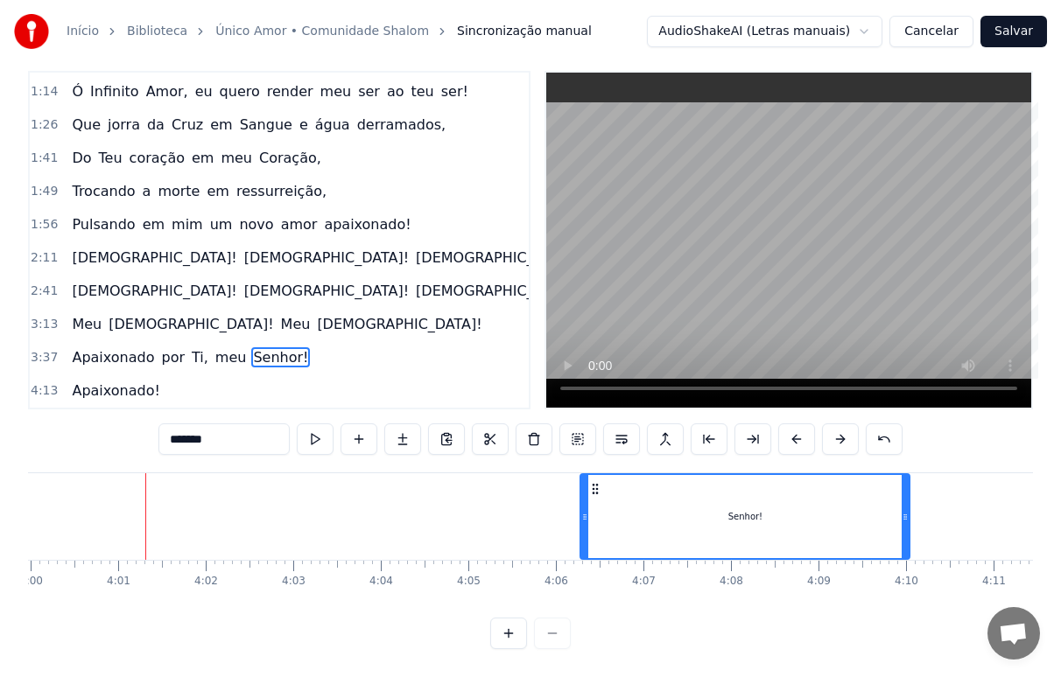
drag, startPoint x: 142, startPoint y: 505, endPoint x: 583, endPoint y: 520, distance: 441.4
click at [583, 520] on div at bounding box center [584, 516] width 7 height 83
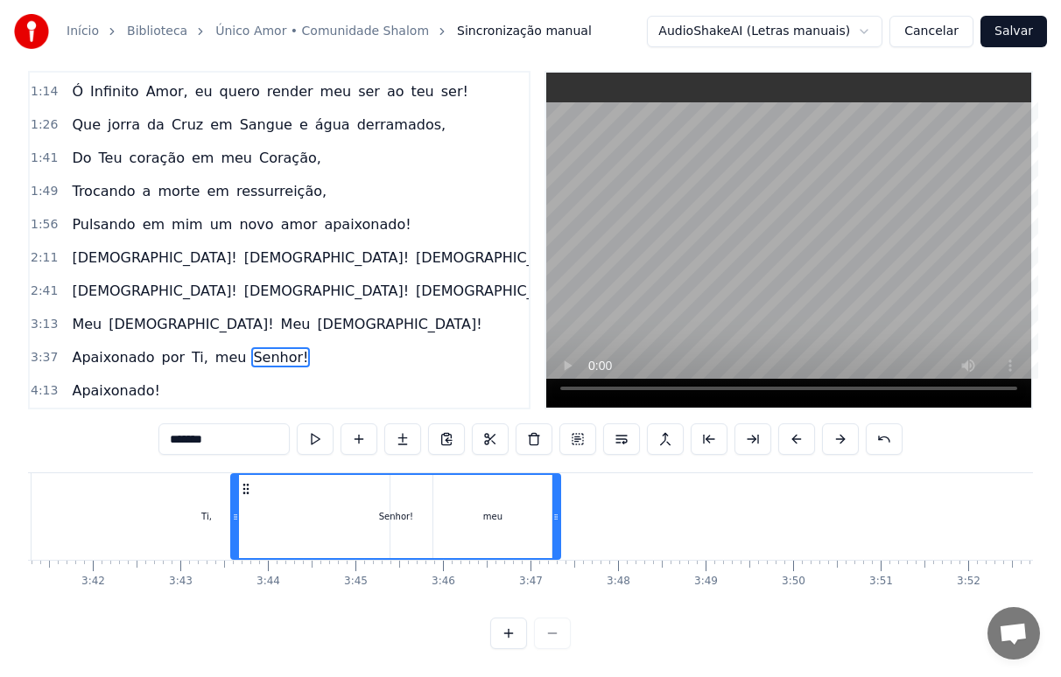
scroll to position [0, 19340]
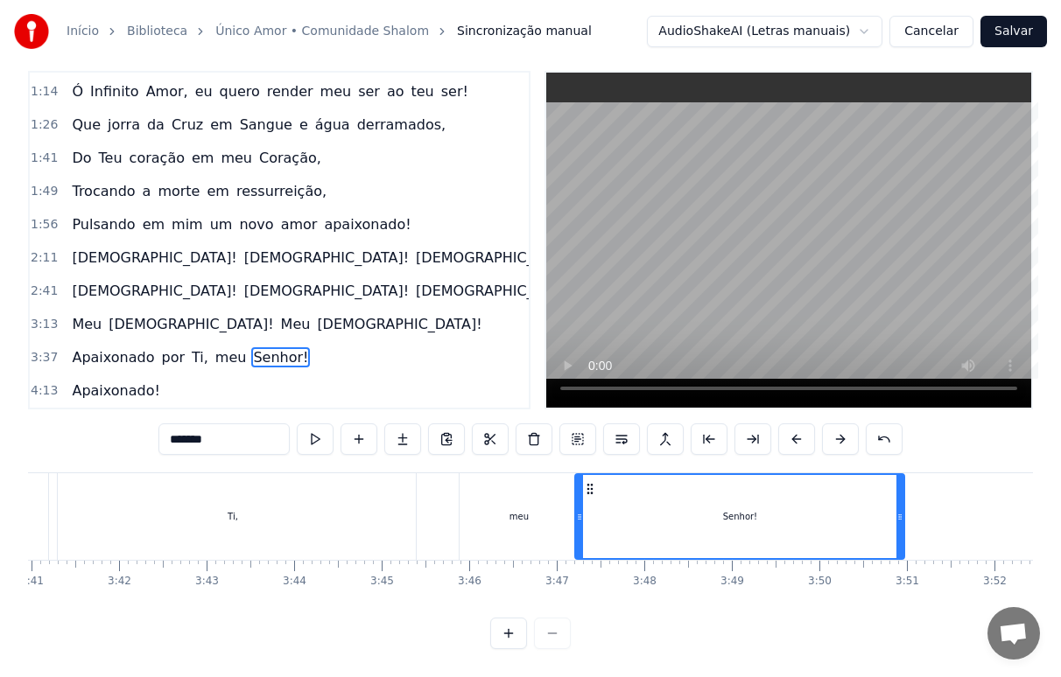
drag, startPoint x: 594, startPoint y: 474, endPoint x: 589, endPoint y: 524, distance: 51.0
click at [589, 524] on div "Senhor!" at bounding box center [739, 516] width 327 height 83
click at [396, 506] on div "Ti," at bounding box center [232, 517] width 367 height 87
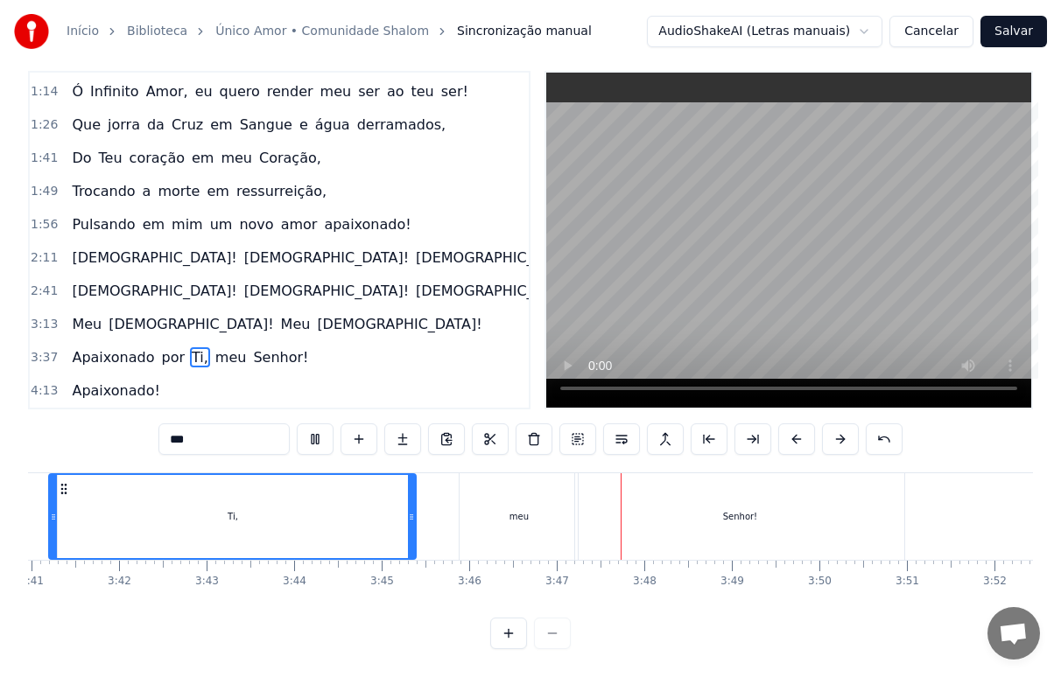
click at [481, 509] on div "meu" at bounding box center [519, 517] width 118 height 87
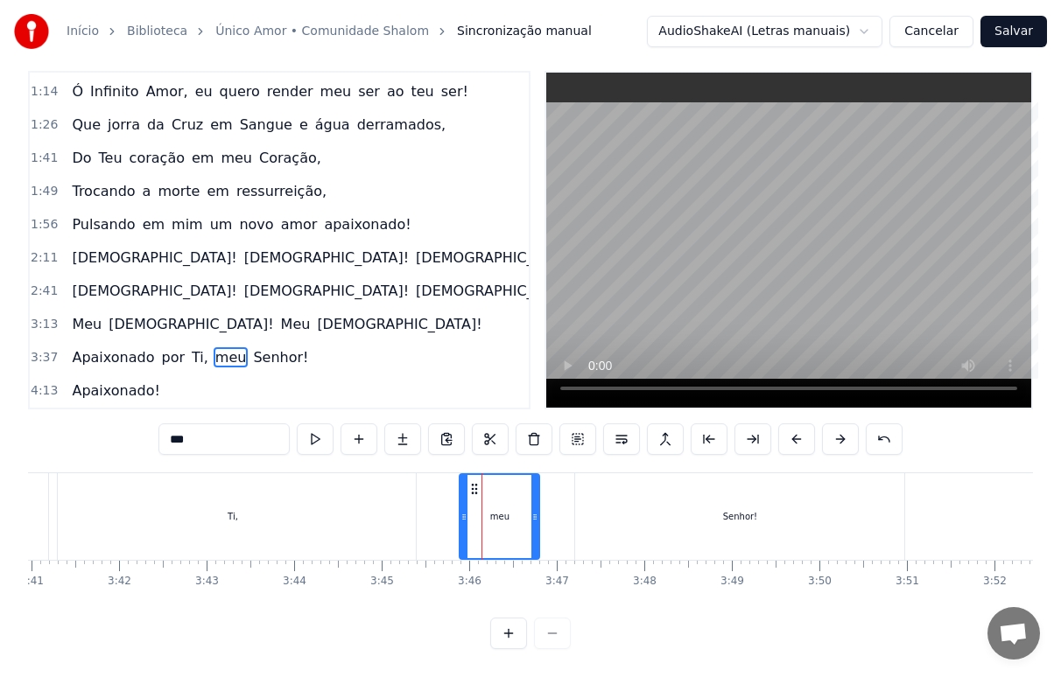
drag, startPoint x: 572, startPoint y: 512, endPoint x: 533, endPoint y: 526, distance: 41.0
click at [533, 526] on div at bounding box center [534, 516] width 7 height 83
click at [647, 505] on div "Senhor!" at bounding box center [739, 517] width 329 height 87
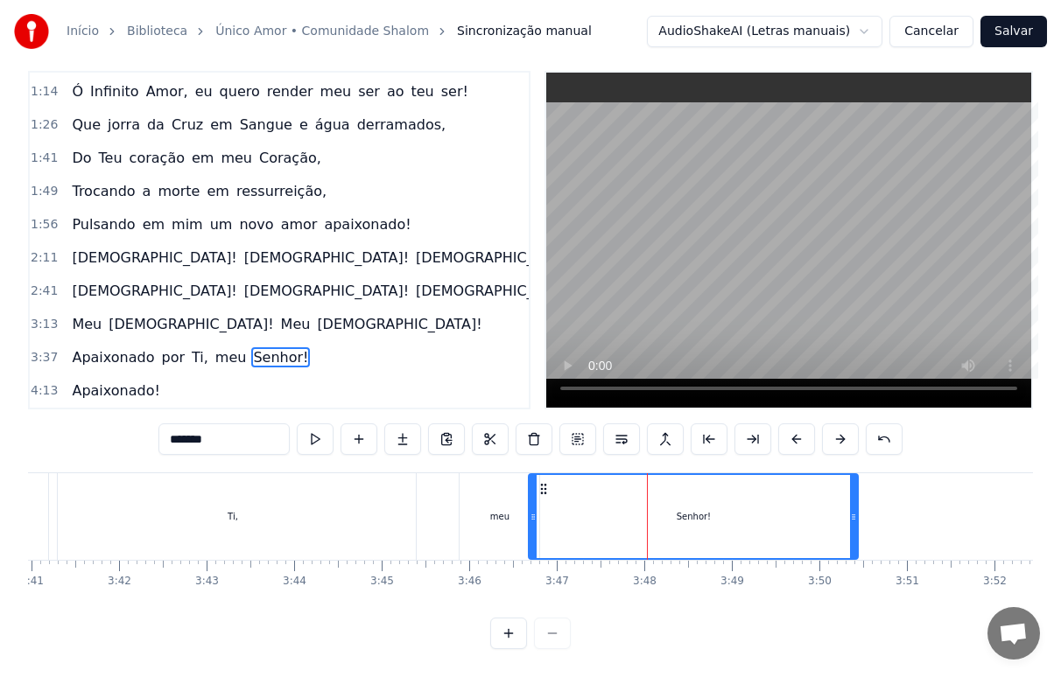
drag, startPoint x: 590, startPoint y: 476, endPoint x: 544, endPoint y: 488, distance: 47.8
click at [544, 488] on div "Senhor!" at bounding box center [693, 516] width 327 height 83
click at [297, 502] on div "Ti," at bounding box center [232, 517] width 367 height 87
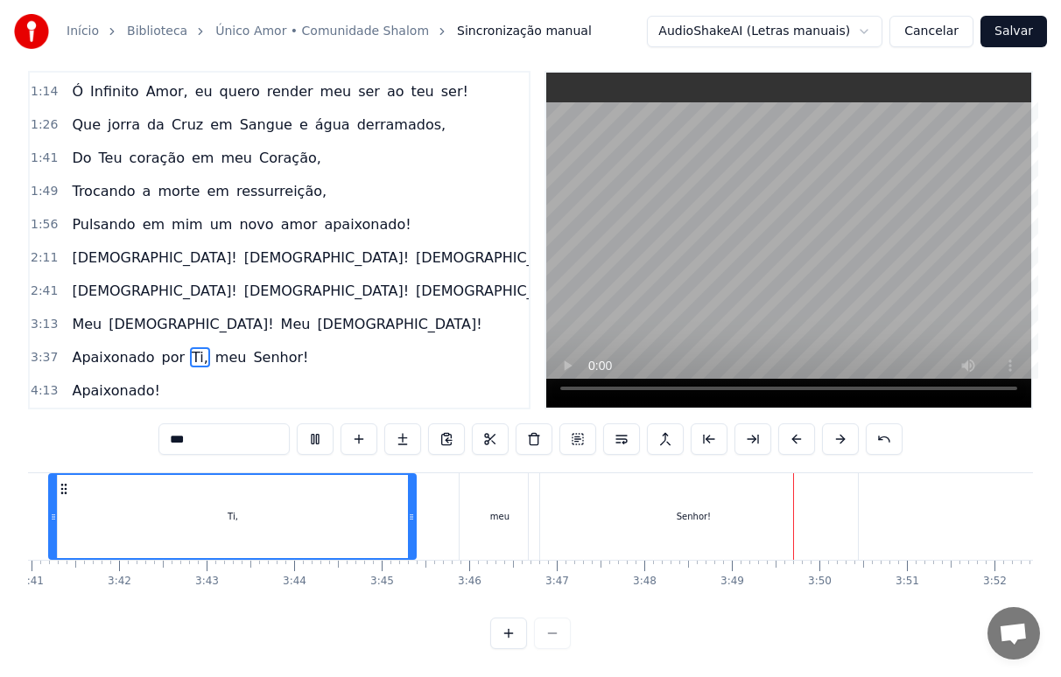
click at [498, 509] on div "meu" at bounding box center [500, 517] width 80 height 87
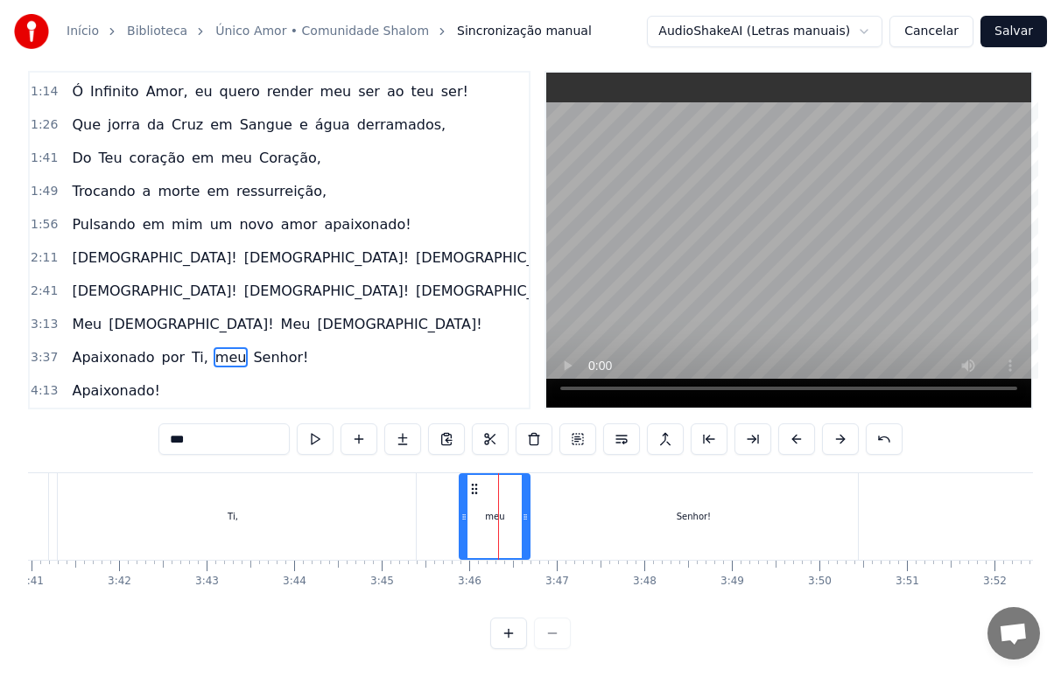
drag, startPoint x: 536, startPoint y: 515, endPoint x: 526, endPoint y: 516, distance: 9.8
click at [526, 516] on div at bounding box center [525, 516] width 7 height 83
click at [291, 516] on div "Ti," at bounding box center [232, 517] width 367 height 87
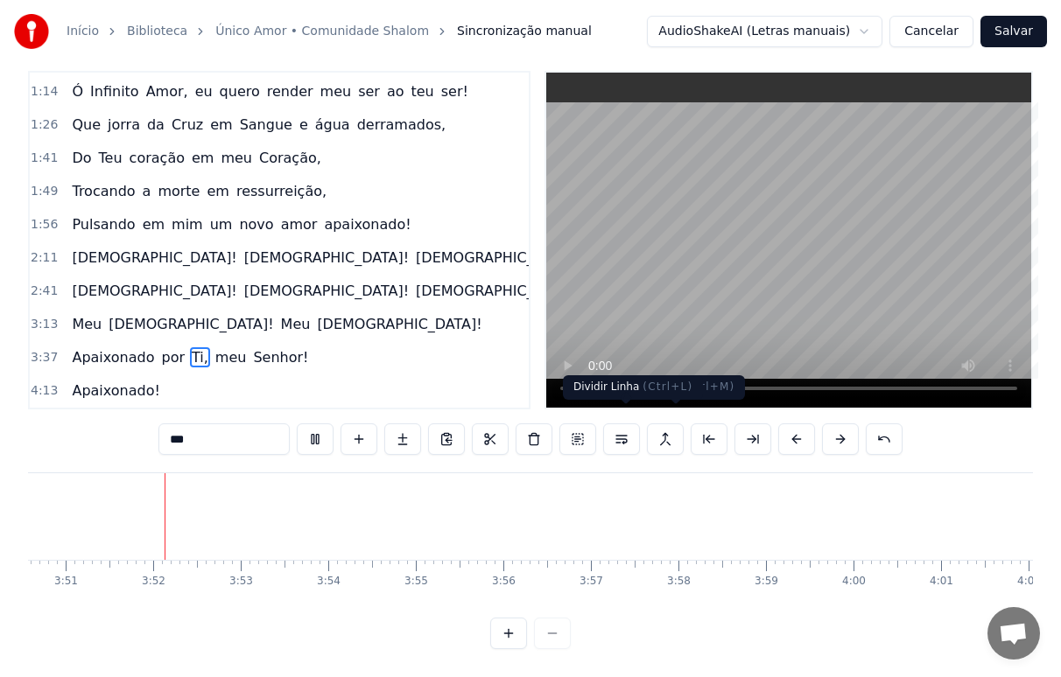
scroll to position [0, 20189]
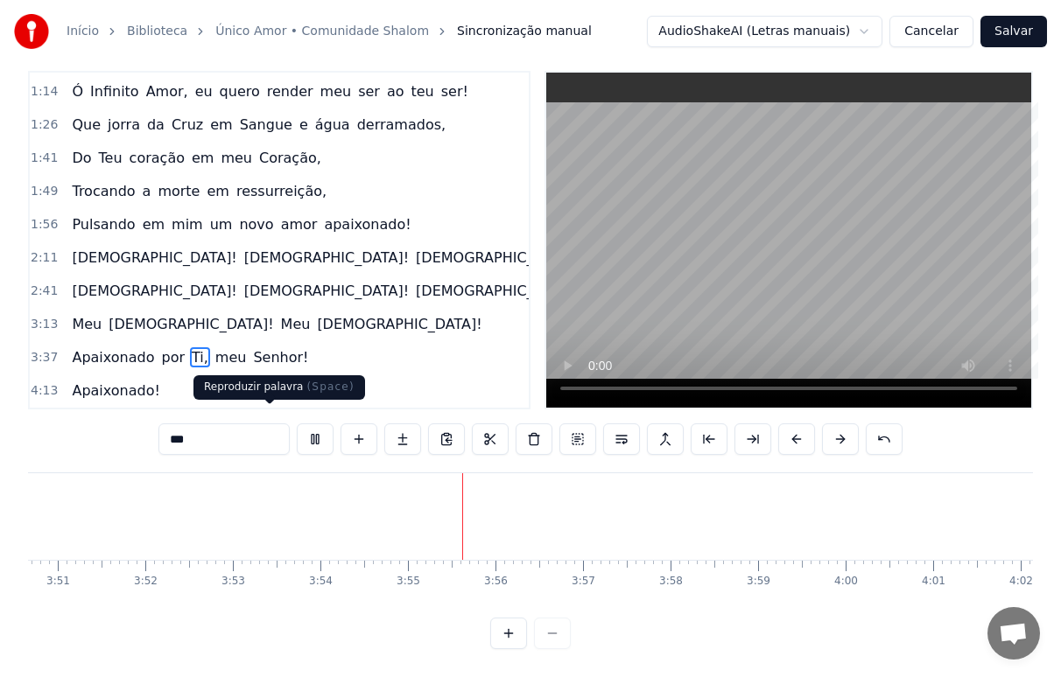
click at [297, 424] on button at bounding box center [315, 440] width 37 height 32
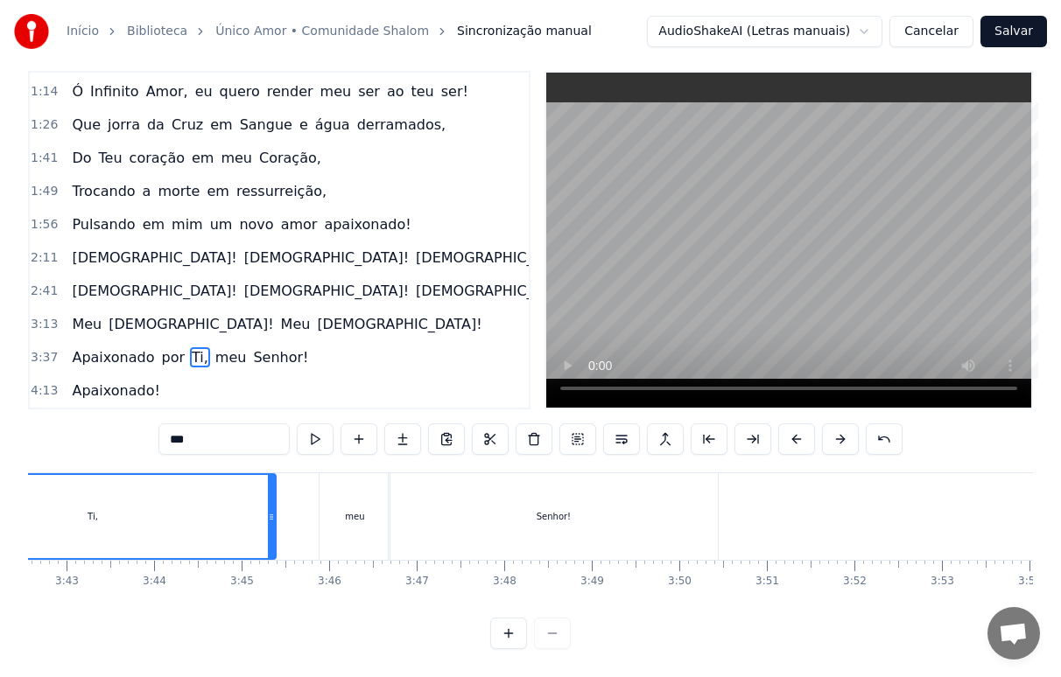
scroll to position [0, 19545]
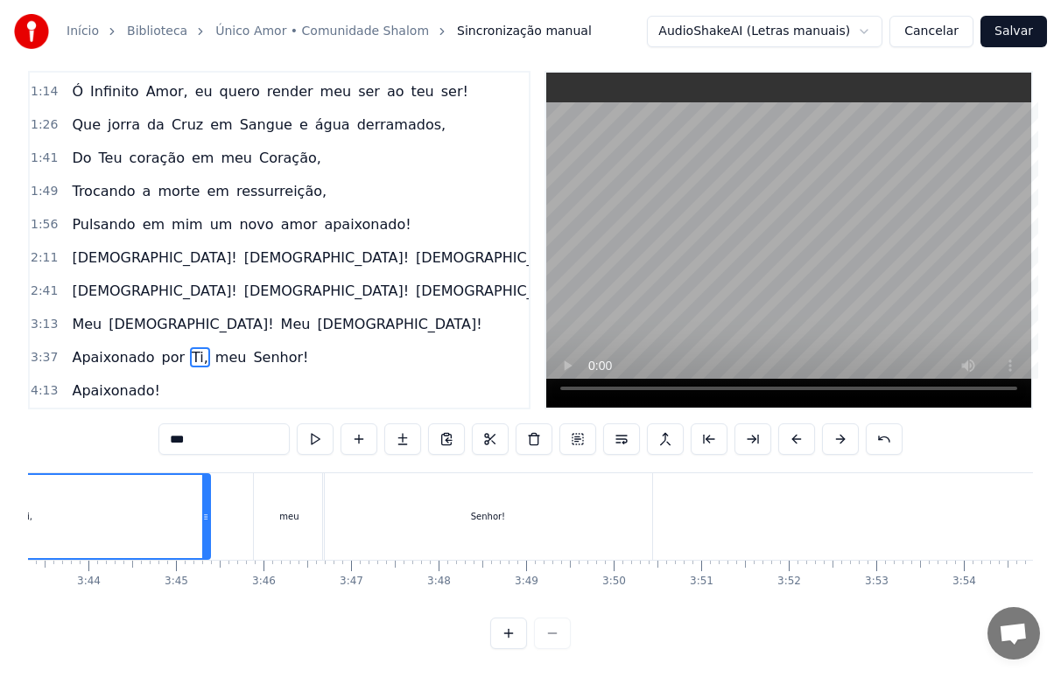
click at [626, 519] on div "Senhor!" at bounding box center [487, 517] width 329 height 87
type input "*******"
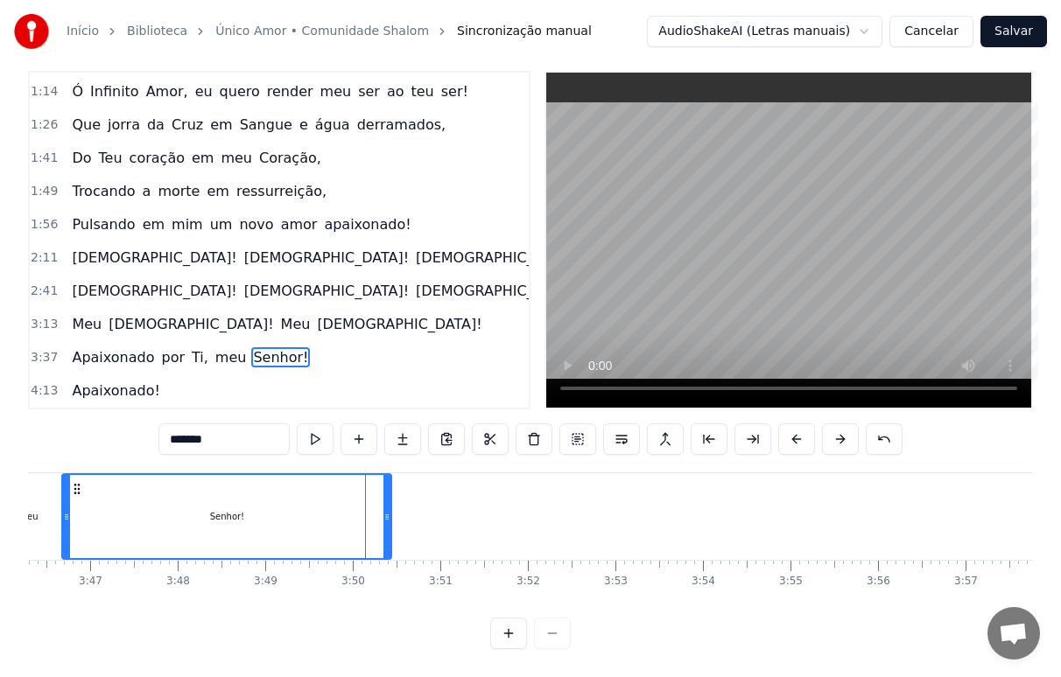
scroll to position [0, 19894]
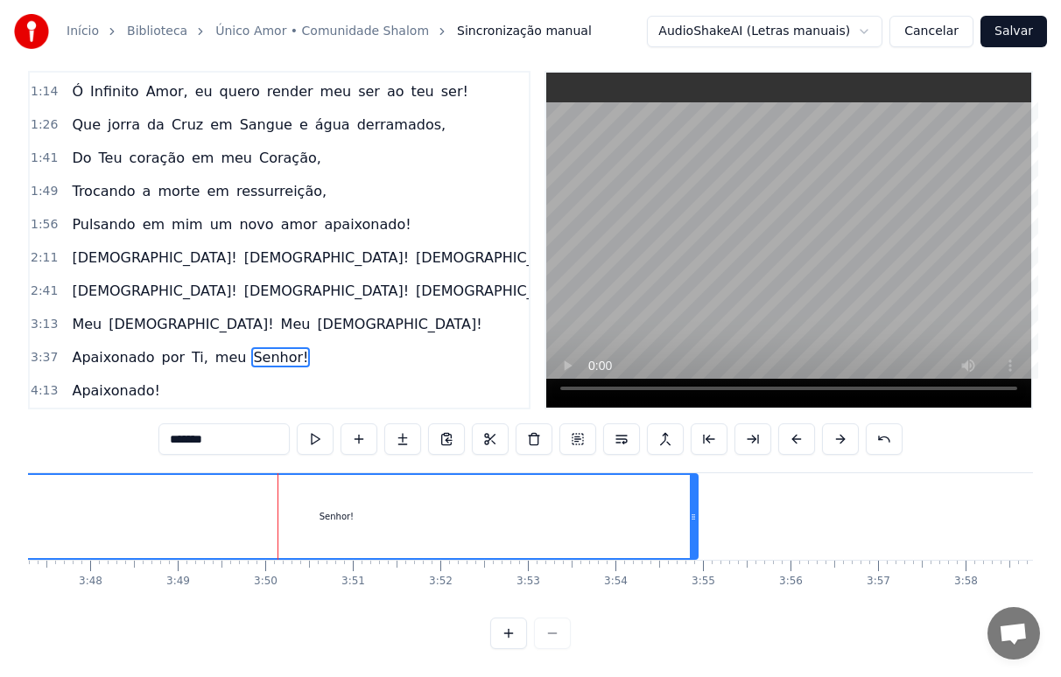
drag, startPoint x: 302, startPoint y: 521, endPoint x: 696, endPoint y: 539, distance: 394.3
click at [696, 539] on div at bounding box center [693, 516] width 7 height 83
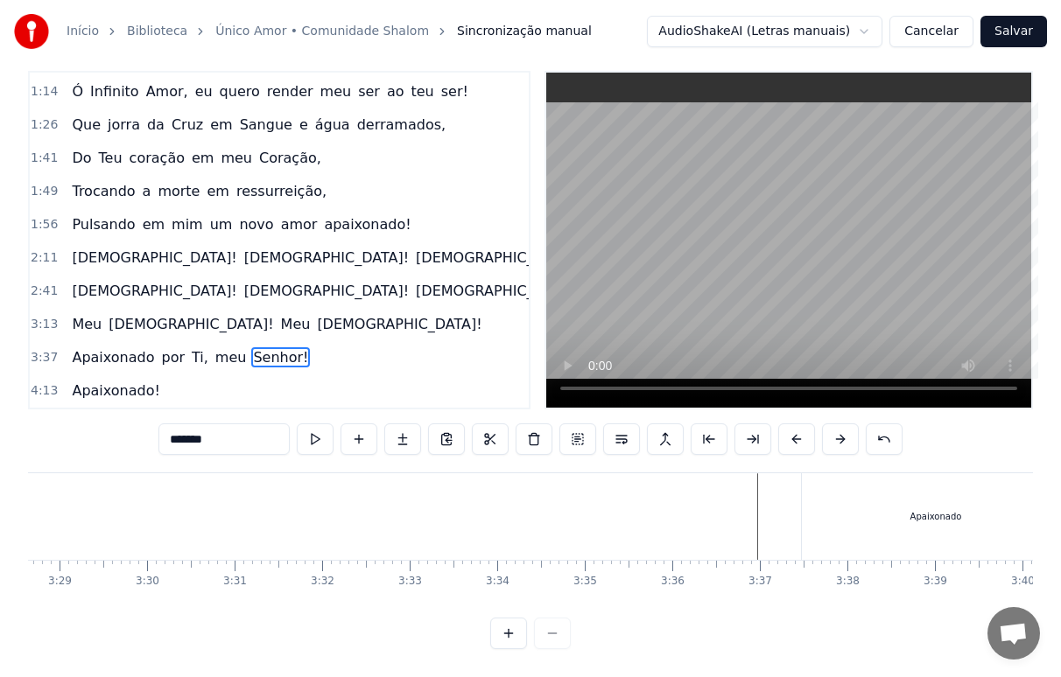
scroll to position [0, 18196]
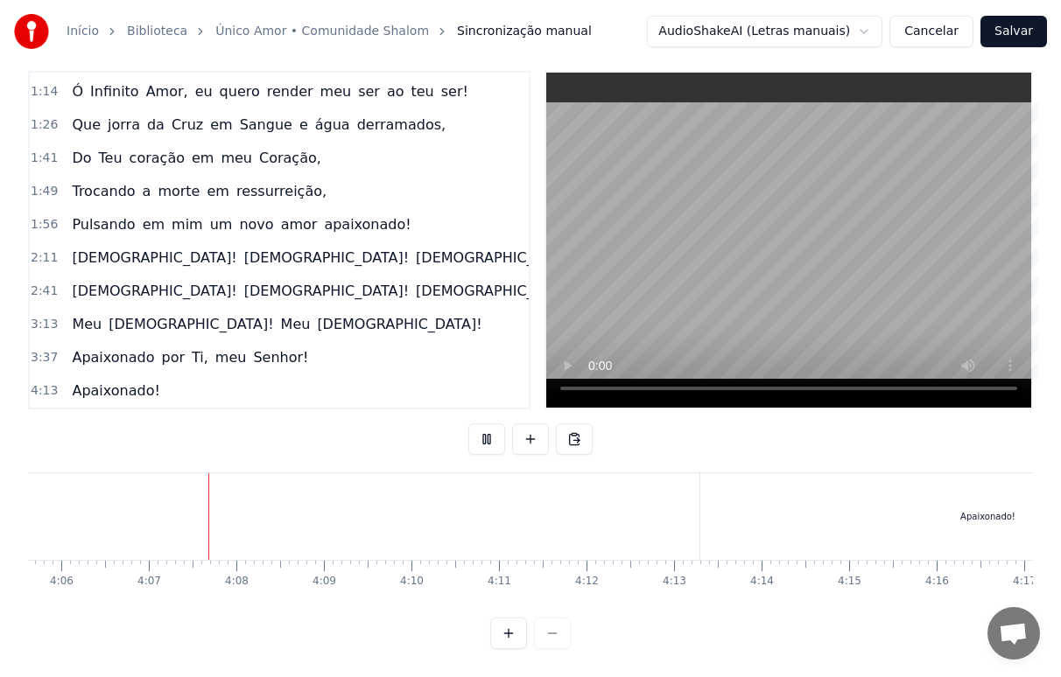
scroll to position [0, 21541]
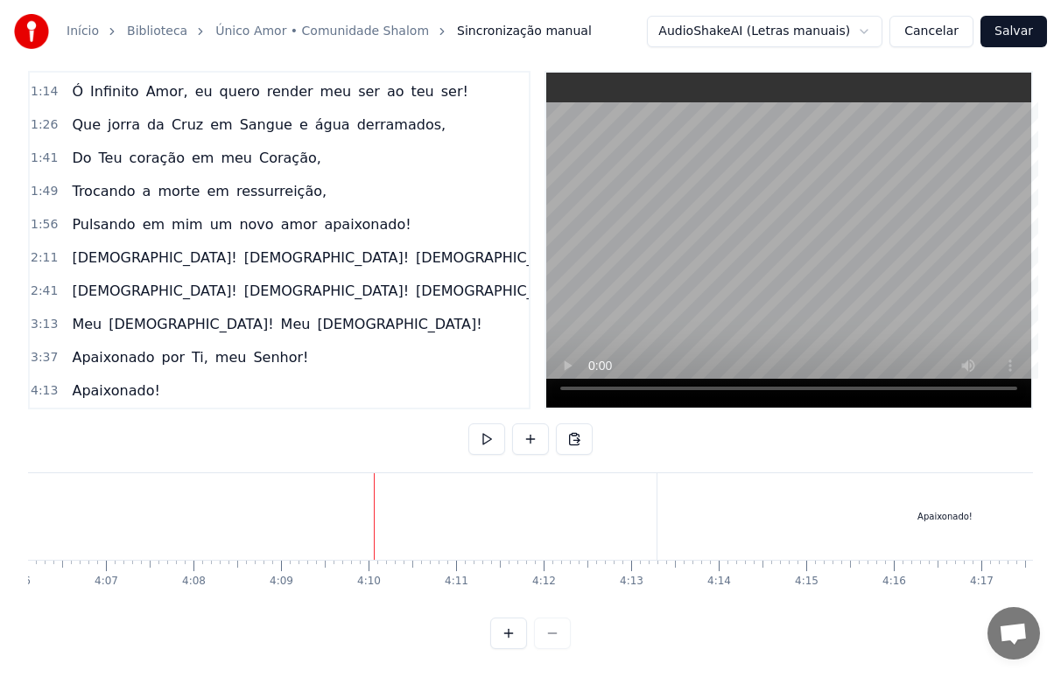
click at [856, 512] on div "Apaixonado!" at bounding box center [945, 517] width 576 height 87
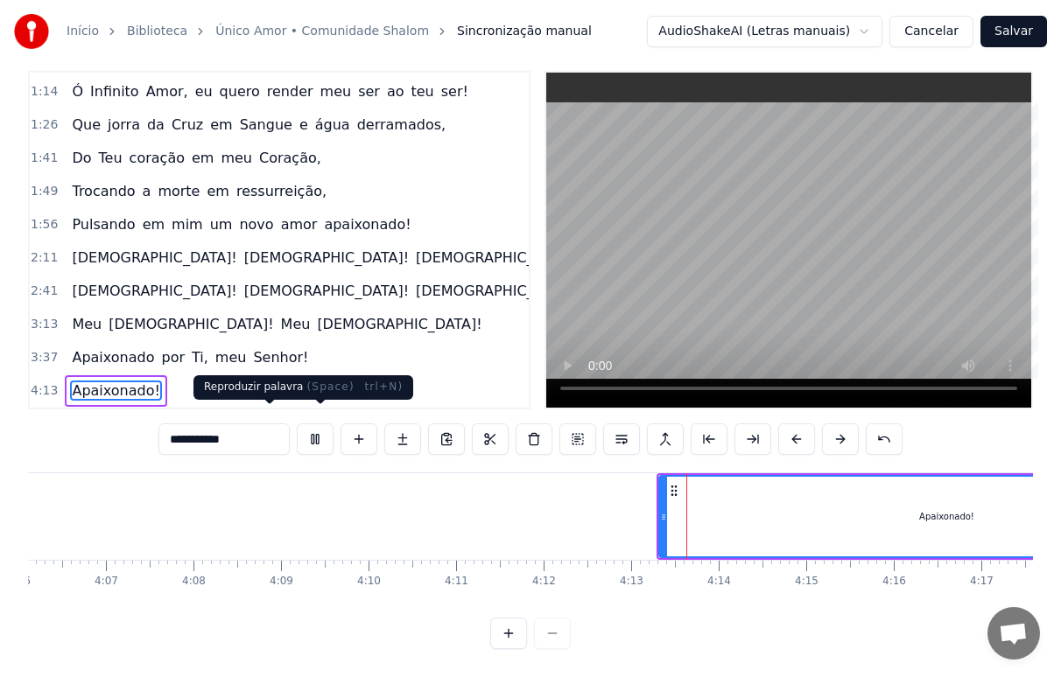
click at [297, 429] on button at bounding box center [315, 440] width 37 height 32
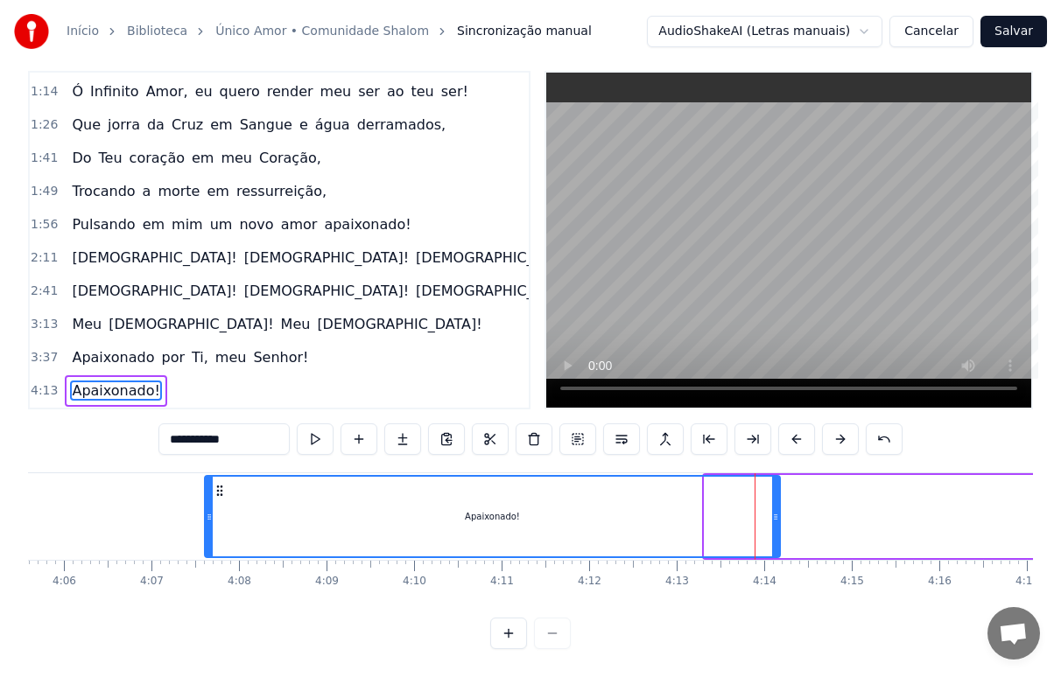
scroll to position [0, 21491]
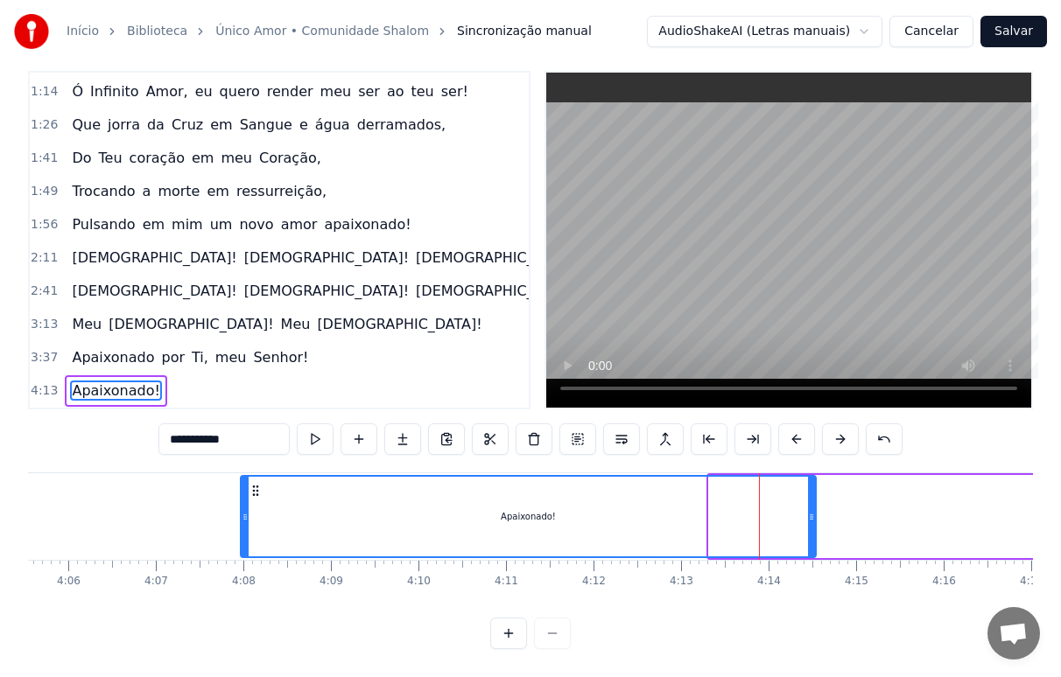
drag, startPoint x: 674, startPoint y: 477, endPoint x: 256, endPoint y: 475, distance: 418.4
click at [256, 484] on icon at bounding box center [256, 491] width 14 height 14
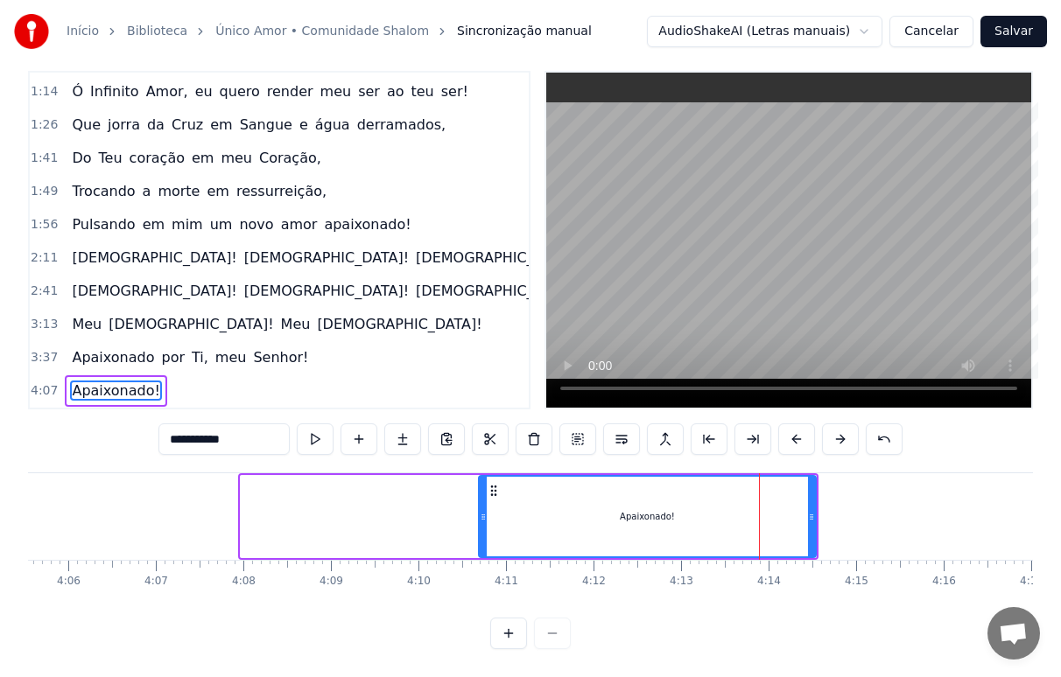
drag, startPoint x: 243, startPoint y: 500, endPoint x: 481, endPoint y: 501, distance: 238.1
click at [481, 510] on icon at bounding box center [483, 517] width 7 height 14
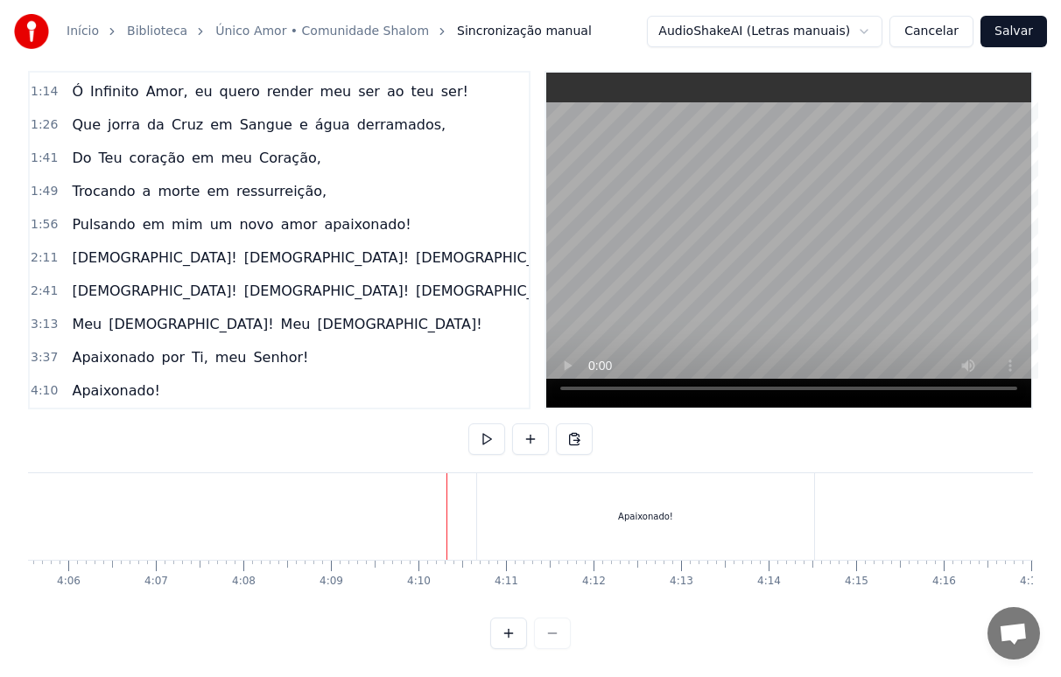
click at [488, 475] on div "Apaixonado!" at bounding box center [646, 517] width 338 height 87
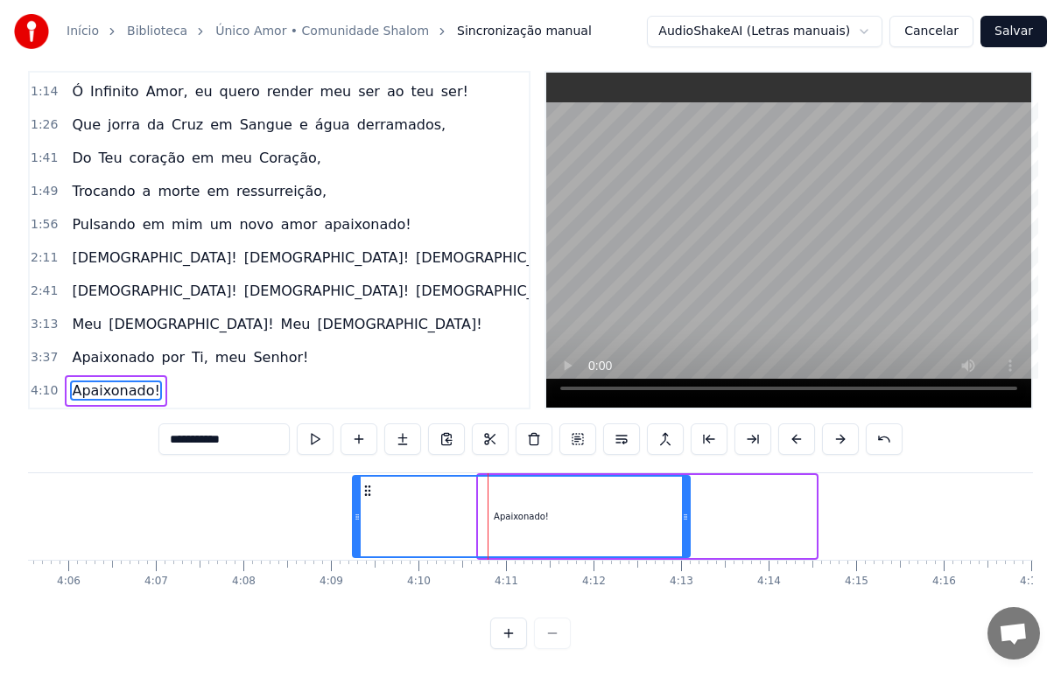
drag, startPoint x: 493, startPoint y: 477, endPoint x: 367, endPoint y: 494, distance: 127.1
click at [367, 494] on div "Apaixonado!" at bounding box center [522, 517] width 336 height 80
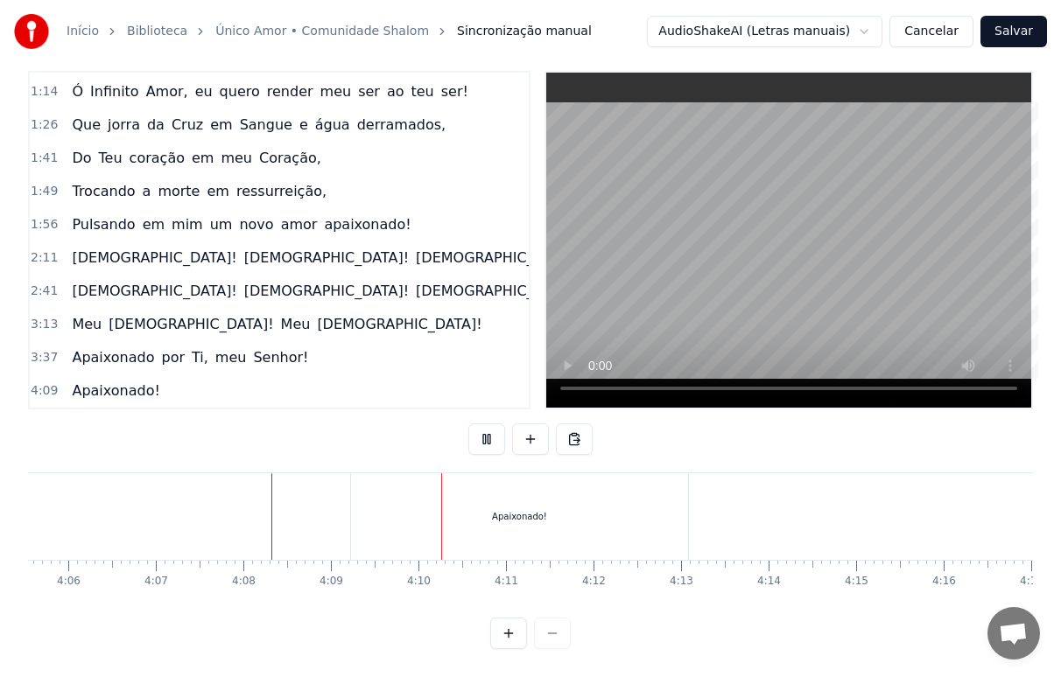
click at [501, 512] on div "Apaixonado!" at bounding box center [520, 517] width 338 height 87
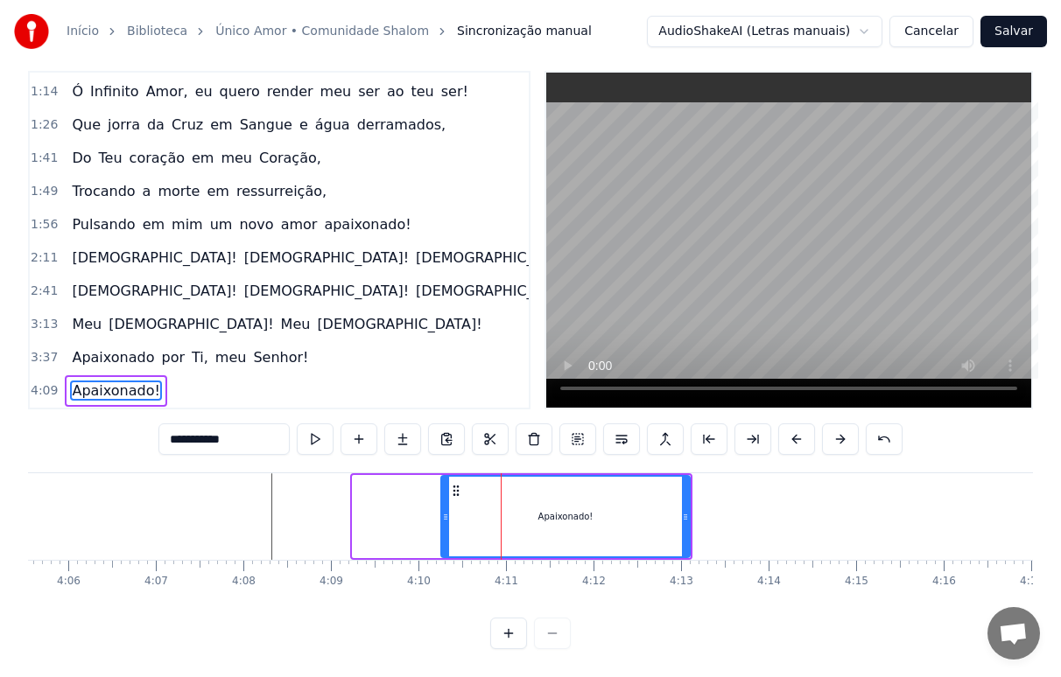
drag, startPoint x: 354, startPoint y: 522, endPoint x: 442, endPoint y: 516, distance: 88.6
click at [442, 516] on div at bounding box center [445, 517] width 7 height 80
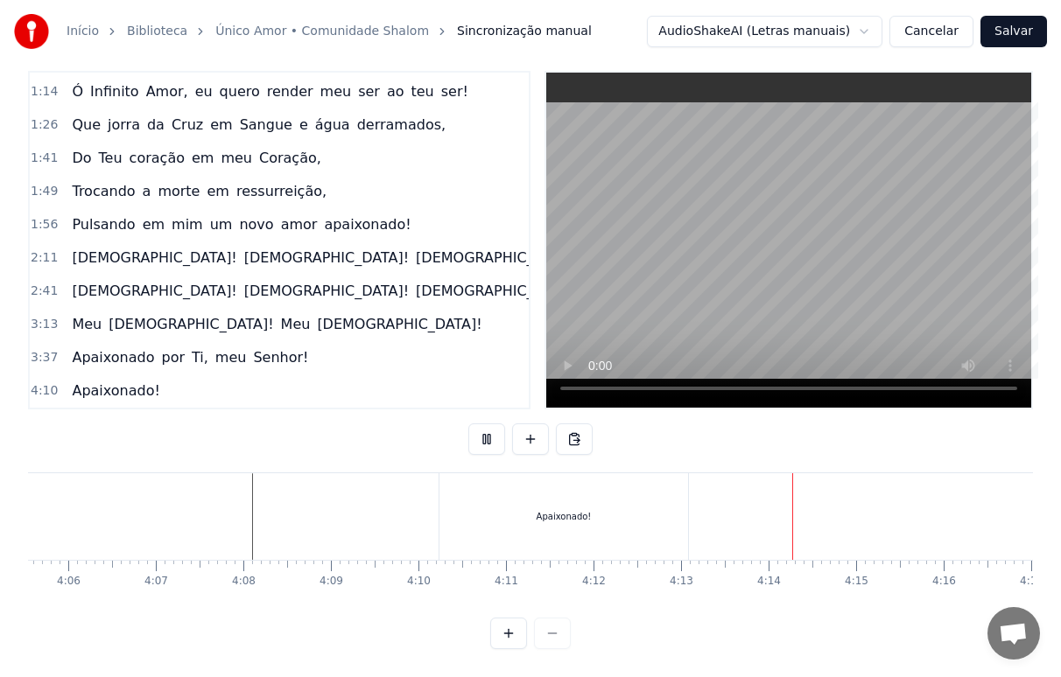
click at [615, 505] on div "Apaixonado!" at bounding box center [563, 517] width 249 height 87
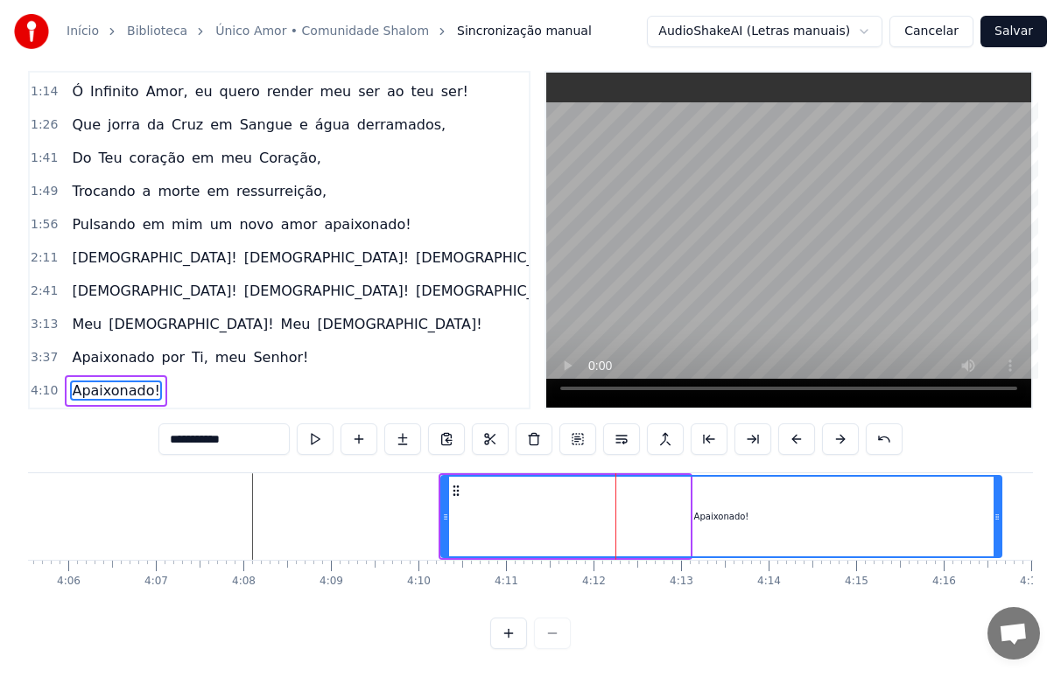
drag, startPoint x: 687, startPoint y: 511, endPoint x: 1000, endPoint y: 511, distance: 312.5
click at [1000, 511] on div at bounding box center [996, 517] width 7 height 80
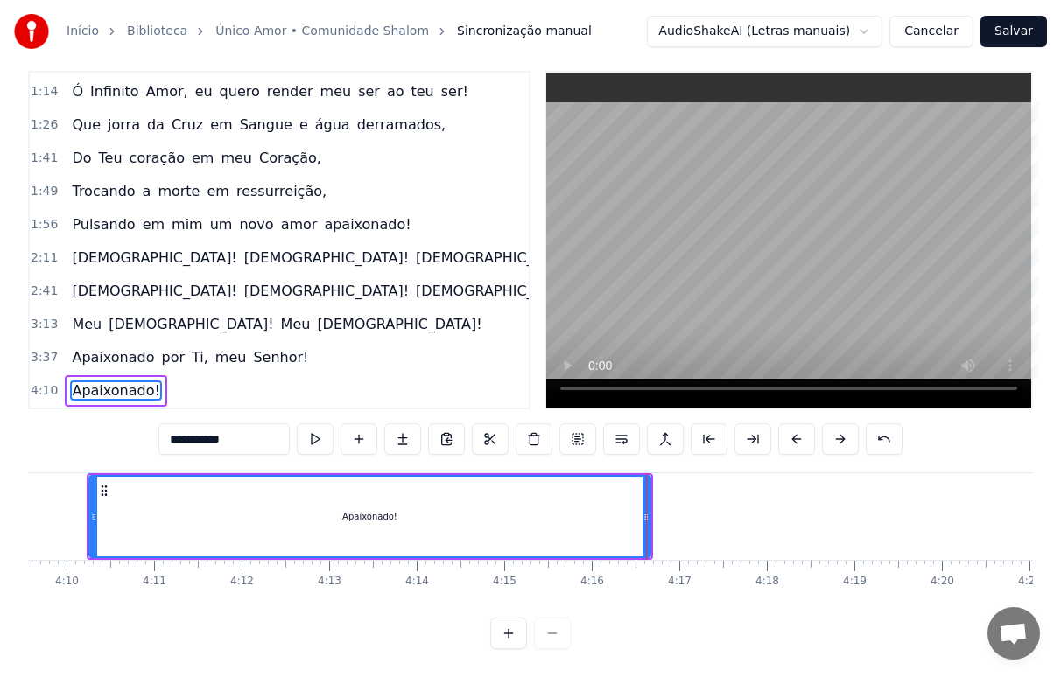
click at [347, 523] on div "Apaixonado!" at bounding box center [370, 517] width 560 height 80
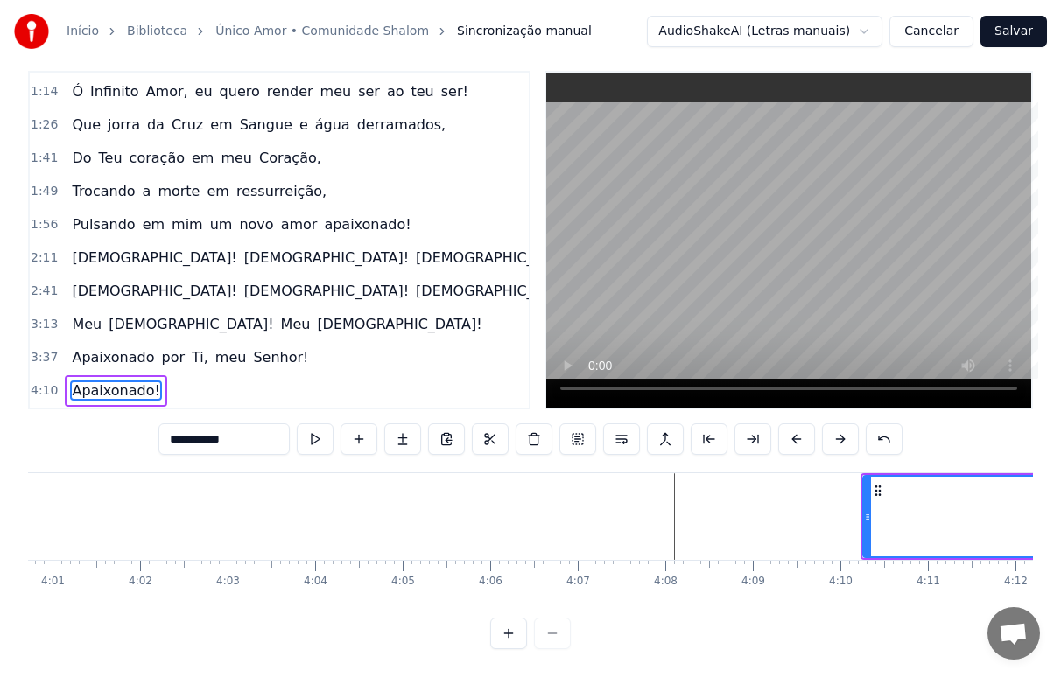
scroll to position [0, 21003]
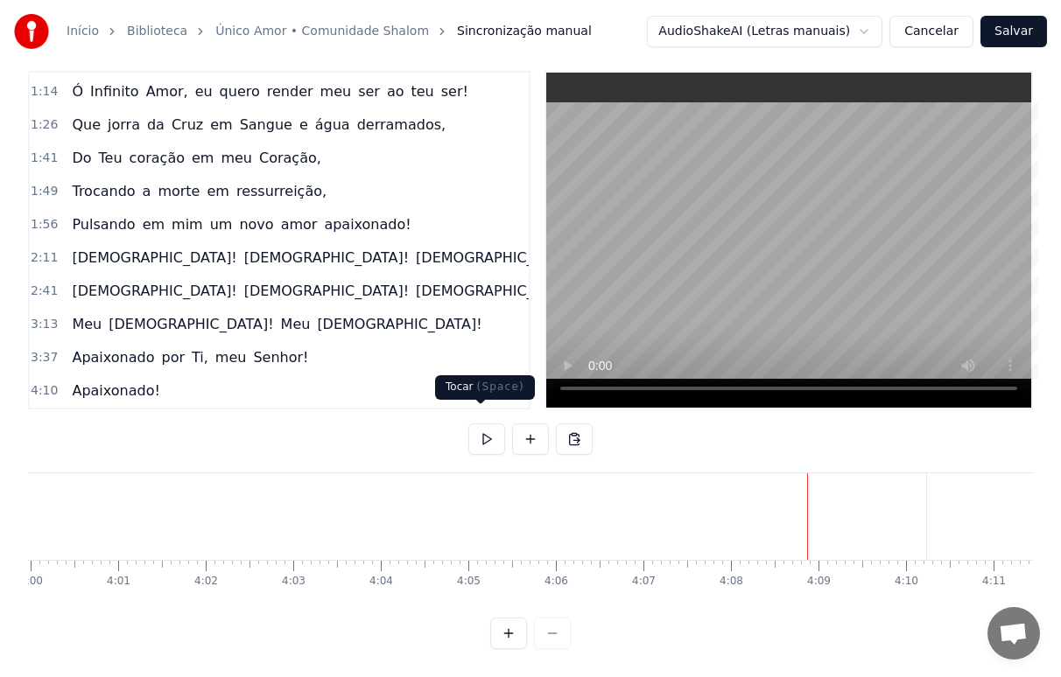
click at [481, 424] on button at bounding box center [486, 440] width 37 height 32
click at [474, 424] on button at bounding box center [486, 440] width 37 height 32
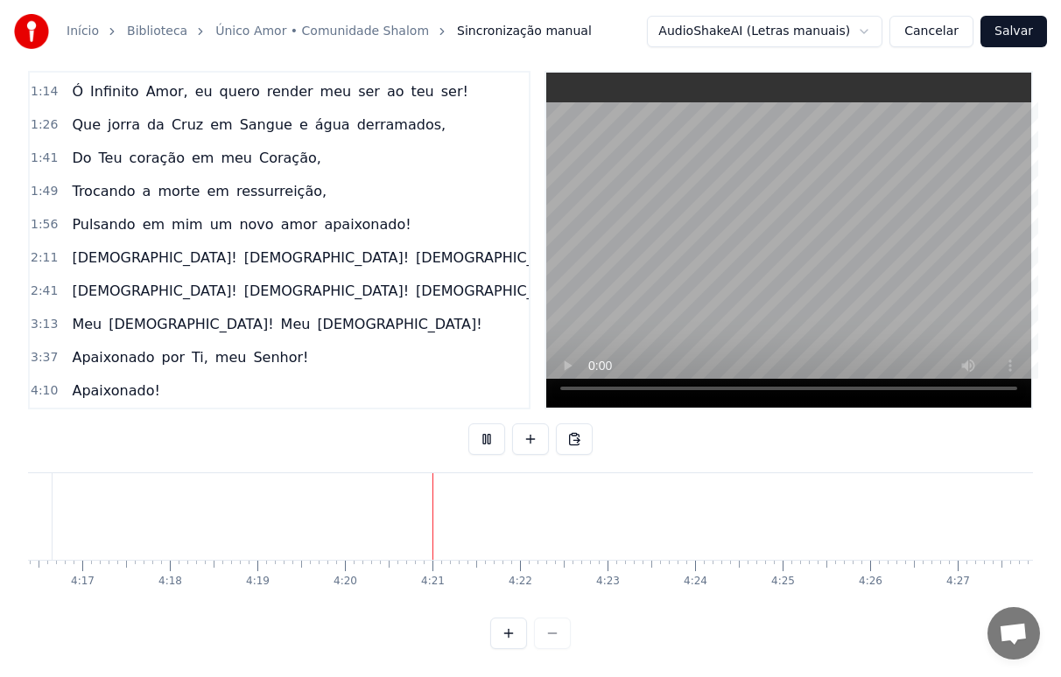
scroll to position [0, 22571]
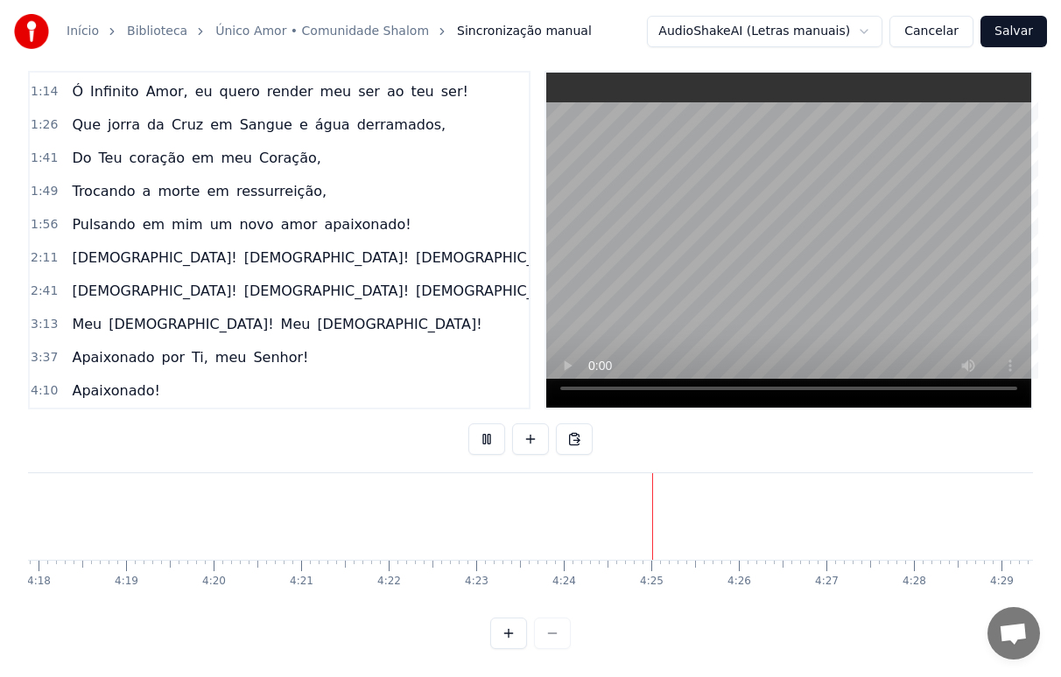
click at [1018, 30] on button "Salvar" at bounding box center [1013, 32] width 67 height 32
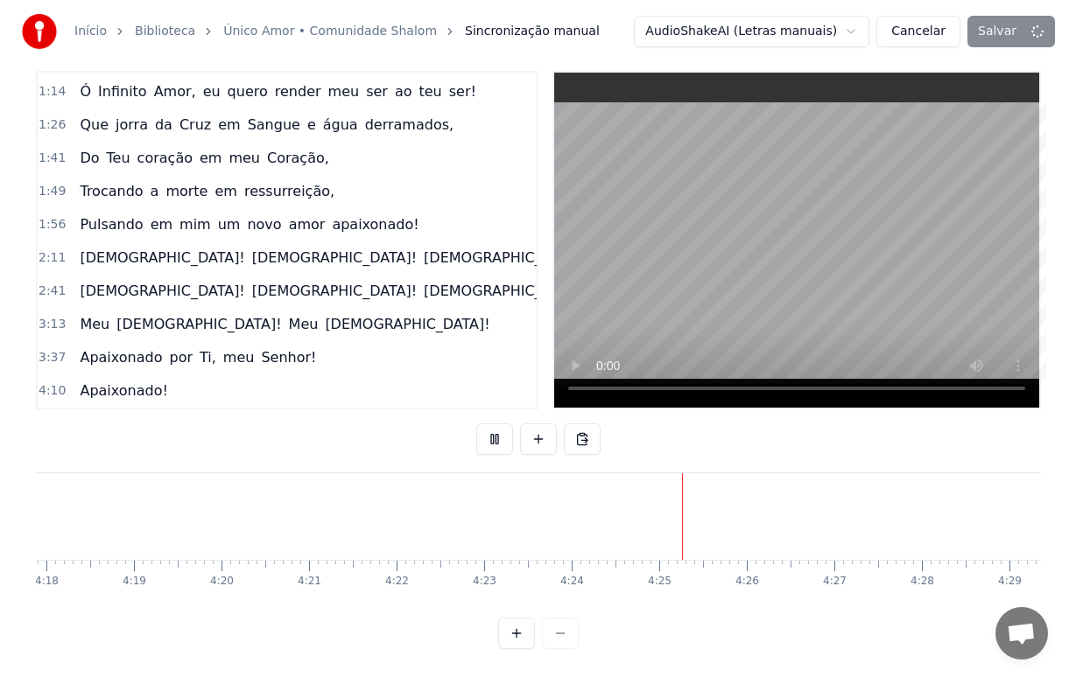
scroll to position [12, 0]
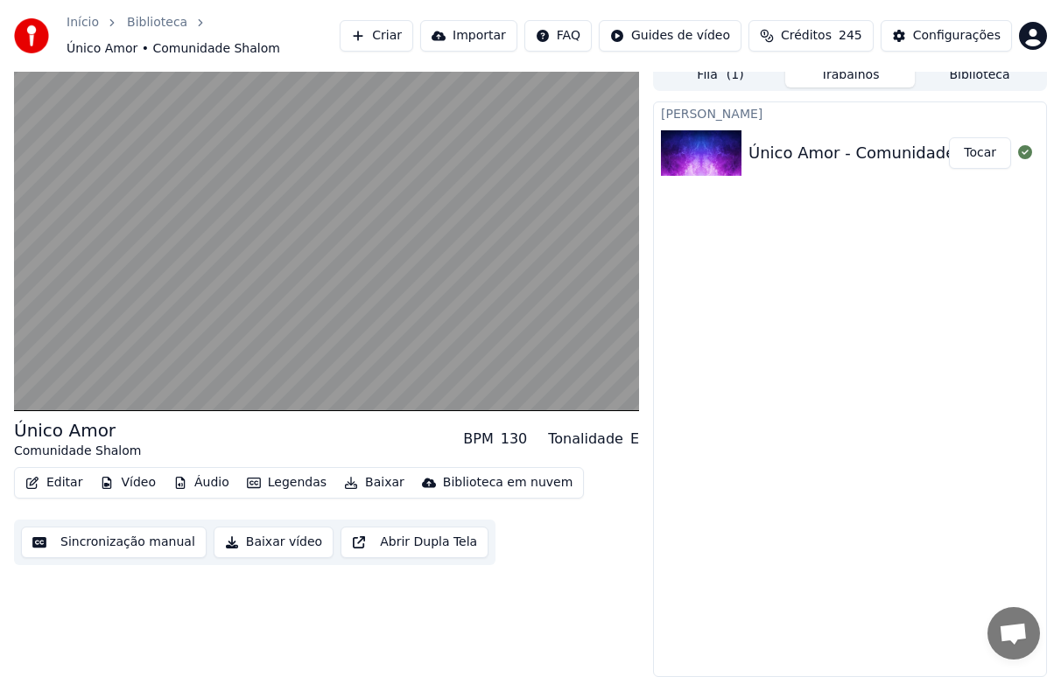
click at [367, 488] on button "Baixar" at bounding box center [374, 483] width 74 height 25
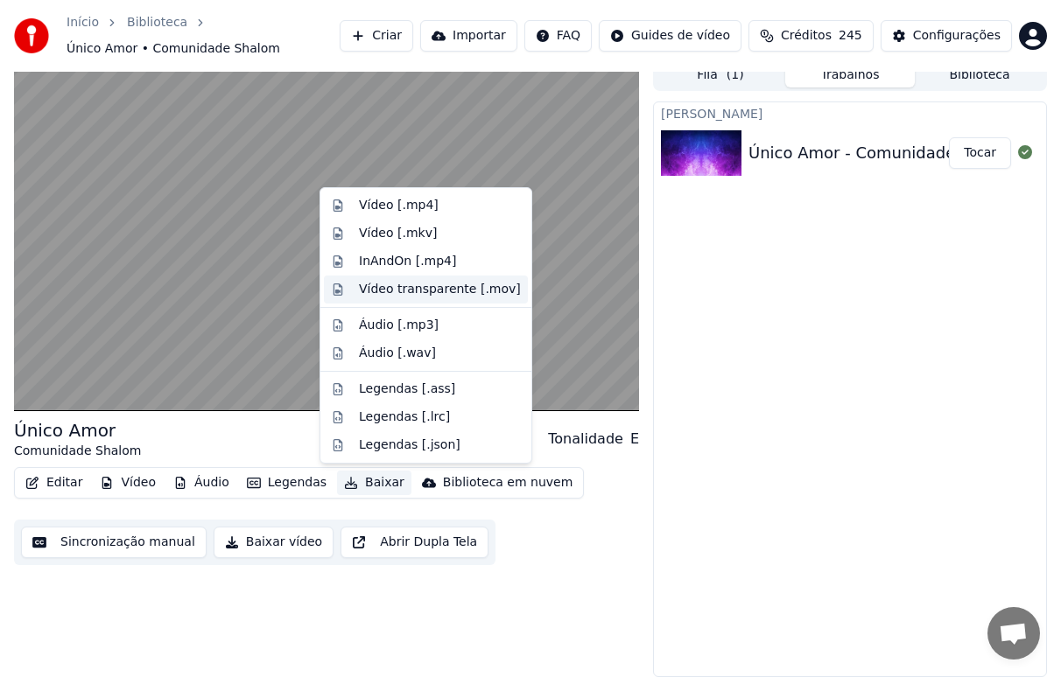
click at [424, 291] on div "Vídeo transparente [.mov]" at bounding box center [440, 290] width 162 height 18
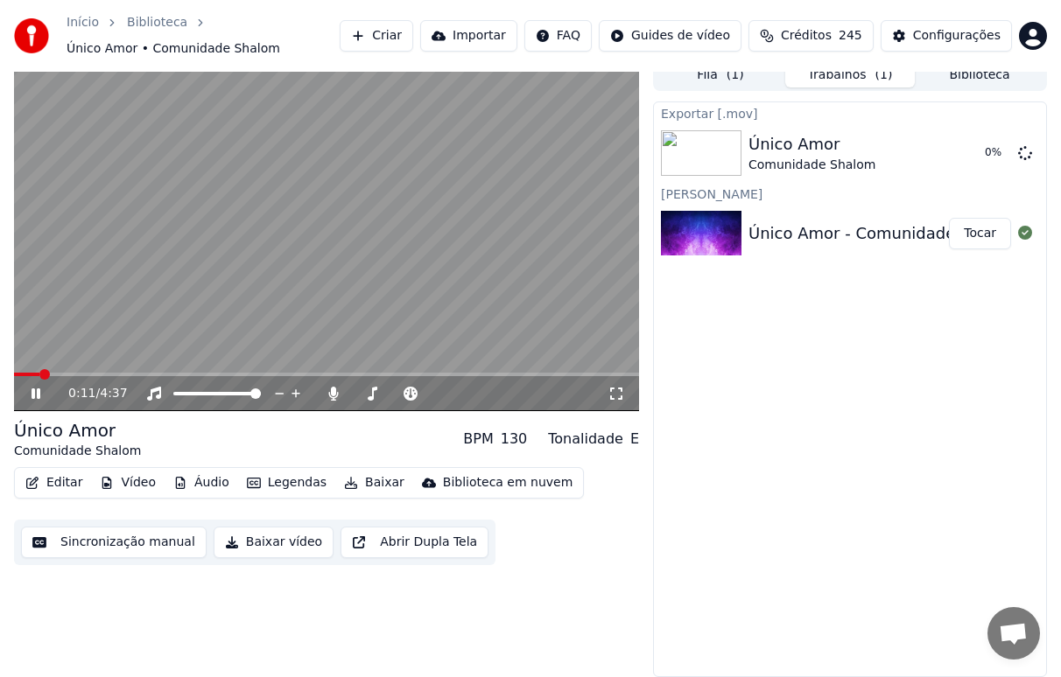
click at [35, 393] on icon at bounding box center [36, 394] width 9 height 11
click at [371, 30] on button "Criar" at bounding box center [377, 36] width 74 height 32
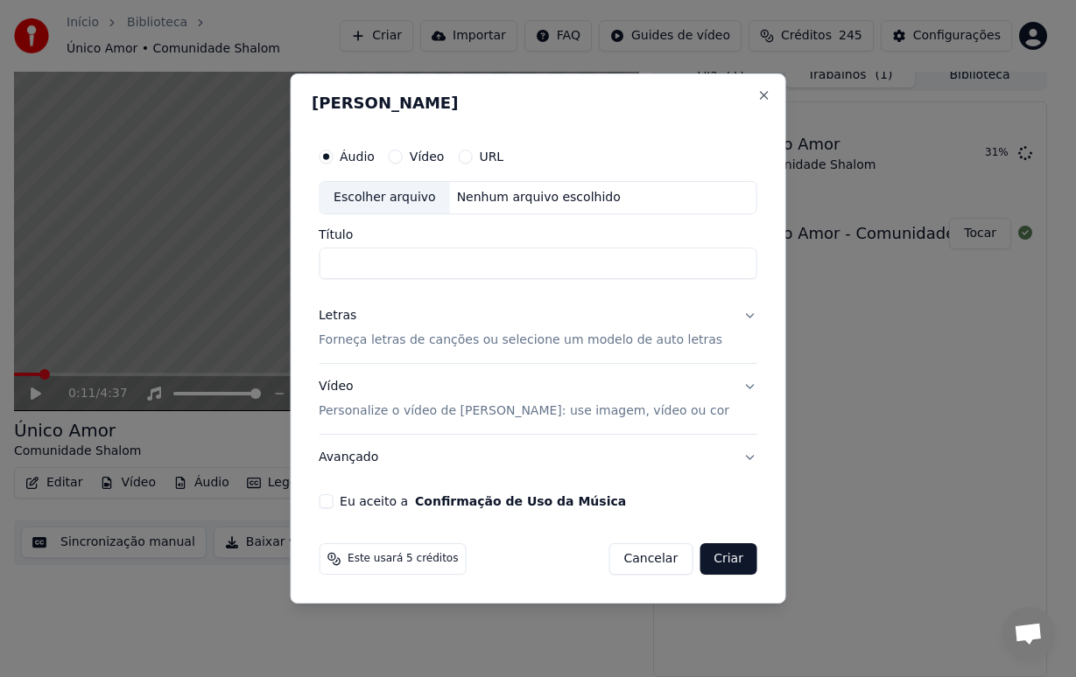
click at [384, 197] on div "Escolher arquivo" at bounding box center [384, 198] width 130 height 32
click at [500, 270] on input "**********" at bounding box center [538, 264] width 439 height 32
type input "**********"
click at [467, 341] on p "Forneça letras de canções ou selecione um modelo de auto letras" at bounding box center [520, 341] width 403 height 18
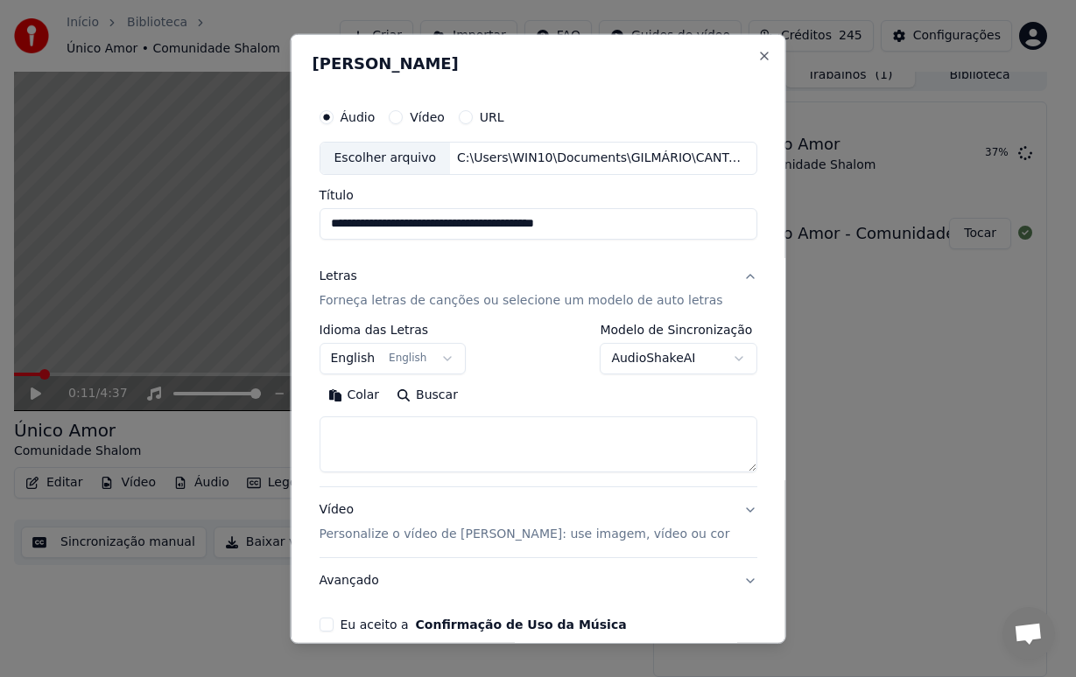
click at [523, 57] on h2 "[PERSON_NAME]" at bounding box center [538, 64] width 453 height 16
click at [417, 441] on textarea at bounding box center [538, 445] width 439 height 56
paste textarea "**********"
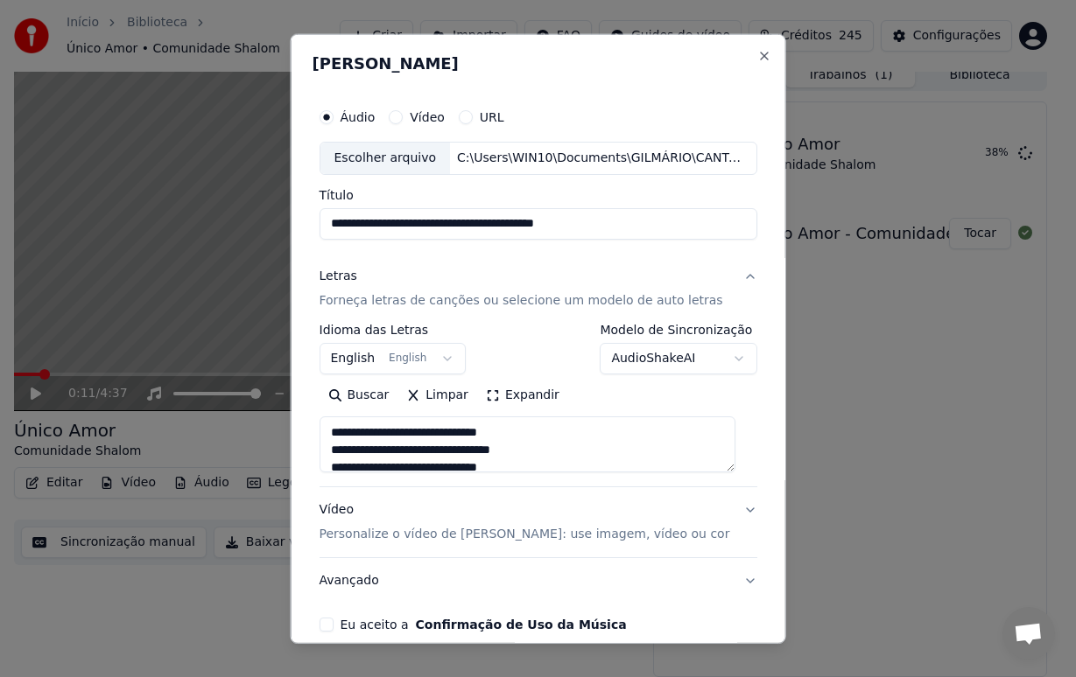
type textarea "**********"
click at [438, 358] on button "English English" at bounding box center [392, 359] width 147 height 32
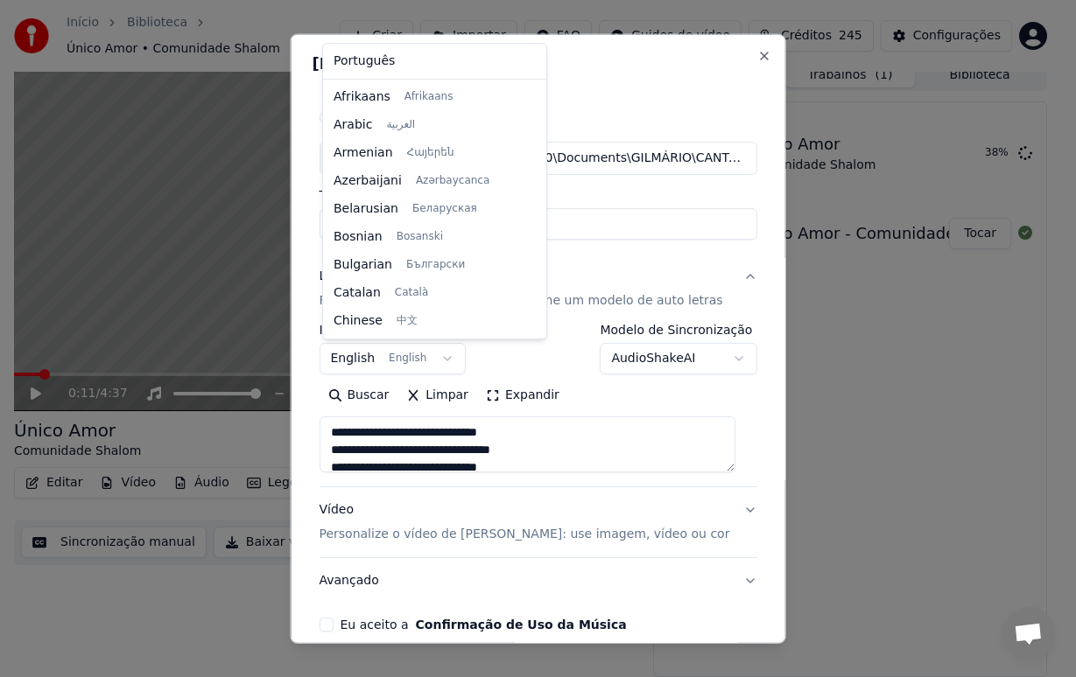
scroll to position [140, 0]
select select "**"
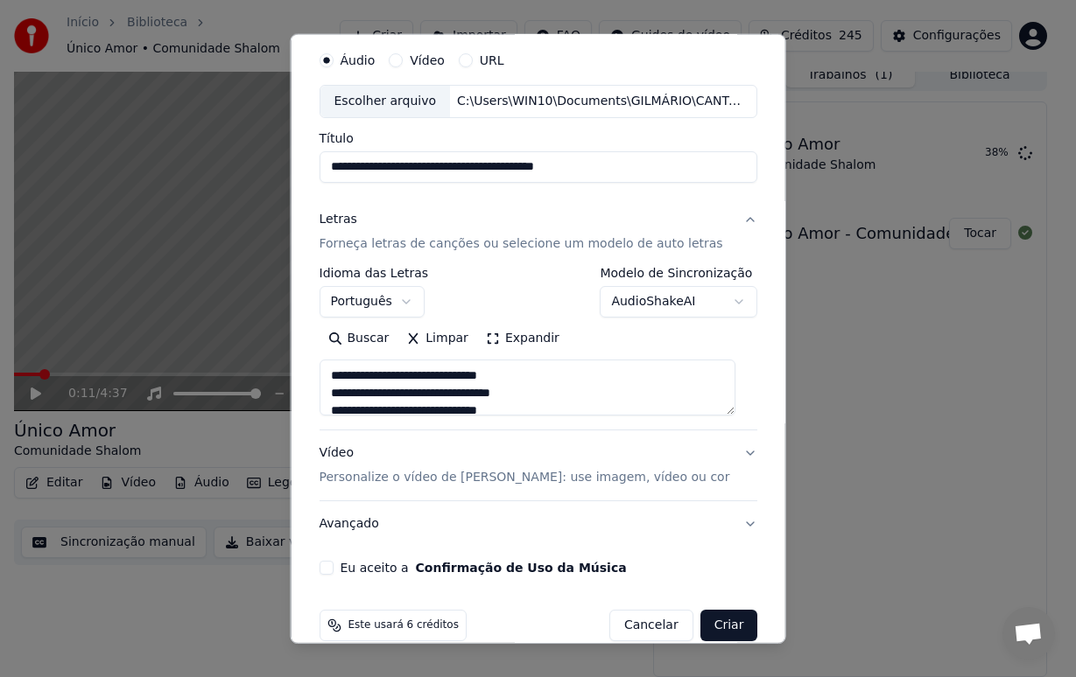
scroll to position [83, 0]
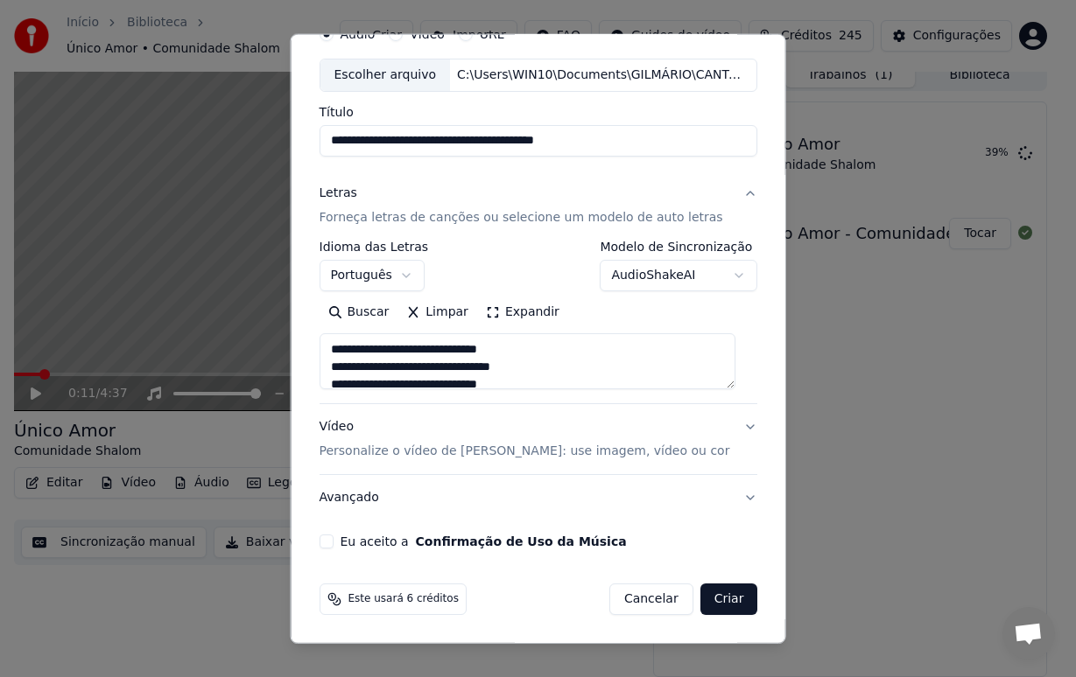
click at [328, 542] on button "Eu aceito a Confirmação de Uso da Música" at bounding box center [326, 542] width 14 height 14
click at [350, 450] on p "Personalize o vídeo de [PERSON_NAME]: use imagem, vídeo ou cor" at bounding box center [524, 452] width 410 height 18
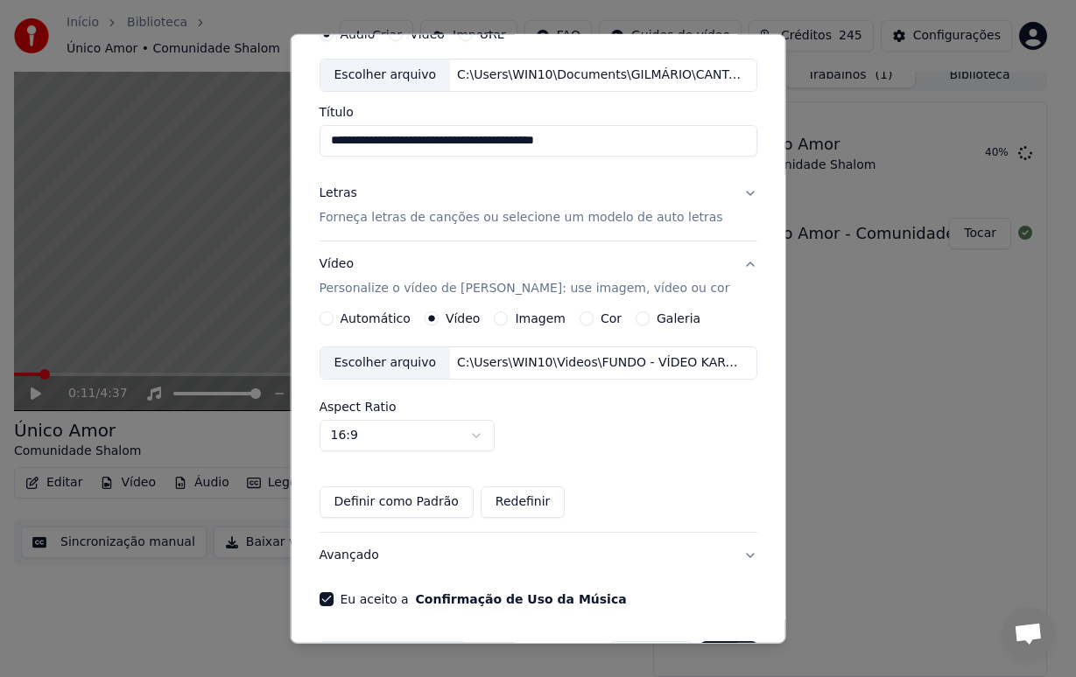
click at [575, 430] on div "Aspect Ratio 16:9 **** **** *** *** ***" at bounding box center [538, 426] width 439 height 51
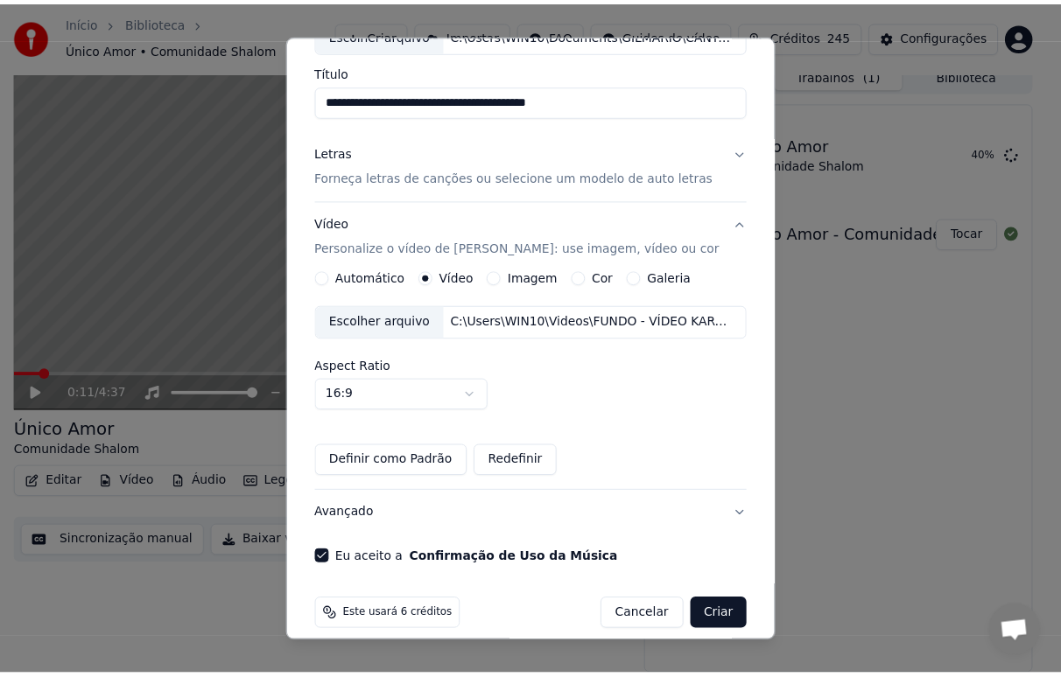
scroll to position [141, 0]
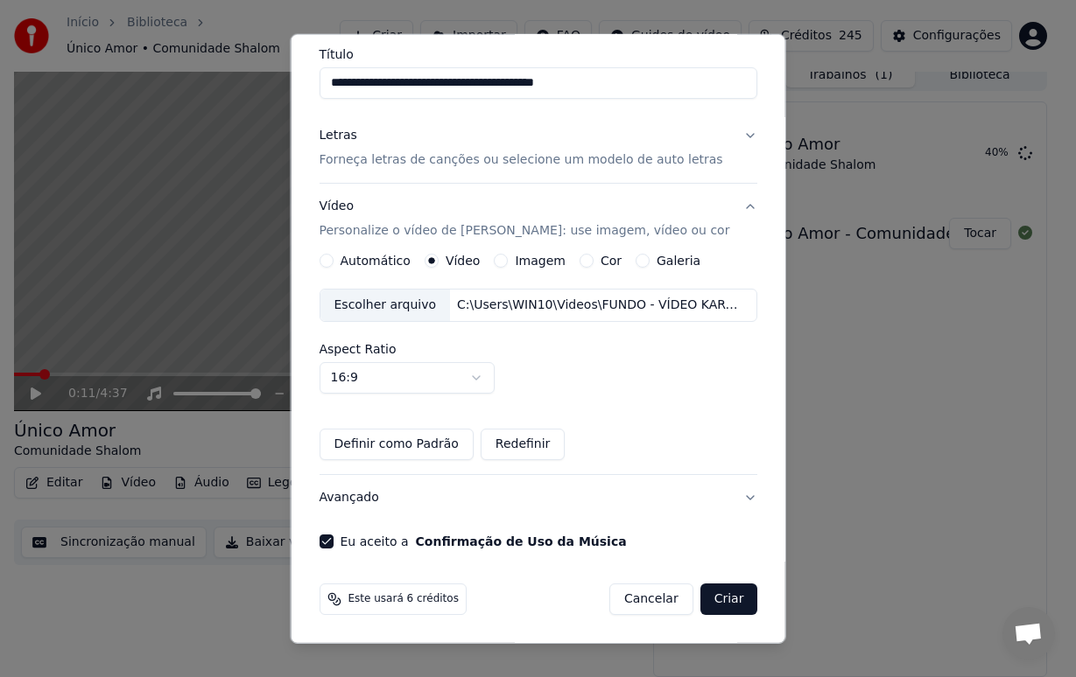
click at [717, 602] on button "Criar" at bounding box center [728, 600] width 58 height 32
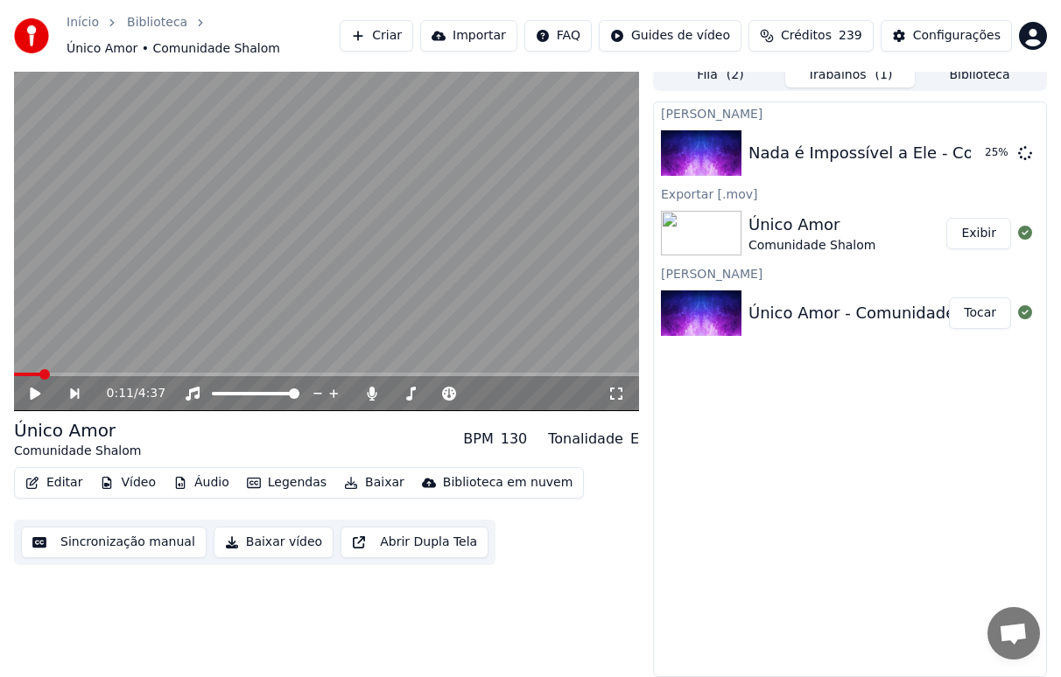
click at [977, 235] on button "Exibir" at bounding box center [978, 234] width 65 height 32
click at [809, 231] on div "Único Amor" at bounding box center [811, 225] width 127 height 25
click at [374, 396] on icon at bounding box center [371, 394] width 10 height 14
click at [363, 486] on button "Baixar" at bounding box center [374, 483] width 74 height 25
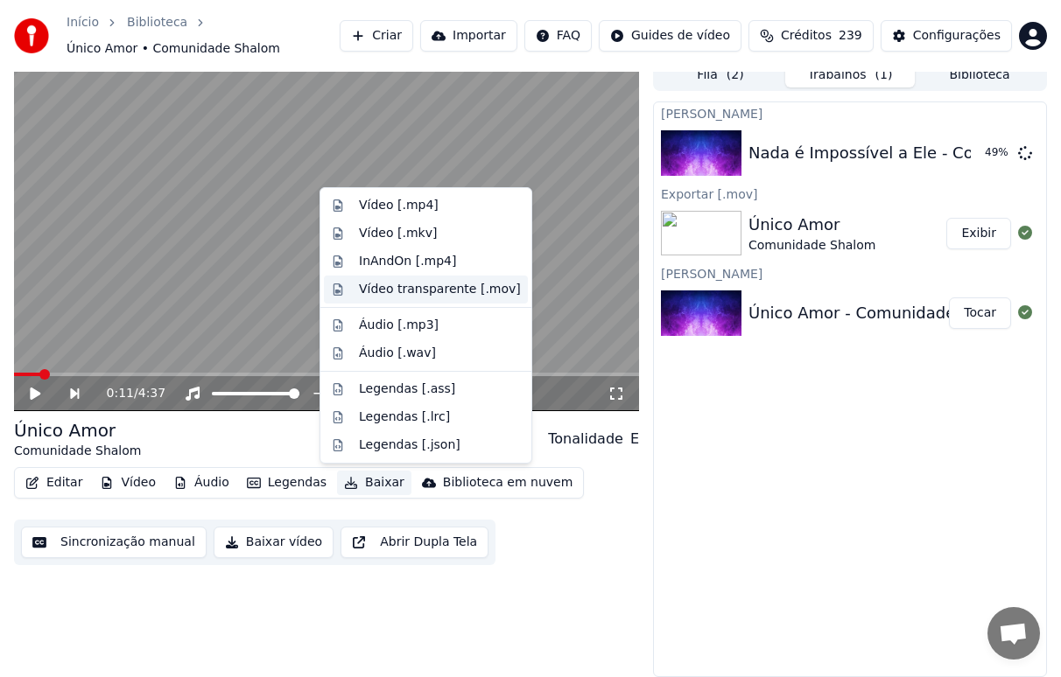
click at [437, 289] on div "Vídeo transparente [.mov]" at bounding box center [440, 290] width 162 height 18
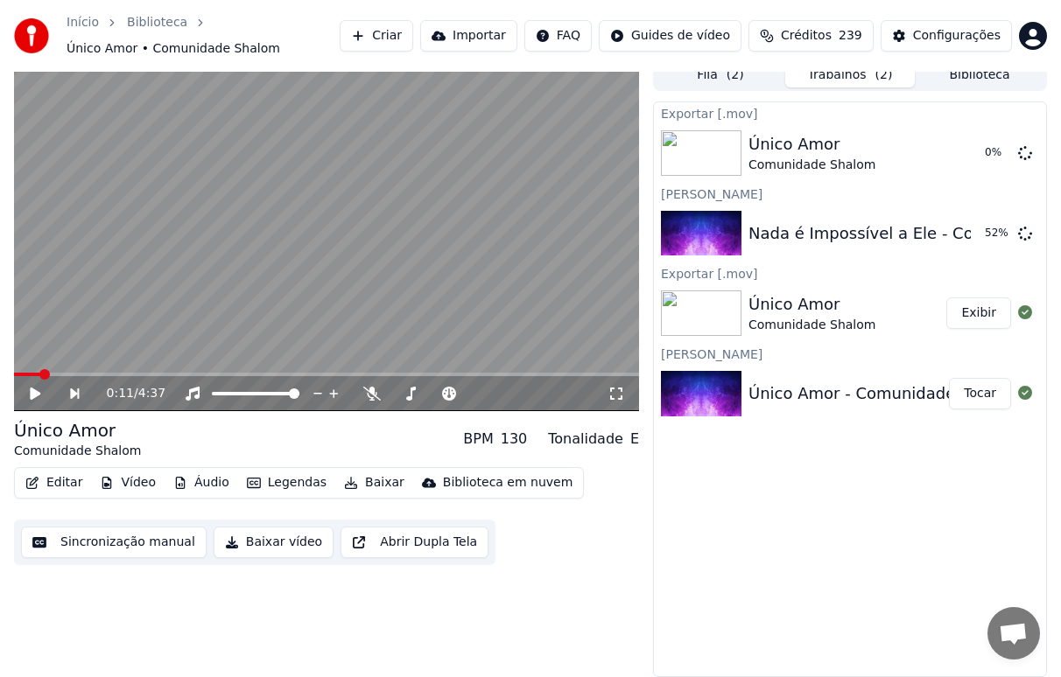
click at [38, 395] on icon at bounding box center [35, 394] width 11 height 12
click at [36, 394] on icon at bounding box center [47, 394] width 39 height 14
click at [34, 394] on icon at bounding box center [35, 394] width 11 height 12
click at [34, 394] on icon at bounding box center [35, 394] width 9 height 11
click at [982, 154] on button "Exibir" at bounding box center [978, 153] width 65 height 32
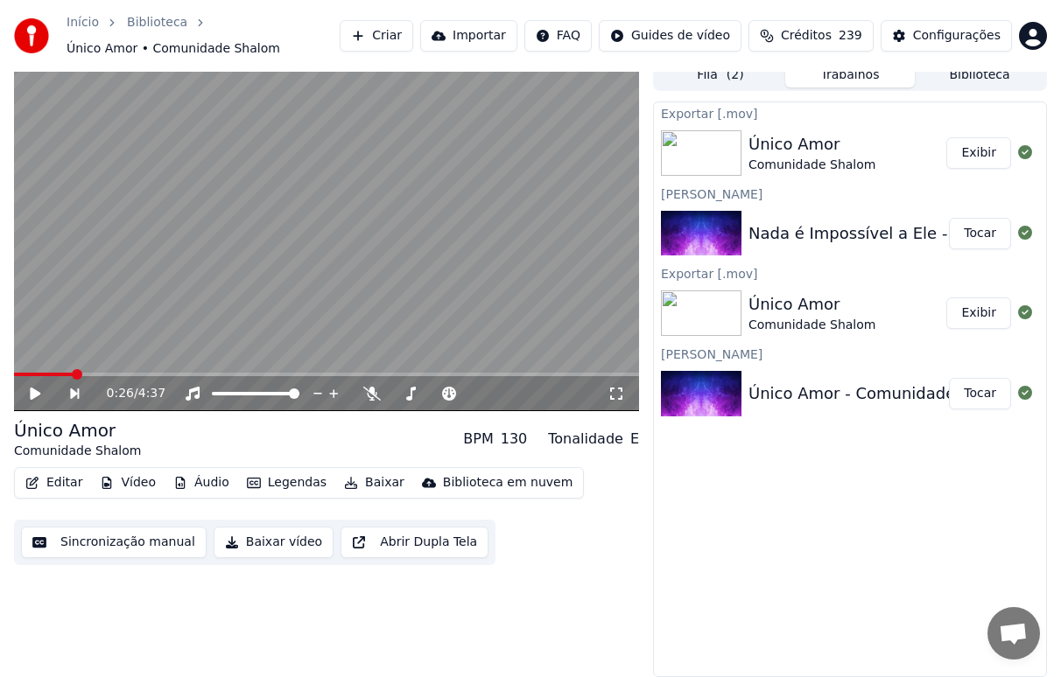
click at [981, 237] on button "Tocar" at bounding box center [980, 234] width 62 height 32
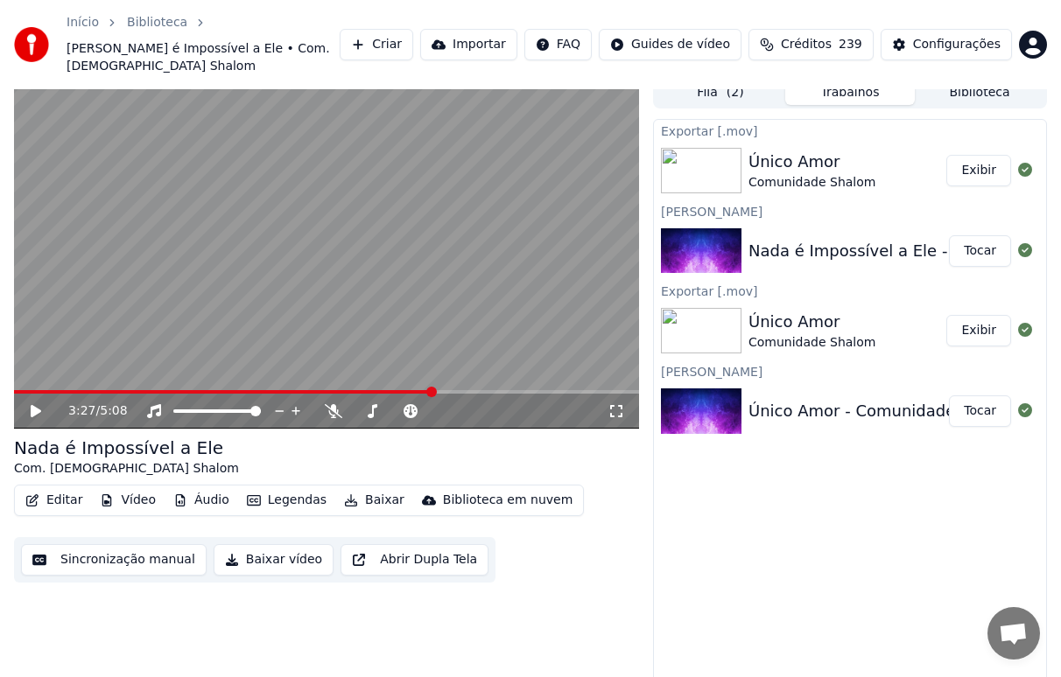
click at [433, 390] on span at bounding box center [223, 392] width 419 height 4
click at [35, 405] on icon at bounding box center [36, 411] width 11 height 12
click at [335, 404] on icon at bounding box center [334, 411] width 18 height 14
click at [36, 404] on icon at bounding box center [48, 411] width 40 height 14
click at [109, 546] on button "Sincronização manual" at bounding box center [114, 560] width 186 height 32
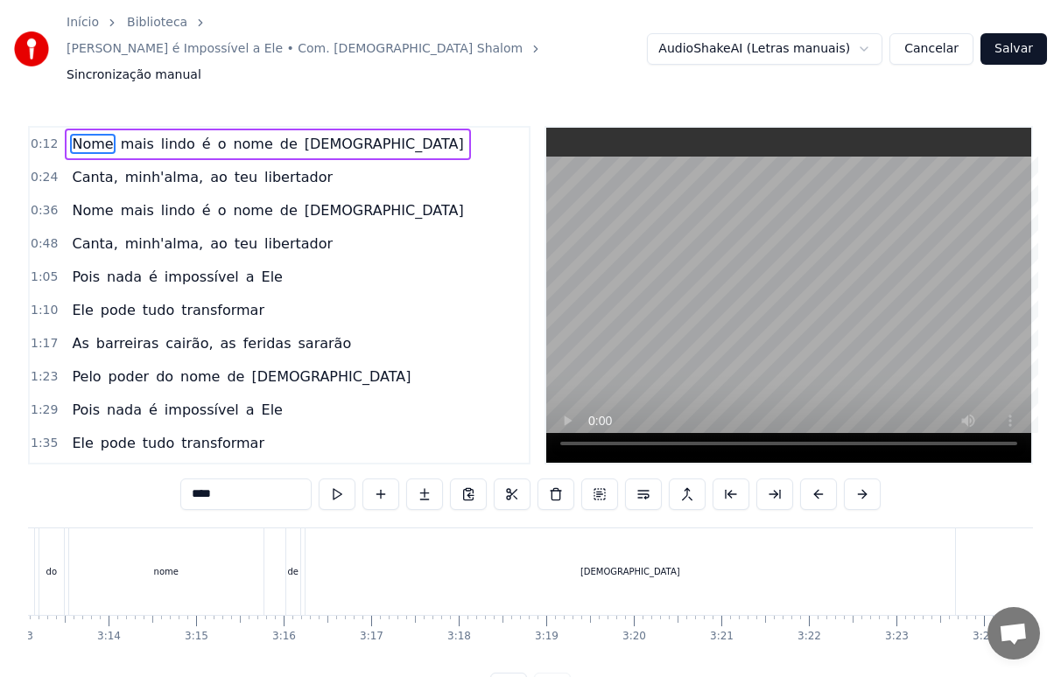
scroll to position [0, 16851]
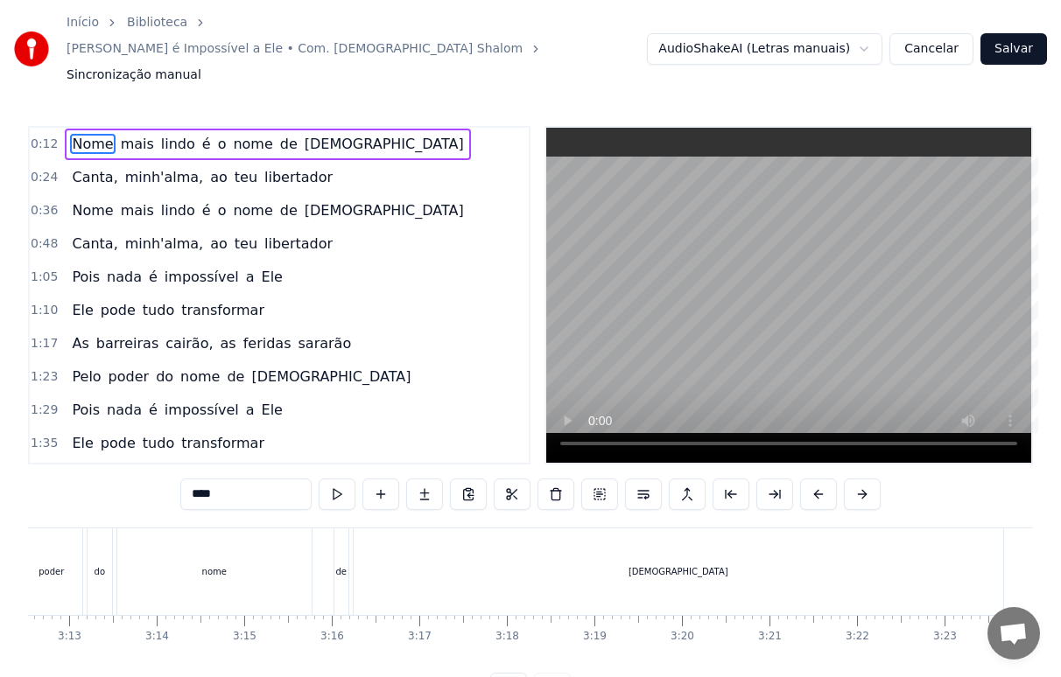
click at [572, 538] on div "[DEMOGRAPHIC_DATA]" at bounding box center [678, 572] width 649 height 87
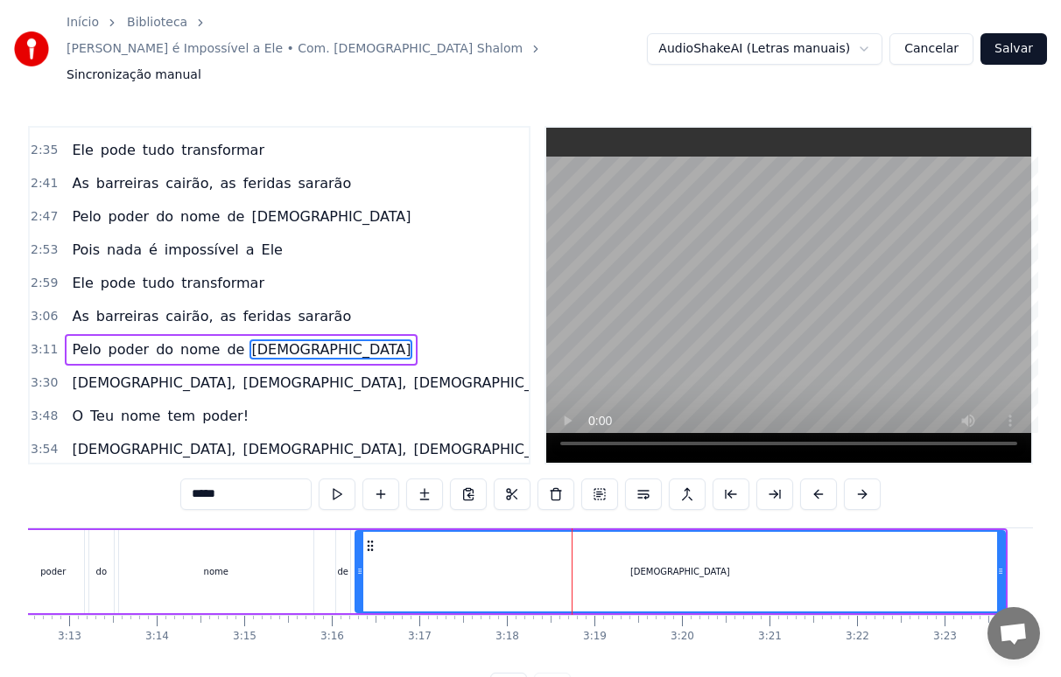
scroll to position [614, 0]
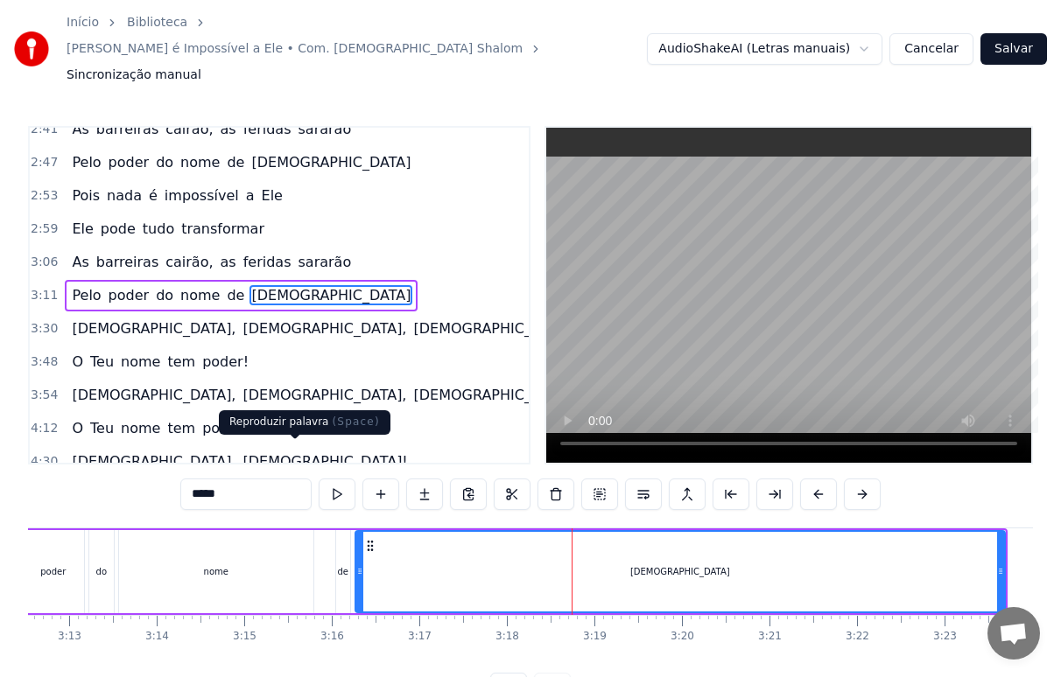
click at [319, 479] on button at bounding box center [337, 495] width 37 height 32
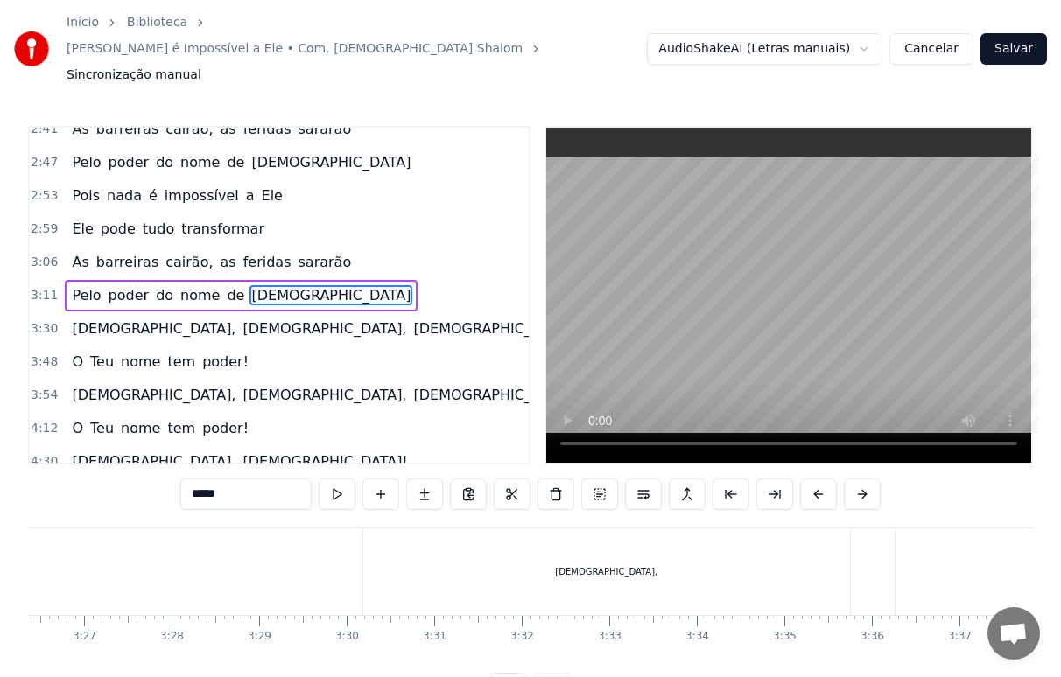
scroll to position [0, 18134]
click at [495, 544] on div "[DEMOGRAPHIC_DATA]," at bounding box center [534, 572] width 487 height 87
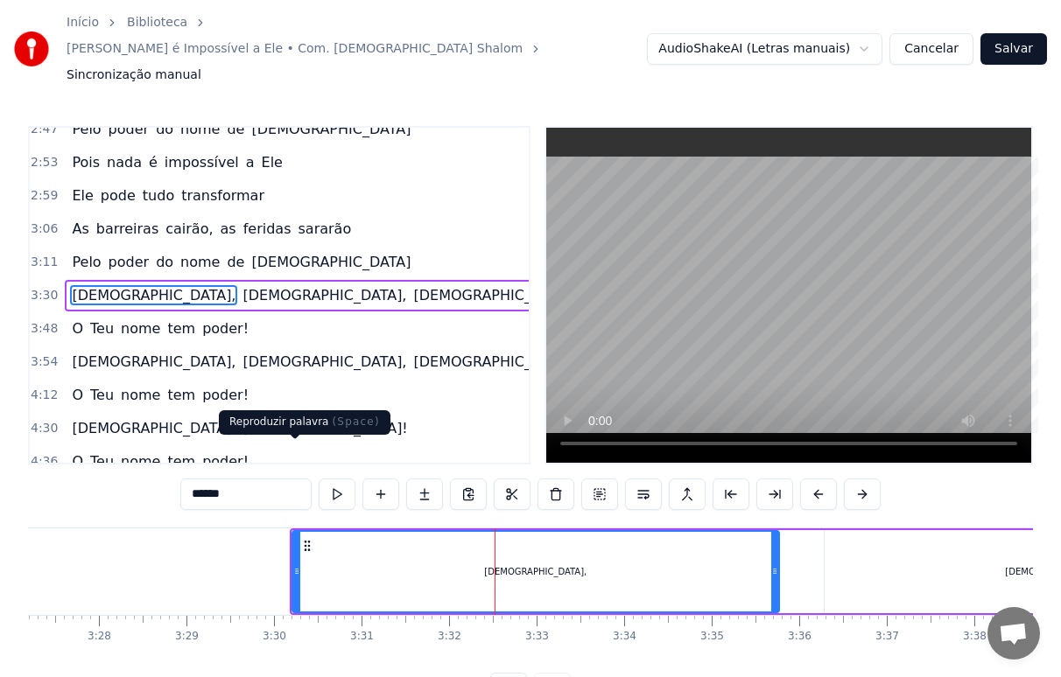
click at [319, 479] on button at bounding box center [337, 495] width 37 height 32
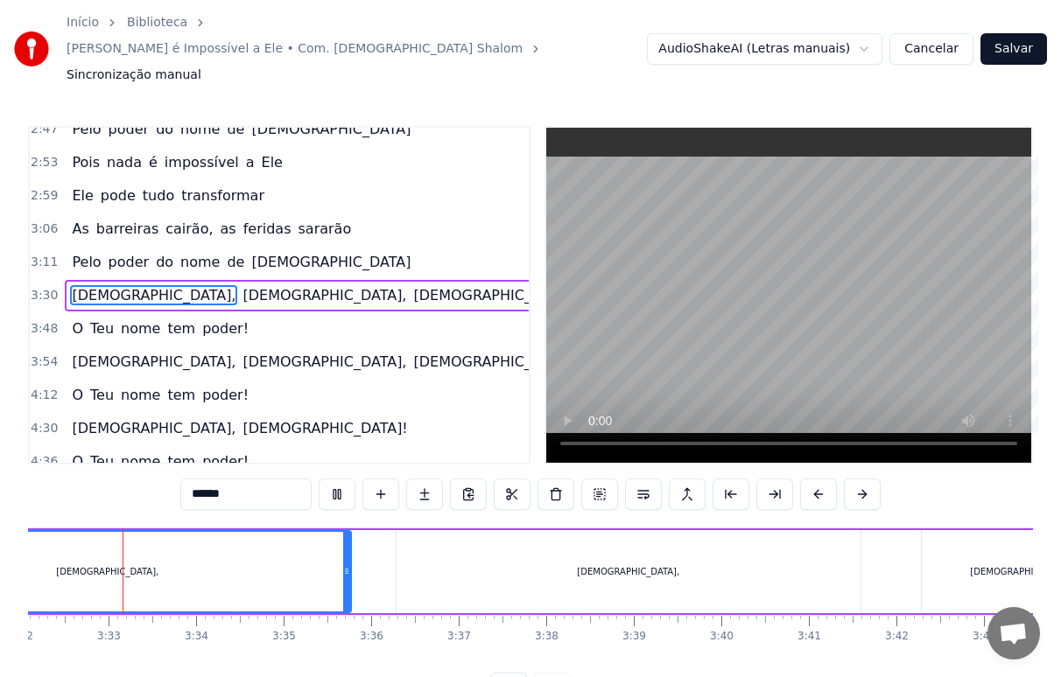
scroll to position [0, 18561]
click at [665, 546] on div "[DEMOGRAPHIC_DATA]," at bounding box center [630, 571] width 464 height 83
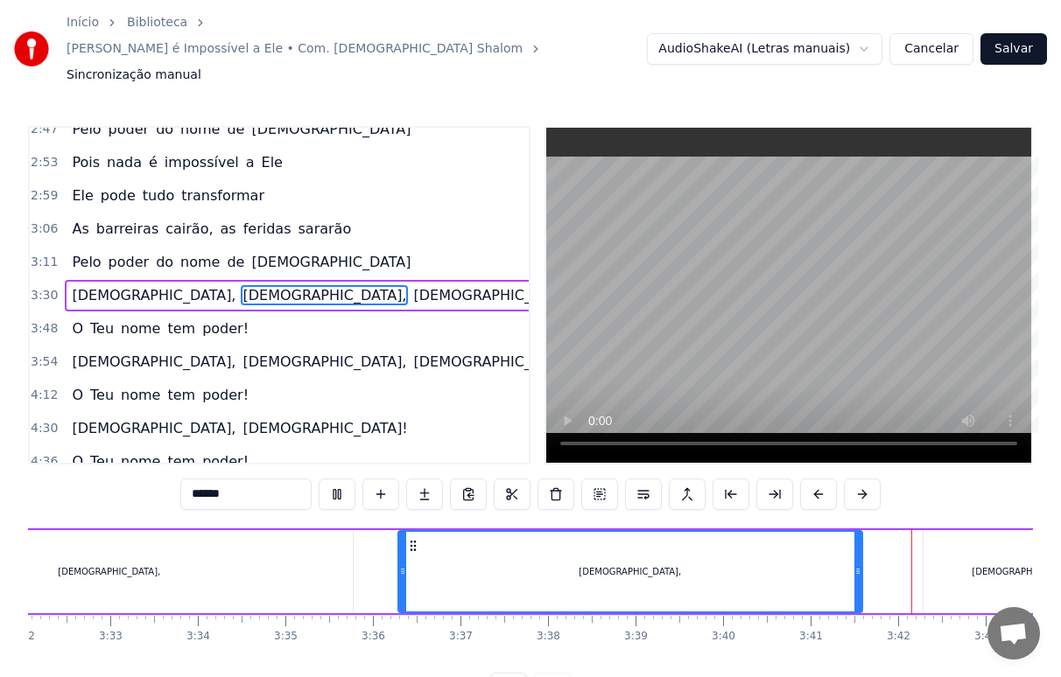
click at [938, 536] on div "[DEMOGRAPHIC_DATA]," at bounding box center [1023, 571] width 200 height 83
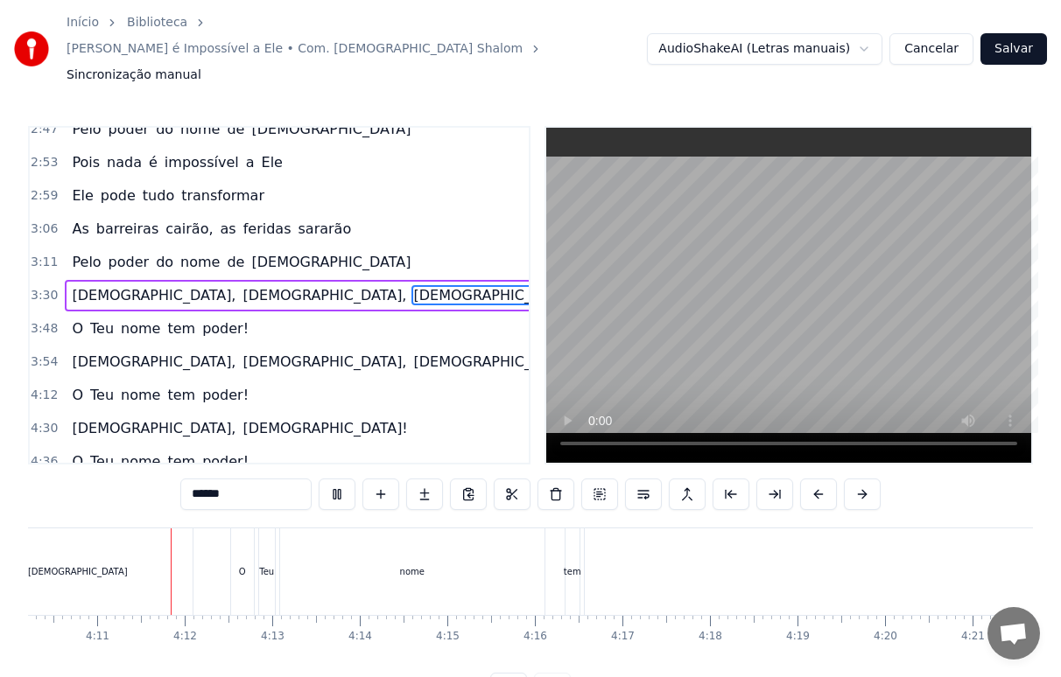
scroll to position [0, 21915]
click at [384, 544] on div "nome" at bounding box center [397, 572] width 264 height 87
type input "****"
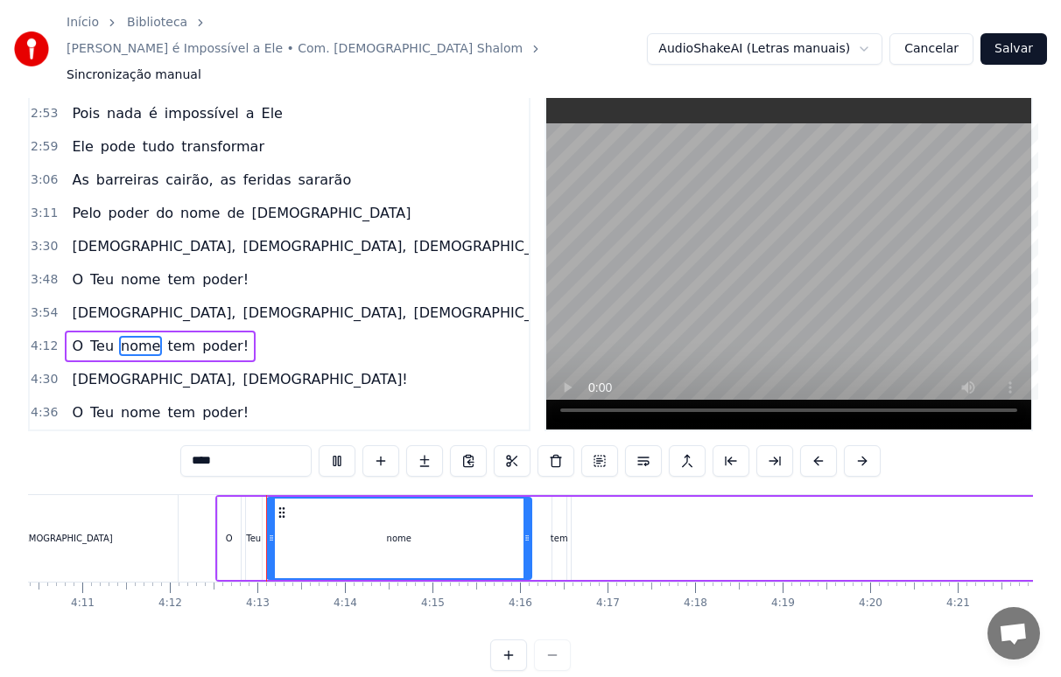
scroll to position [35, 0]
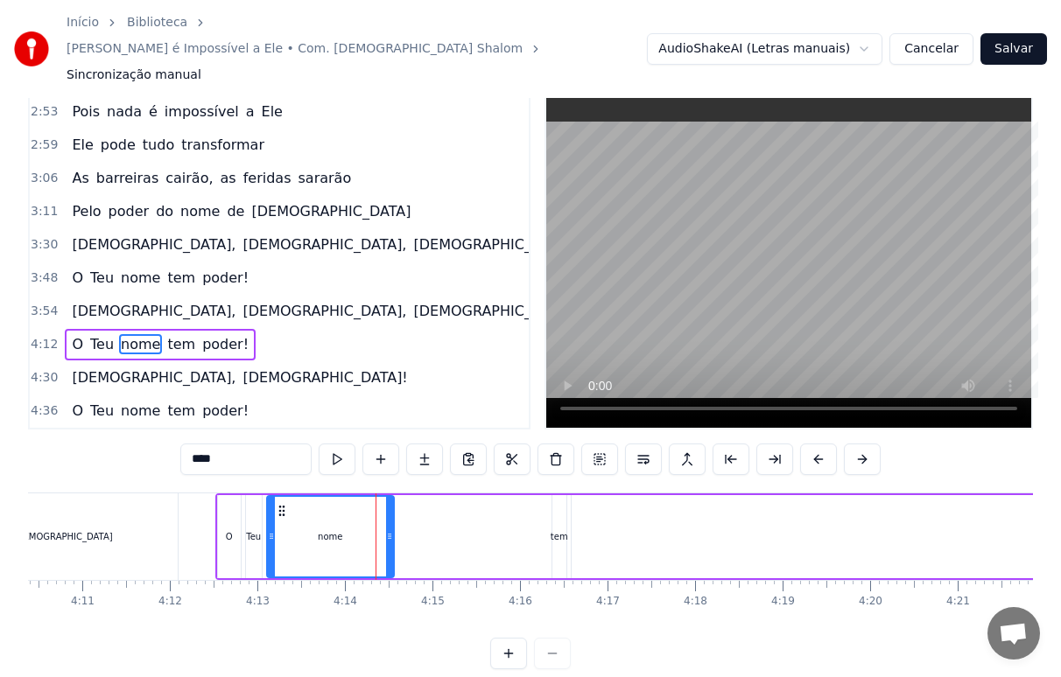
drag, startPoint x: 529, startPoint y: 509, endPoint x: 396, endPoint y: 517, distance: 132.4
click at [391, 518] on div at bounding box center [389, 537] width 7 height 80
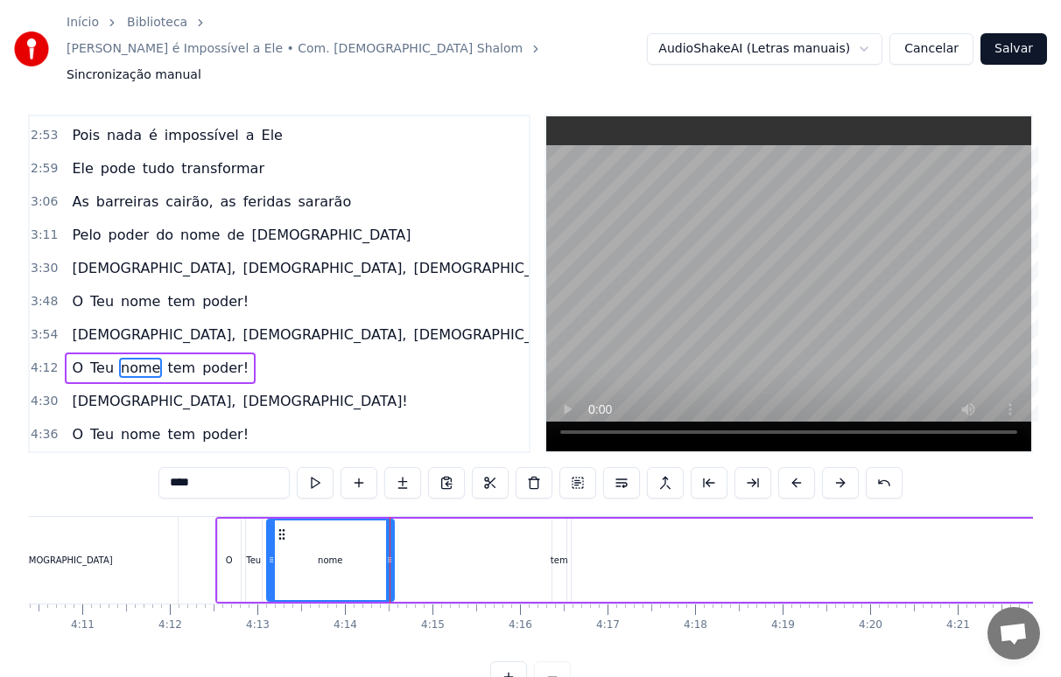
scroll to position [5, 0]
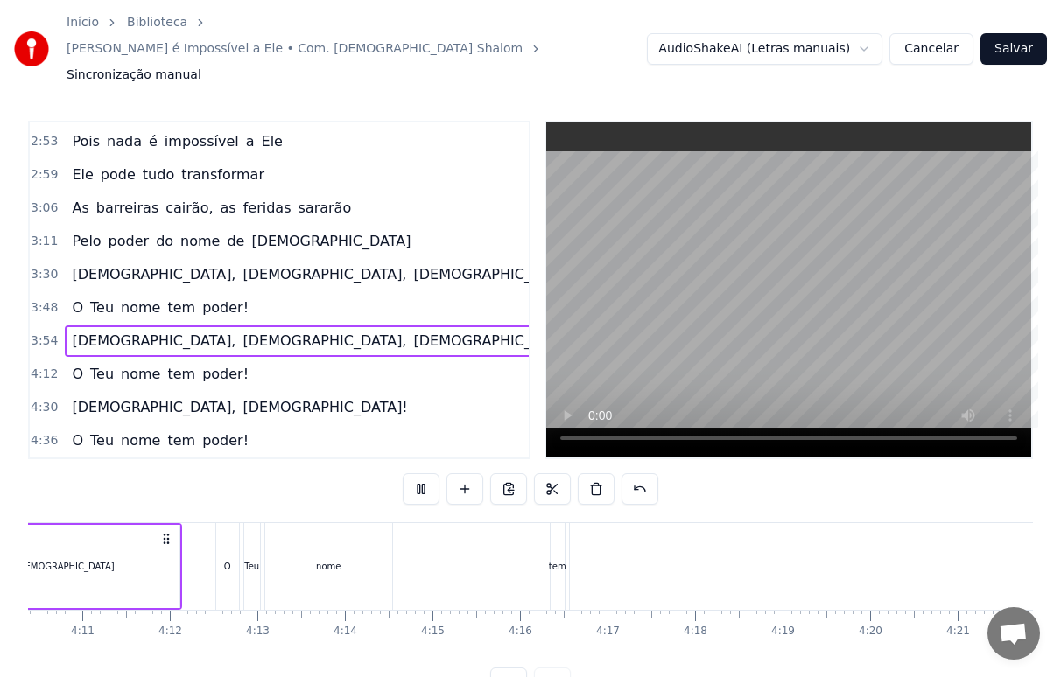
click at [329, 560] on div "nome" at bounding box center [328, 566] width 25 height 13
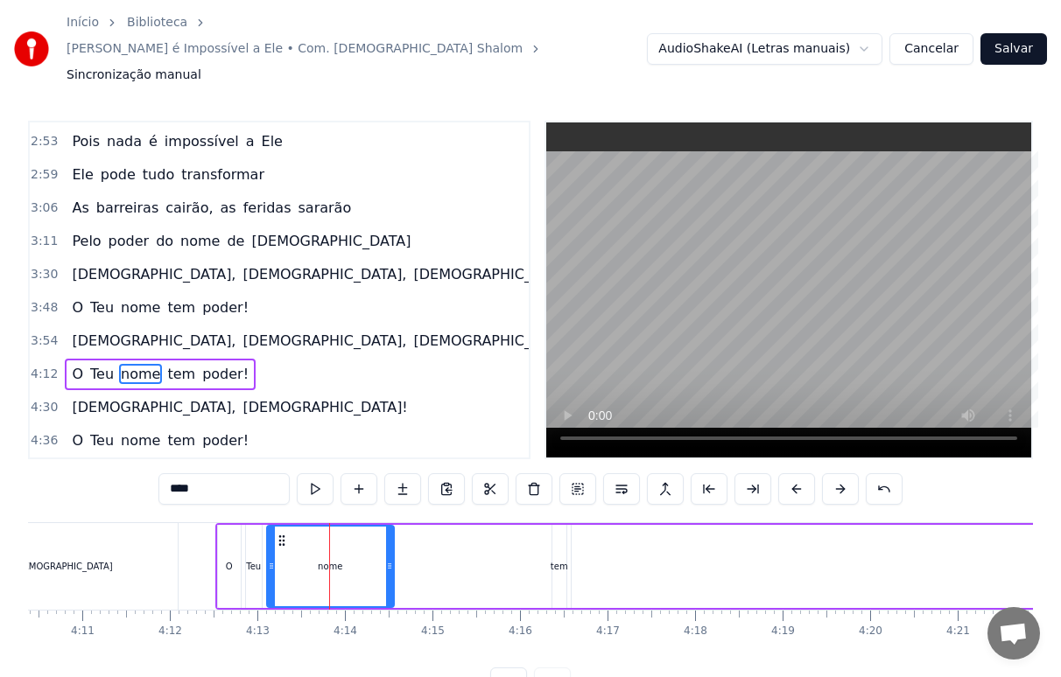
click at [249, 560] on div "Teu" at bounding box center [253, 566] width 15 height 13
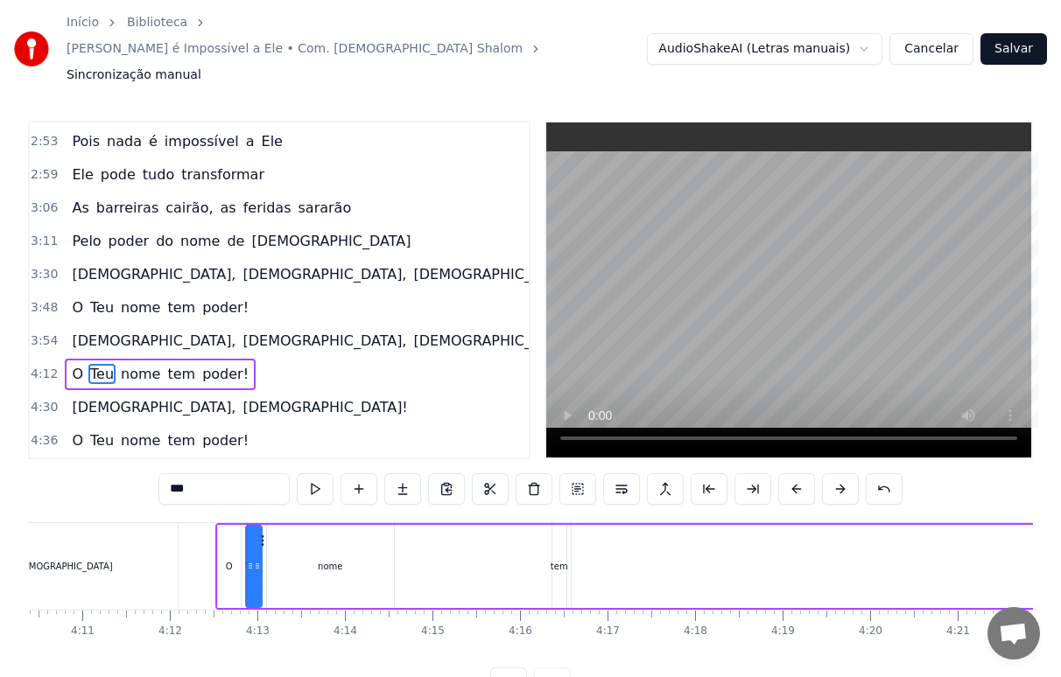
click at [236, 538] on div "O" at bounding box center [229, 566] width 23 height 83
click at [332, 546] on div "nome" at bounding box center [330, 566] width 127 height 83
type input "****"
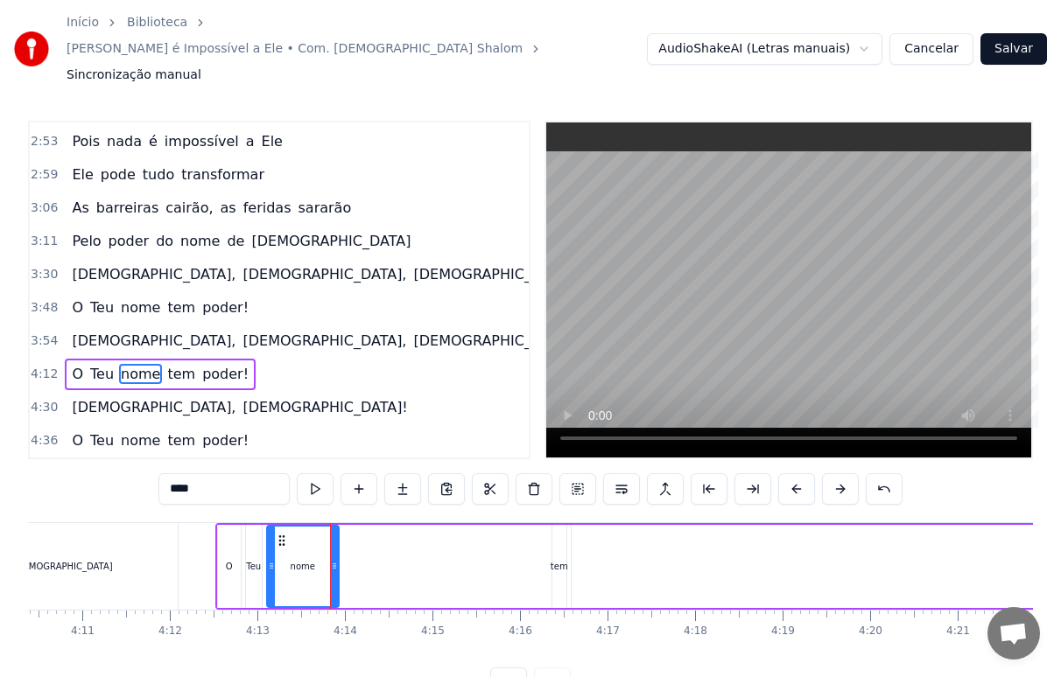
drag, startPoint x: 390, startPoint y: 549, endPoint x: 335, endPoint y: 551, distance: 55.2
click at [335, 551] on div at bounding box center [334, 567] width 7 height 80
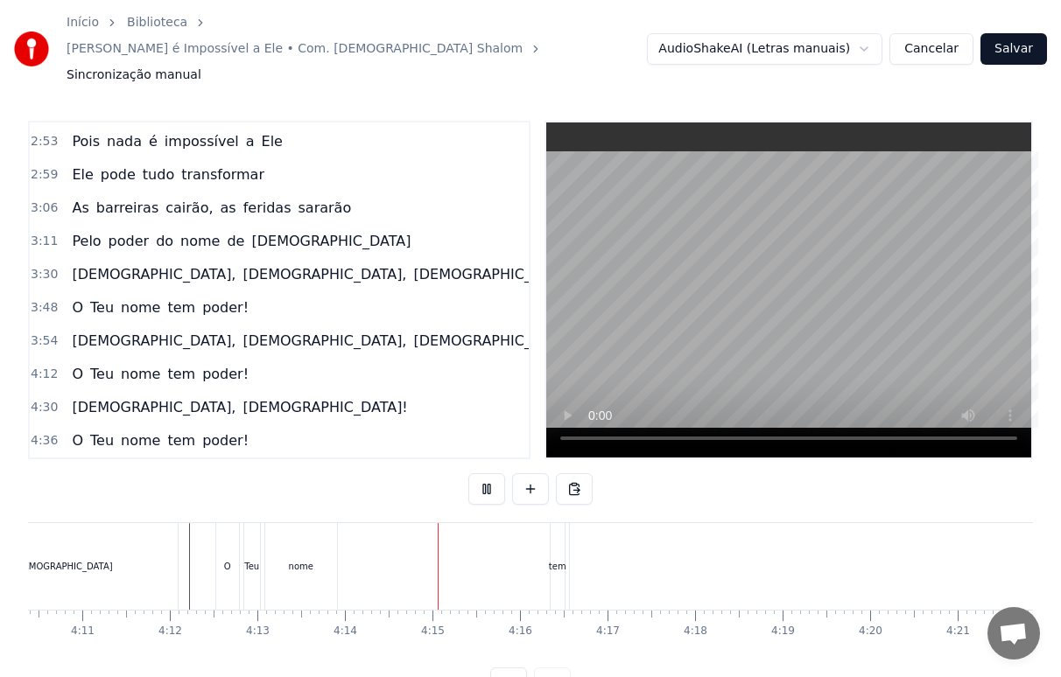
click at [308, 544] on div "nome" at bounding box center [301, 566] width 72 height 87
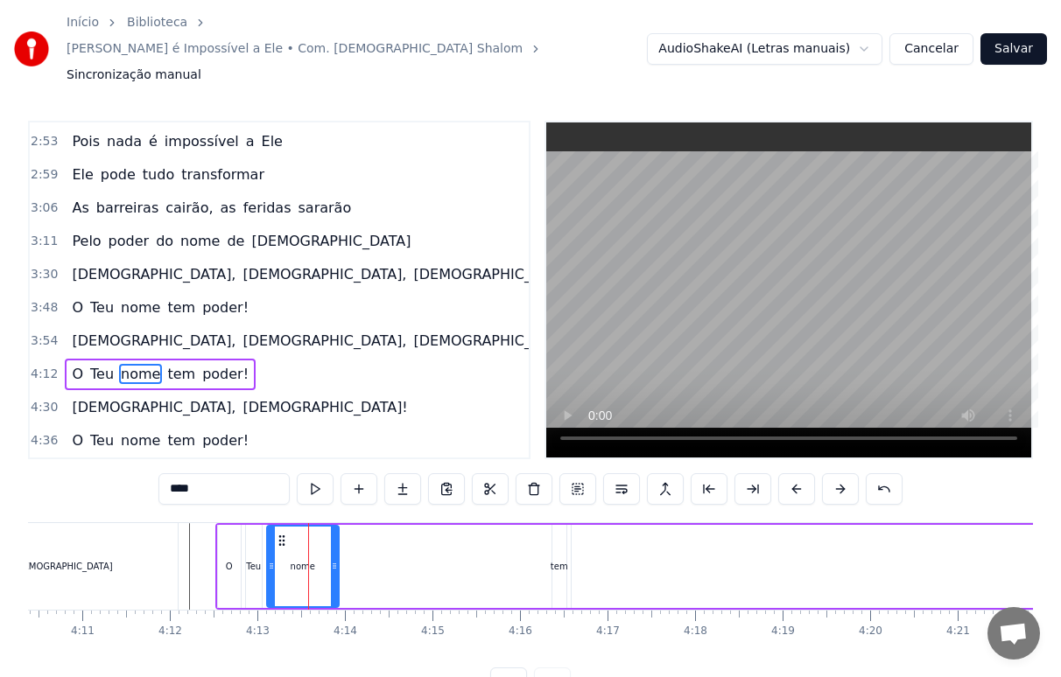
scroll to position [35, 0]
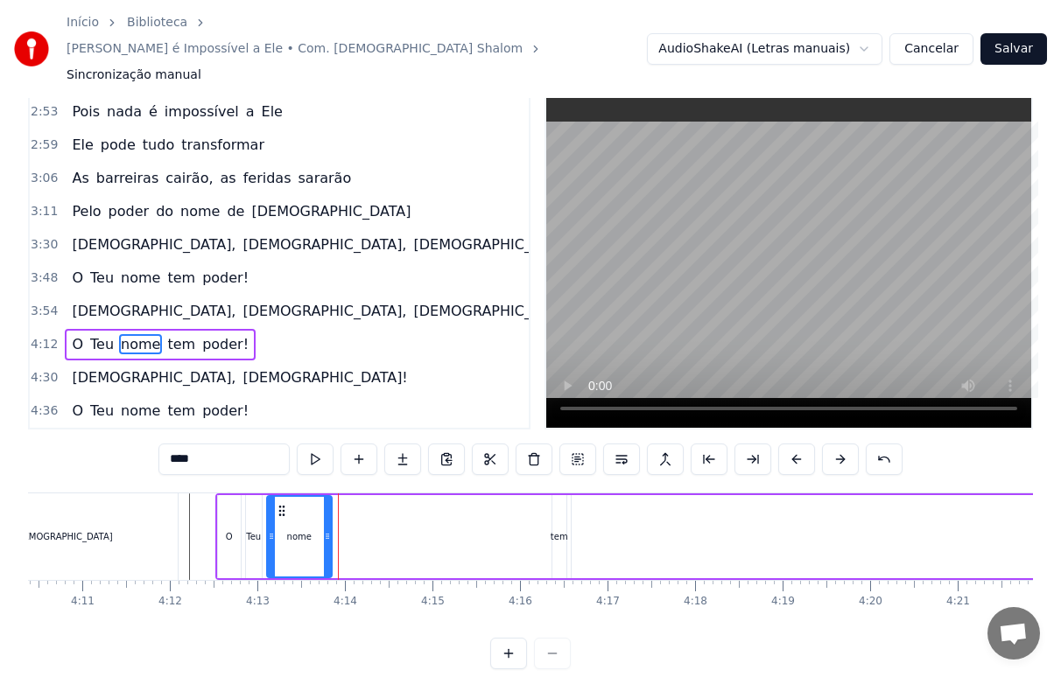
click at [329, 530] on icon at bounding box center [327, 537] width 7 height 14
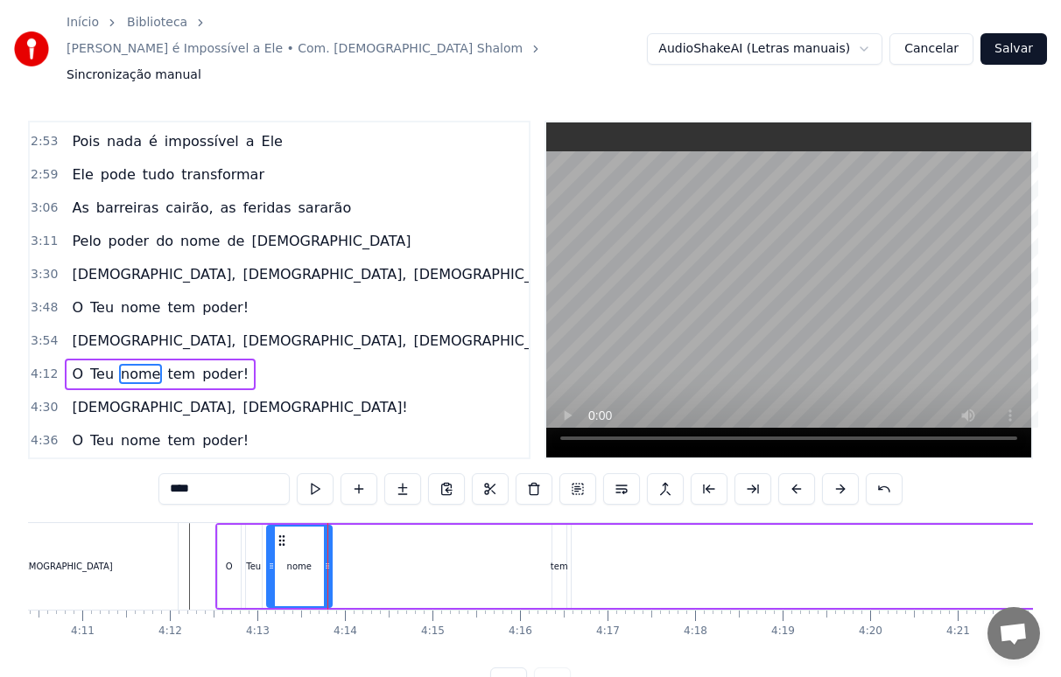
click at [560, 560] on div "tem" at bounding box center [560, 566] width 18 height 13
type input "***"
drag, startPoint x: 567, startPoint y: 509, endPoint x: 333, endPoint y: 514, distance: 234.6
click at [333, 523] on div "O Teu nome tem poder!" at bounding box center [988, 566] width 1547 height 87
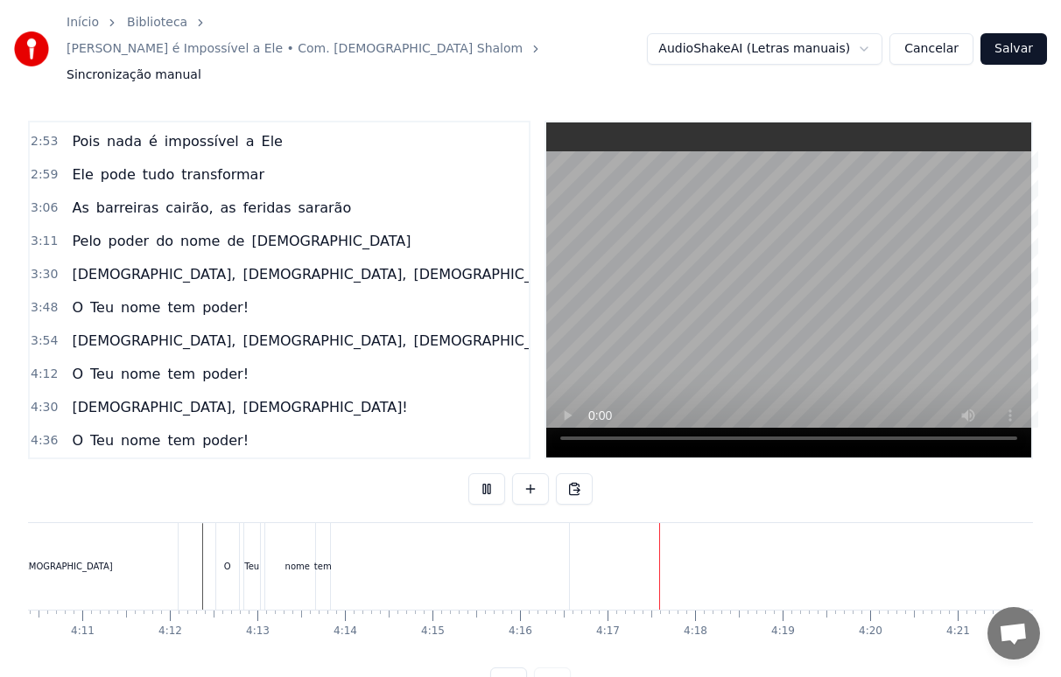
click at [319, 560] on div "tem" at bounding box center [323, 566] width 18 height 13
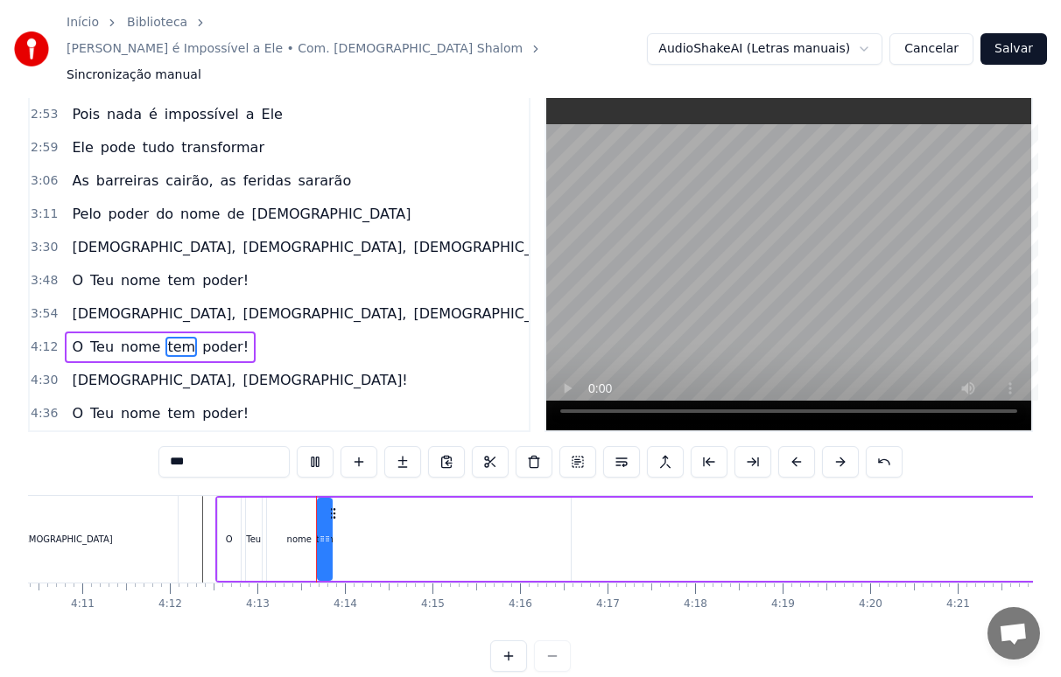
scroll to position [35, 0]
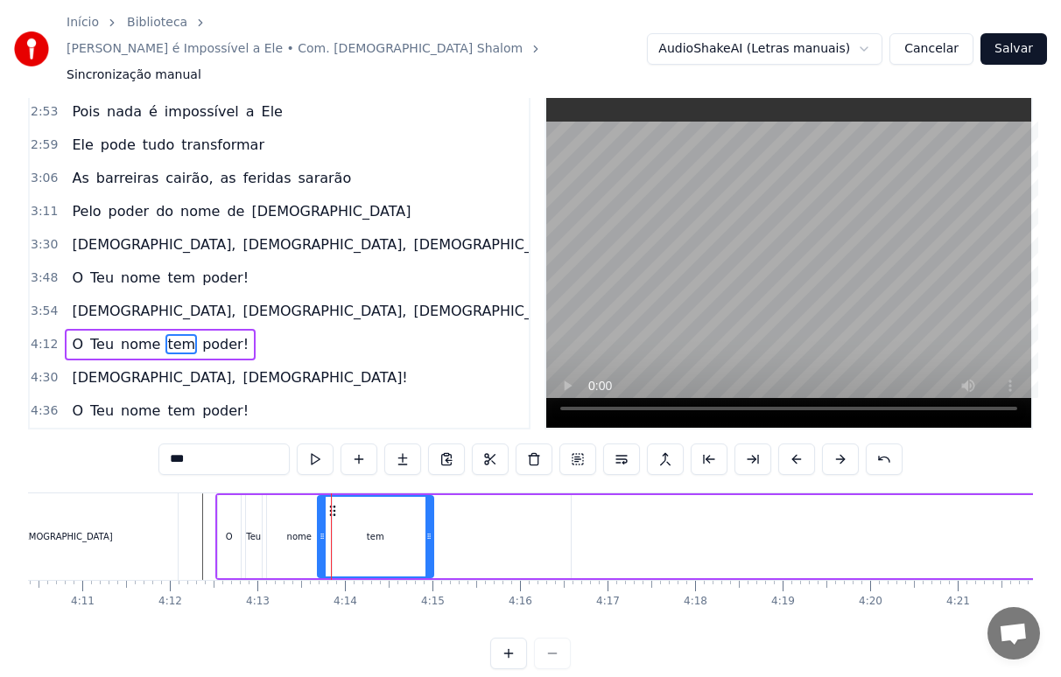
drag, startPoint x: 333, startPoint y: 509, endPoint x: 431, endPoint y: 514, distance: 97.3
click at [431, 514] on div at bounding box center [428, 537] width 7 height 80
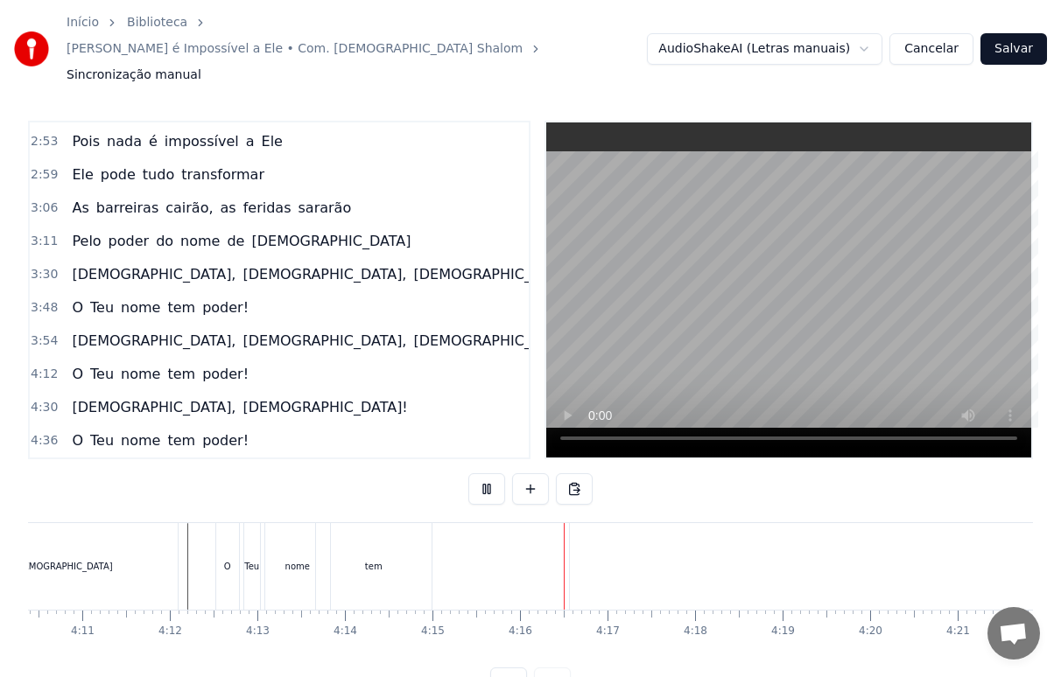
click at [375, 560] on div "tem" at bounding box center [374, 566] width 18 height 13
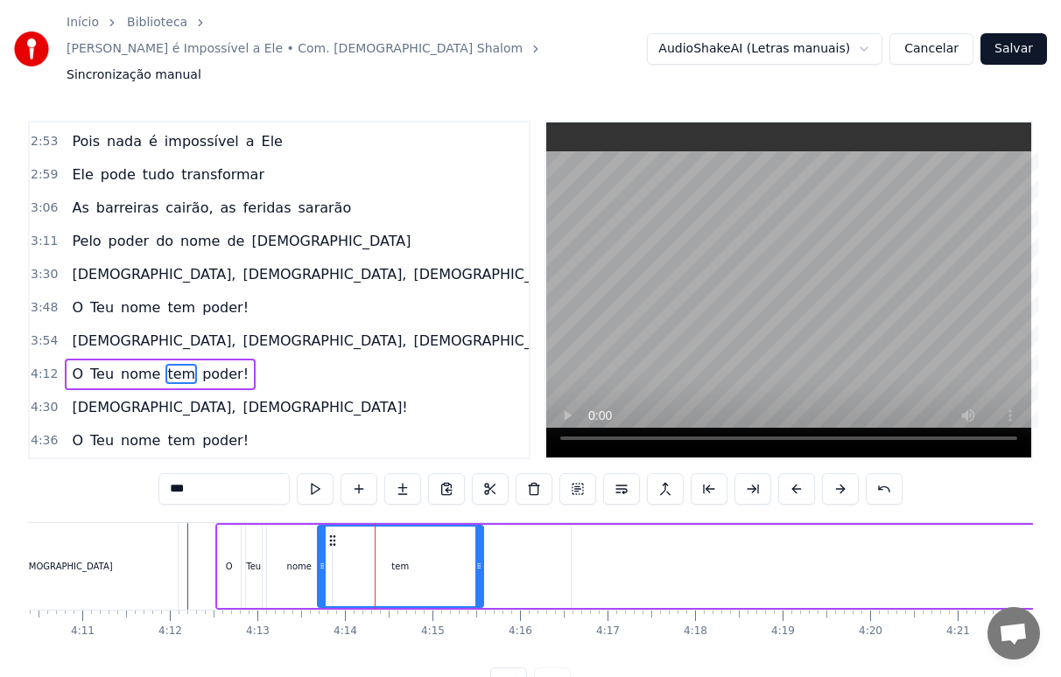
drag, startPoint x: 430, startPoint y: 542, endPoint x: 483, endPoint y: 540, distance: 53.4
click at [482, 540] on div at bounding box center [478, 567] width 7 height 80
click at [164, 539] on div "[DEMOGRAPHIC_DATA]" at bounding box center [62, 566] width 229 height 87
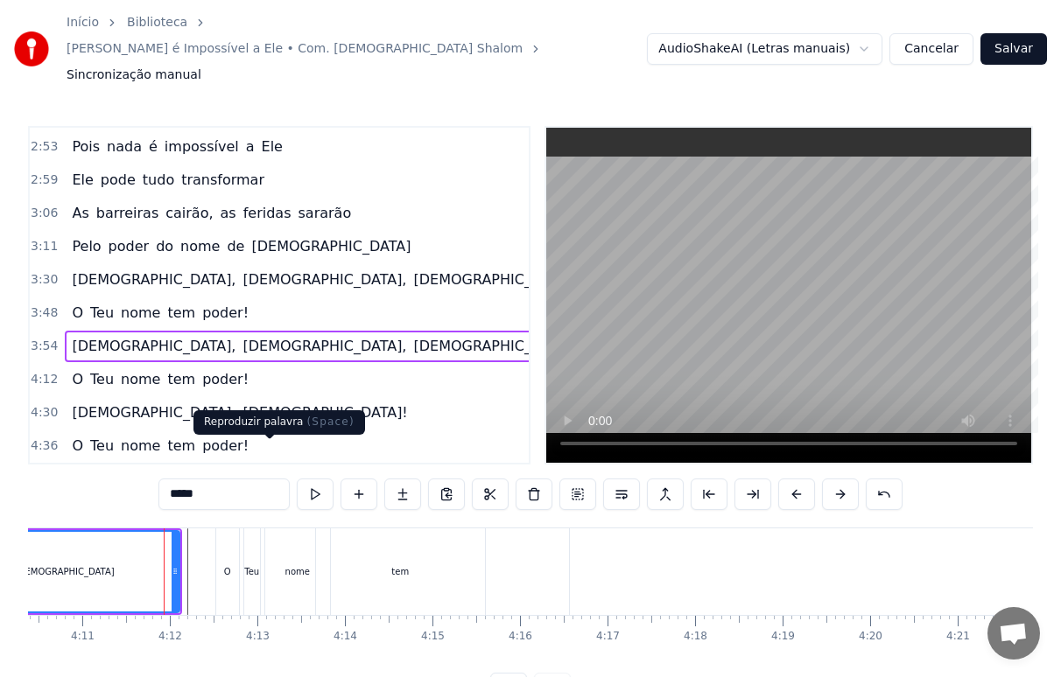
click at [297, 479] on button at bounding box center [315, 495] width 37 height 32
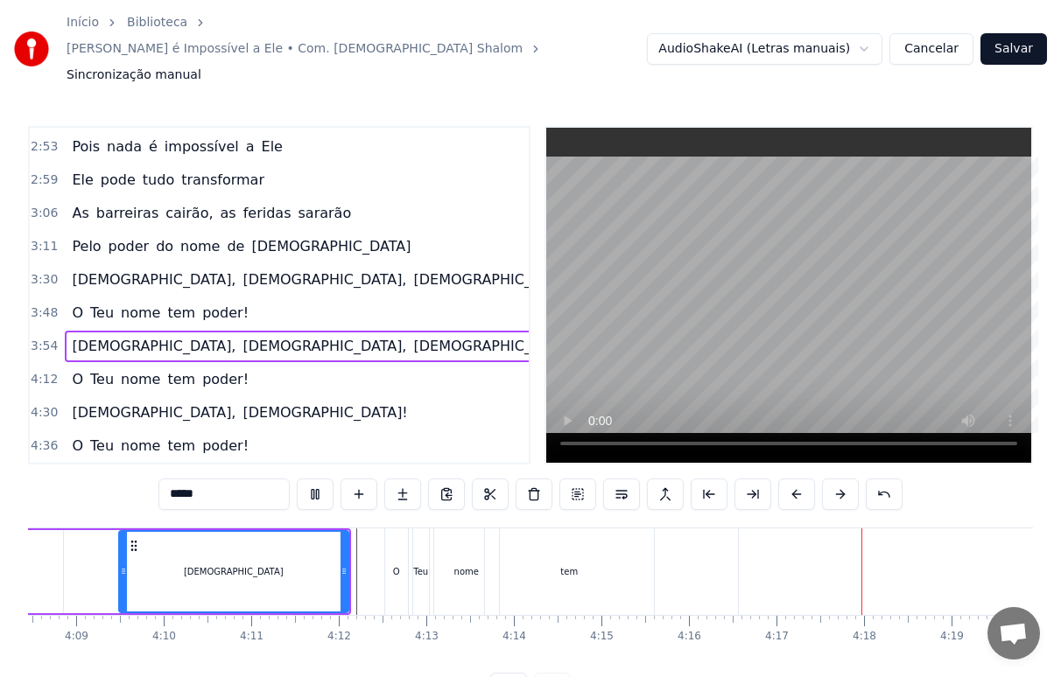
click at [632, 541] on div "tem" at bounding box center [569, 572] width 169 height 87
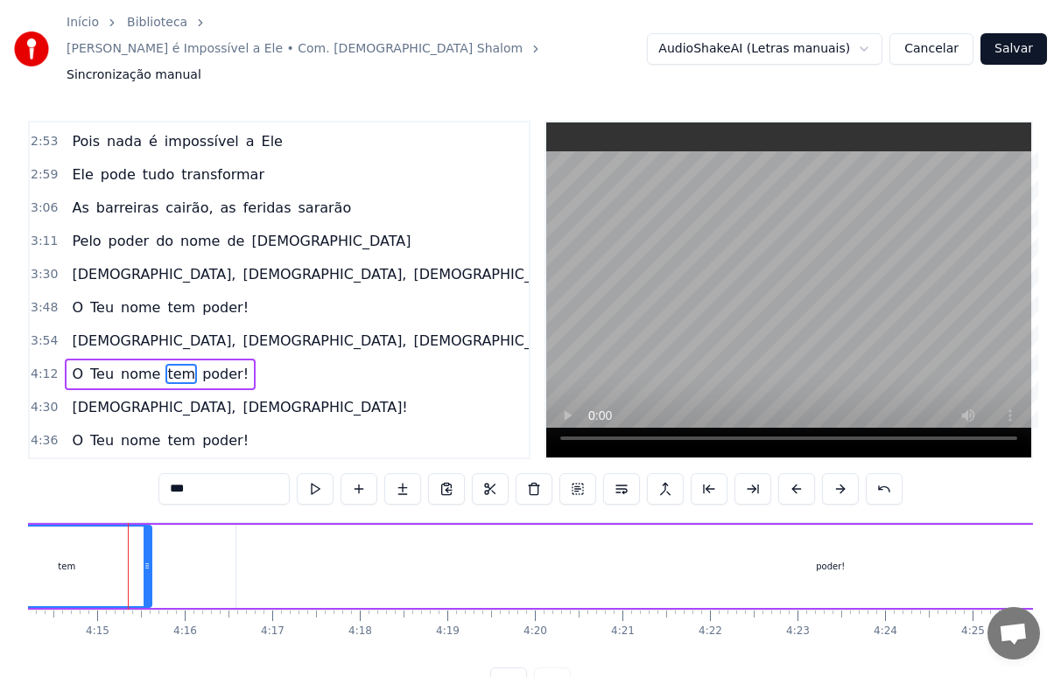
scroll to position [0, 22371]
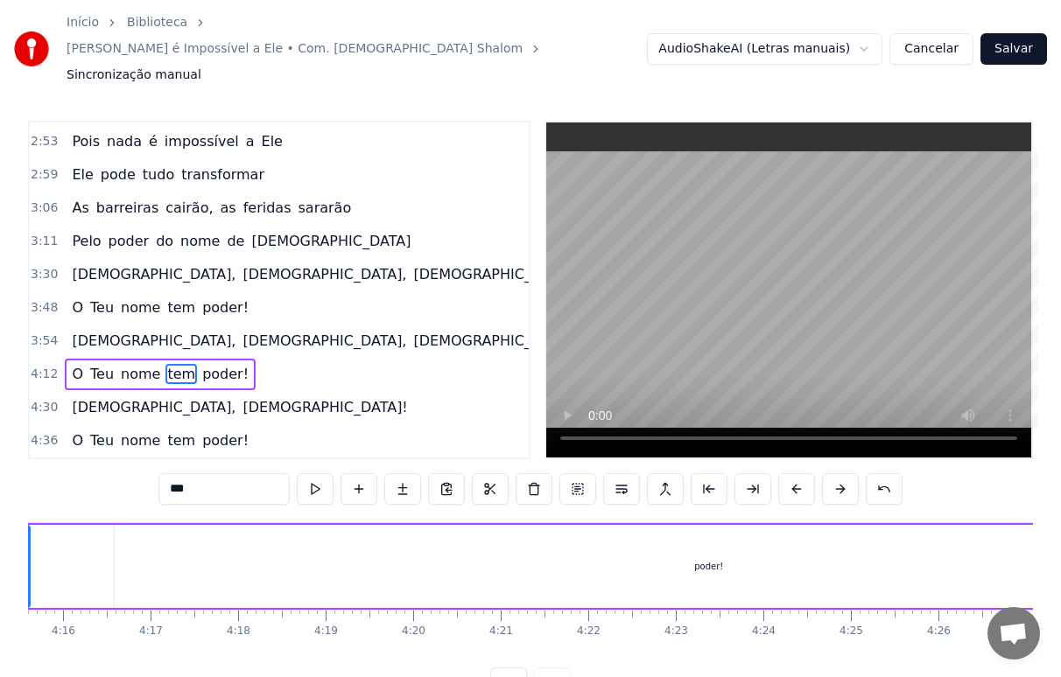
click at [735, 530] on div "poder!" at bounding box center [709, 566] width 1189 height 83
type input "******"
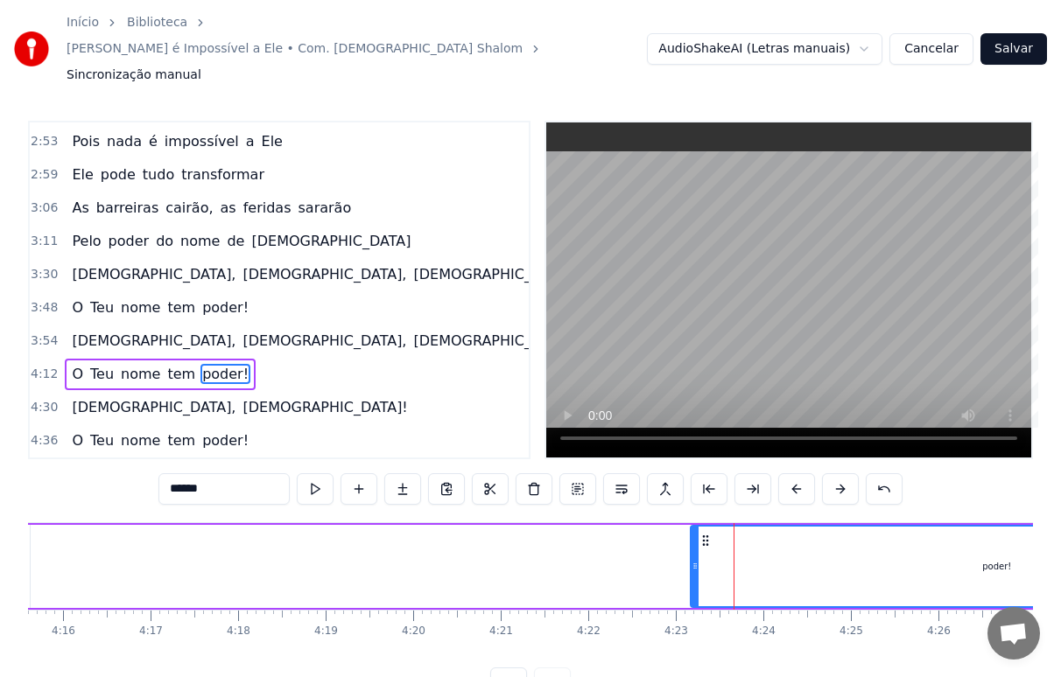
drag, startPoint x: 119, startPoint y: 541, endPoint x: 695, endPoint y: 530, distance: 576.0
click at [695, 530] on div at bounding box center [694, 567] width 7 height 80
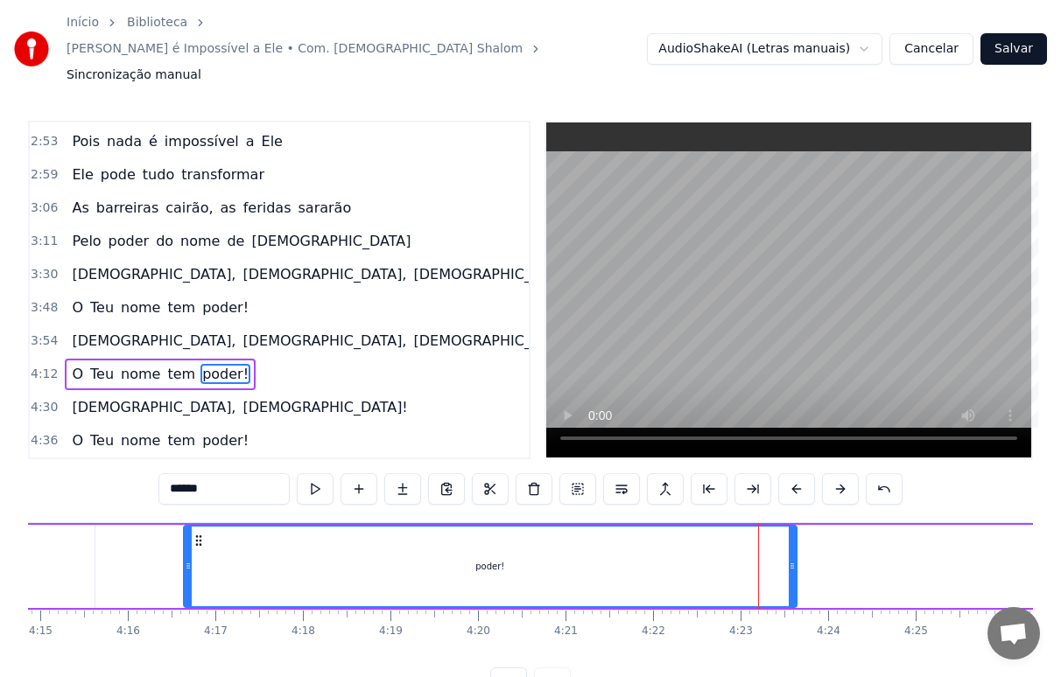
drag, startPoint x: 690, startPoint y: 505, endPoint x: 176, endPoint y: 511, distance: 513.8
click at [192, 534] on icon at bounding box center [199, 541] width 14 height 14
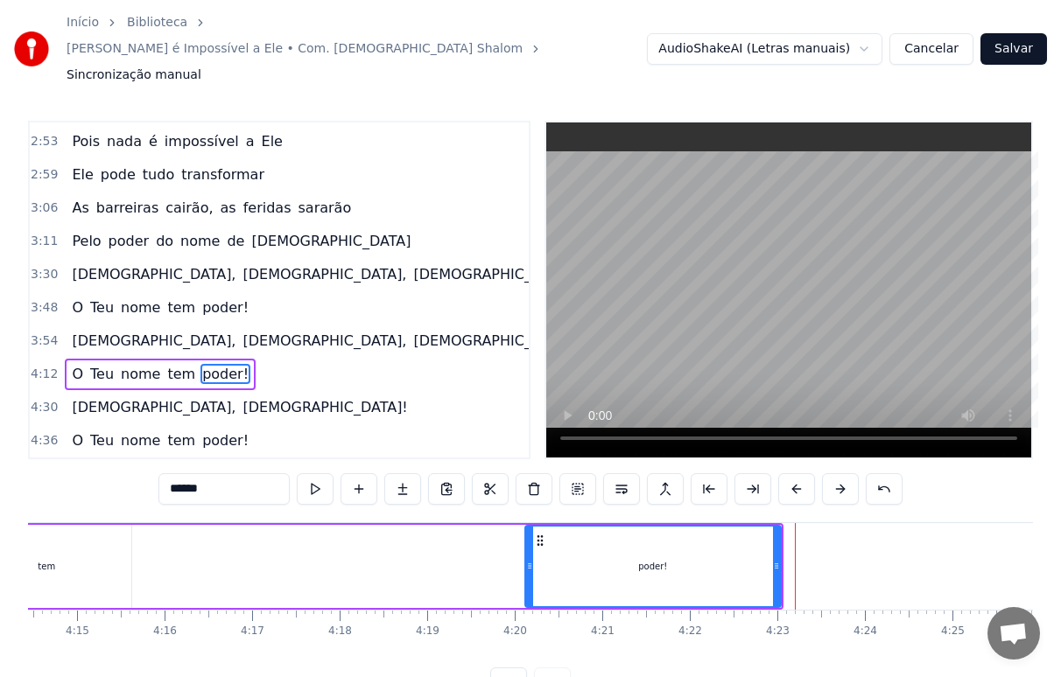
drag, startPoint x: 171, startPoint y: 537, endPoint x: 528, endPoint y: 542, distance: 357.1
click at [528, 542] on div at bounding box center [529, 567] width 7 height 80
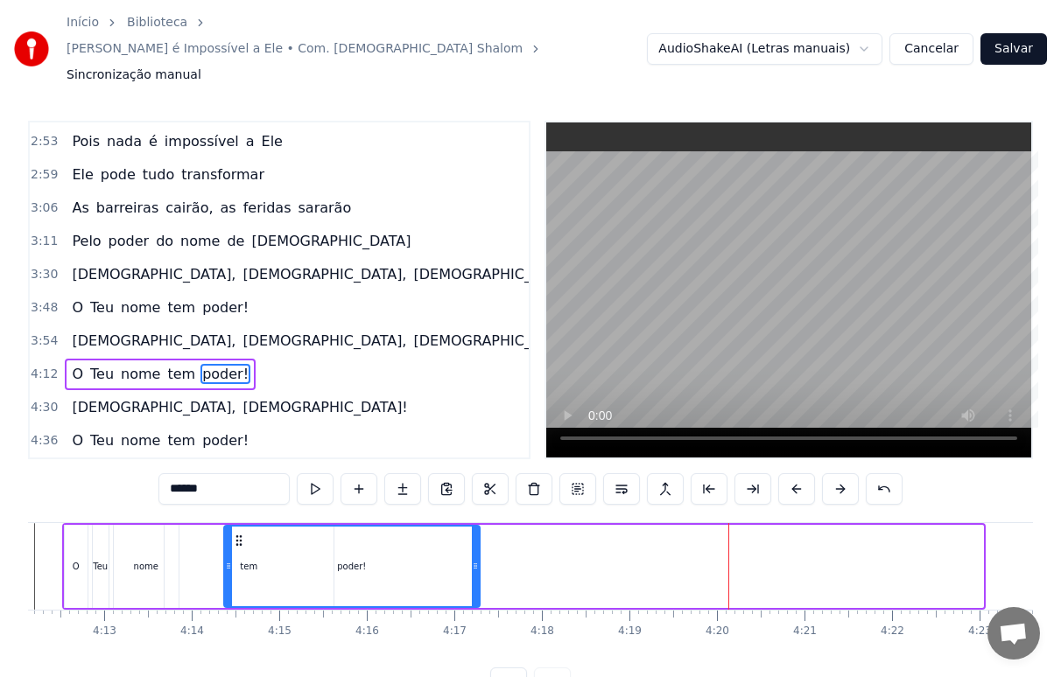
scroll to position [0, 22051]
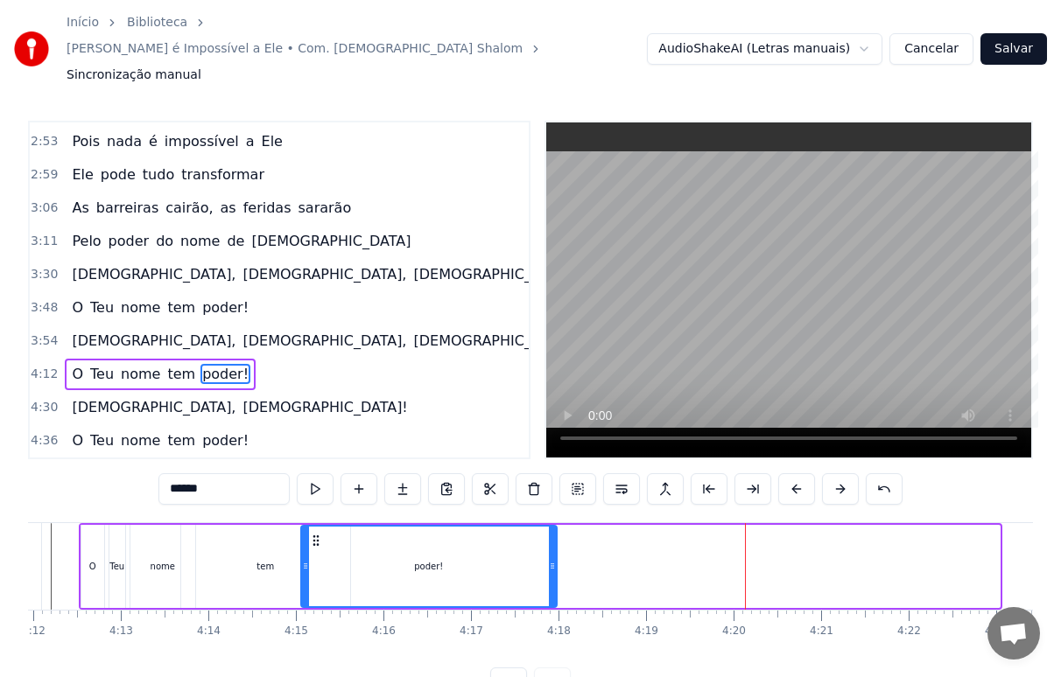
drag, startPoint x: 537, startPoint y: 503, endPoint x: 312, endPoint y: 499, distance: 224.1
click at [312, 534] on icon at bounding box center [316, 541] width 14 height 14
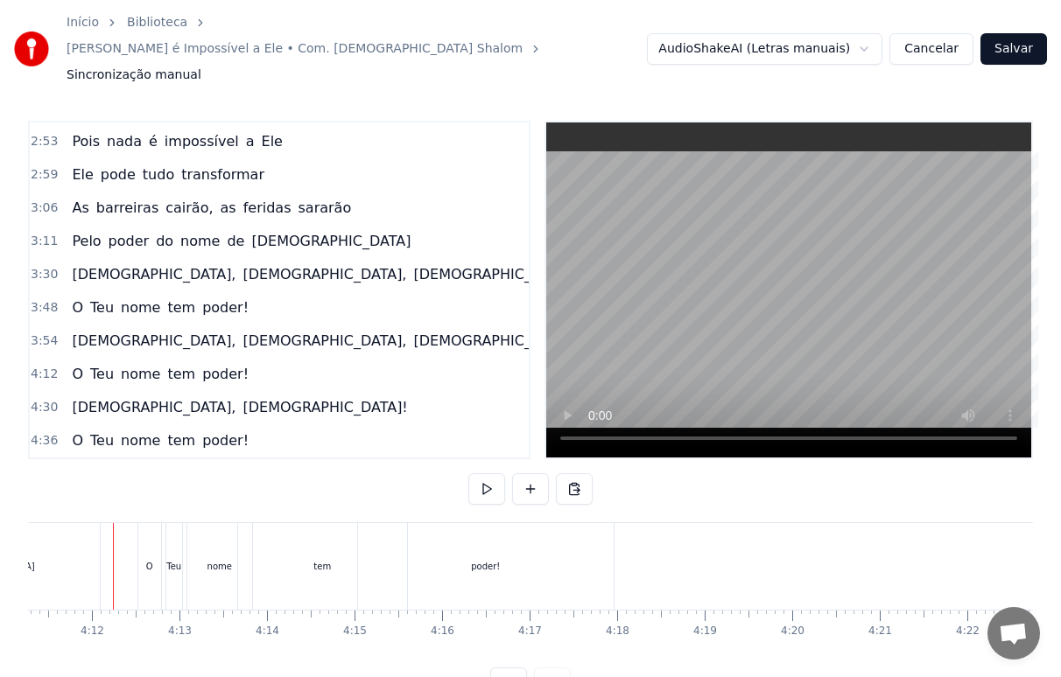
scroll to position [0, 21990]
click at [472, 525] on div "poder!" at bounding box center [489, 566] width 256 height 87
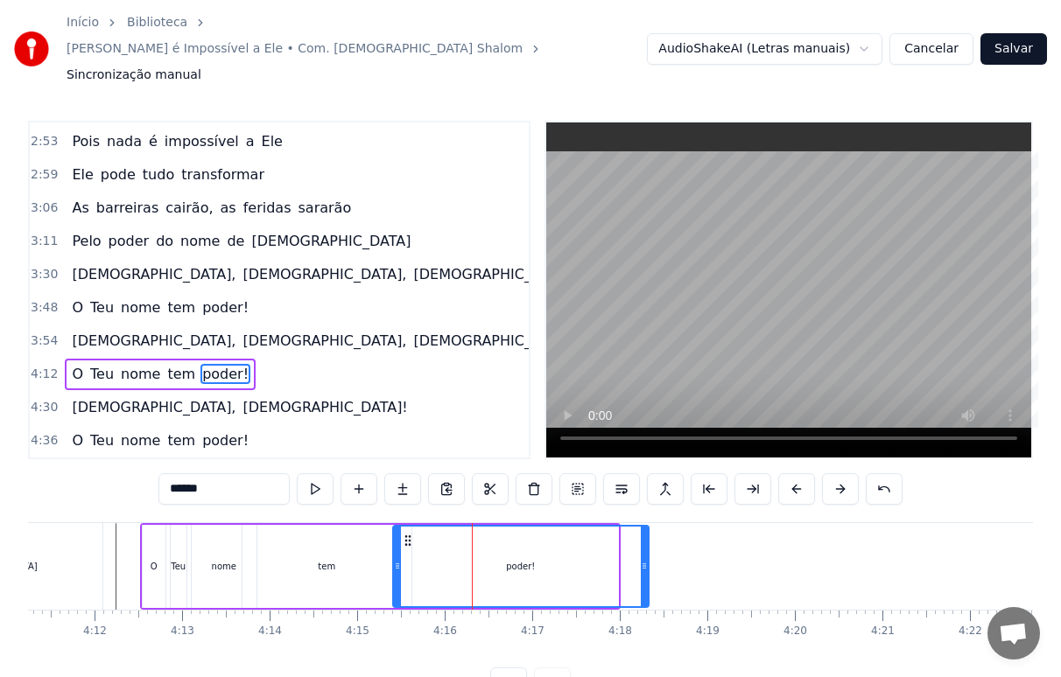
drag, startPoint x: 377, startPoint y: 503, endPoint x: 408, endPoint y: 503, distance: 30.6
click at [408, 534] on icon at bounding box center [408, 541] width 14 height 14
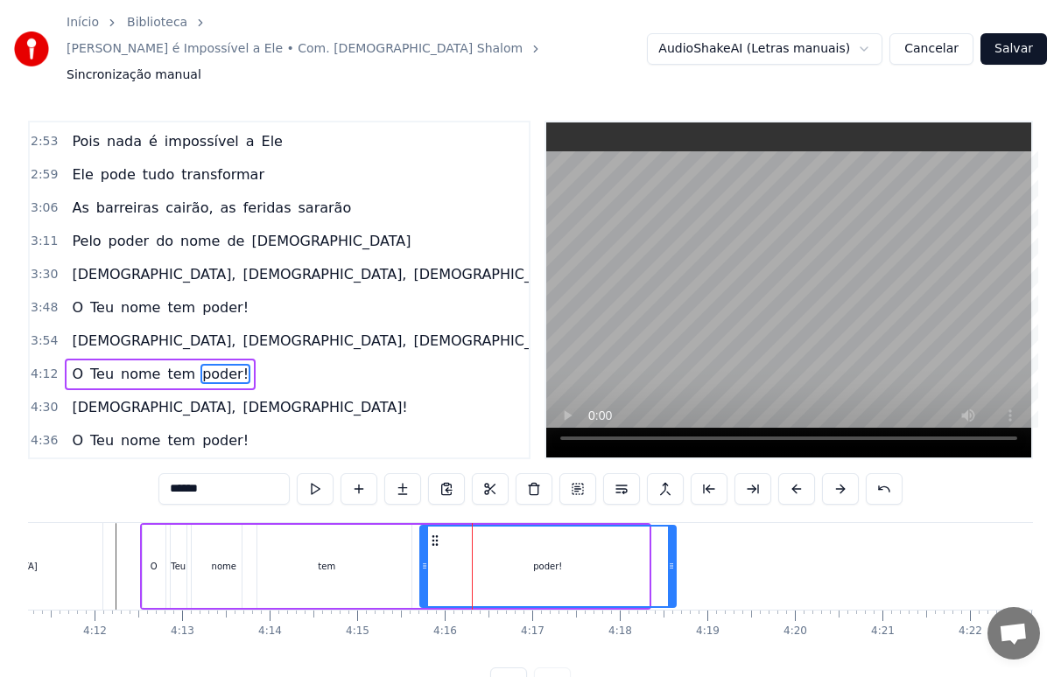
drag, startPoint x: 406, startPoint y: 507, endPoint x: 433, endPoint y: 507, distance: 27.1
click at [433, 540] on circle at bounding box center [432, 540] width 1 height 1
drag, startPoint x: 674, startPoint y: 528, endPoint x: 520, endPoint y: 551, distance: 155.7
click at [614, 545] on div "poder!" at bounding box center [517, 566] width 196 height 83
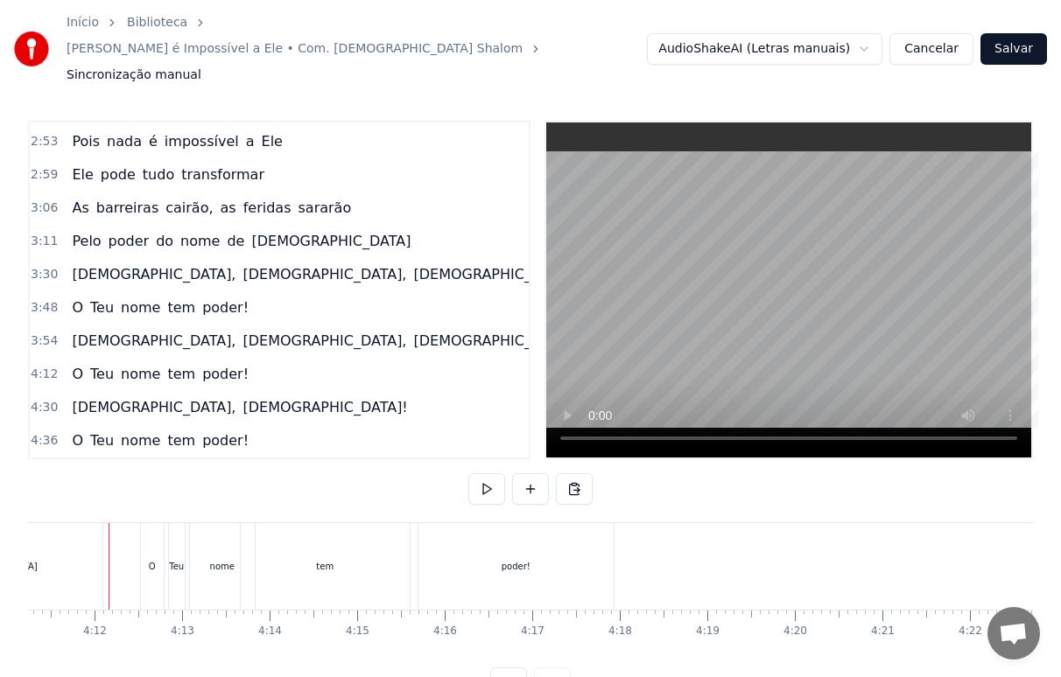
scroll to position [0, 21983]
click at [536, 527] on div "poder!" at bounding box center [522, 566] width 195 height 87
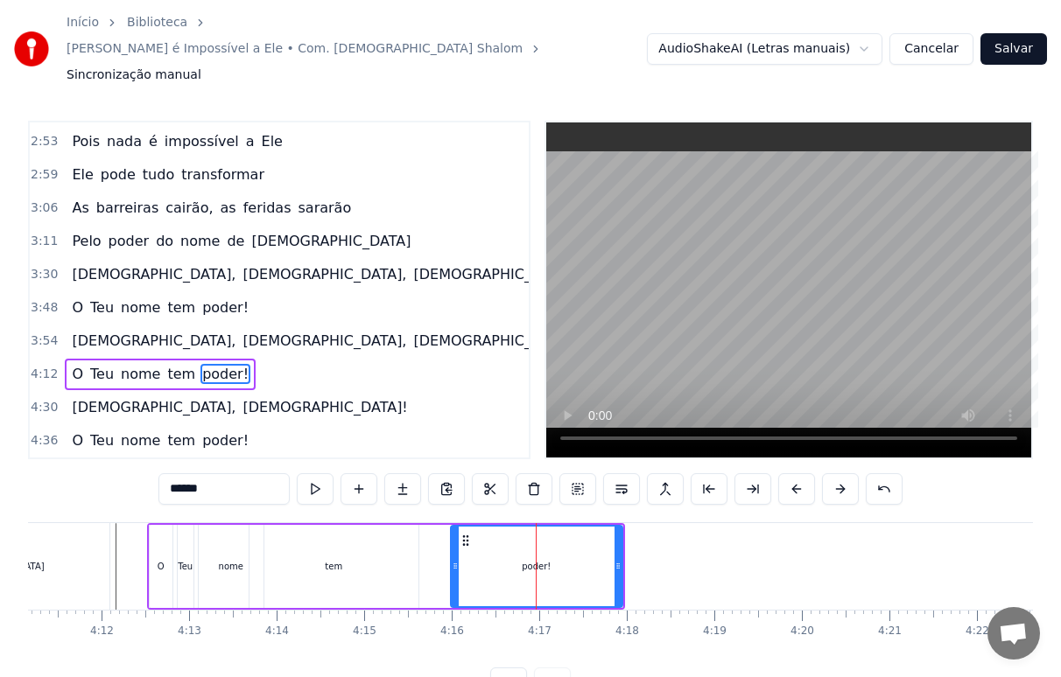
drag, startPoint x: 429, startPoint y: 536, endPoint x: 453, endPoint y: 535, distance: 23.6
click at [453, 559] on icon at bounding box center [455, 566] width 7 height 14
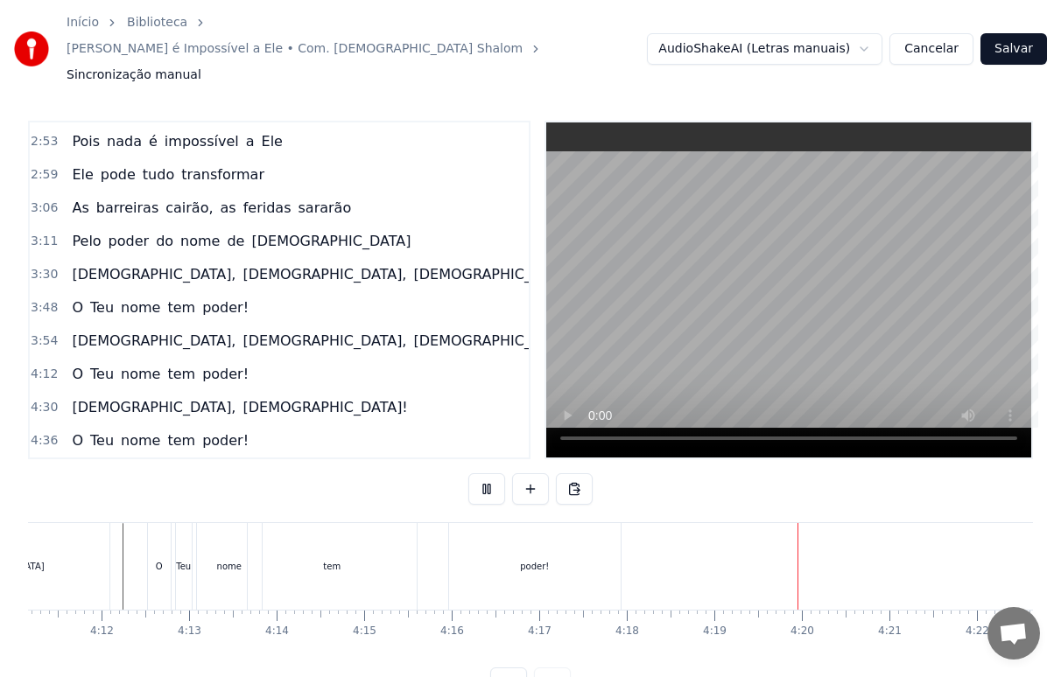
click at [544, 541] on div "poder!" at bounding box center [535, 566] width 172 height 87
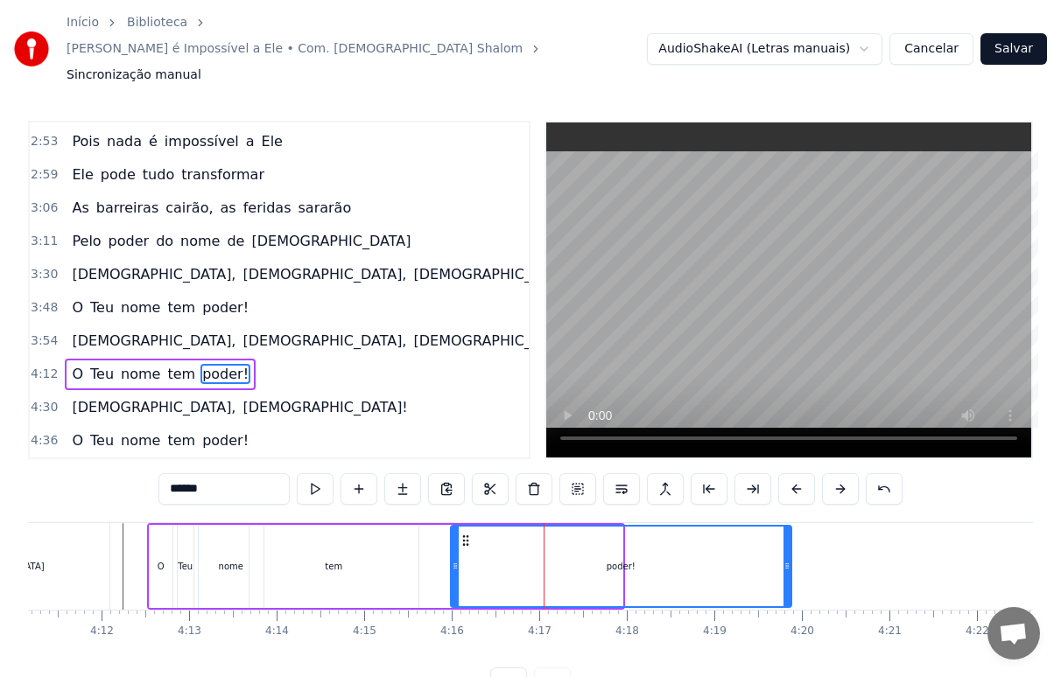
drag, startPoint x: 621, startPoint y: 537, endPoint x: 789, endPoint y: 536, distance: 168.9
click at [789, 559] on icon at bounding box center [786, 566] width 7 height 14
click at [475, 537] on div "poder!" at bounding box center [621, 567] width 339 height 80
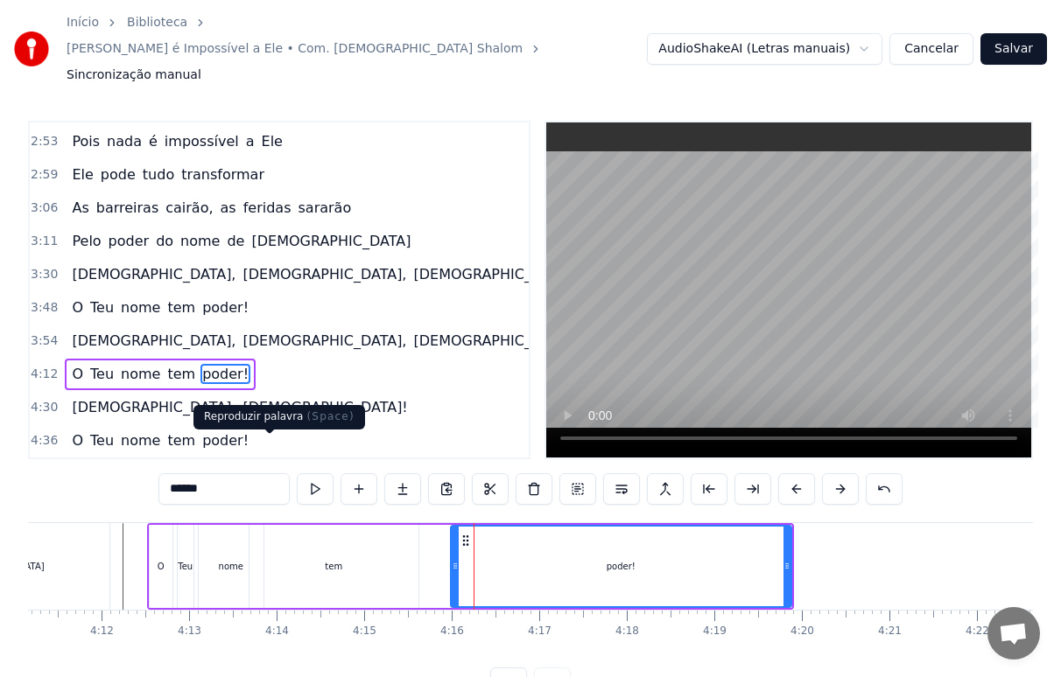
click at [297, 474] on button at bounding box center [315, 490] width 37 height 32
click at [772, 539] on div "poder!" at bounding box center [621, 567] width 339 height 80
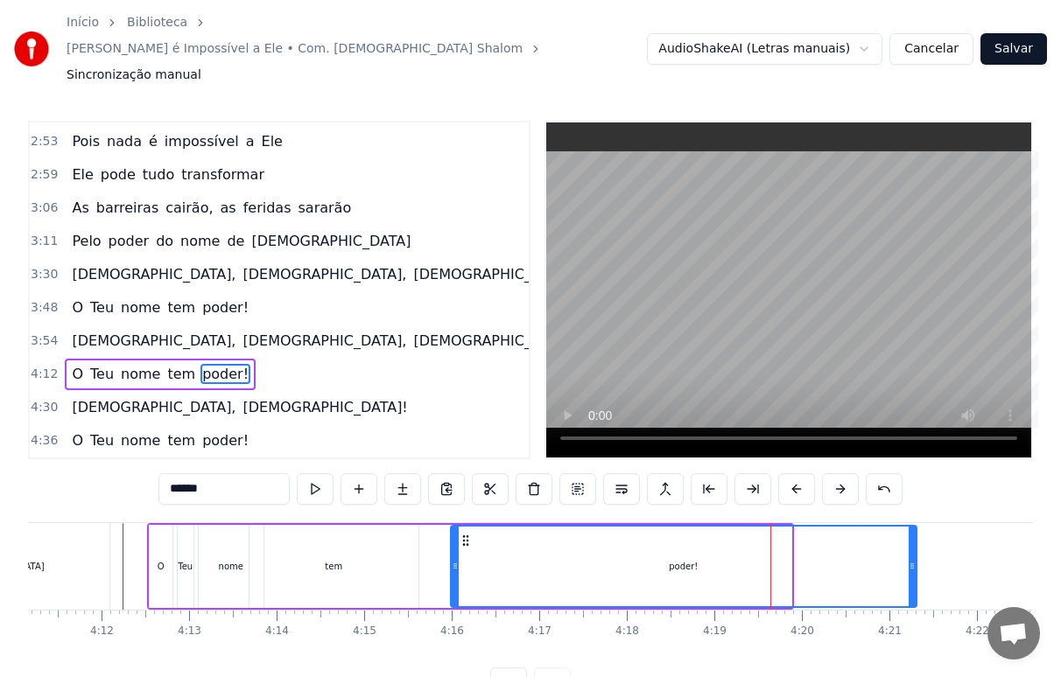
drag, startPoint x: 789, startPoint y: 542, endPoint x: 915, endPoint y: 549, distance: 125.4
click at [915, 549] on div at bounding box center [912, 567] width 7 height 80
click at [297, 474] on button at bounding box center [315, 490] width 37 height 32
click at [851, 537] on div "poder!" at bounding box center [684, 567] width 464 height 80
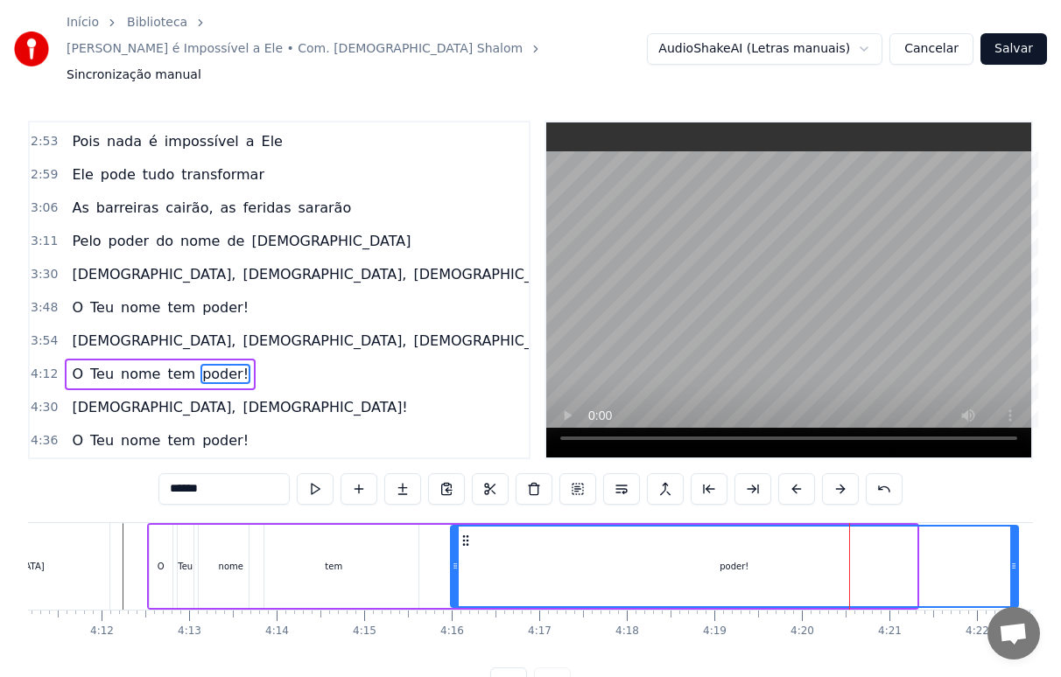
drag, startPoint x: 913, startPoint y: 536, endPoint x: 1014, endPoint y: 537, distance: 101.5
click at [1014, 559] on icon at bounding box center [1013, 566] width 7 height 14
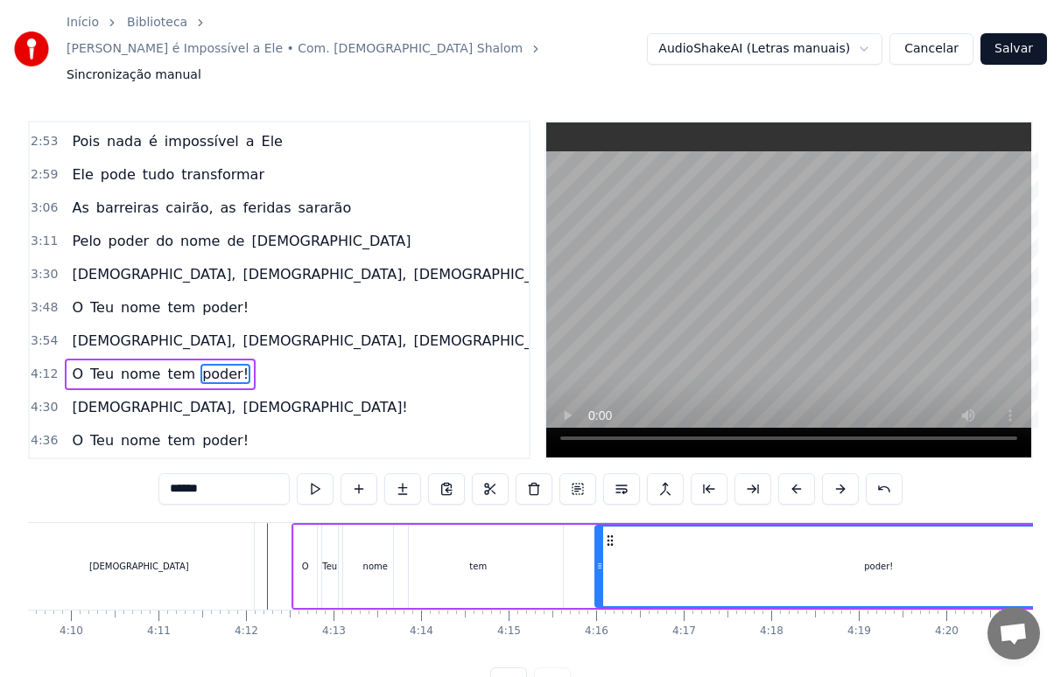
scroll to position [0, 21936]
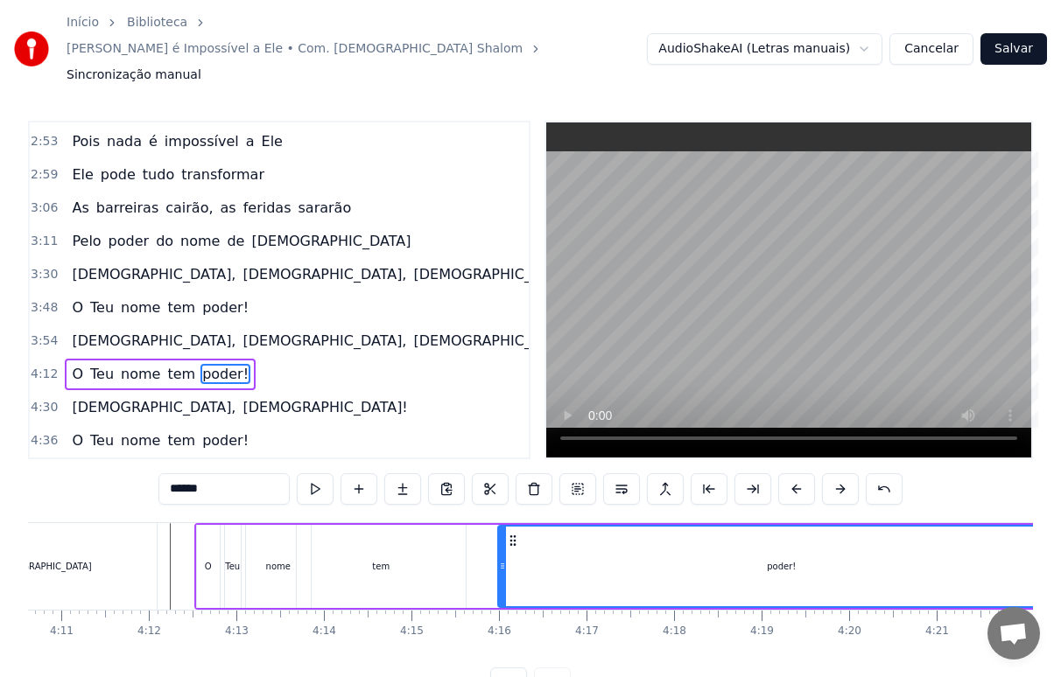
click at [549, 527] on div "poder!" at bounding box center [781, 567] width 565 height 80
click at [297, 474] on button at bounding box center [315, 490] width 37 height 32
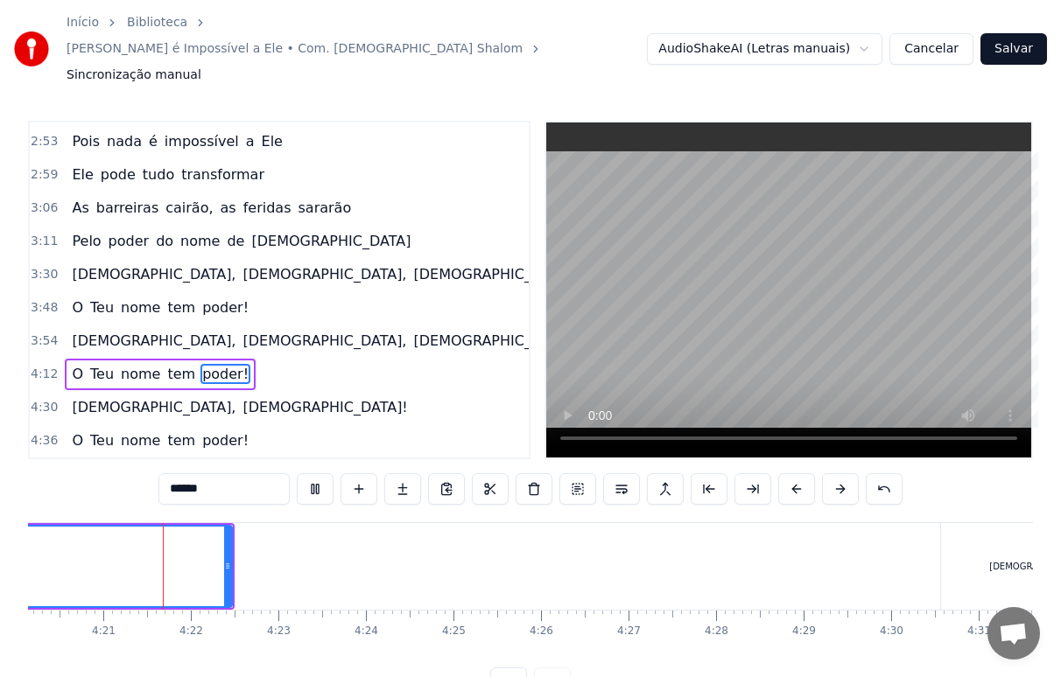
scroll to position [0, 22775]
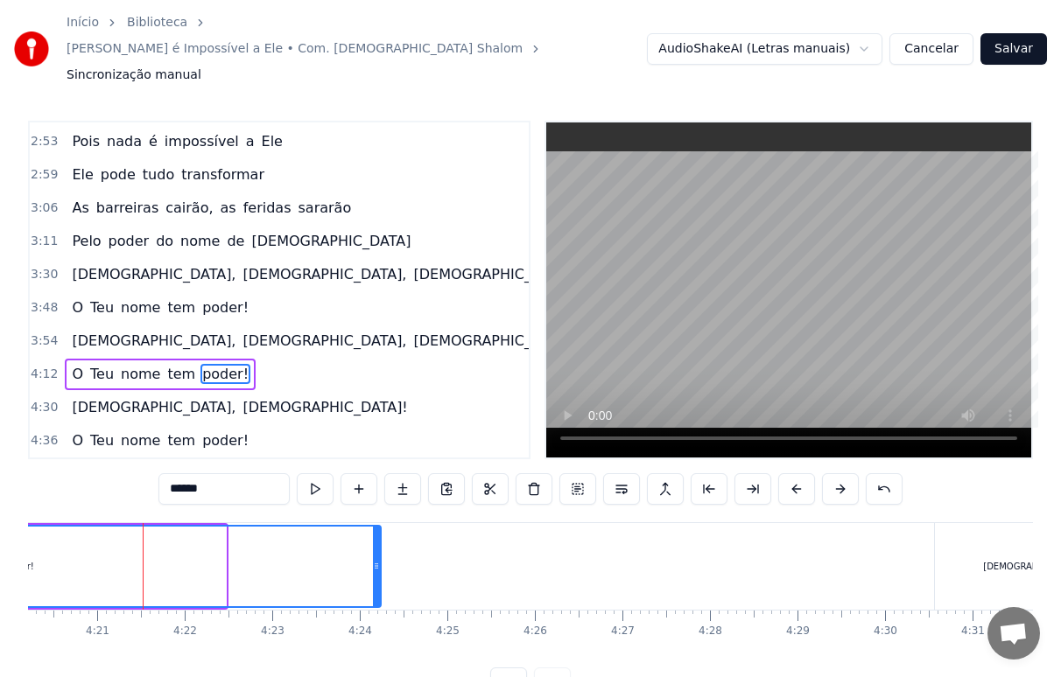
drag, startPoint x: 222, startPoint y: 539, endPoint x: 377, endPoint y: 548, distance: 155.2
click at [377, 548] on div at bounding box center [376, 567] width 7 height 80
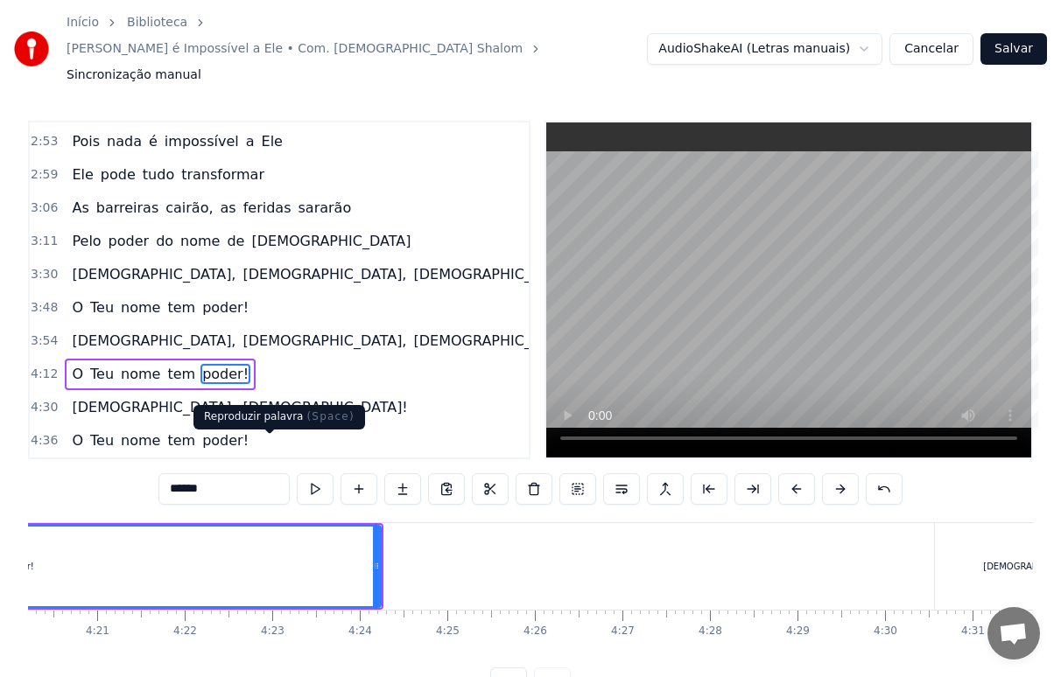
click at [297, 474] on button at bounding box center [315, 490] width 37 height 32
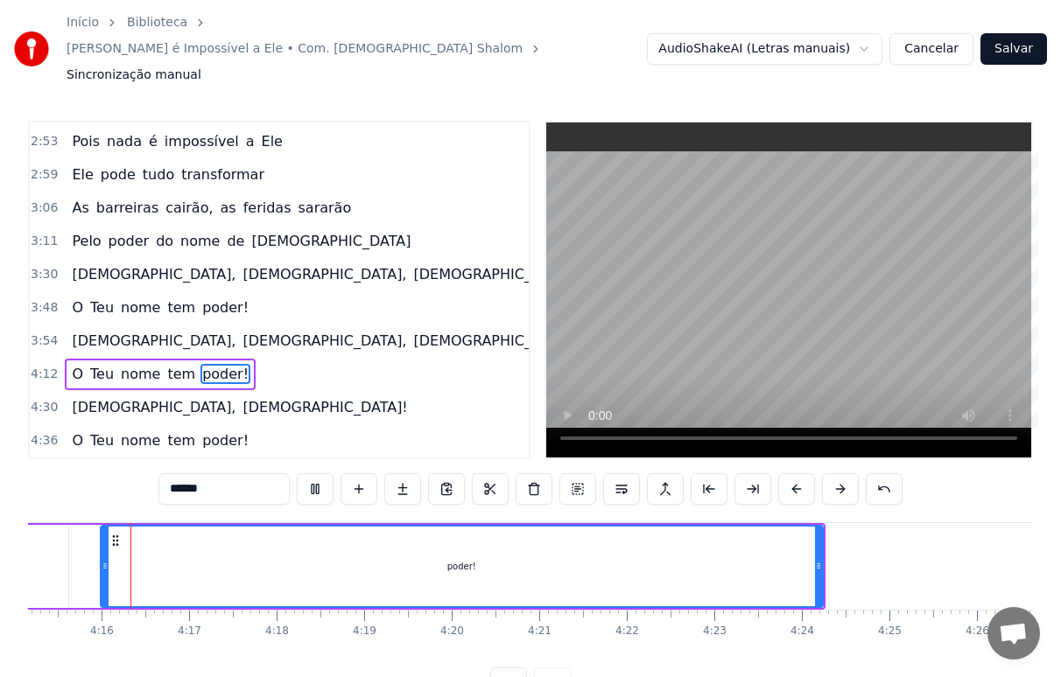
scroll to position [0, 22331]
click at [807, 534] on div "poder!" at bounding box center [463, 567] width 720 height 80
drag, startPoint x: 822, startPoint y: 537, endPoint x: 831, endPoint y: 537, distance: 9.6
click at [831, 559] on icon at bounding box center [829, 566] width 7 height 14
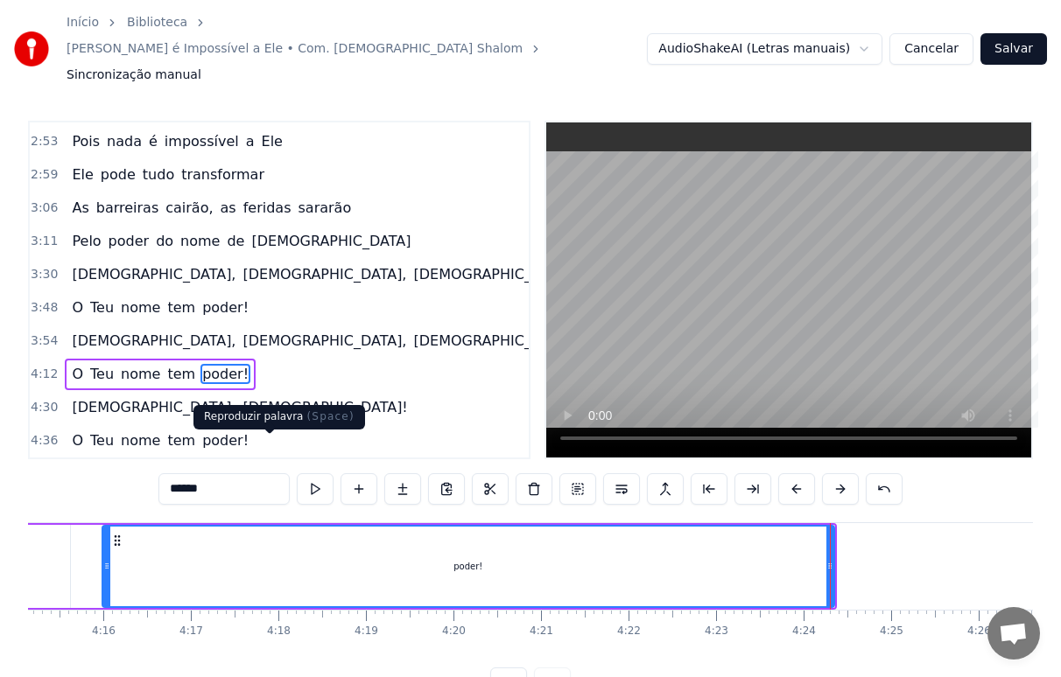
click at [297, 474] on button at bounding box center [315, 490] width 37 height 32
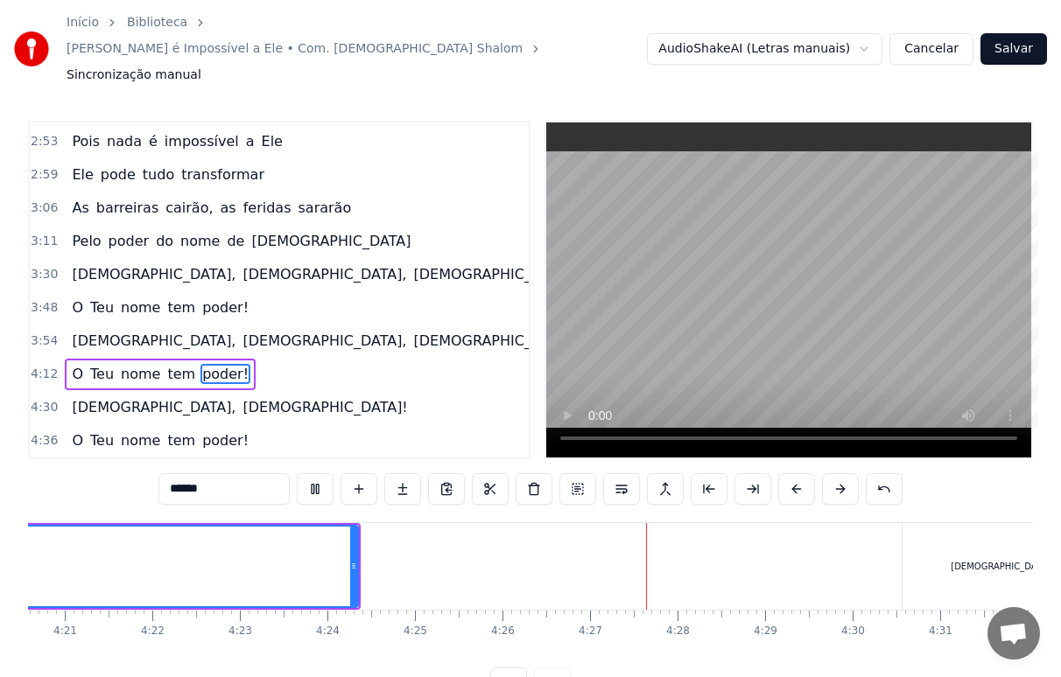
scroll to position [0, 22613]
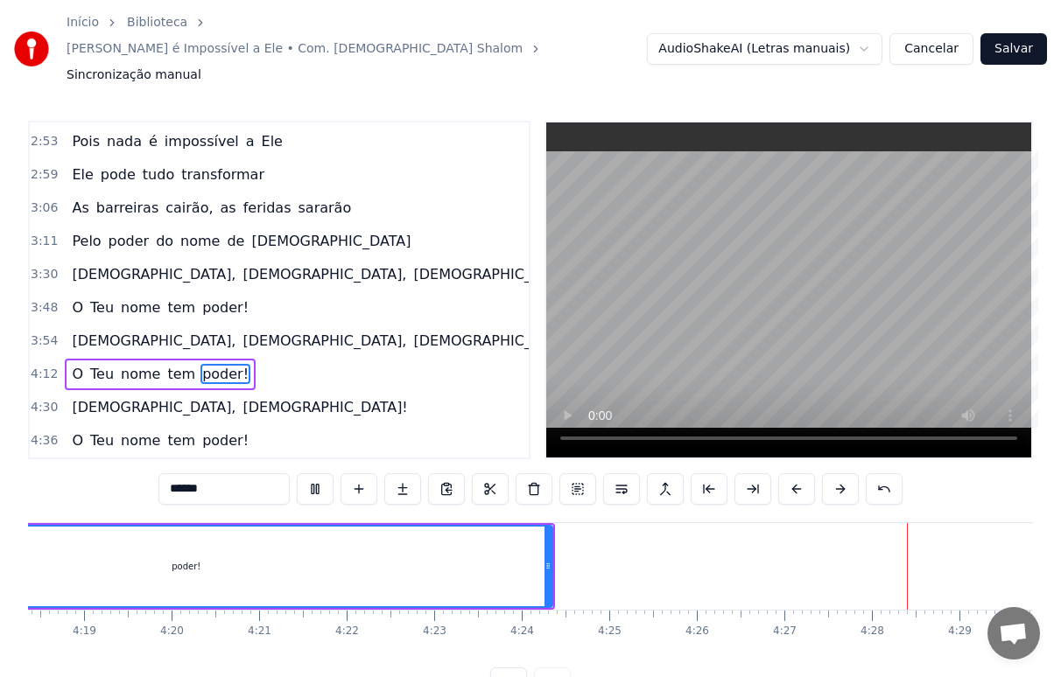
click at [514, 532] on div "poder!" at bounding box center [186, 567] width 730 height 80
drag, startPoint x: 550, startPoint y: 532, endPoint x: 563, endPoint y: 531, distance: 13.2
click at [563, 559] on icon at bounding box center [561, 566] width 7 height 14
click at [297, 474] on button at bounding box center [315, 490] width 37 height 32
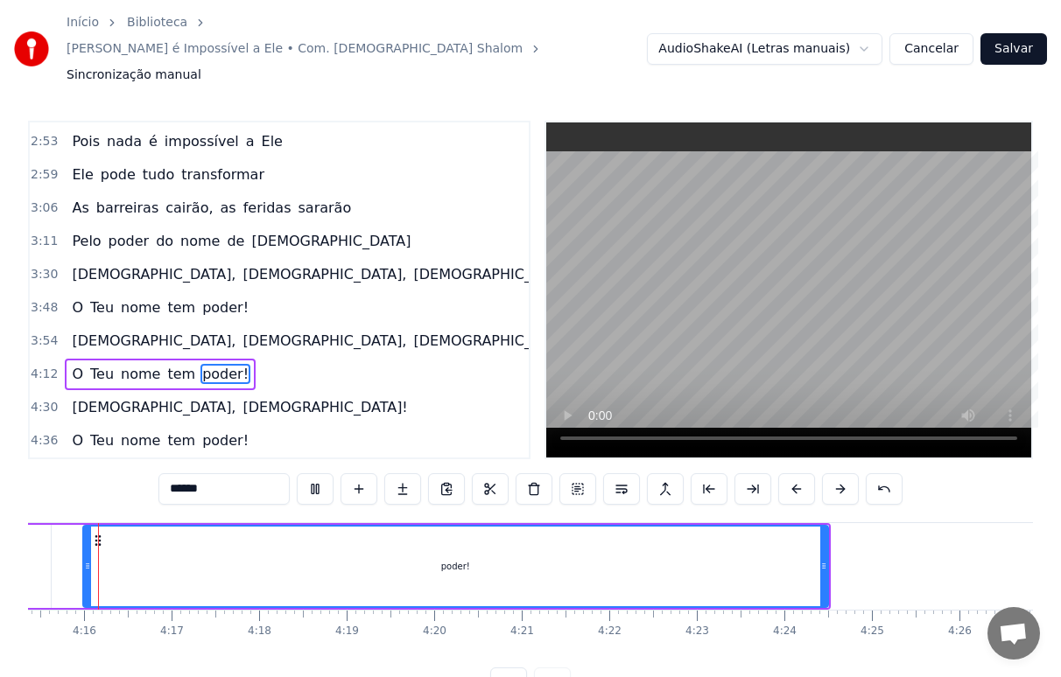
scroll to position [0, 22334]
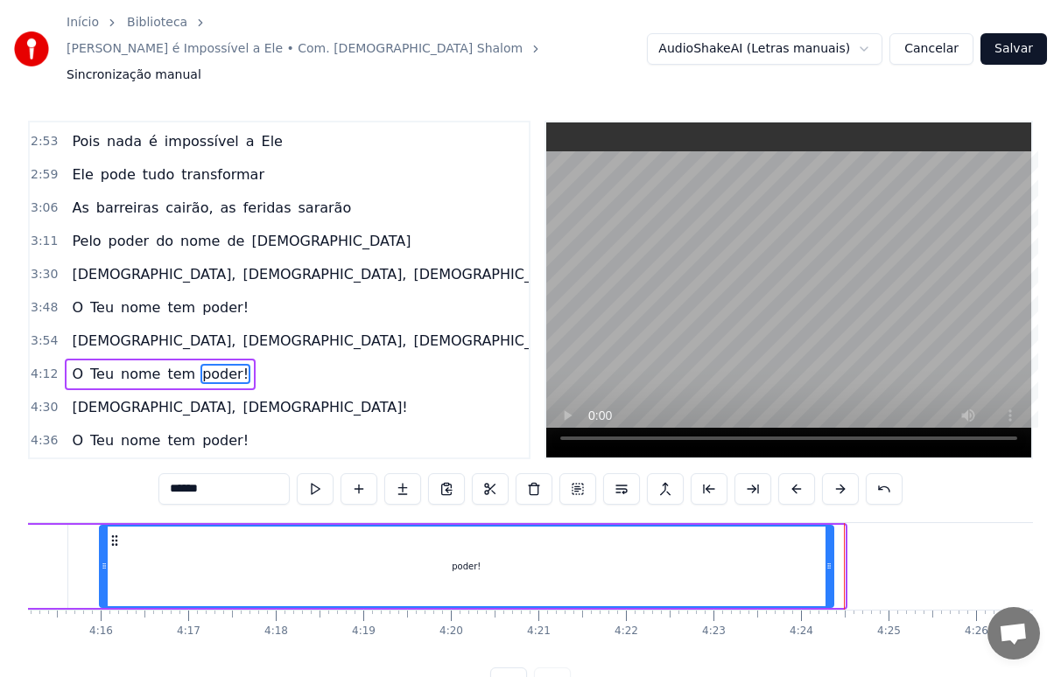
drag, startPoint x: 841, startPoint y: 535, endPoint x: 830, endPoint y: 538, distance: 11.9
click at [830, 559] on icon at bounding box center [828, 566] width 7 height 14
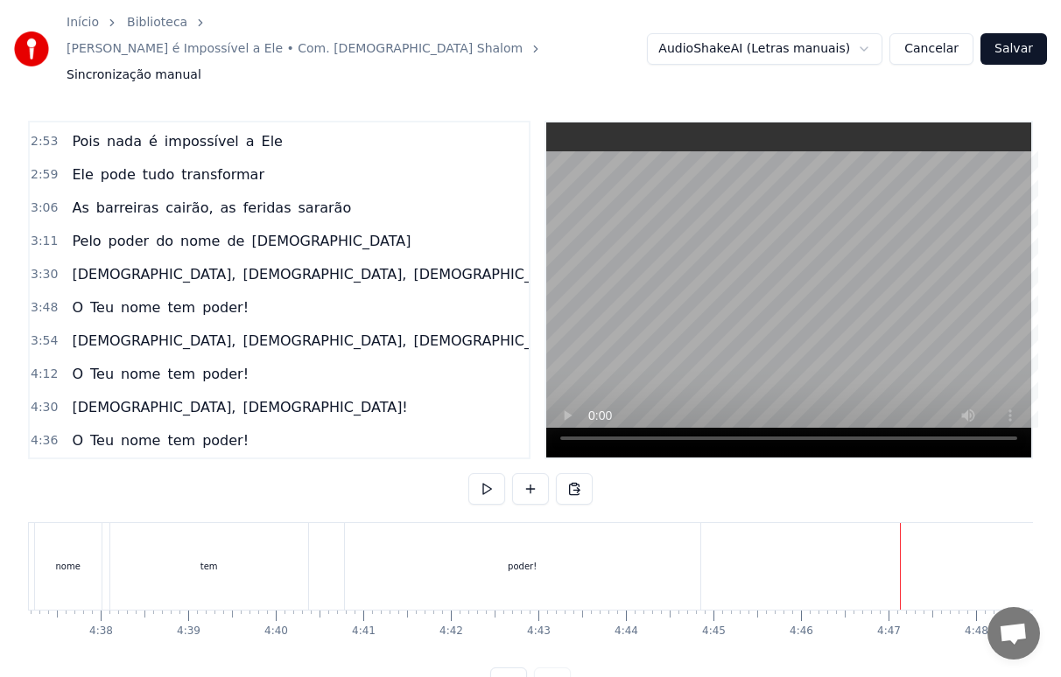
scroll to position [0, 24211]
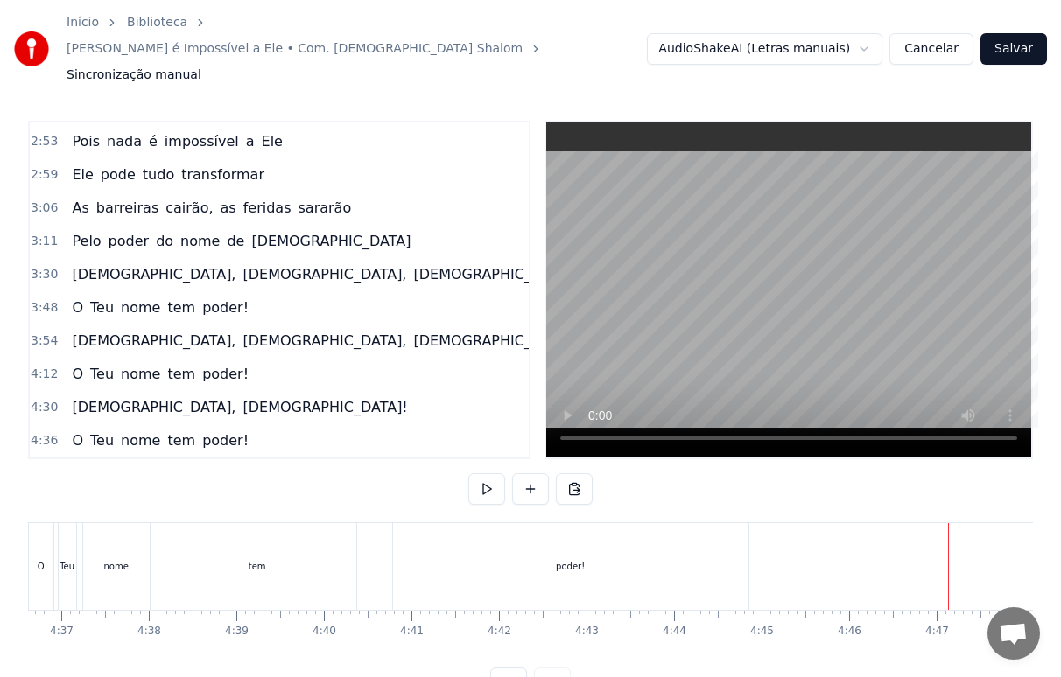
click at [592, 542] on div "poder!" at bounding box center [570, 566] width 355 height 87
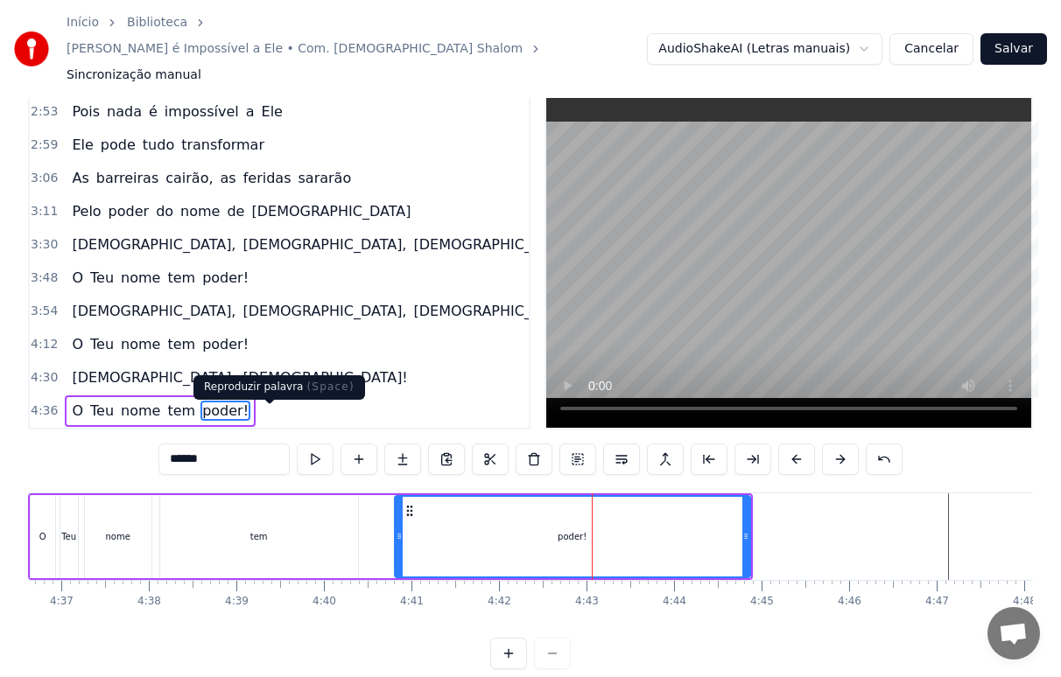
click at [297, 444] on button at bounding box center [315, 460] width 37 height 32
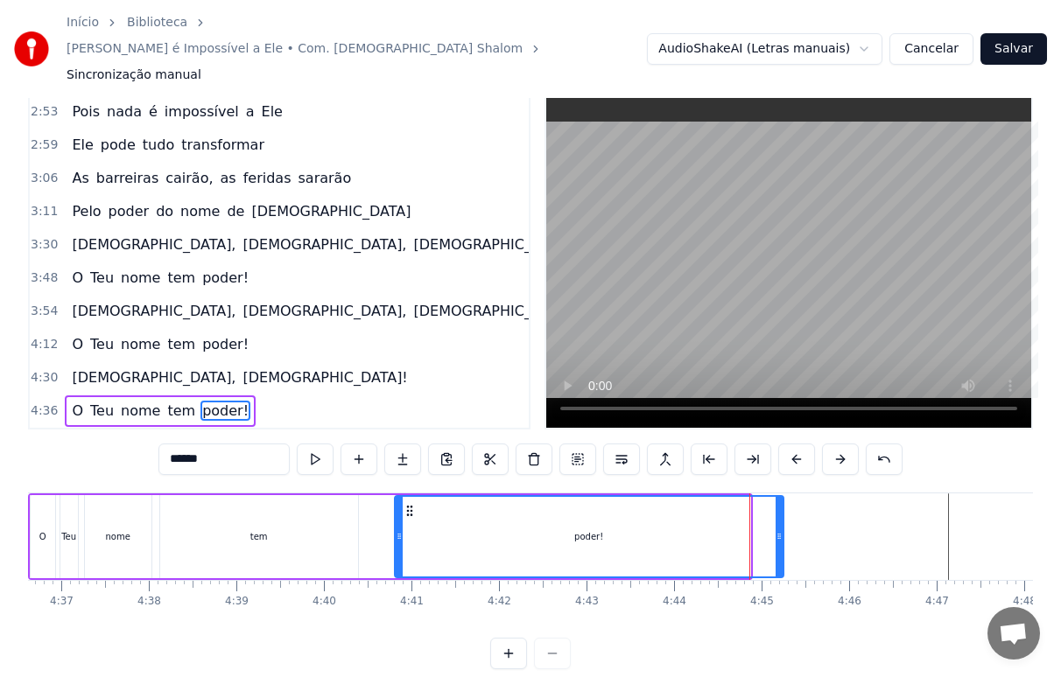
drag, startPoint x: 747, startPoint y: 503, endPoint x: 781, endPoint y: 506, distance: 33.4
click at [781, 530] on icon at bounding box center [778, 537] width 7 height 14
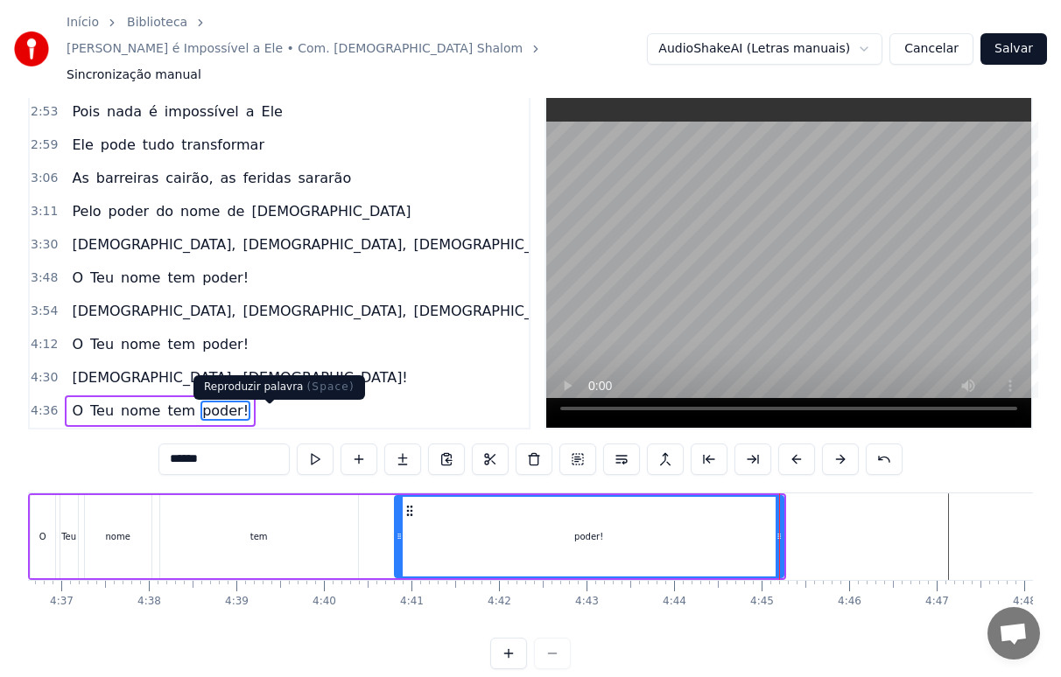
click at [297, 444] on button at bounding box center [315, 460] width 37 height 32
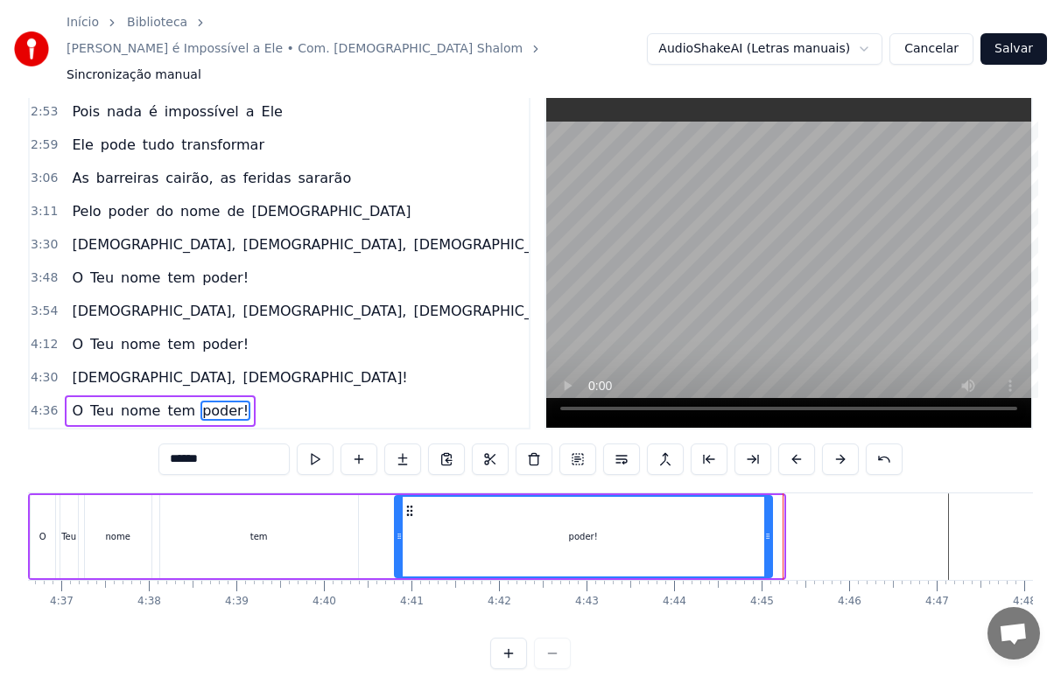
drag, startPoint x: 781, startPoint y: 519, endPoint x: 769, endPoint y: 523, distance: 11.9
click at [769, 523] on div at bounding box center [767, 537] width 7 height 80
click at [297, 444] on button at bounding box center [315, 460] width 37 height 32
drag, startPoint x: 768, startPoint y: 509, endPoint x: 752, endPoint y: 516, distance: 17.7
click at [752, 516] on div at bounding box center [750, 537] width 7 height 80
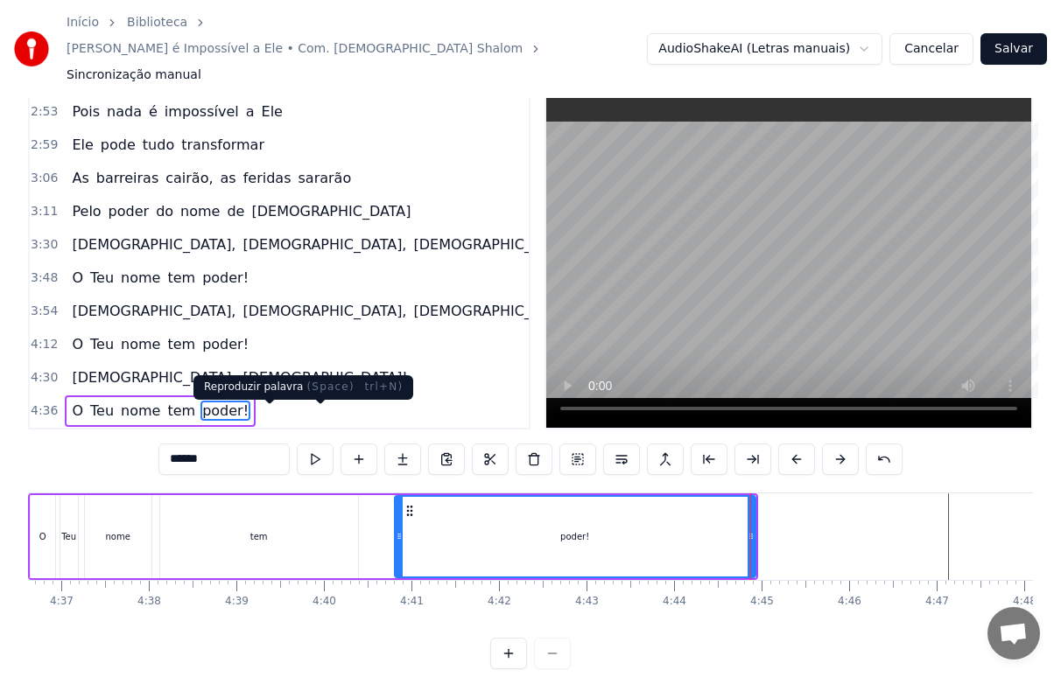
click at [297, 444] on button at bounding box center [315, 460] width 37 height 32
click at [321, 505] on div "tem" at bounding box center [259, 536] width 198 height 83
type input "***"
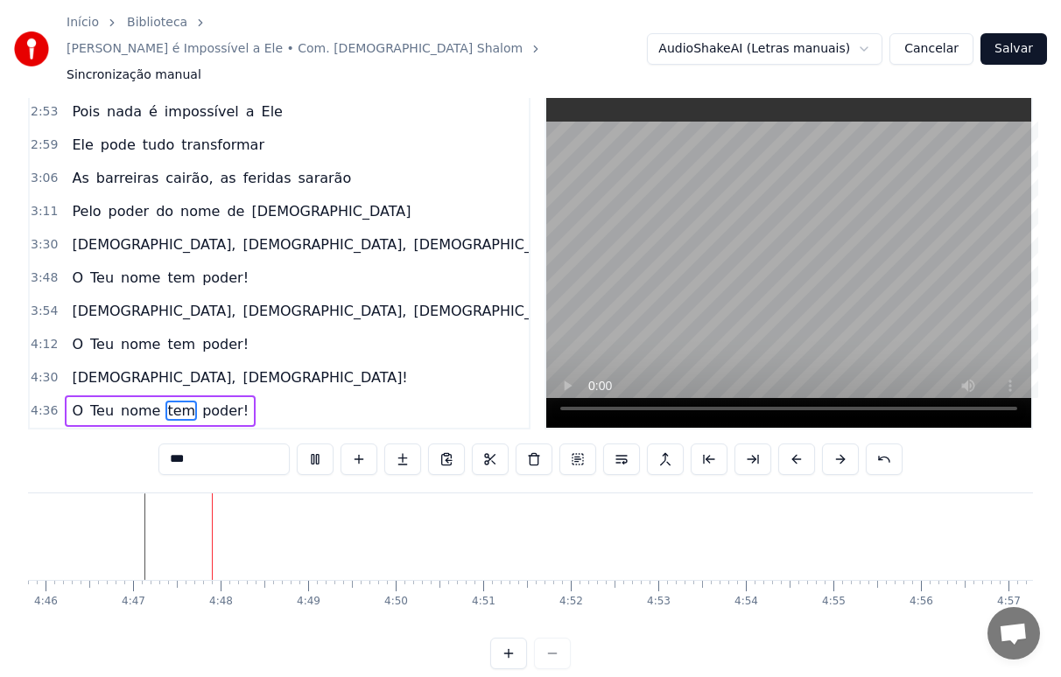
scroll to position [0, 25062]
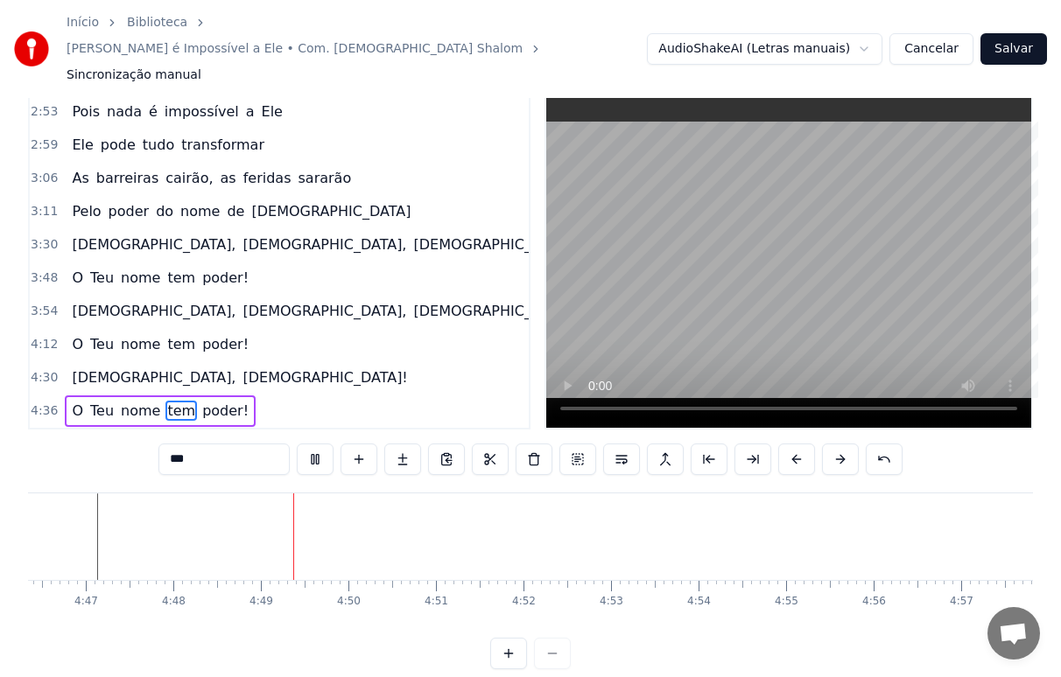
click at [1020, 37] on button "Salvar" at bounding box center [1013, 49] width 67 height 32
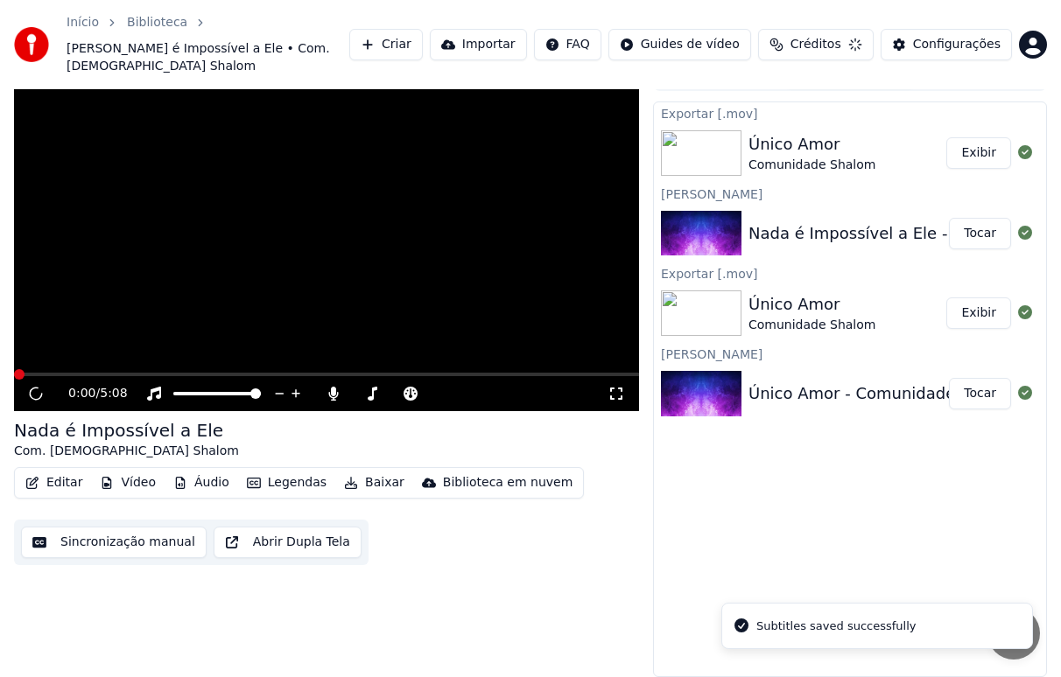
scroll to position [12, 0]
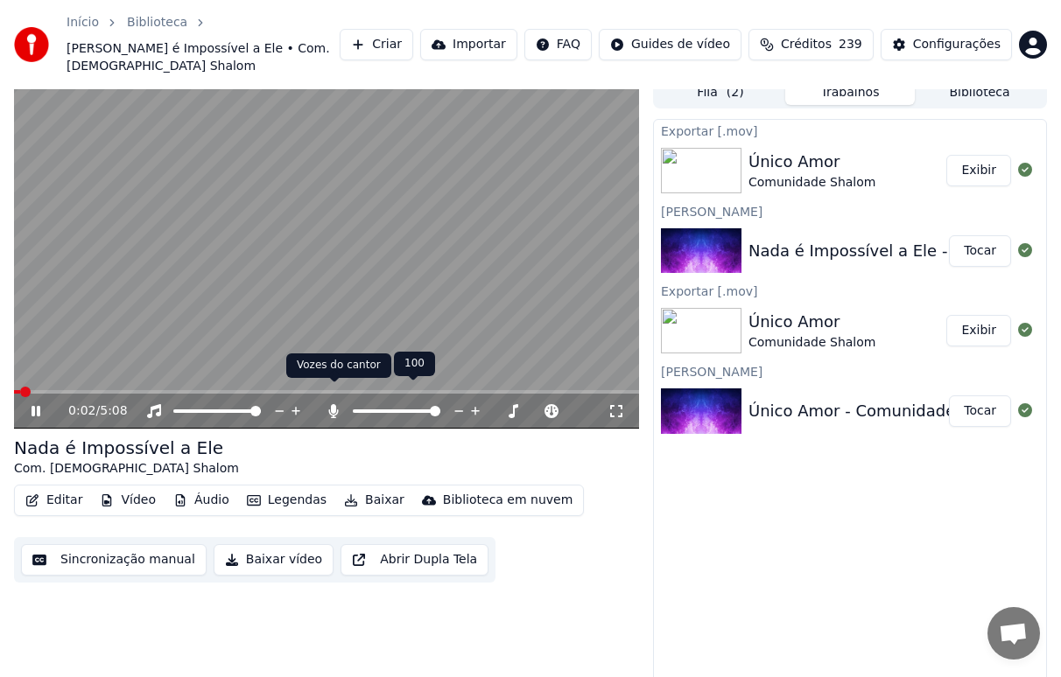
click at [333, 404] on icon at bounding box center [334, 411] width 10 height 14
click at [344, 368] on video at bounding box center [326, 253] width 625 height 352
click at [351, 373] on div "0:04 / 5:08" at bounding box center [326, 253] width 625 height 352
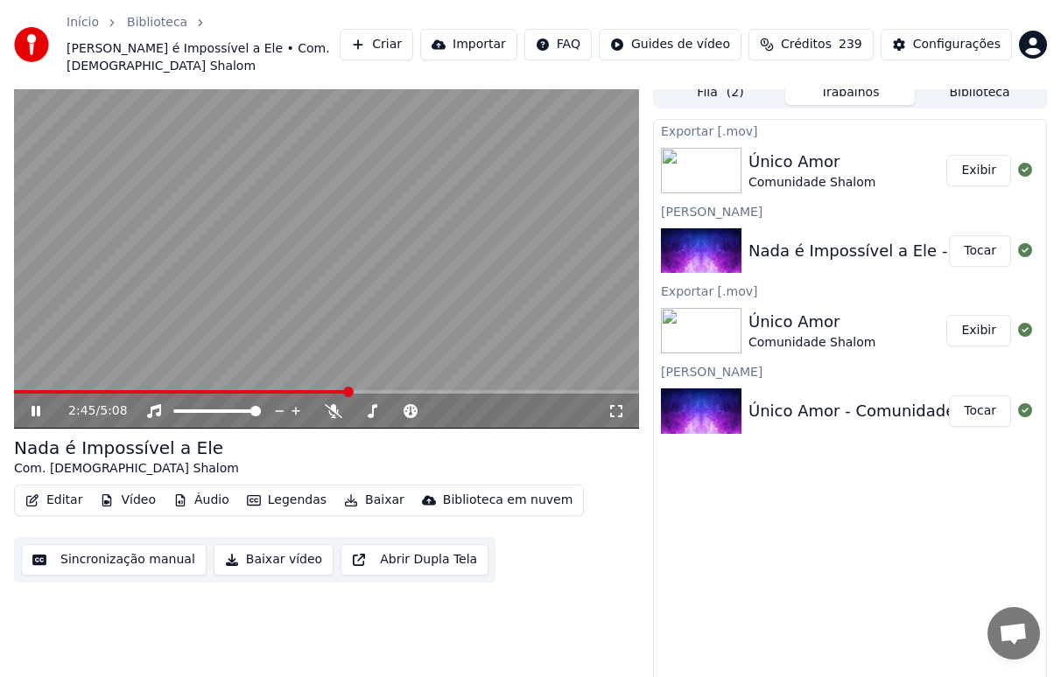
click at [348, 390] on span at bounding box center [326, 392] width 625 height 4
click at [324, 387] on span at bounding box center [324, 392] width 11 height 11
click at [329, 404] on icon at bounding box center [334, 411] width 18 height 14
click at [333, 404] on icon at bounding box center [334, 411] width 10 height 14
click at [334, 404] on icon at bounding box center [334, 411] width 18 height 14
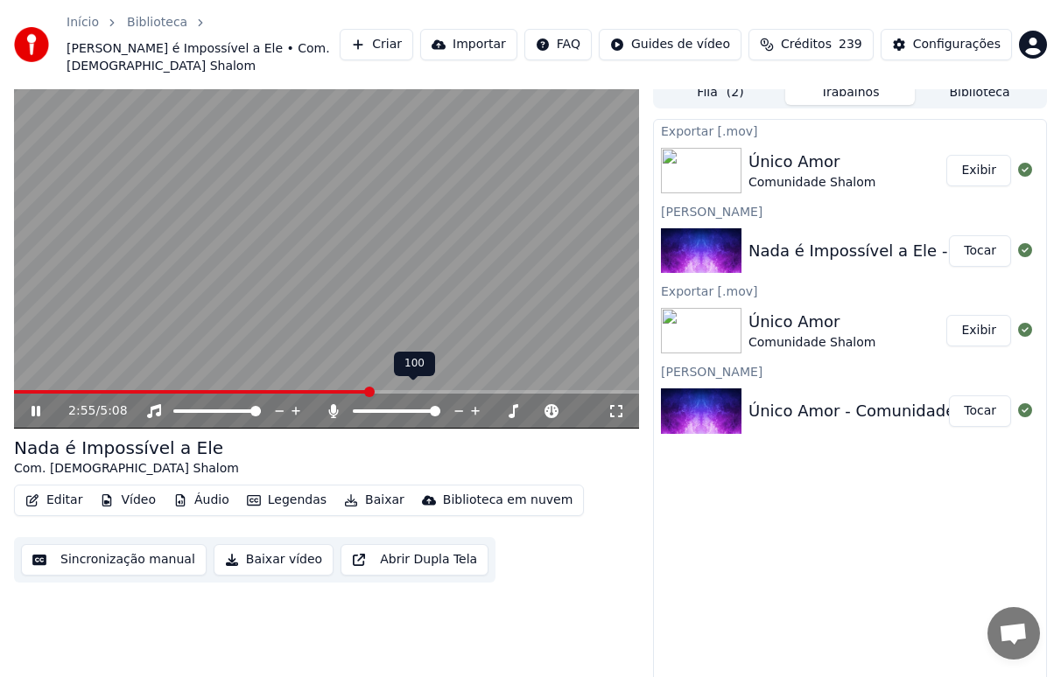
click at [334, 404] on icon at bounding box center [334, 411] width 10 height 14
click at [334, 404] on icon at bounding box center [334, 411] width 18 height 14
click at [334, 404] on icon at bounding box center [334, 411] width 10 height 14
click at [334, 404] on icon at bounding box center [334, 411] width 18 height 14
click at [334, 404] on icon at bounding box center [334, 411] width 10 height 14
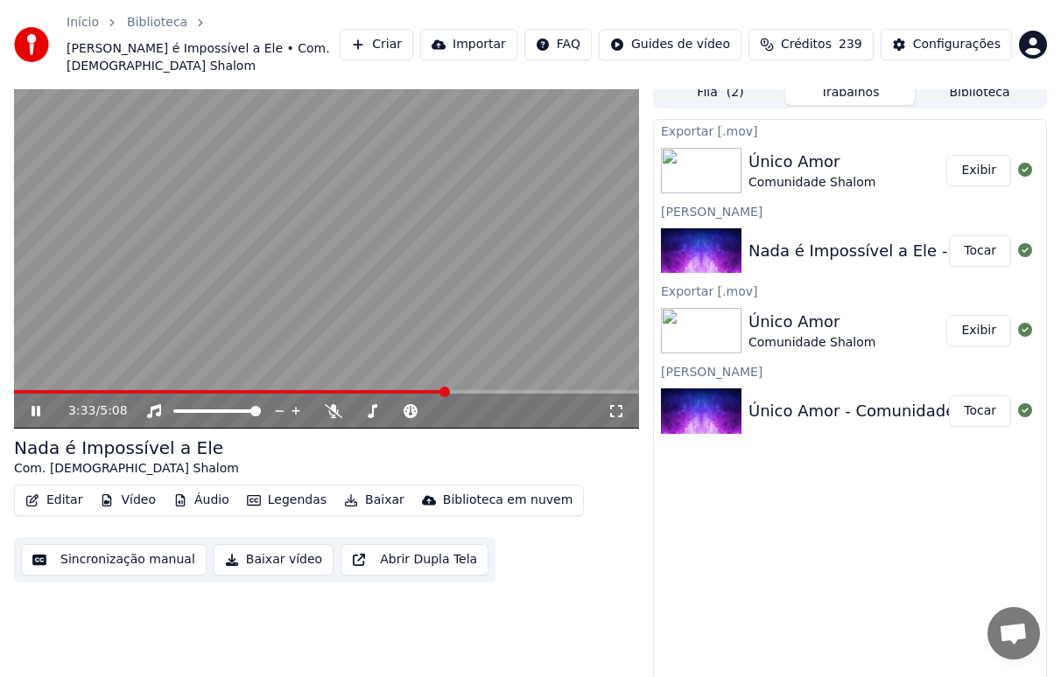
click at [454, 390] on span at bounding box center [326, 392] width 625 height 4
click at [478, 390] on span at bounding box center [326, 392] width 625 height 4
click at [467, 390] on span at bounding box center [251, 392] width 475 height 4
click at [333, 404] on icon at bounding box center [334, 411] width 18 height 14
click at [333, 404] on icon at bounding box center [334, 411] width 10 height 14
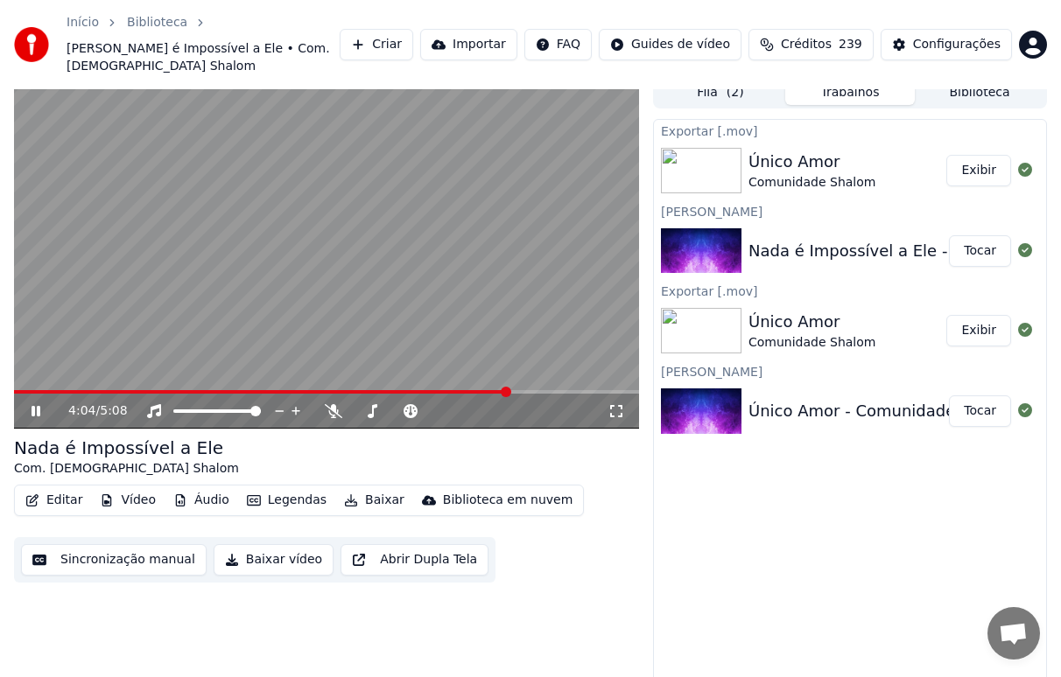
click at [509, 390] on span at bounding box center [326, 392] width 625 height 4
click at [523, 390] on span at bounding box center [326, 392] width 625 height 4
click at [331, 404] on icon at bounding box center [334, 411] width 18 height 14
click at [359, 488] on button "Baixar" at bounding box center [374, 500] width 74 height 25
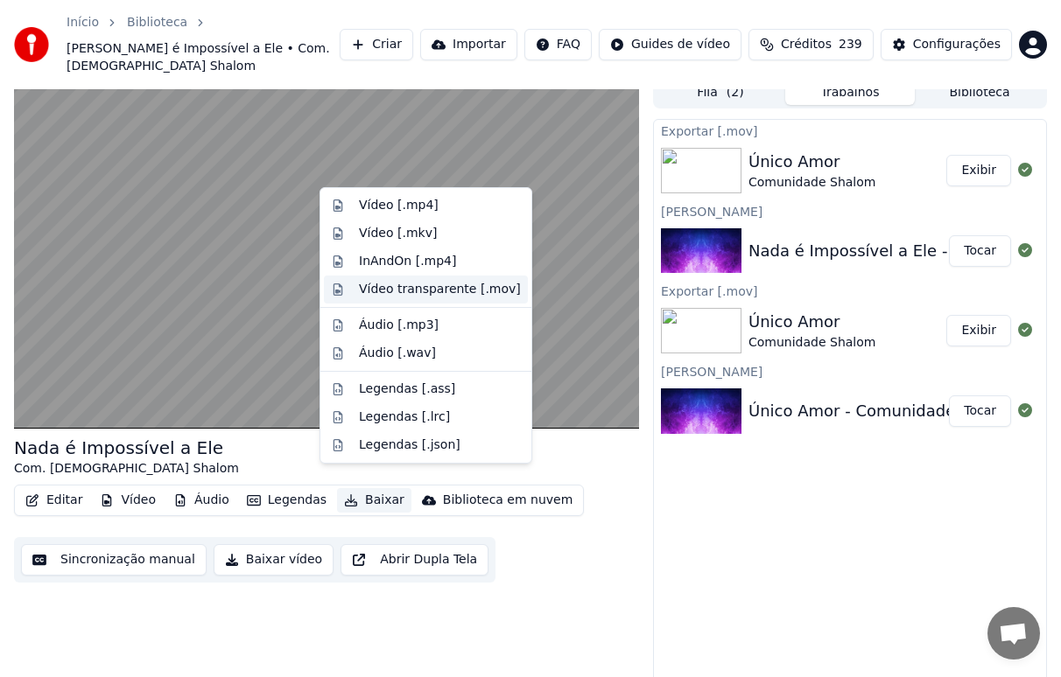
click at [422, 292] on div "Vídeo transparente [.mov]" at bounding box center [440, 290] width 162 height 18
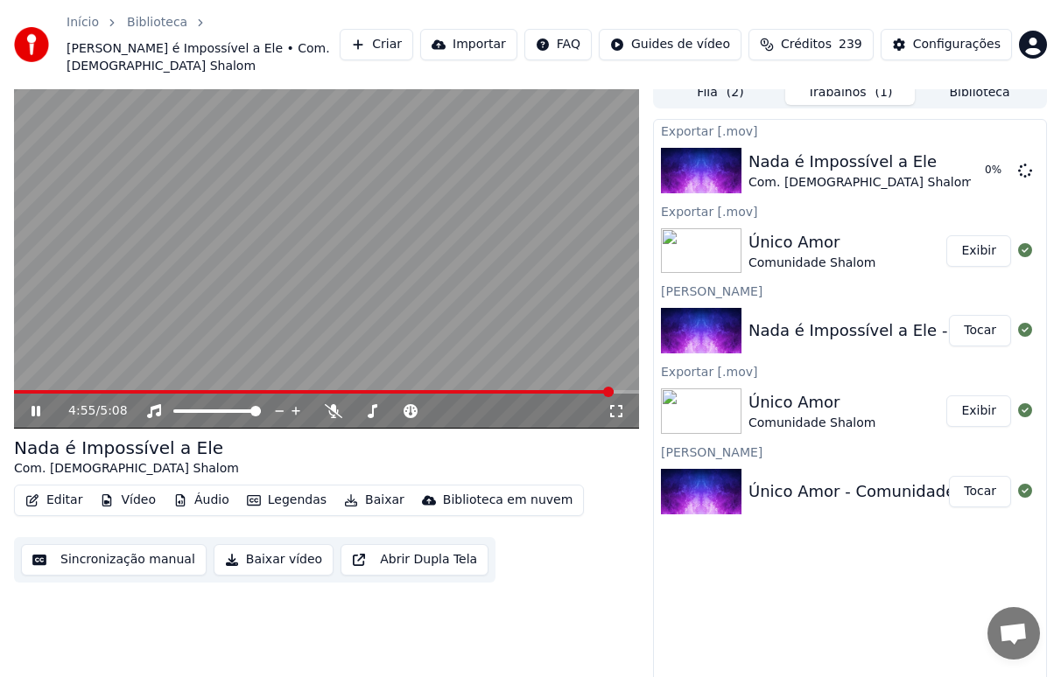
click at [36, 404] on icon at bounding box center [48, 411] width 40 height 14
click at [376, 37] on button "Criar" at bounding box center [377, 45] width 74 height 32
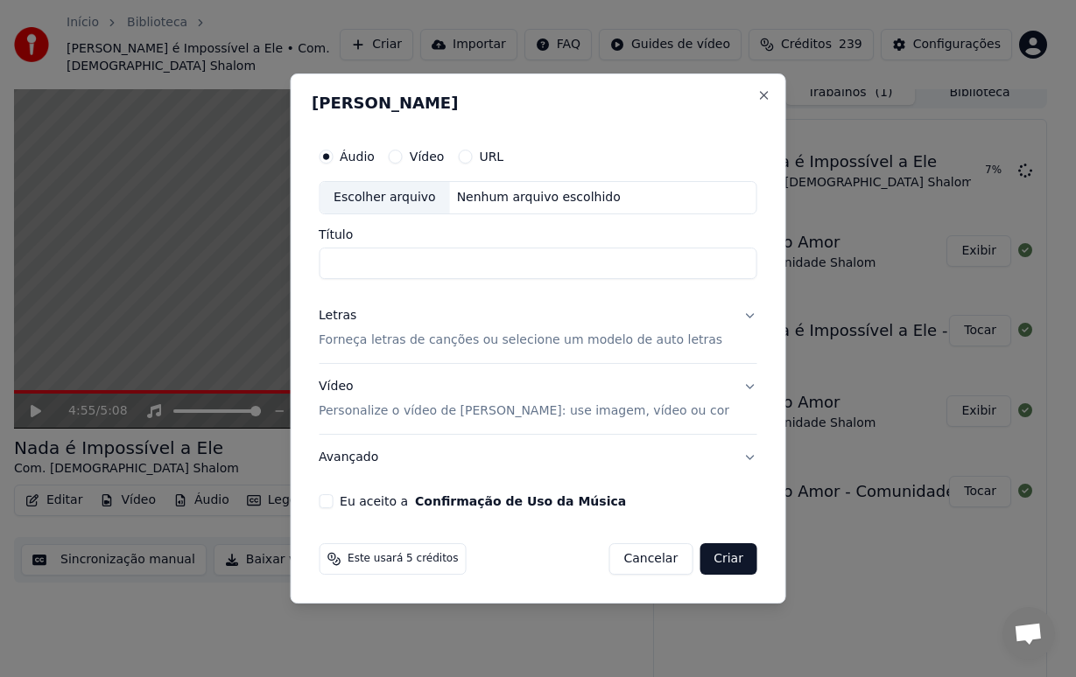
click at [377, 197] on div "Escolher arquivo" at bounding box center [384, 198] width 130 height 32
type input "**********"
click at [650, 556] on button "Cancelar" at bounding box center [650, 560] width 84 height 32
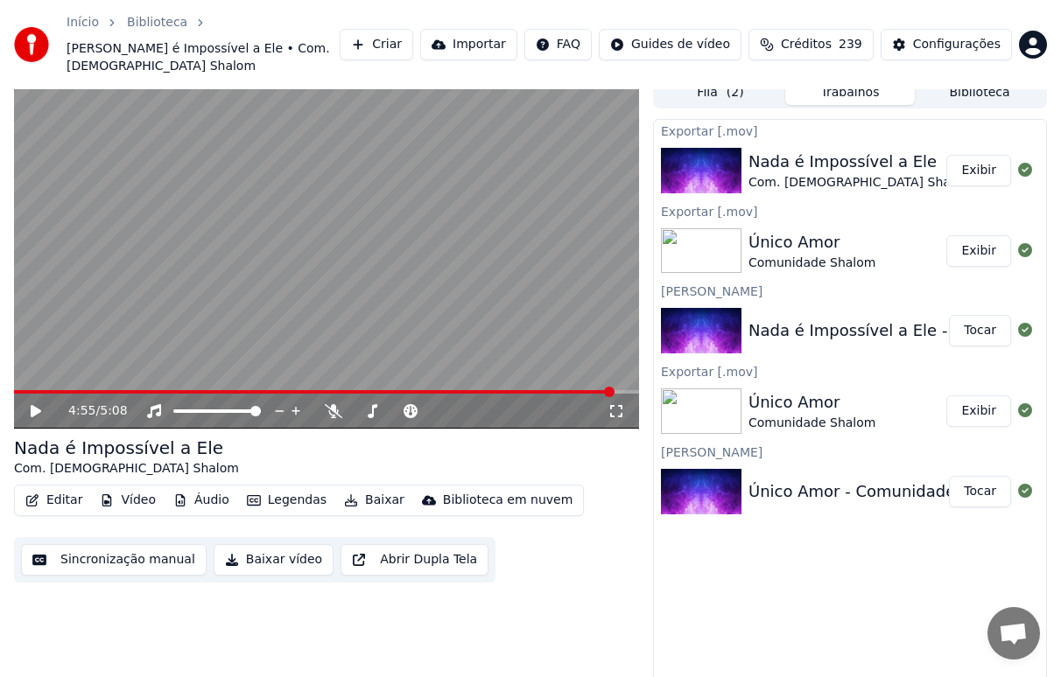
click at [977, 157] on button "Exibir" at bounding box center [978, 171] width 65 height 32
